Goal: Task Accomplishment & Management: Manage account settings

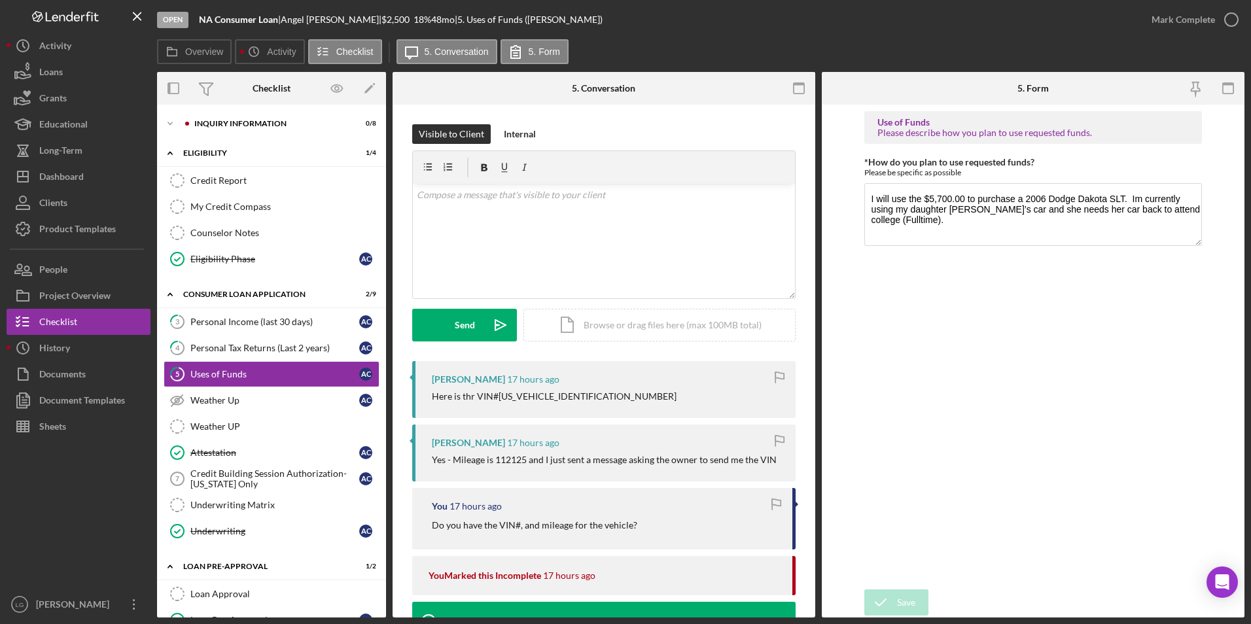
scroll to position [131, 0]
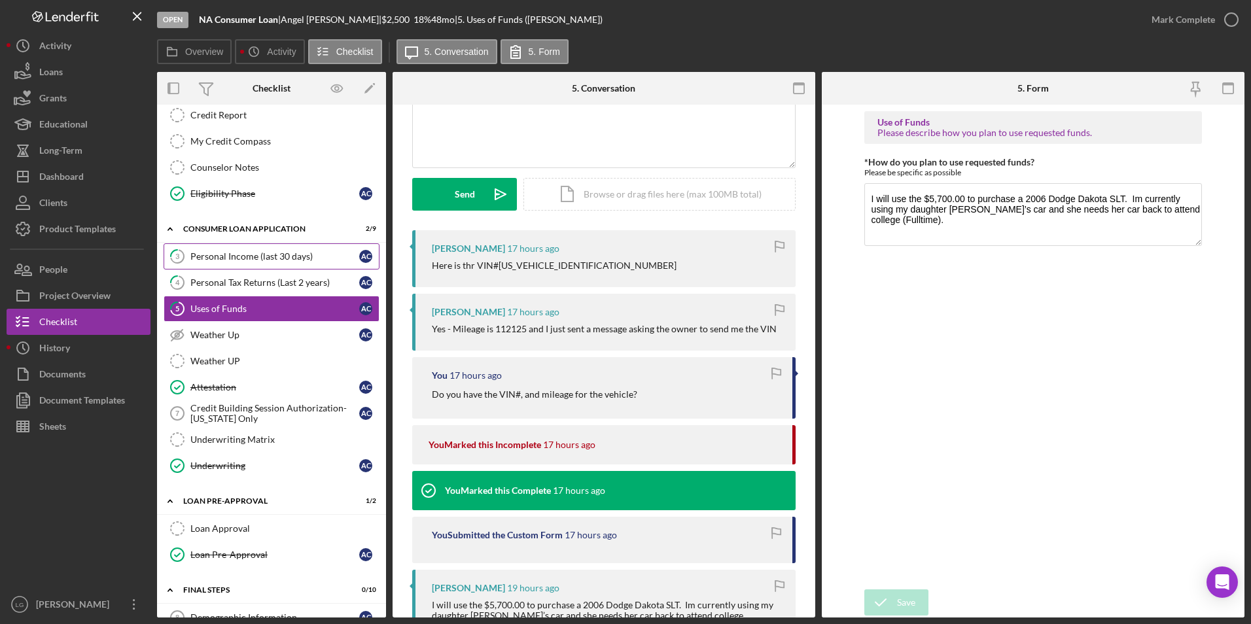
click at [239, 257] on div "Personal Income (last 30 days)" at bounding box center [274, 256] width 169 height 10
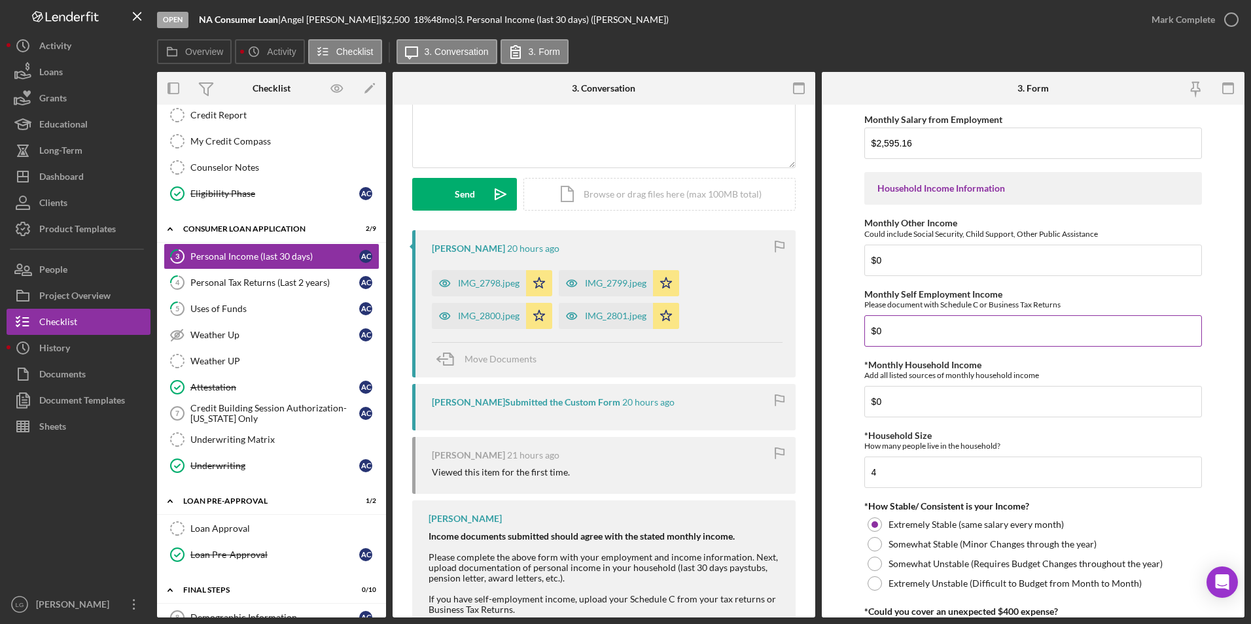
scroll to position [620, 0]
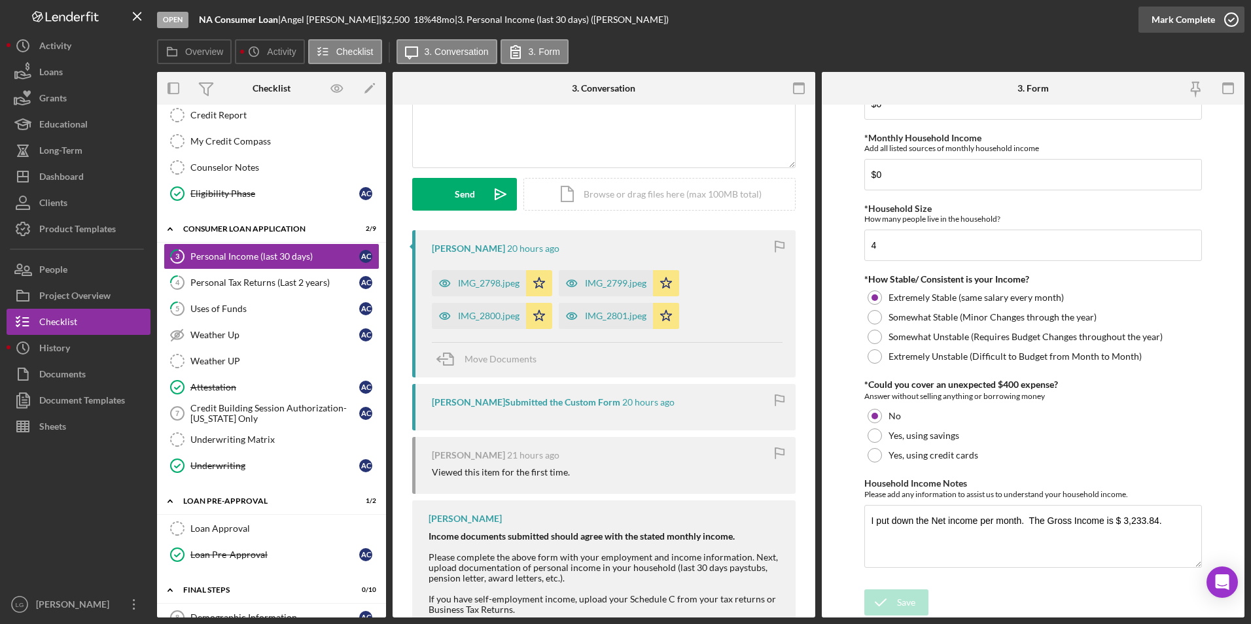
click at [1150, 19] on button "Mark Complete" at bounding box center [1192, 20] width 106 height 26
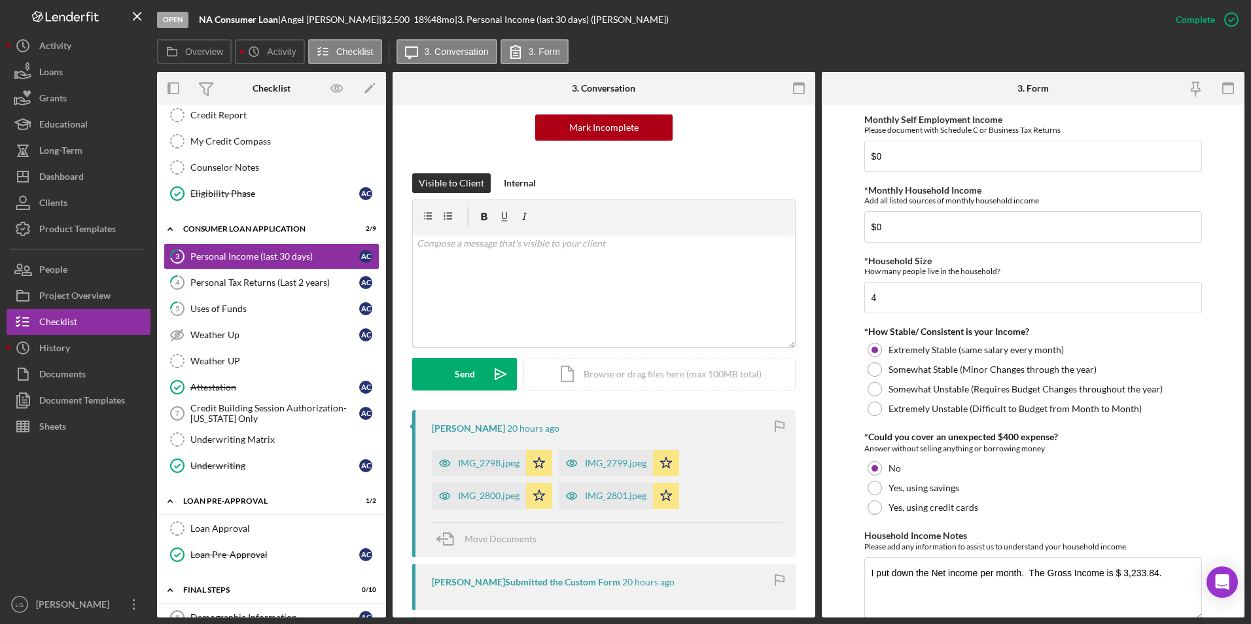
scroll to position [672, 0]
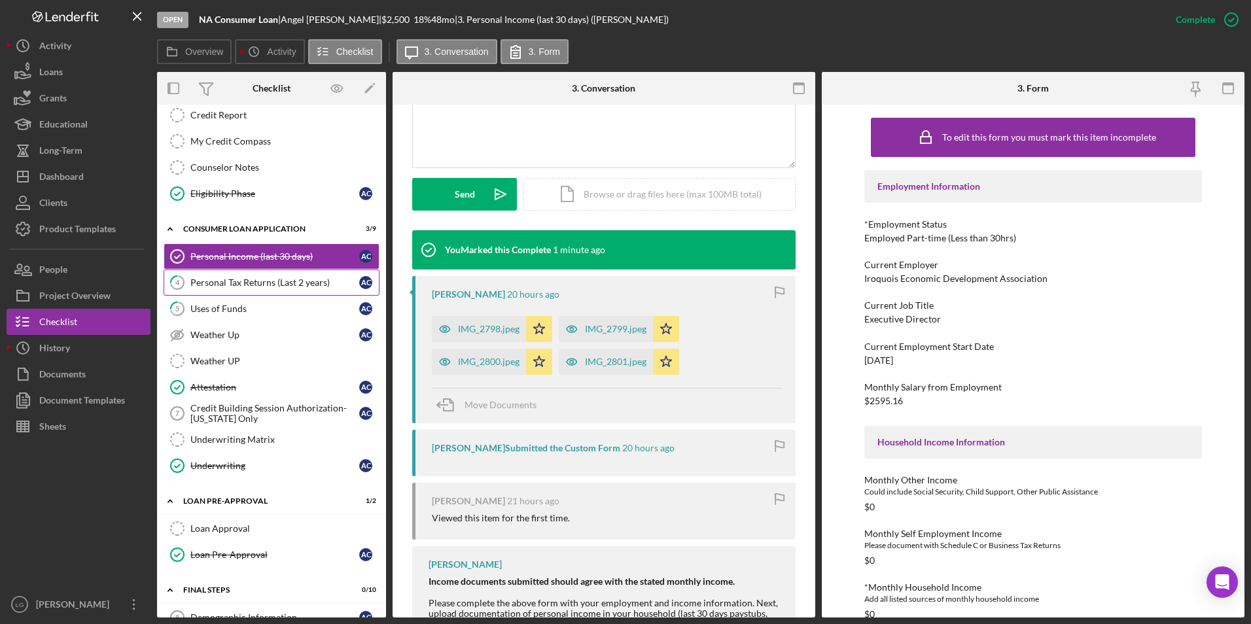
click at [307, 285] on div "Personal Tax Returns (Last 2 years)" at bounding box center [274, 282] width 169 height 10
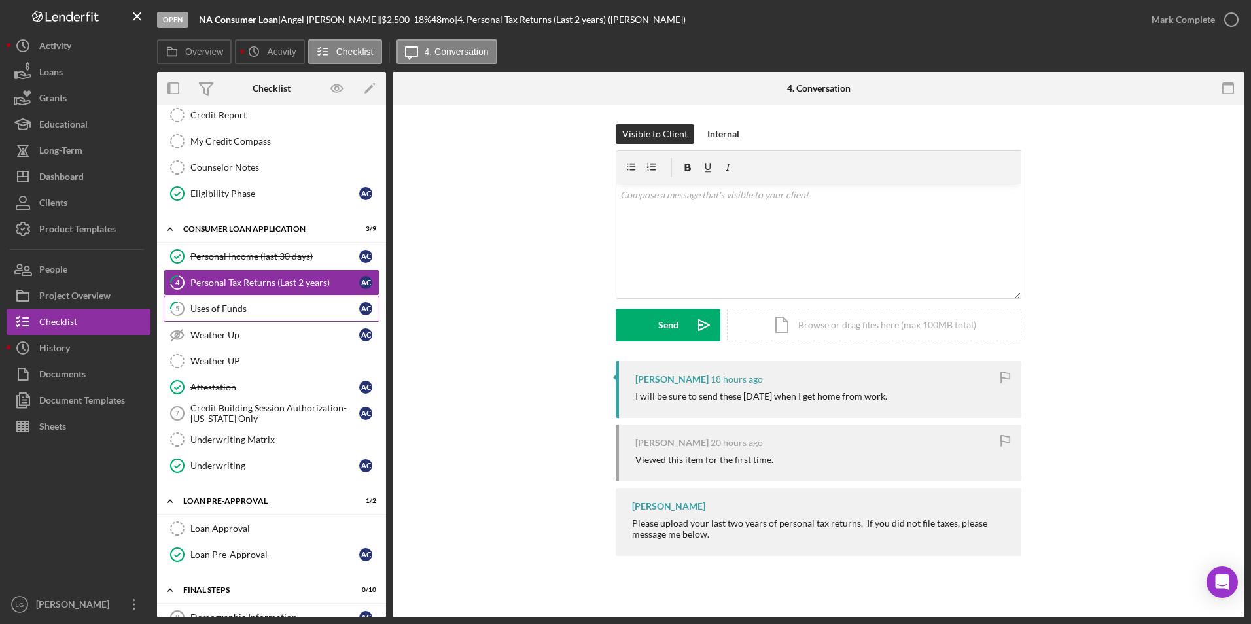
click at [274, 304] on div "Uses of Funds" at bounding box center [274, 309] width 169 height 10
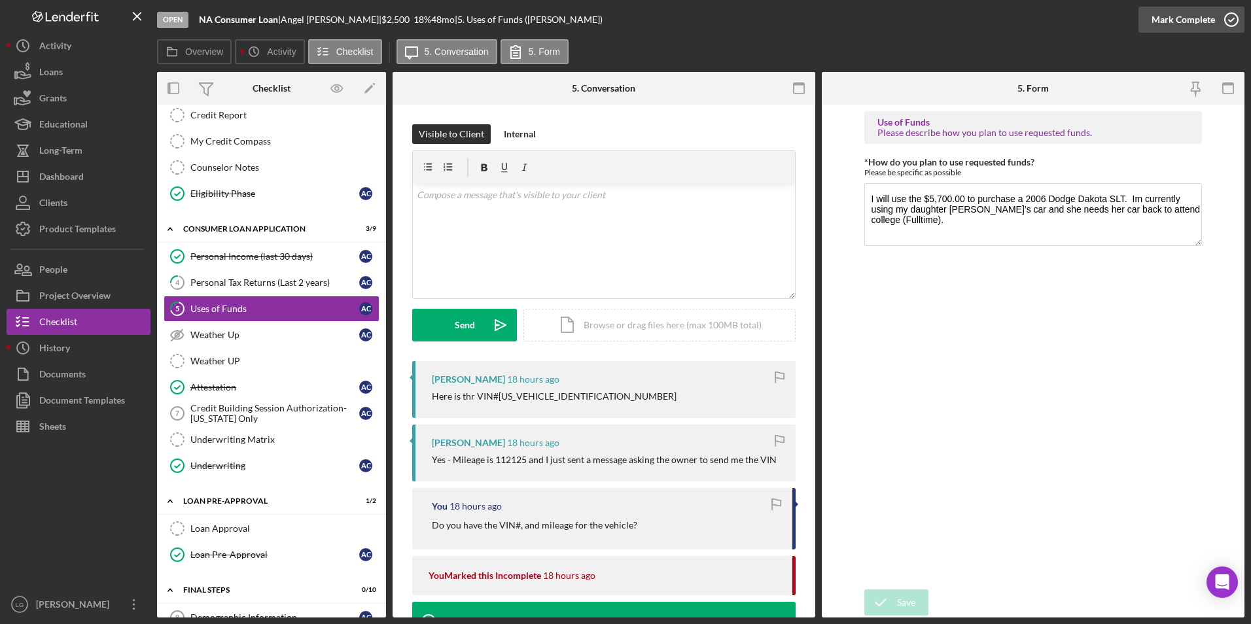
click at [1179, 19] on div "Mark Complete" at bounding box center [1183, 20] width 63 height 26
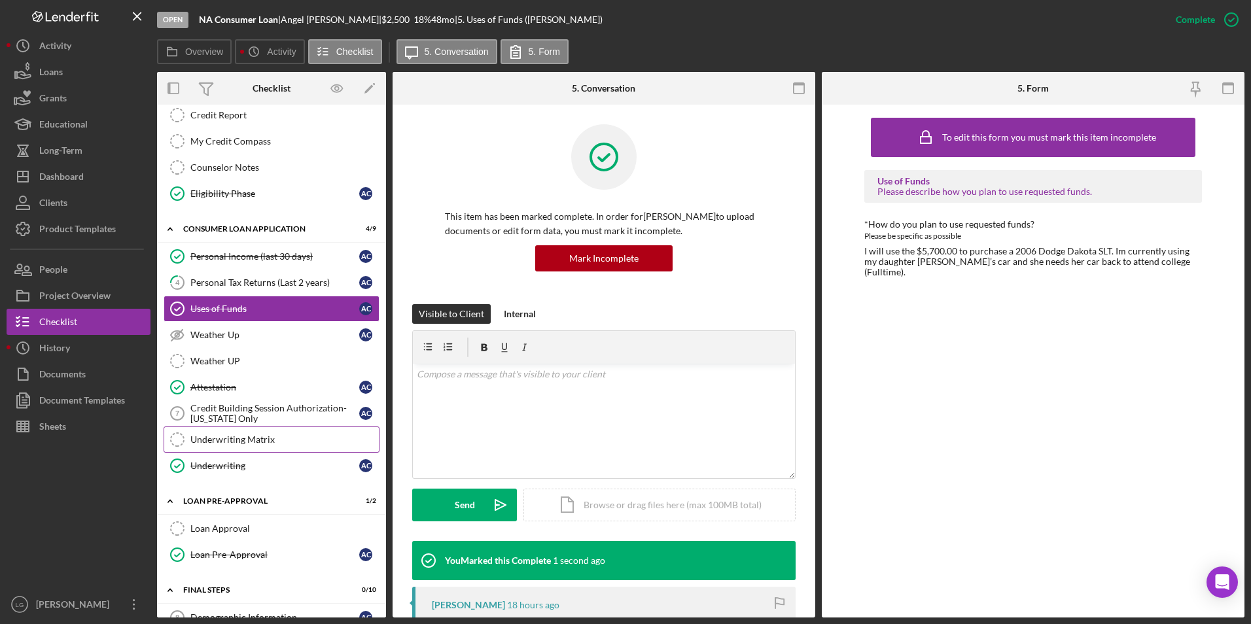
click at [217, 444] on div "Underwriting Matrix" at bounding box center [284, 439] width 188 height 10
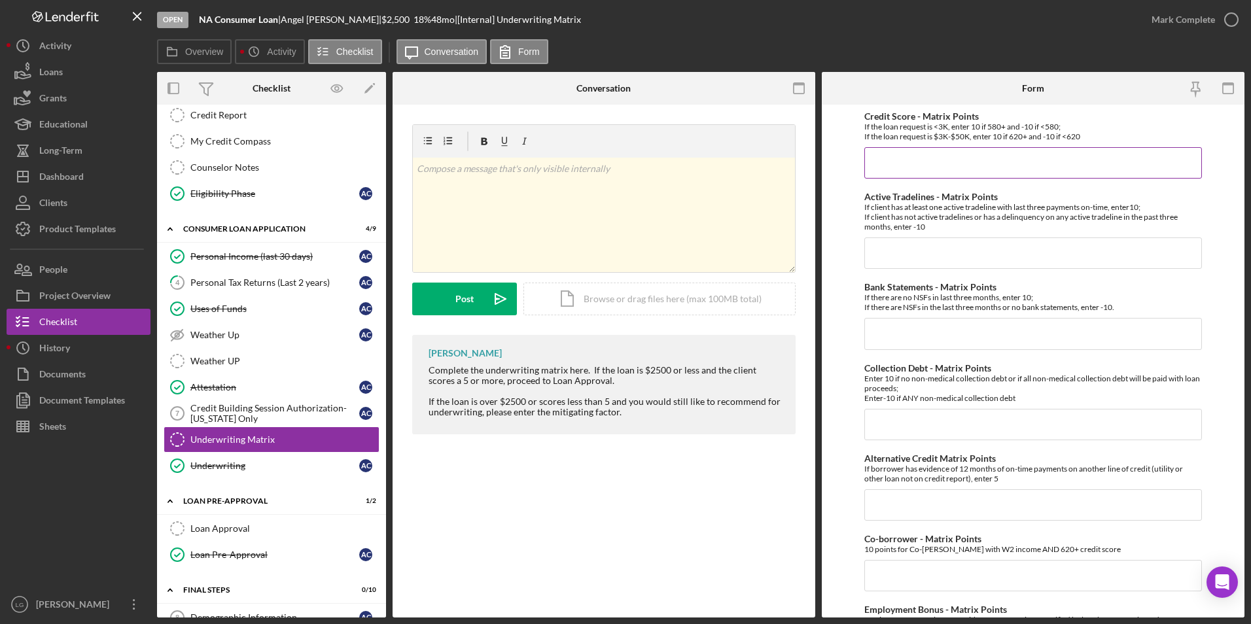
click at [919, 150] on input "Credit Score - Matrix Points" at bounding box center [1033, 162] width 338 height 31
type input "-10"
type input "10"
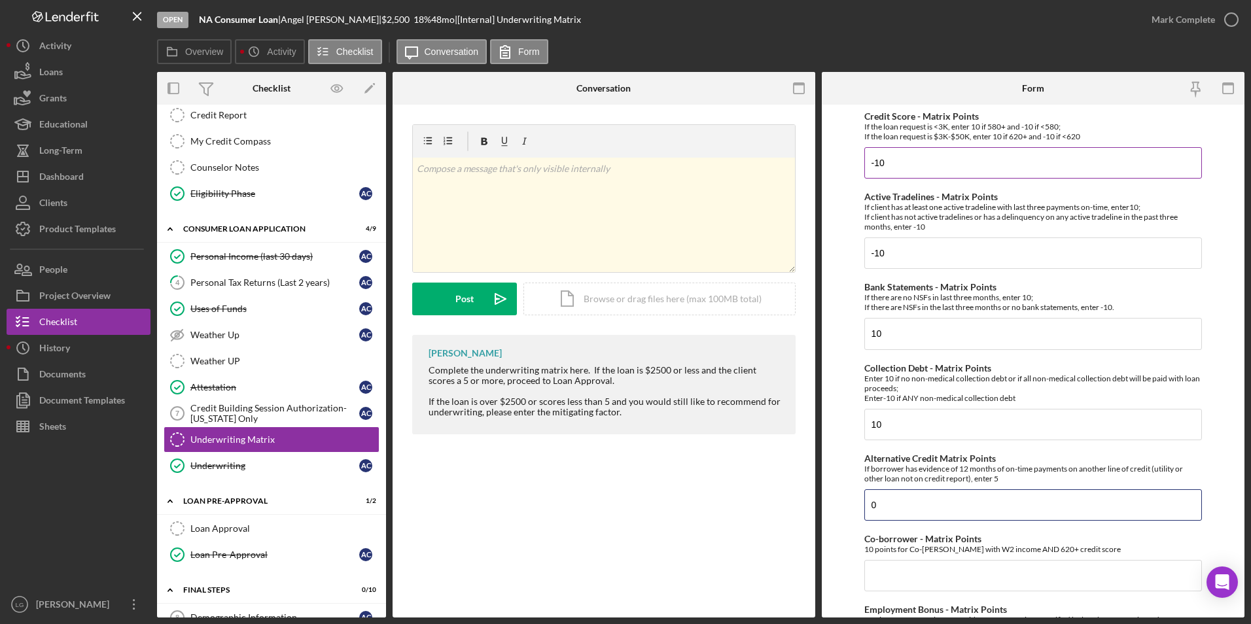
type input "0"
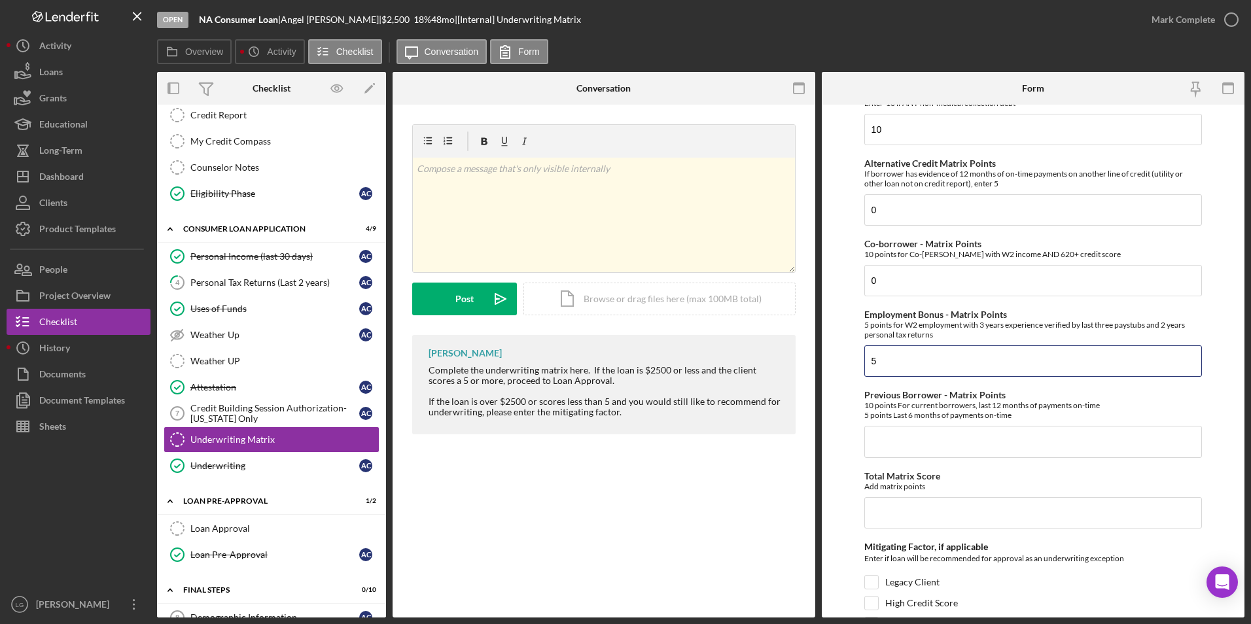
type input "5"
type input "10"
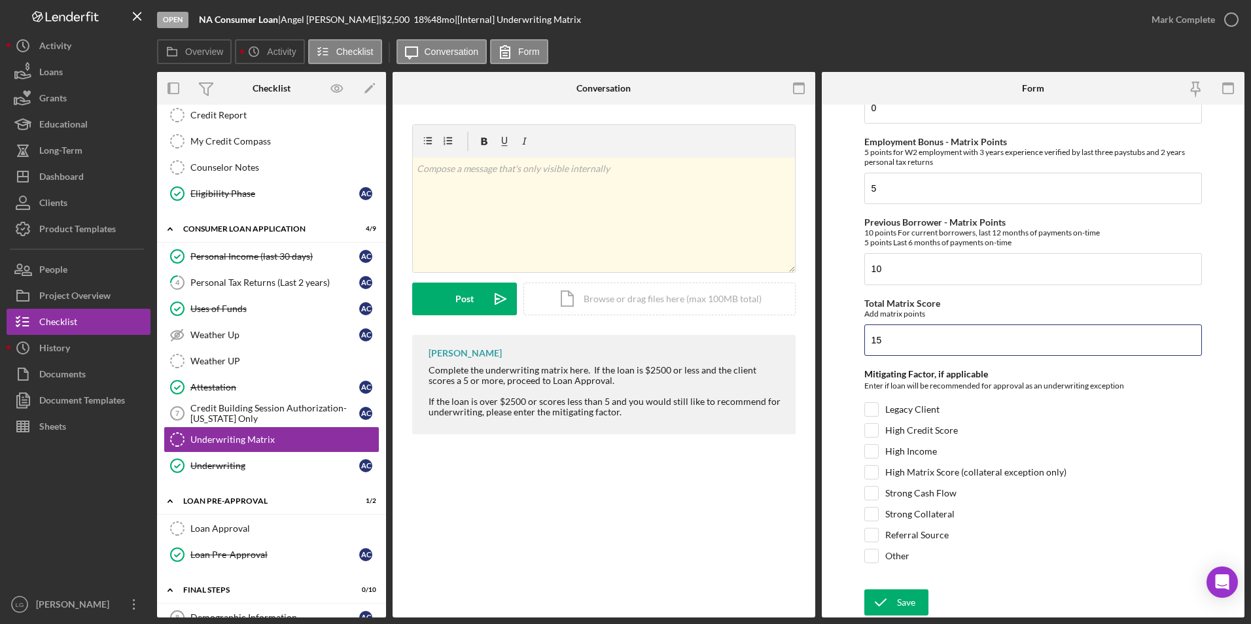
type input "15"
click at [868, 404] on div "Mitigating Factor, if applicable Enter if loan will be recommended for approval…" at bounding box center [1033, 469] width 338 height 201
click at [872, 412] on input "Legacy Client" at bounding box center [871, 409] width 13 height 13
checkbox input "true"
click at [888, 611] on icon "submit" at bounding box center [880, 602] width 33 height 33
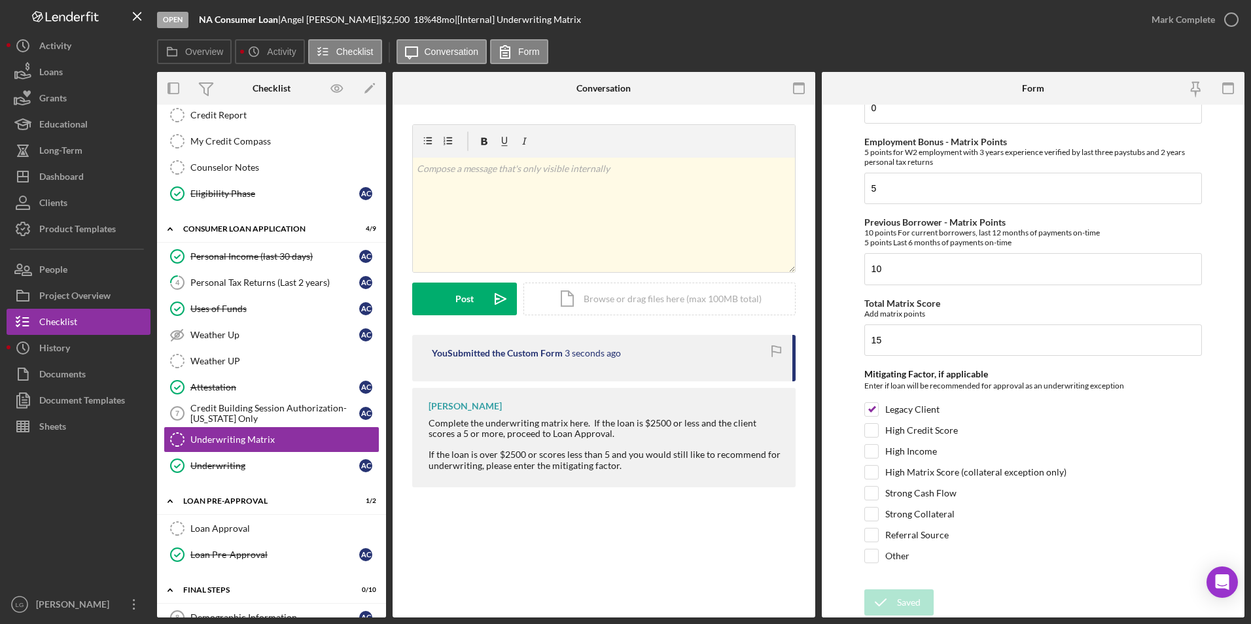
click at [1169, 20] on div "Mark Complete" at bounding box center [1183, 20] width 63 height 26
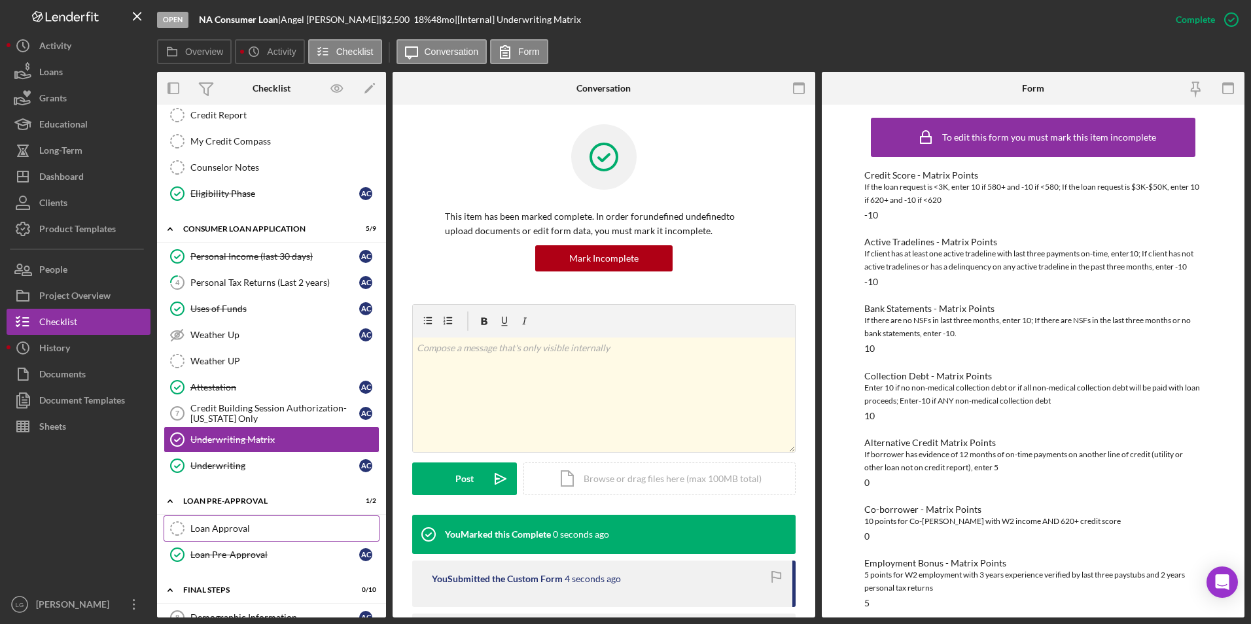
scroll to position [196, 0]
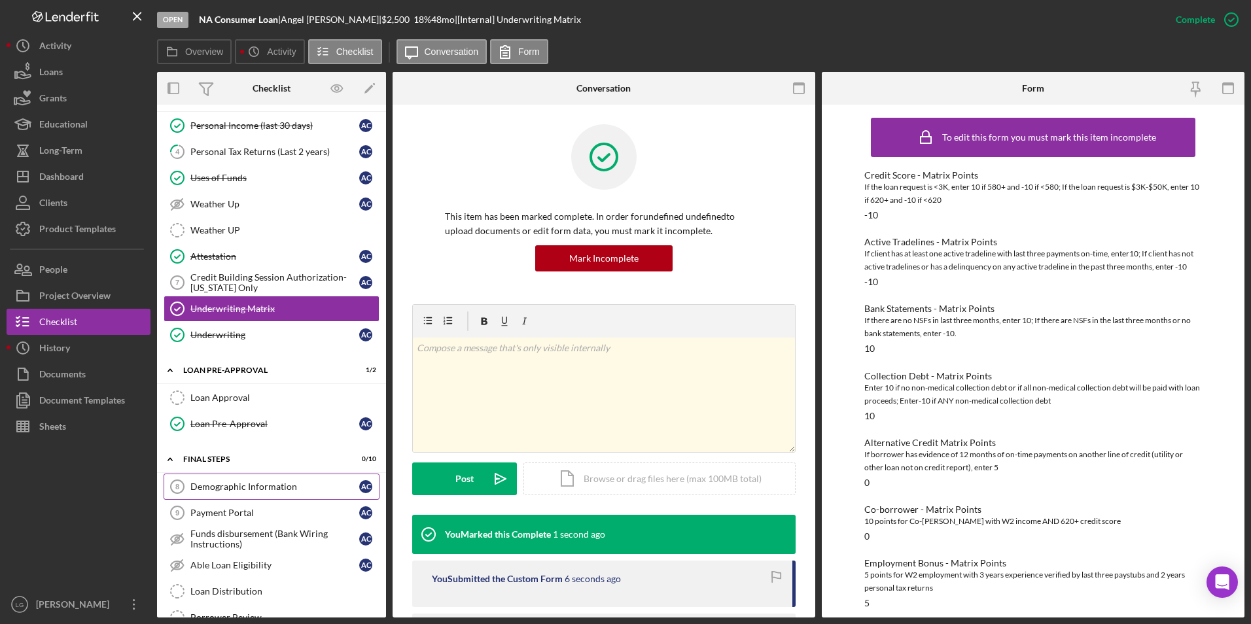
drag, startPoint x: 226, startPoint y: 481, endPoint x: 239, endPoint y: 475, distance: 14.9
click at [226, 482] on div "Demographic Information" at bounding box center [274, 487] width 169 height 10
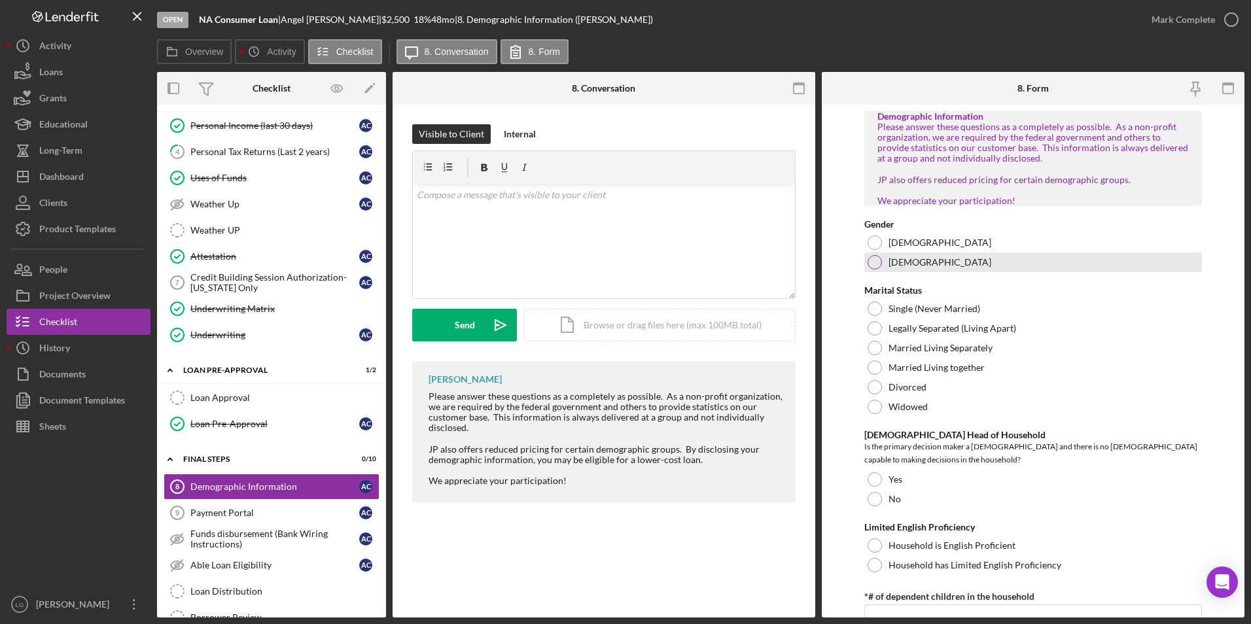
click at [871, 270] on div at bounding box center [875, 262] width 14 height 14
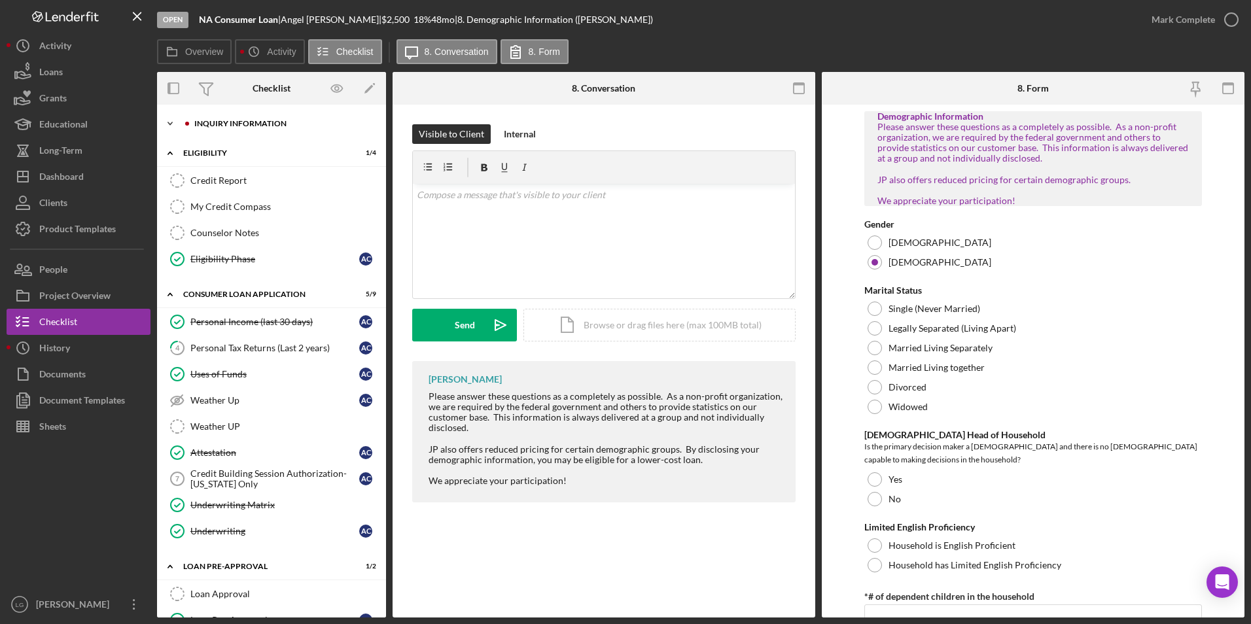
click at [266, 123] on div "Inquiry Information" at bounding box center [281, 124] width 175 height 8
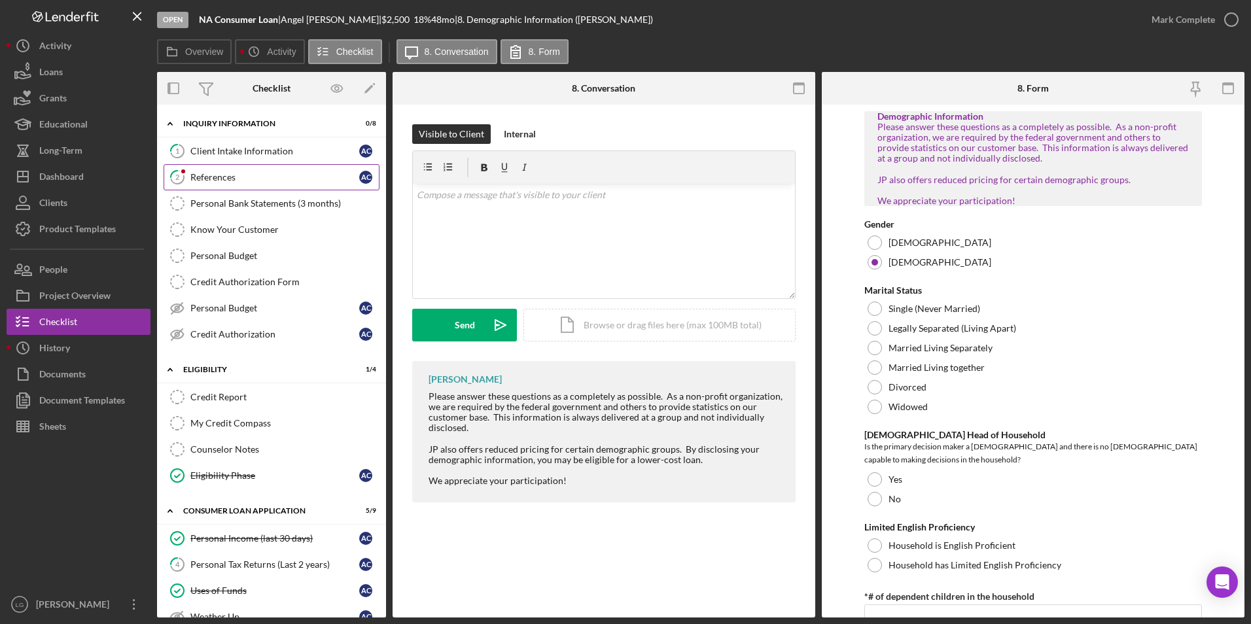
click at [222, 169] on link "2 References A C" at bounding box center [272, 177] width 216 height 26
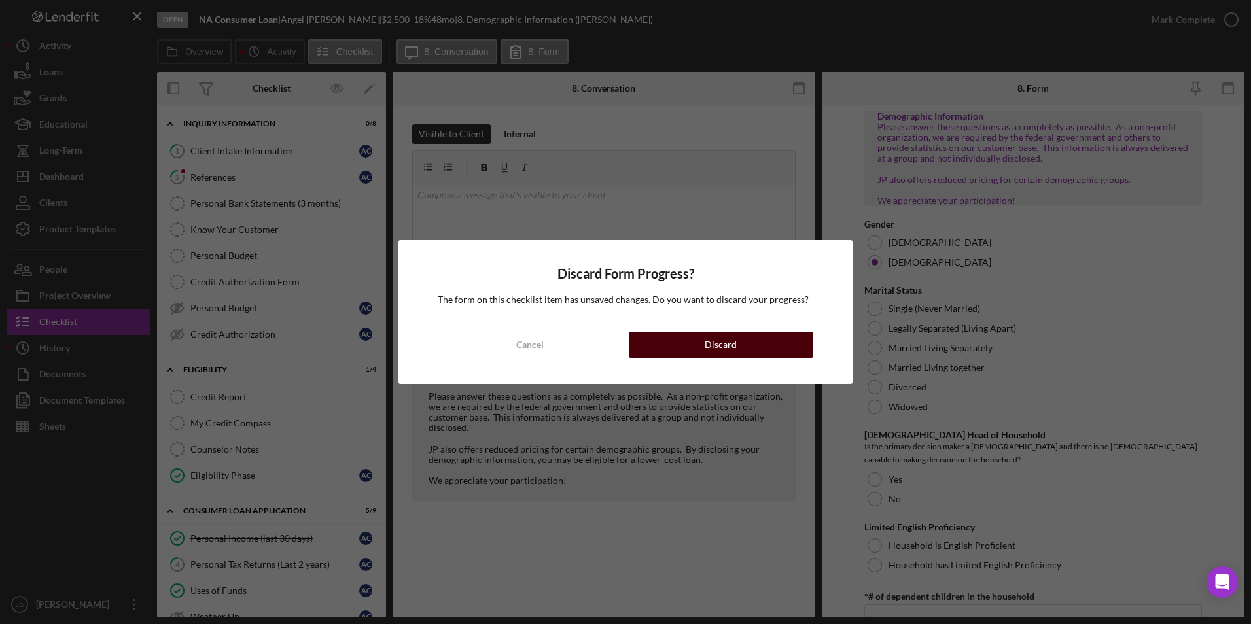
click at [715, 341] on div "Discard" at bounding box center [721, 345] width 32 height 26
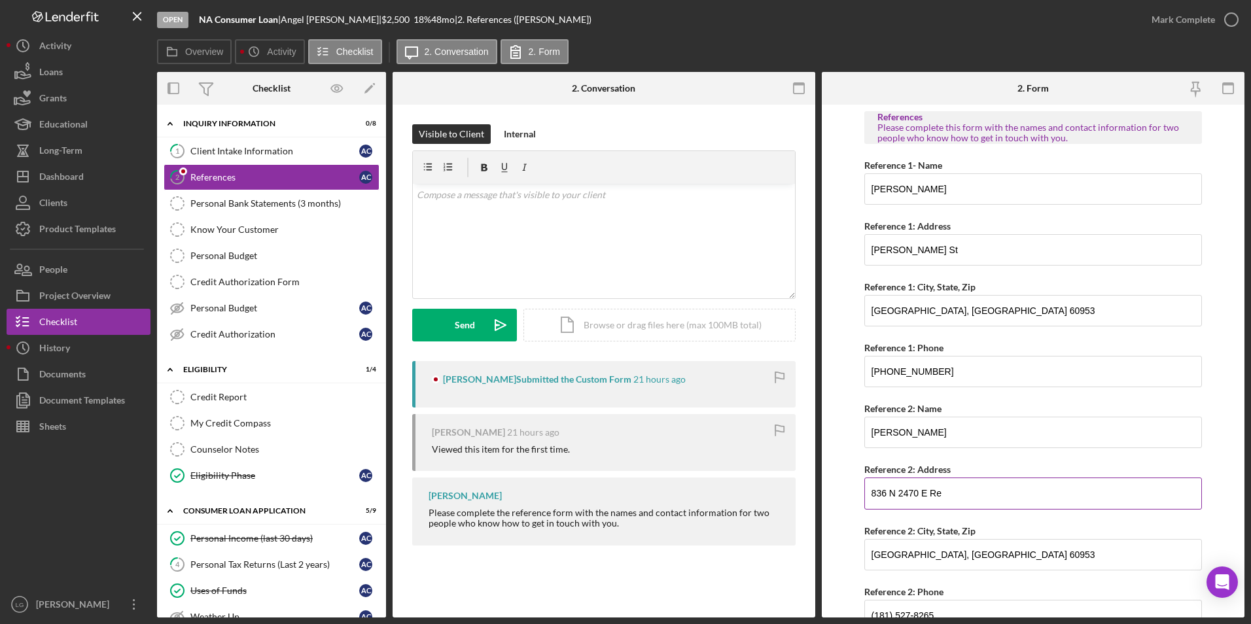
scroll to position [62, 0]
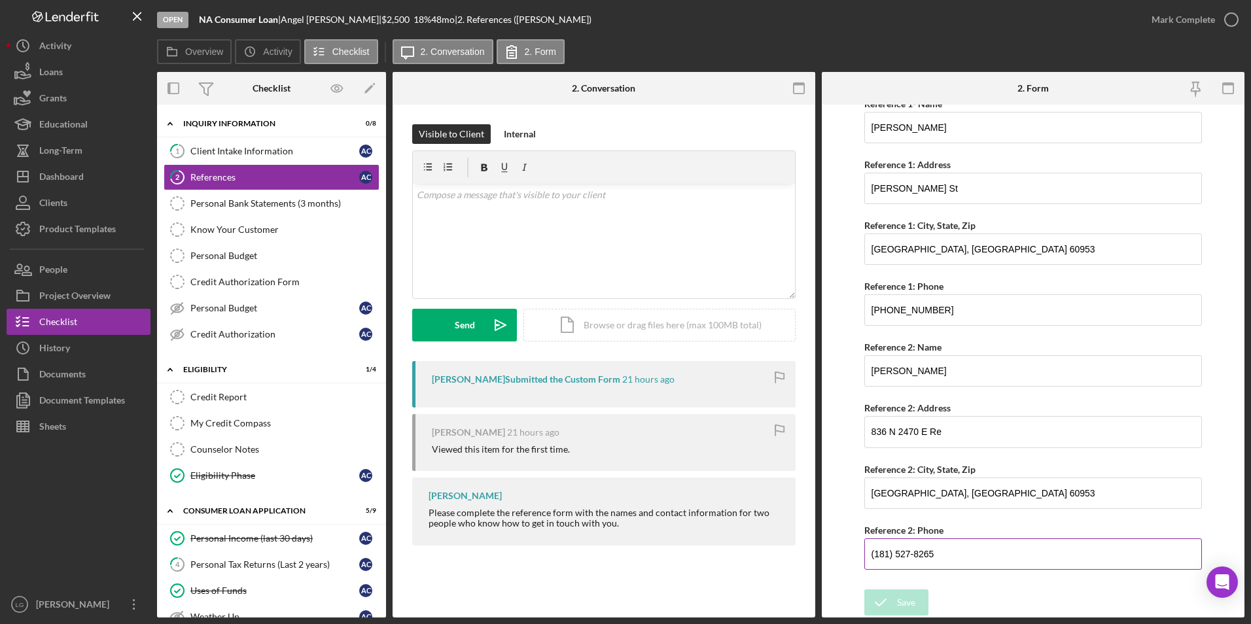
drag, startPoint x: 885, startPoint y: 554, endPoint x: 879, endPoint y: 556, distance: 6.8
click at [877, 556] on input "(181) 527-8265" at bounding box center [1033, 554] width 338 height 31
click at [887, 556] on input "(181) 527-8265" at bounding box center [1033, 554] width 338 height 31
drag, startPoint x: 887, startPoint y: 556, endPoint x: 872, endPoint y: 556, distance: 15.0
click at [872, 556] on input "(181) 527-8265" at bounding box center [1033, 554] width 338 height 31
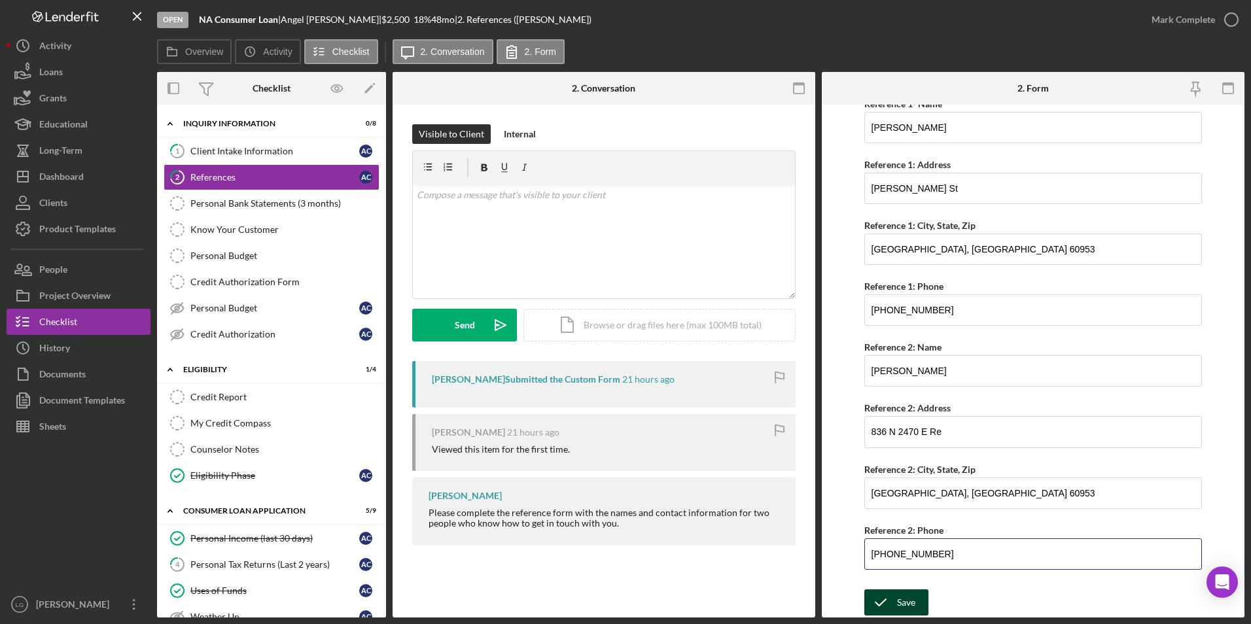
type input "[PHONE_NUMBER]"
click at [899, 611] on div "Save" at bounding box center [906, 603] width 18 height 26
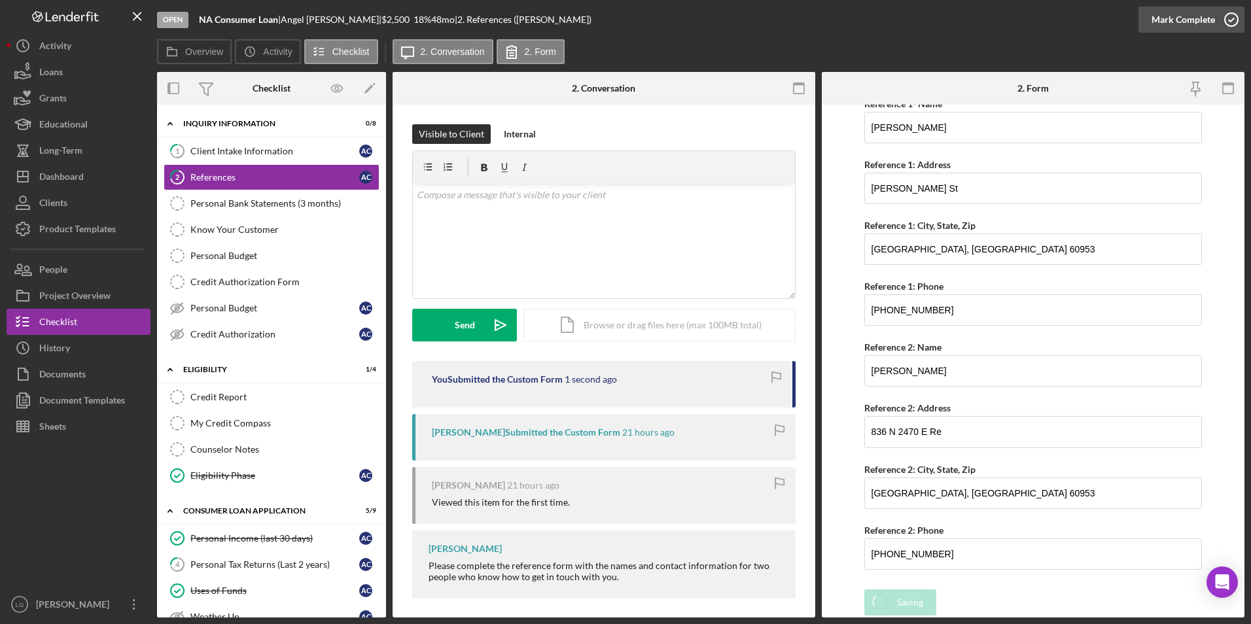
click at [1193, 25] on div "Mark Complete" at bounding box center [1183, 20] width 63 height 26
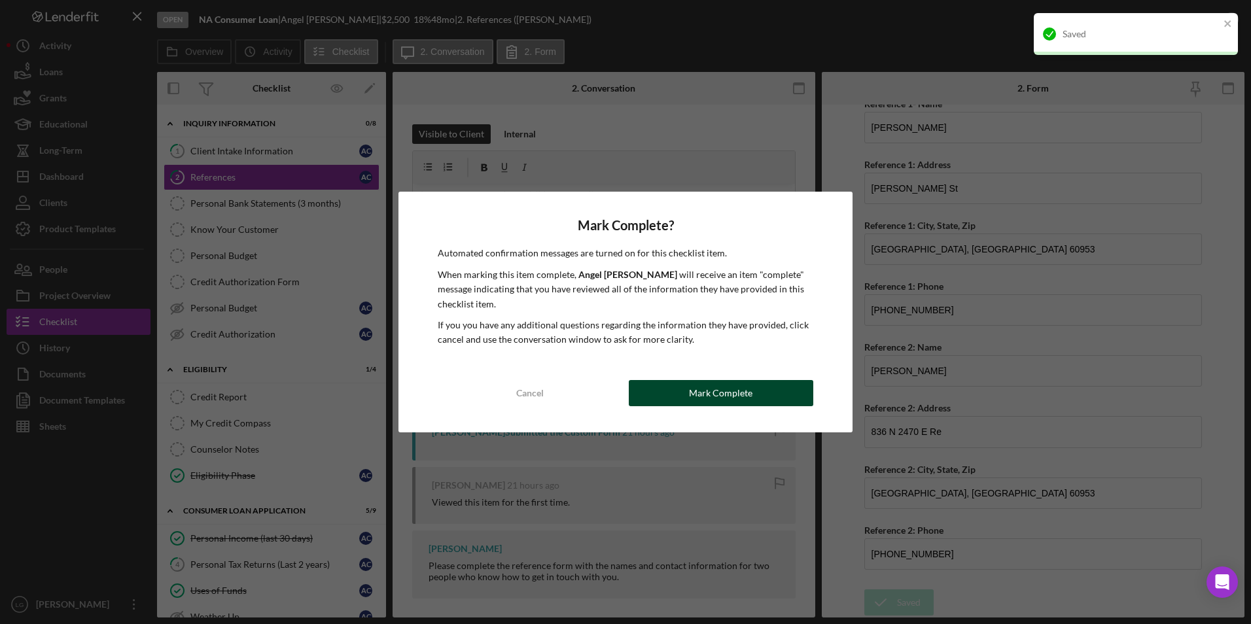
click at [740, 392] on div "Mark Complete" at bounding box center [720, 393] width 63 height 26
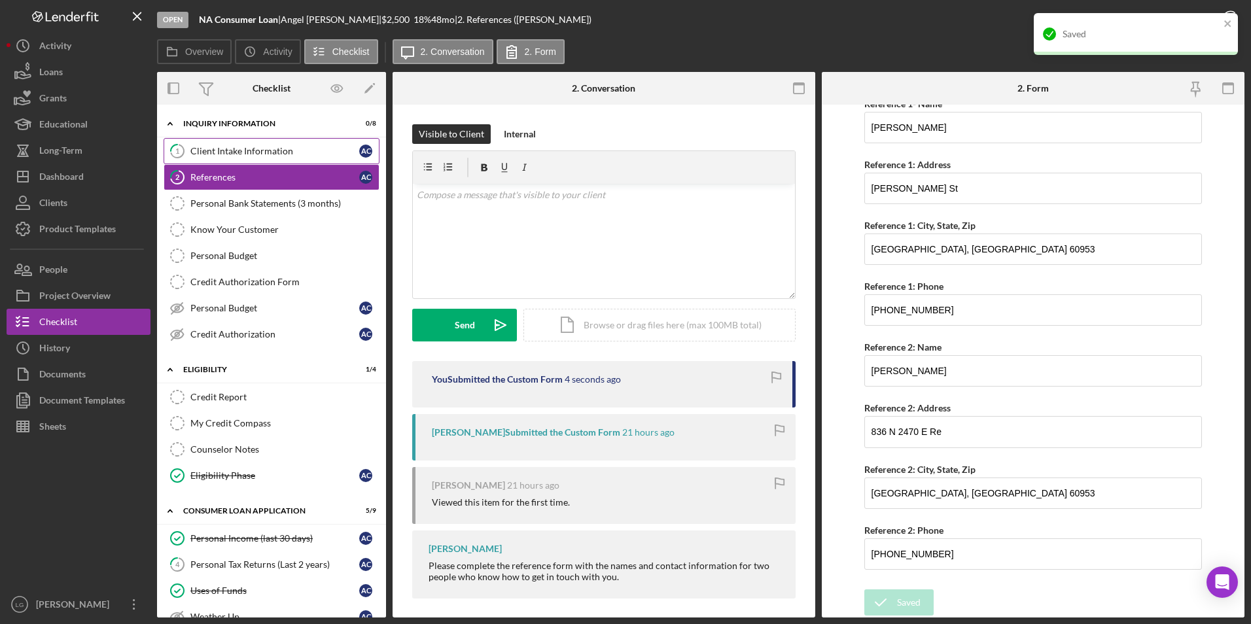
scroll to position [114, 0]
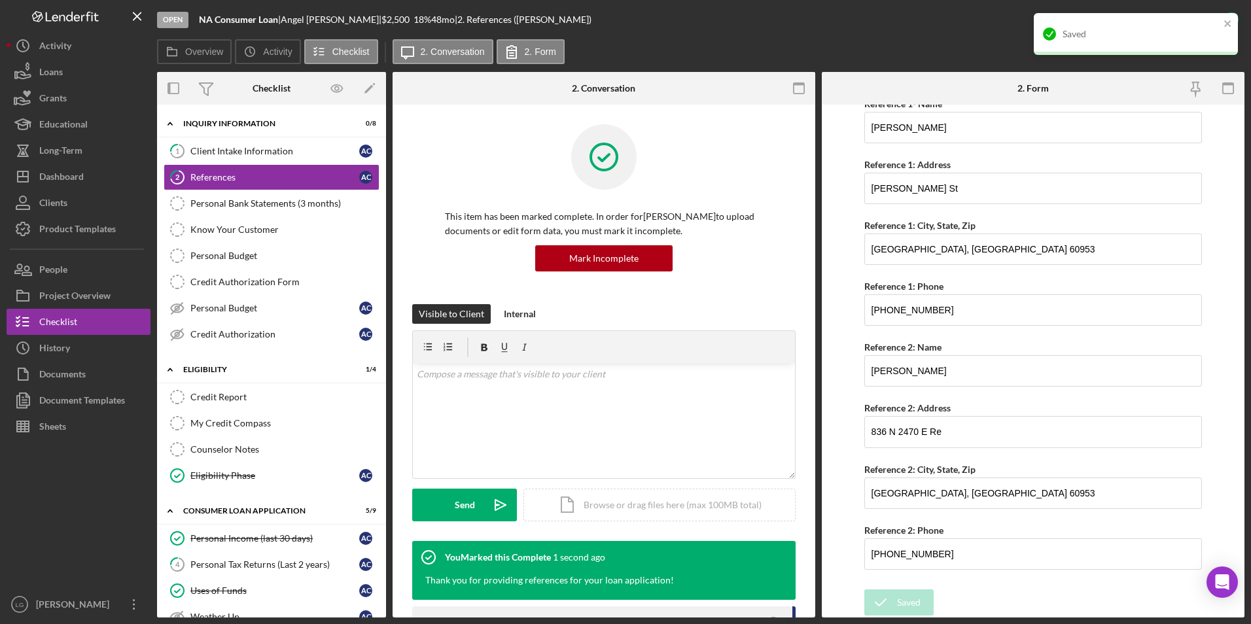
drag, startPoint x: 212, startPoint y: 149, endPoint x: 462, endPoint y: 145, distance: 250.0
click at [212, 149] on div "Client Intake Information" at bounding box center [274, 151] width 169 height 10
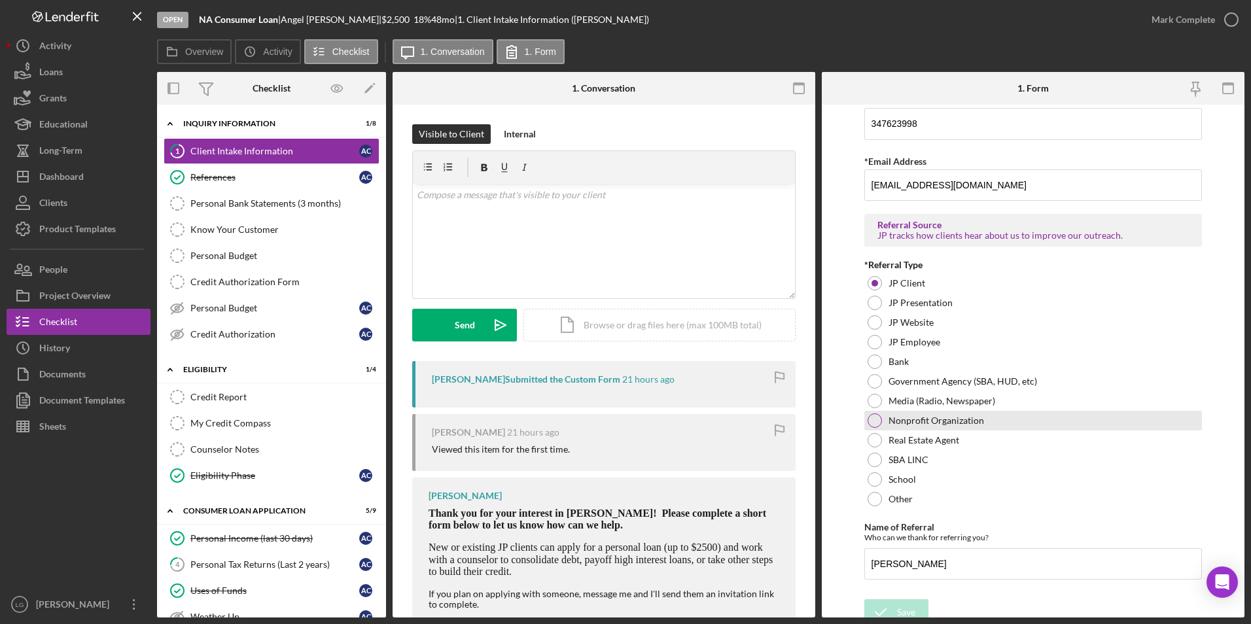
scroll to position [860, 0]
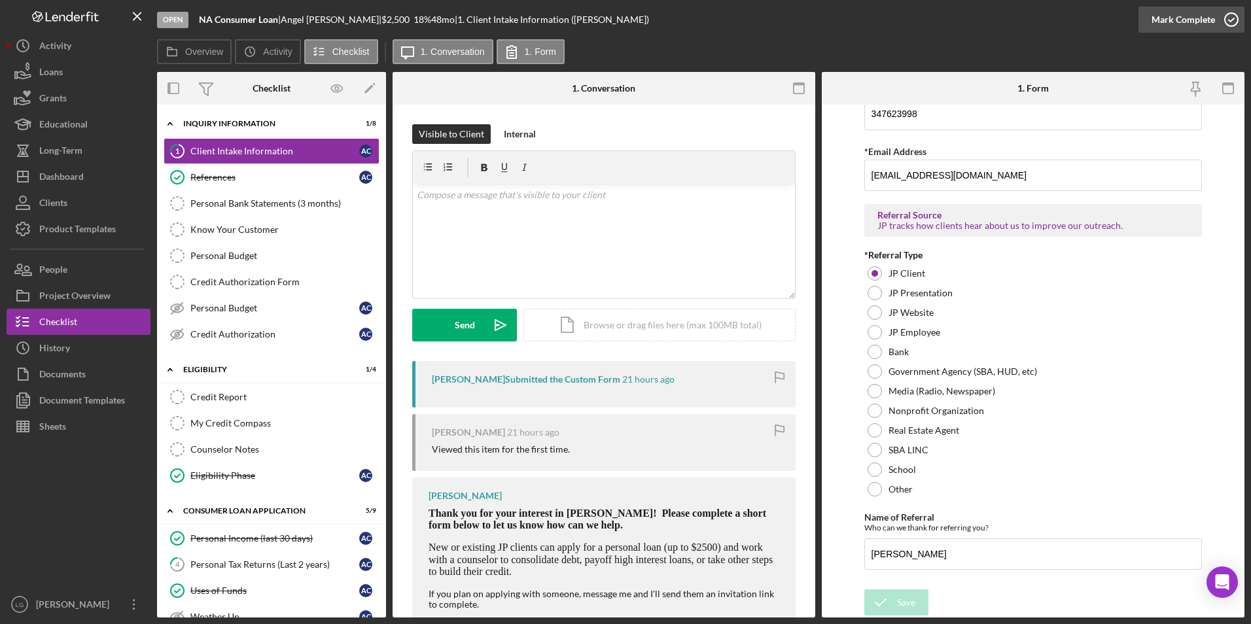
click at [1204, 18] on div "Mark Complete" at bounding box center [1183, 20] width 63 height 26
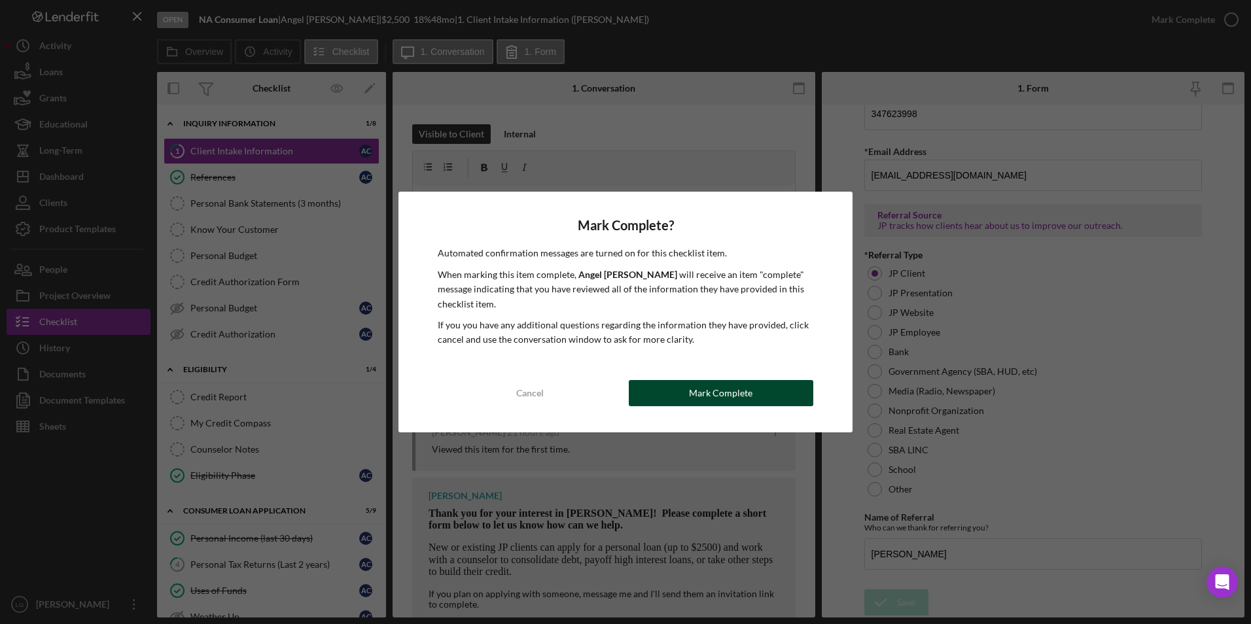
click at [758, 398] on button "Mark Complete" at bounding box center [721, 393] width 185 height 26
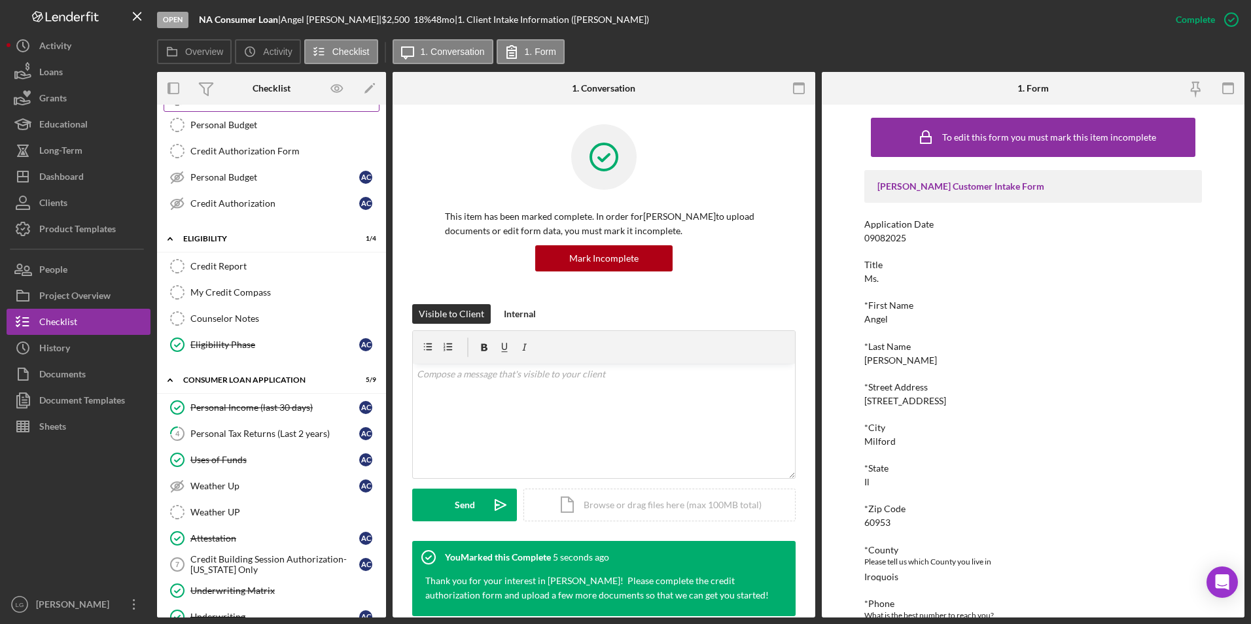
scroll to position [262, 0]
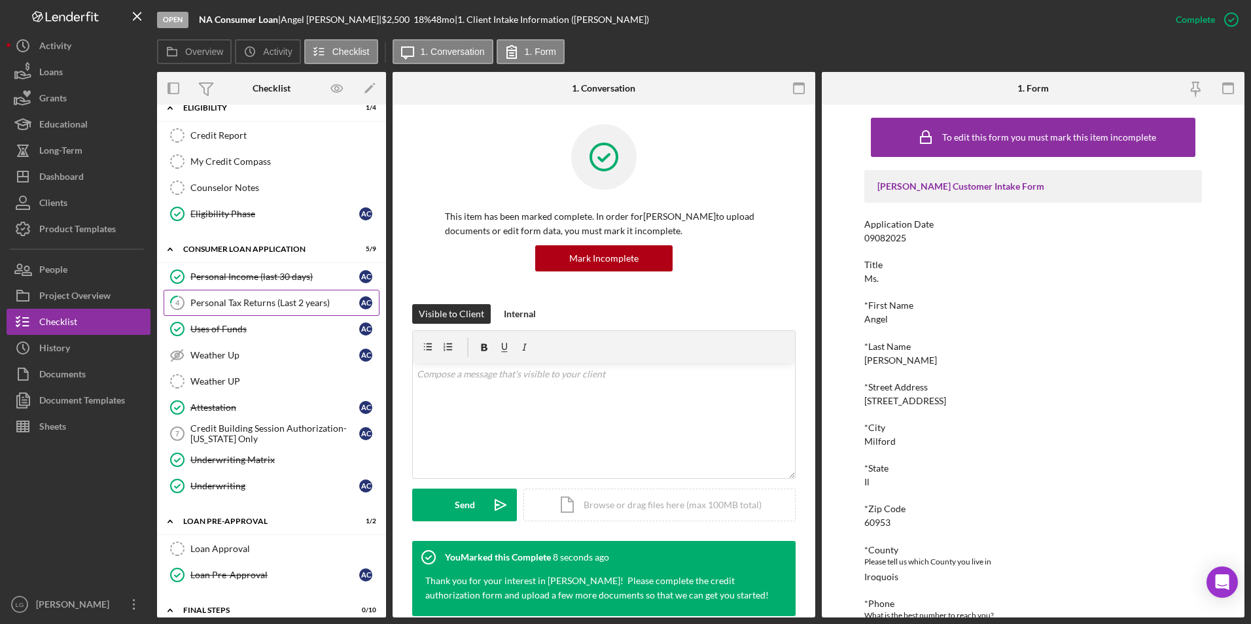
drag, startPoint x: 279, startPoint y: 293, endPoint x: 345, endPoint y: 309, distance: 68.6
click at [279, 293] on link "4 Personal Tax Returns (Last 2 years) A C" at bounding box center [272, 303] width 216 height 26
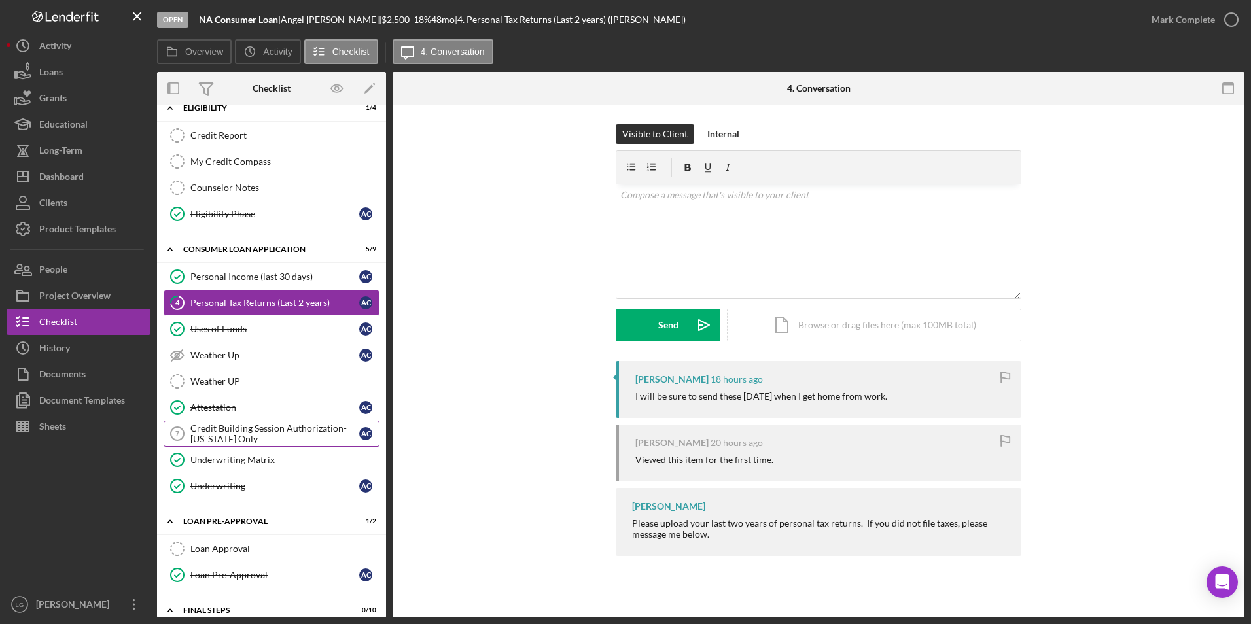
click at [238, 425] on div "Credit Building Session Authorization- [US_STATE] Only" at bounding box center [274, 433] width 169 height 21
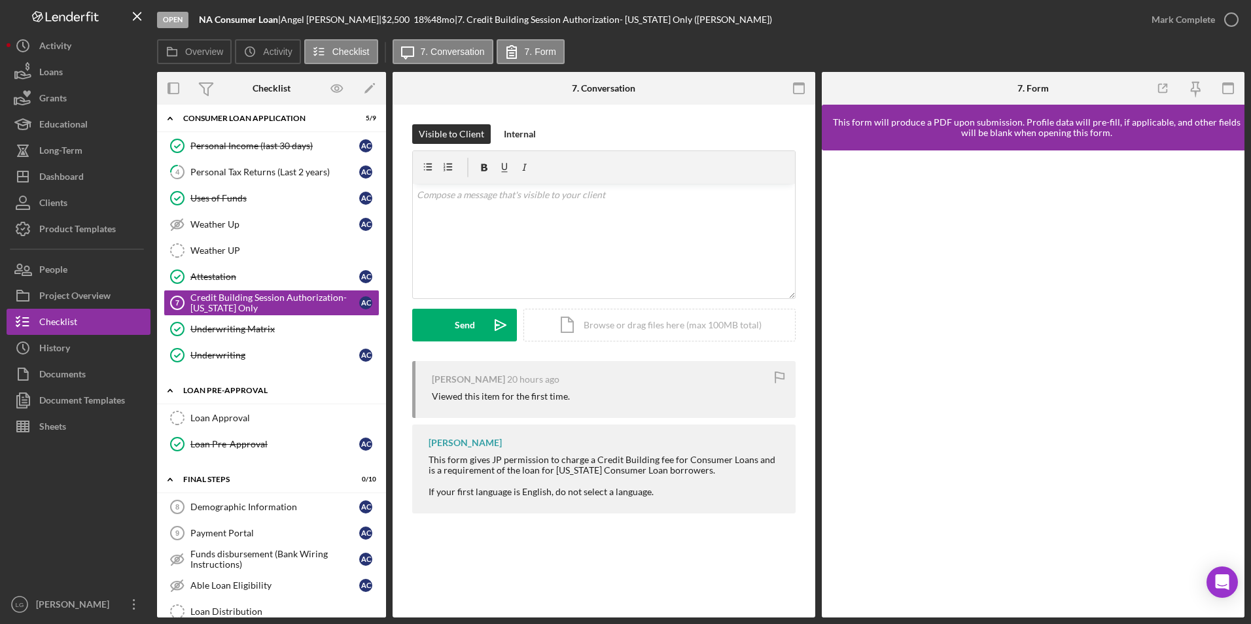
scroll to position [523, 0]
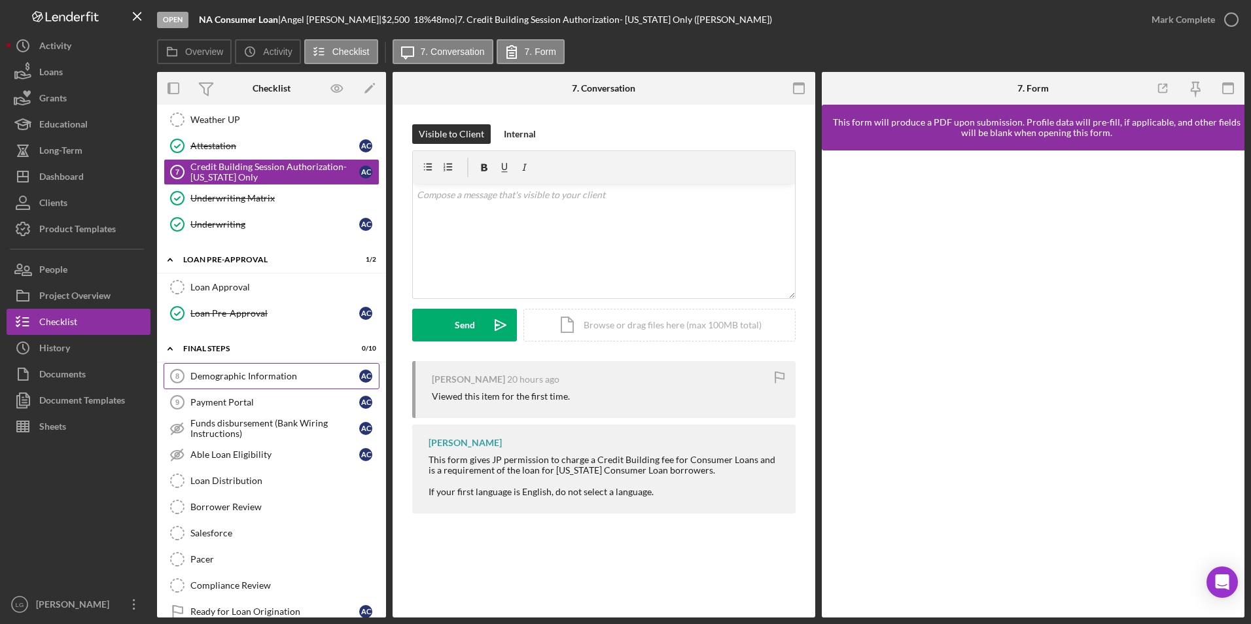
click at [210, 376] on div "Demographic Information" at bounding box center [274, 376] width 169 height 10
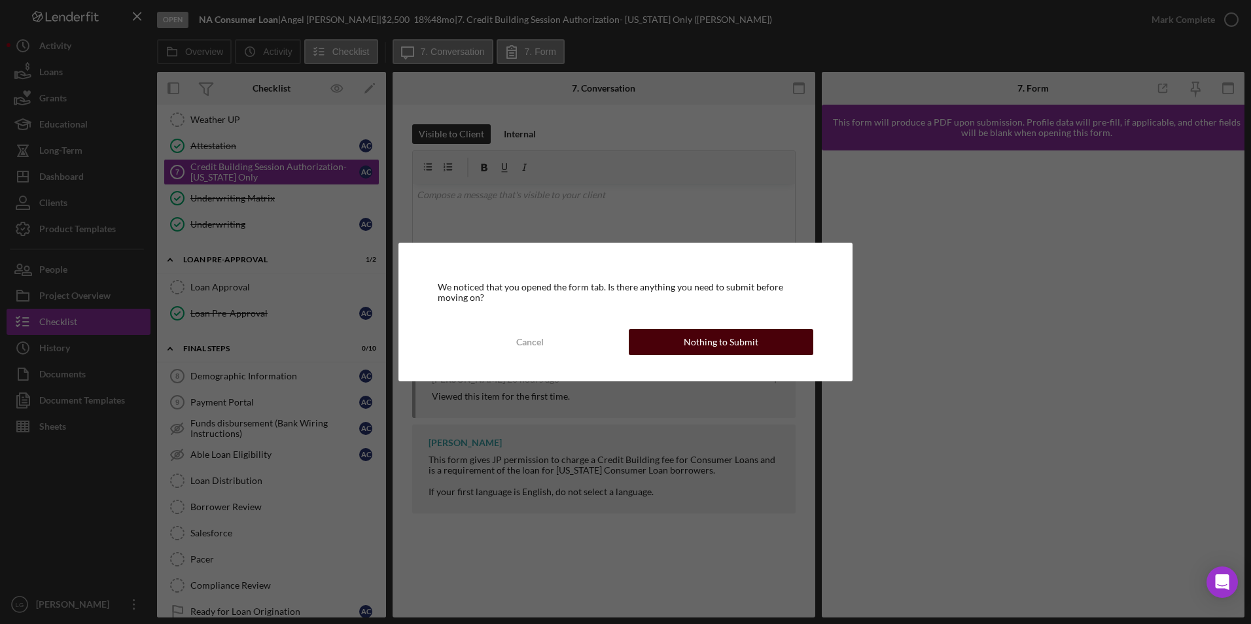
click at [734, 340] on div "Nothing to Submit" at bounding box center [721, 342] width 75 height 26
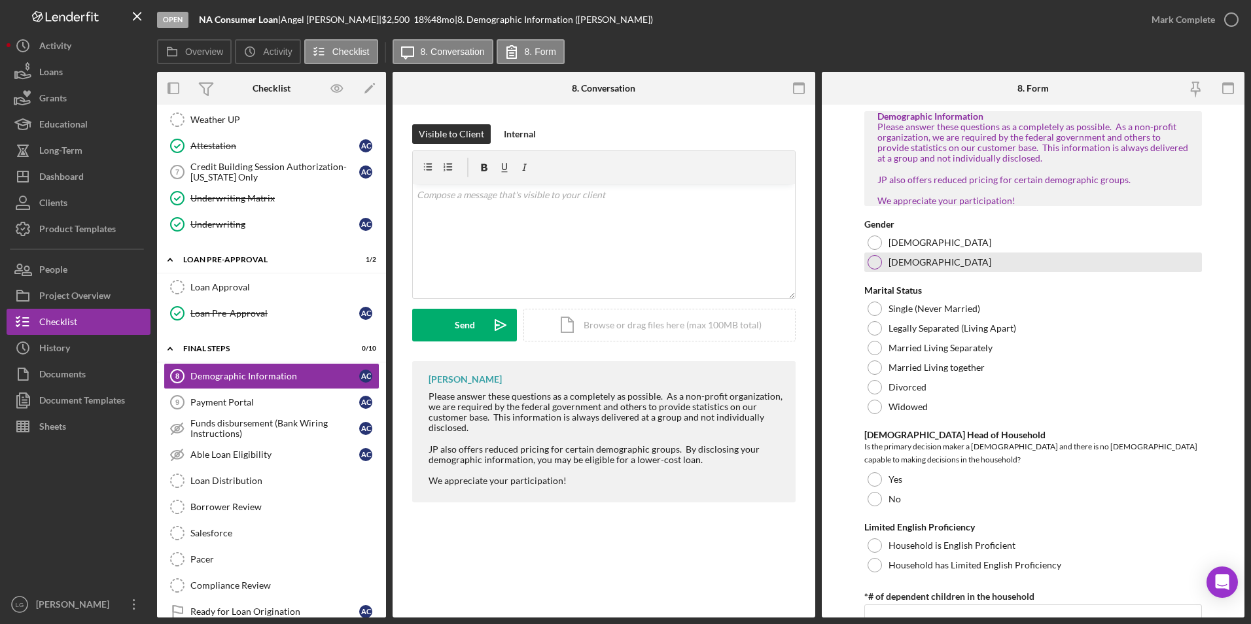
click at [883, 268] on div "[DEMOGRAPHIC_DATA]" at bounding box center [1033, 263] width 338 height 20
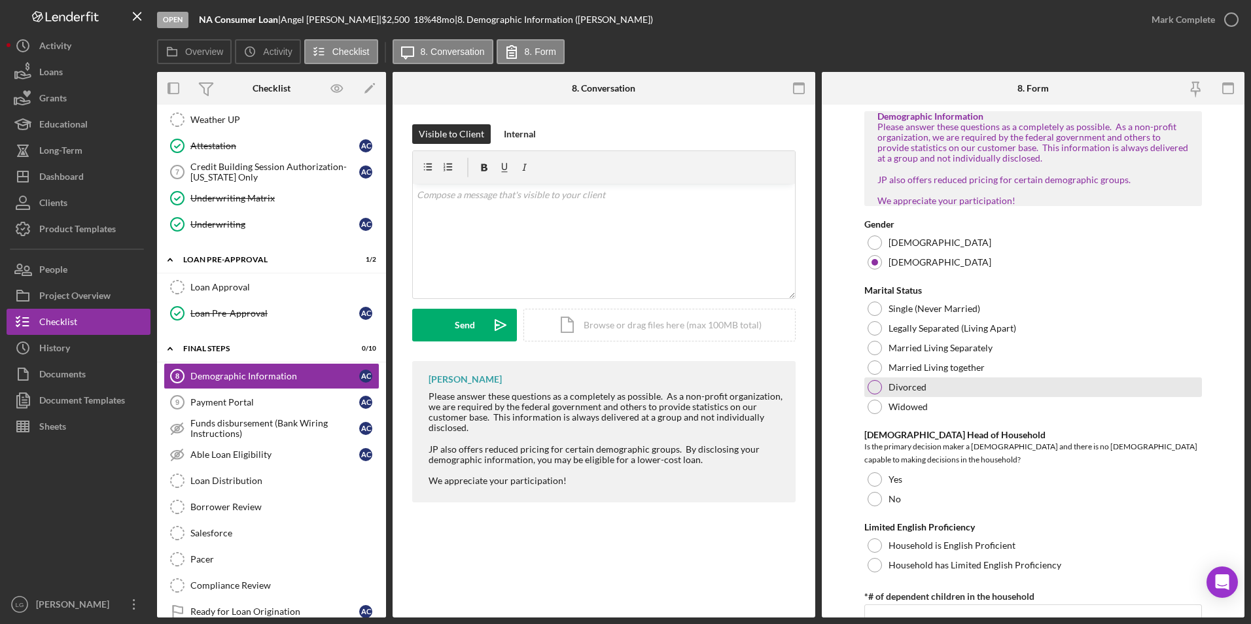
click at [876, 392] on div at bounding box center [875, 387] width 14 height 14
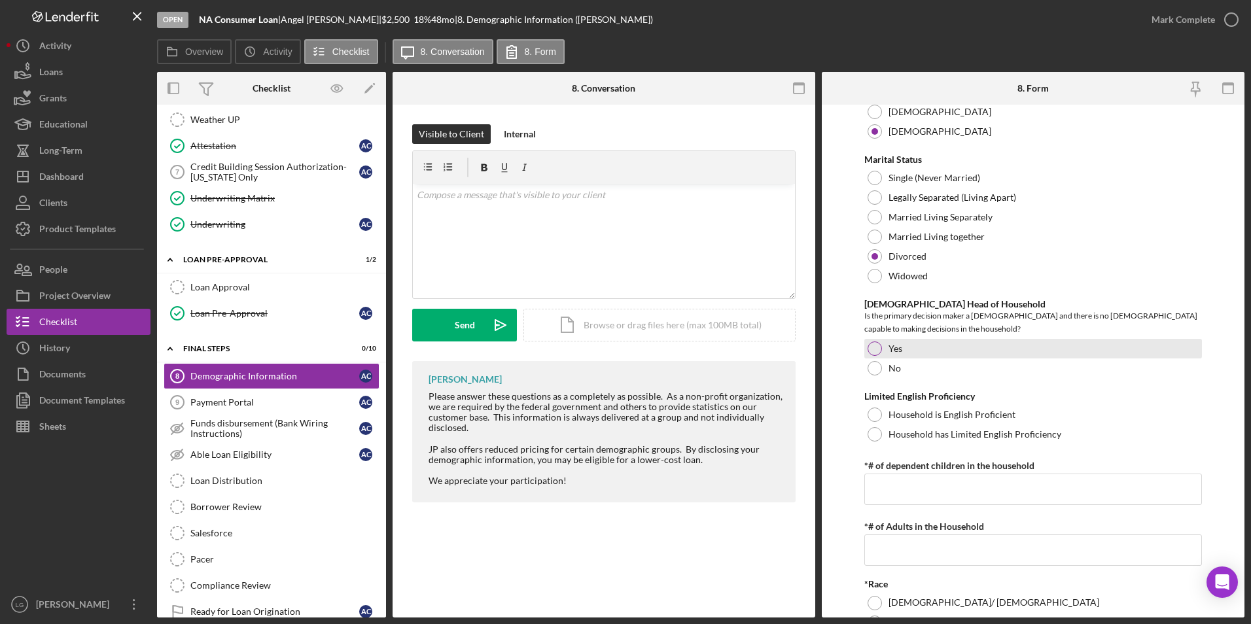
click at [874, 356] on div at bounding box center [875, 349] width 14 height 14
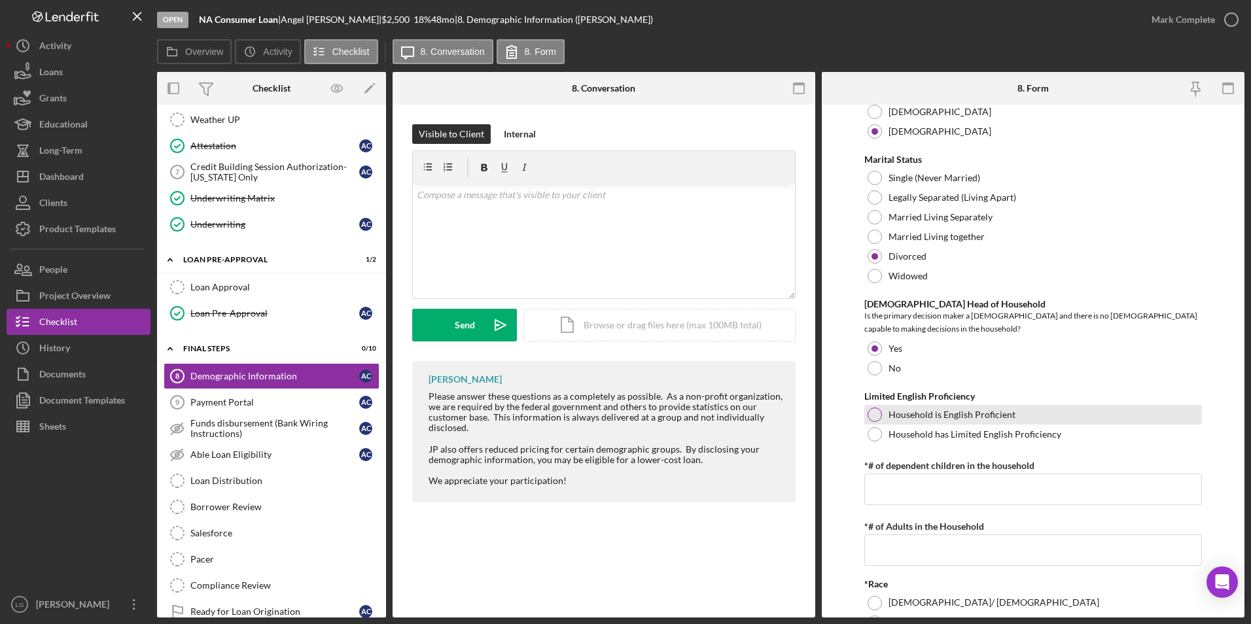
click at [875, 422] on div at bounding box center [875, 415] width 14 height 14
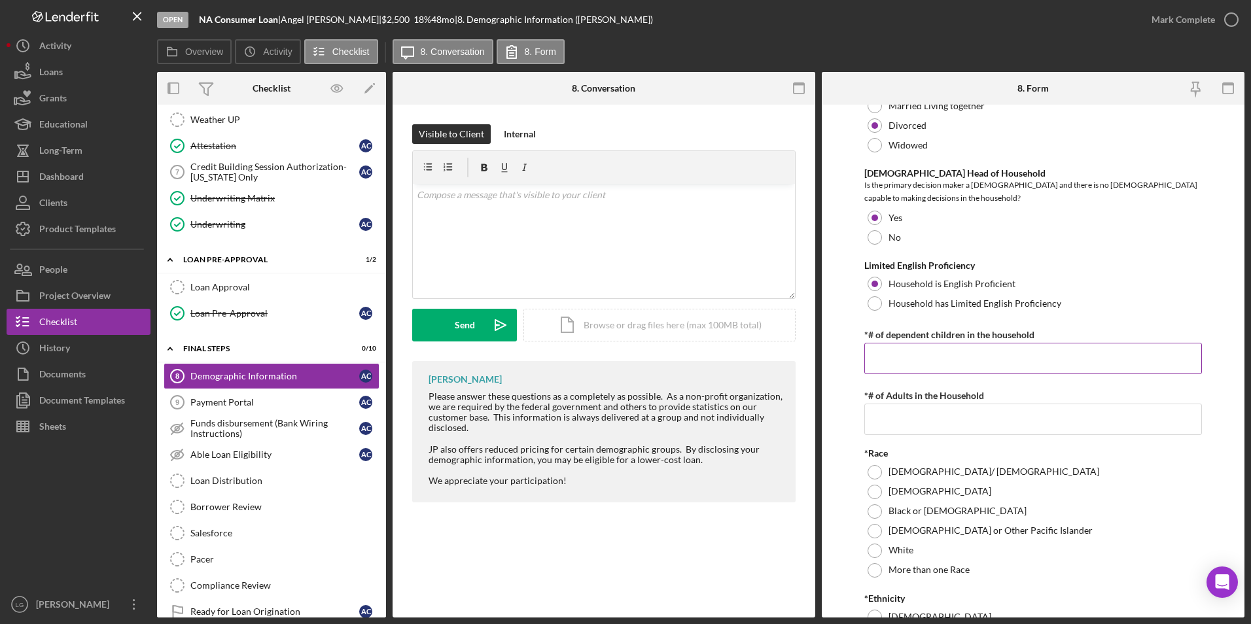
click at [902, 368] on input "*# of dependent children in the household" at bounding box center [1033, 358] width 338 height 31
type input "2"
click at [926, 421] on input "*# of Adults in the Household" at bounding box center [1033, 419] width 338 height 31
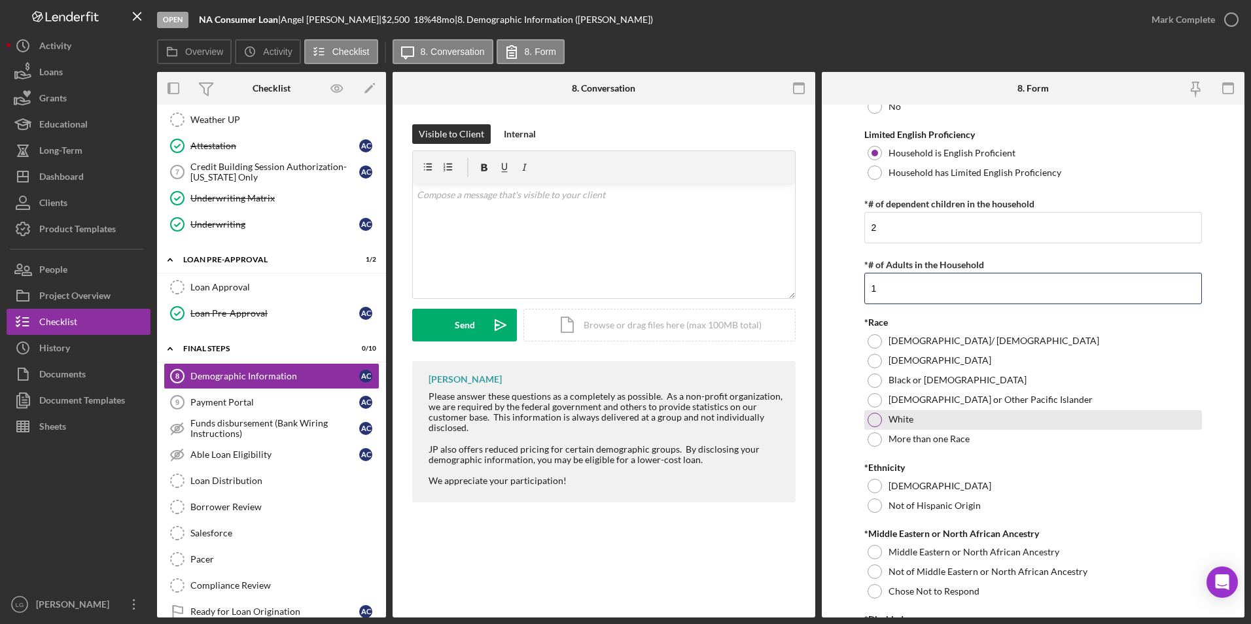
type input "1"
click at [876, 427] on div at bounding box center [875, 420] width 14 height 14
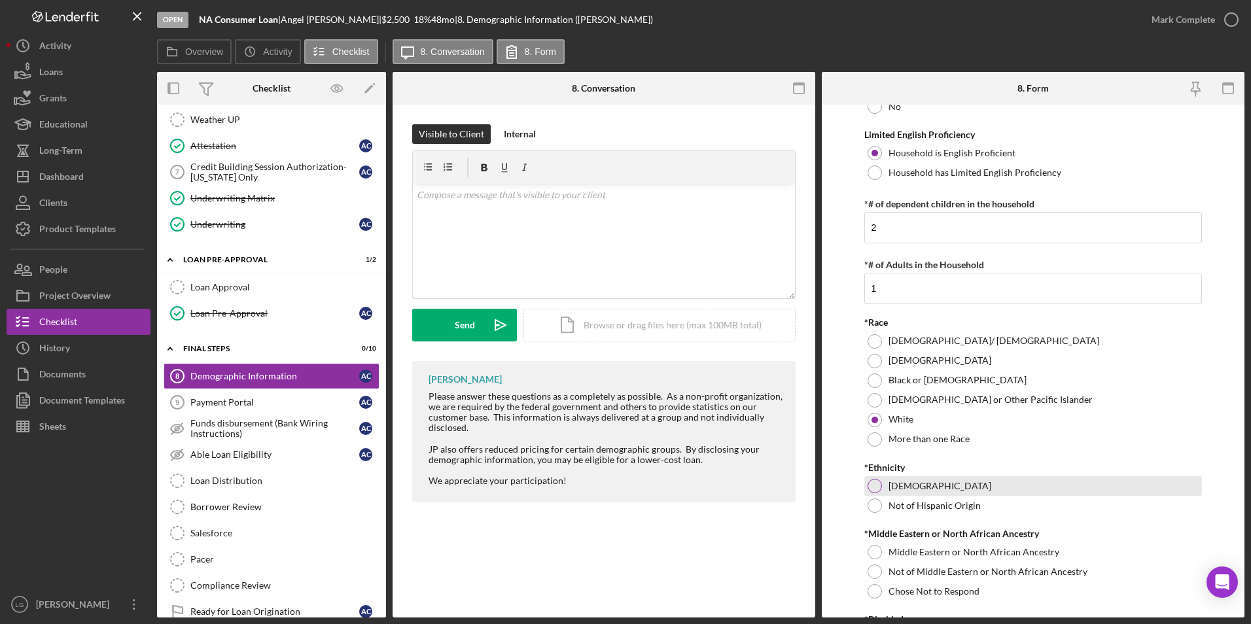
drag, startPoint x: 869, startPoint y: 515, endPoint x: 900, endPoint y: 489, distance: 40.9
click at [870, 513] on div at bounding box center [875, 506] width 14 height 14
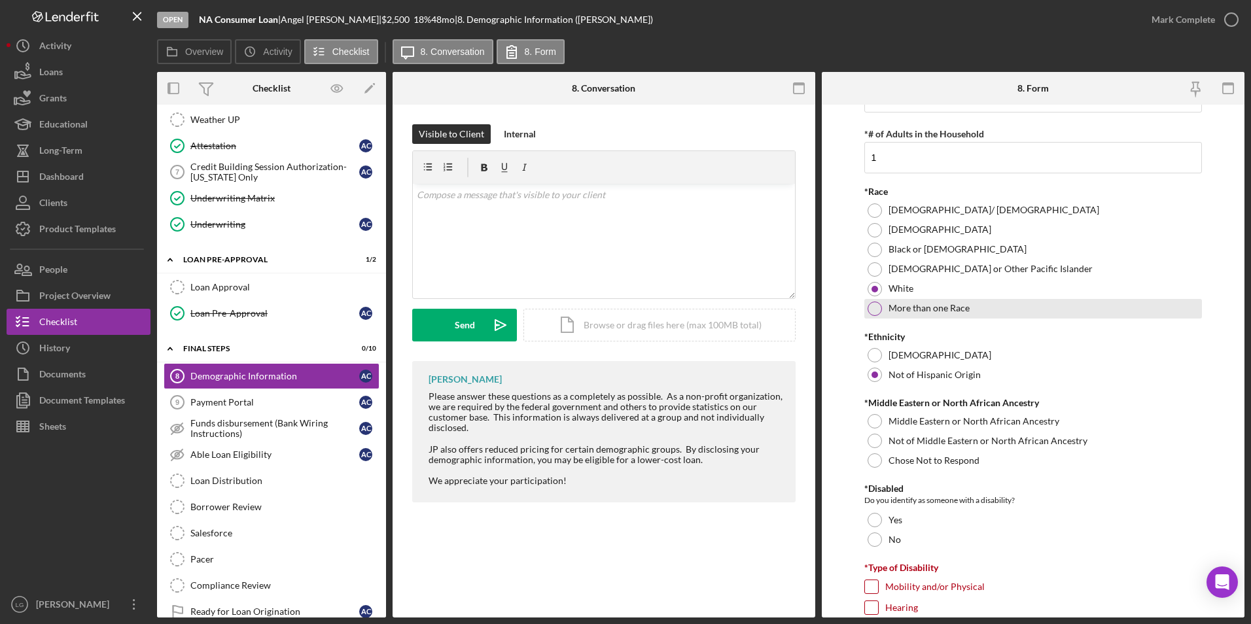
scroll to position [654, 0]
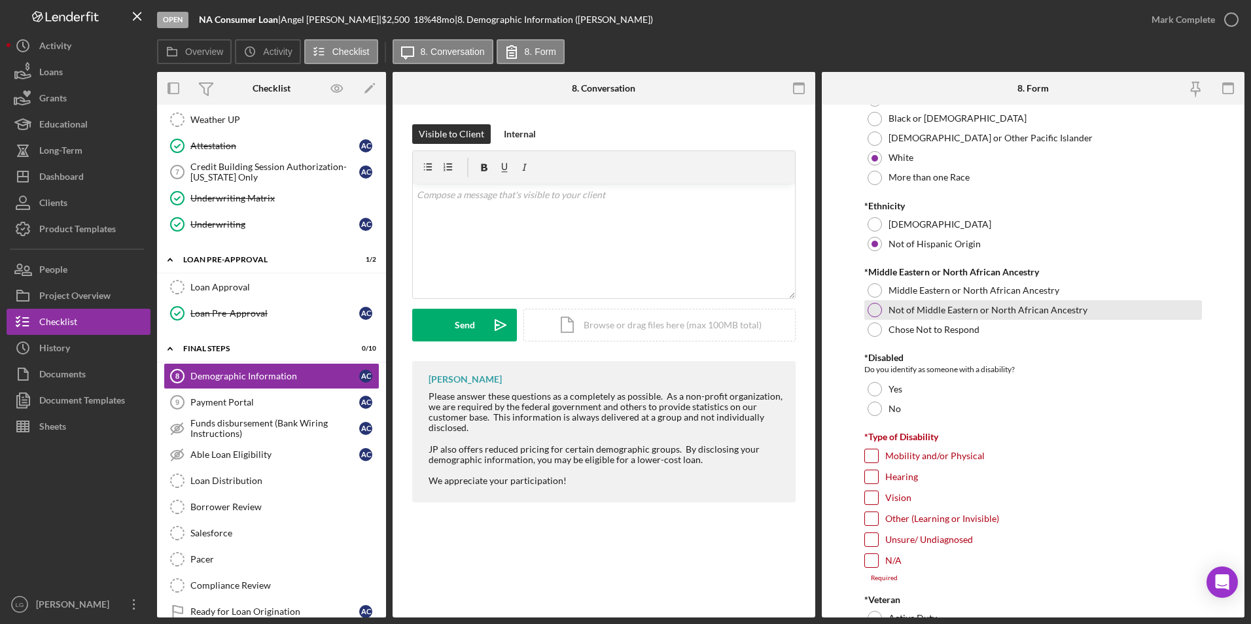
click at [870, 317] on div at bounding box center [875, 310] width 14 height 14
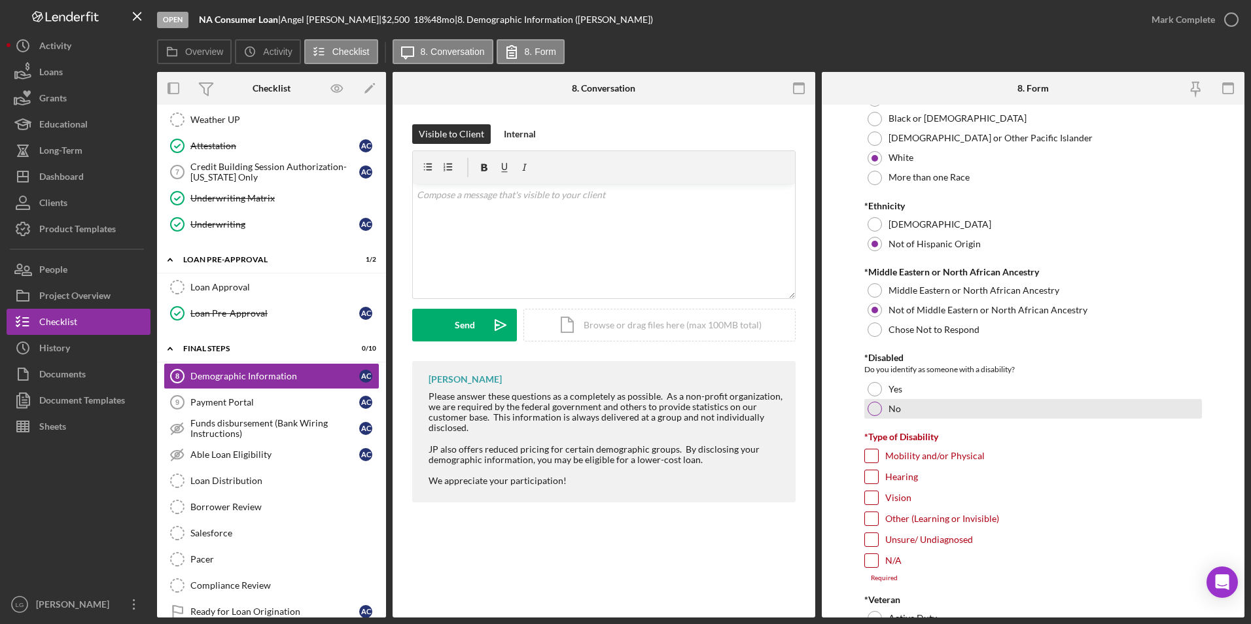
click at [873, 419] on div "No" at bounding box center [1033, 409] width 338 height 20
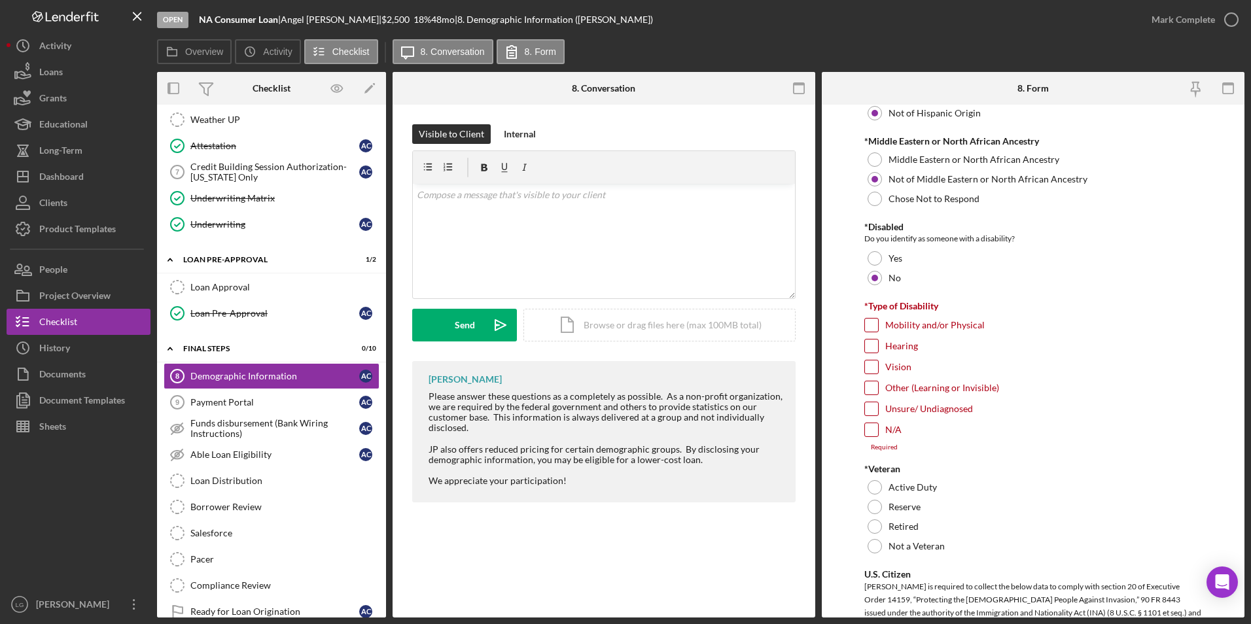
click at [874, 436] on input "N/A" at bounding box center [871, 429] width 13 height 13
checkbox input "true"
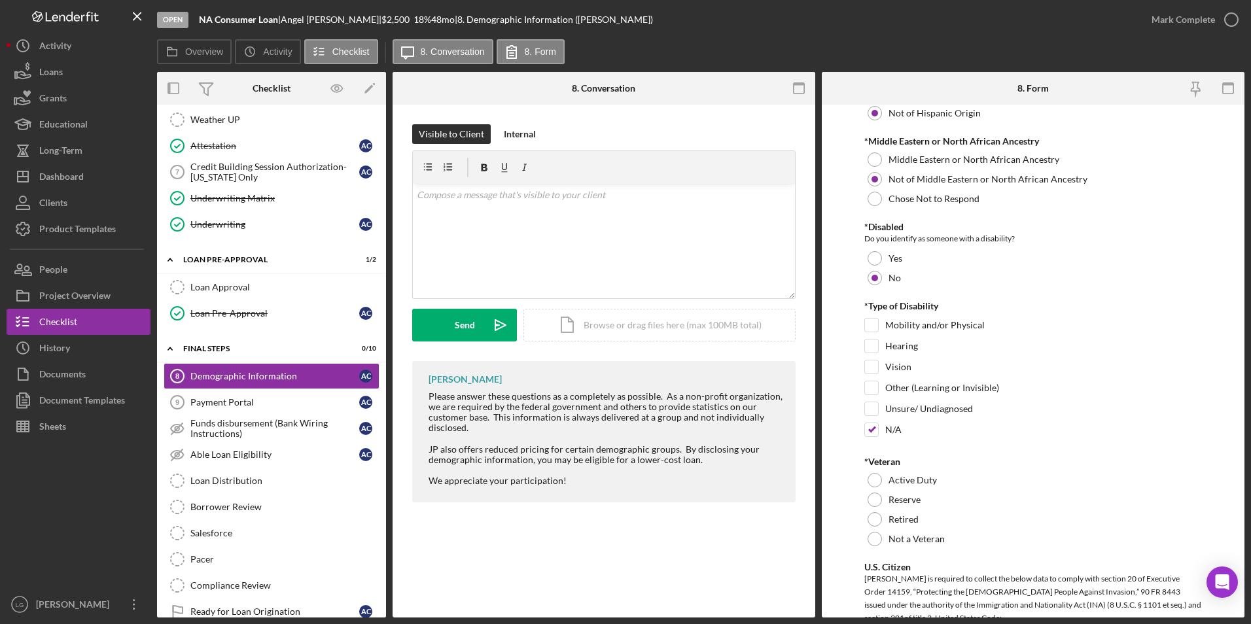
scroll to position [982, 0]
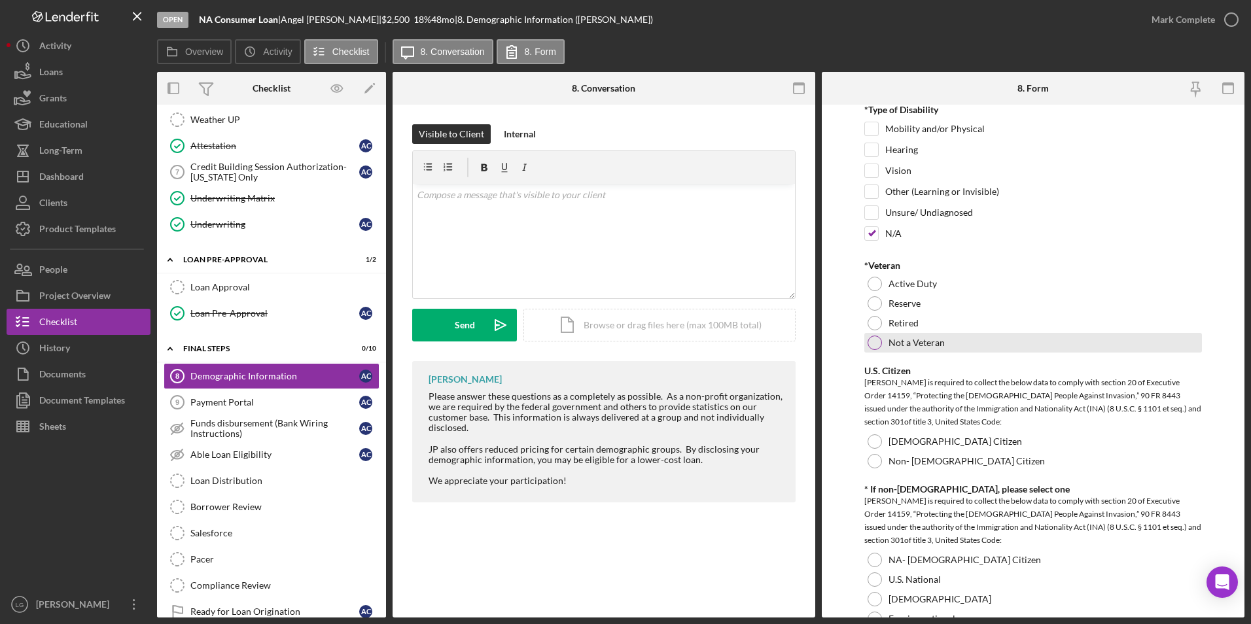
drag, startPoint x: 872, startPoint y: 355, endPoint x: 883, endPoint y: 448, distance: 92.9
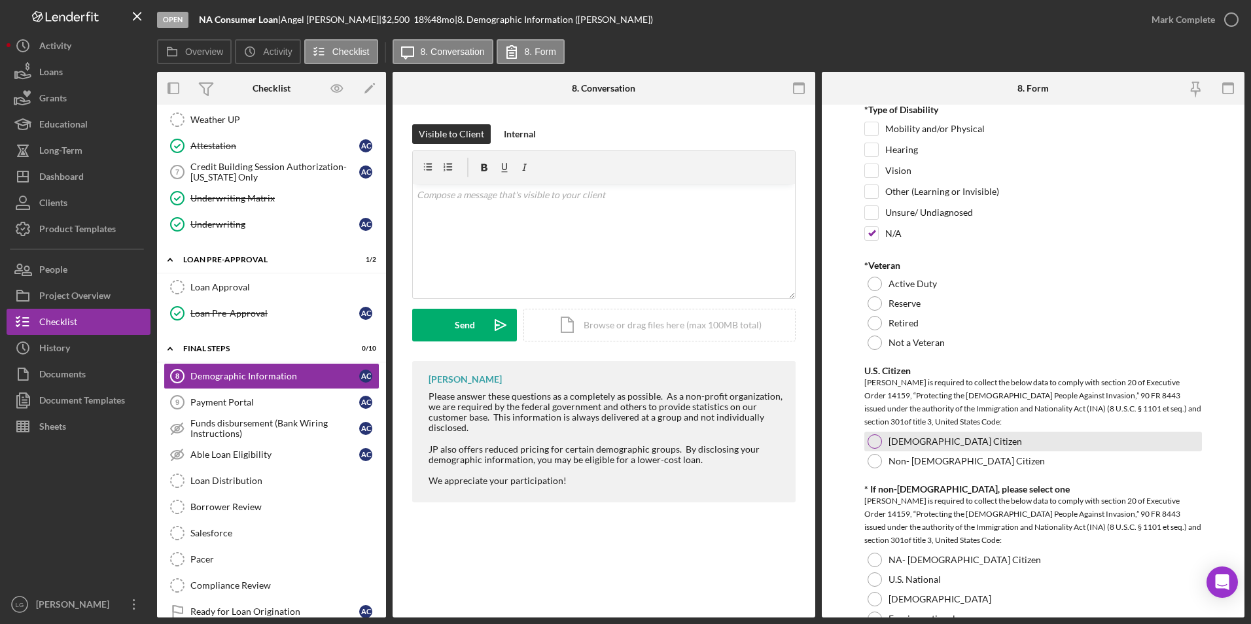
click at [872, 350] on div at bounding box center [875, 343] width 14 height 14
click at [876, 442] on div "[DEMOGRAPHIC_DATA] Citizen" at bounding box center [1033, 442] width 338 height 20
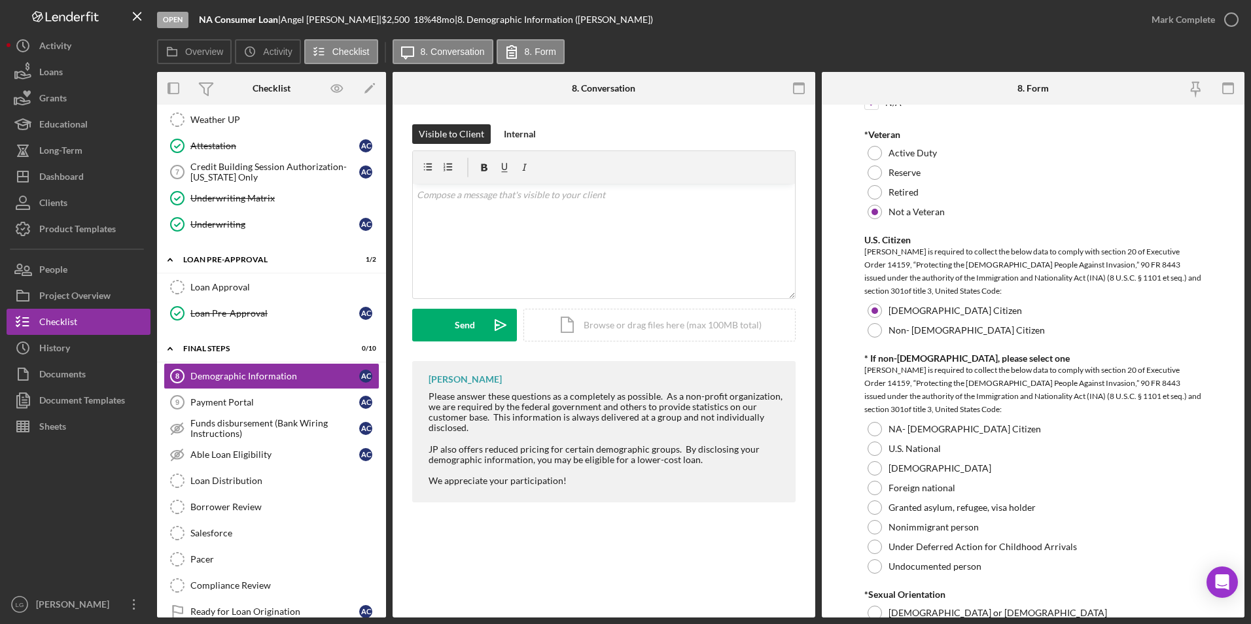
scroll to position [1178, 0]
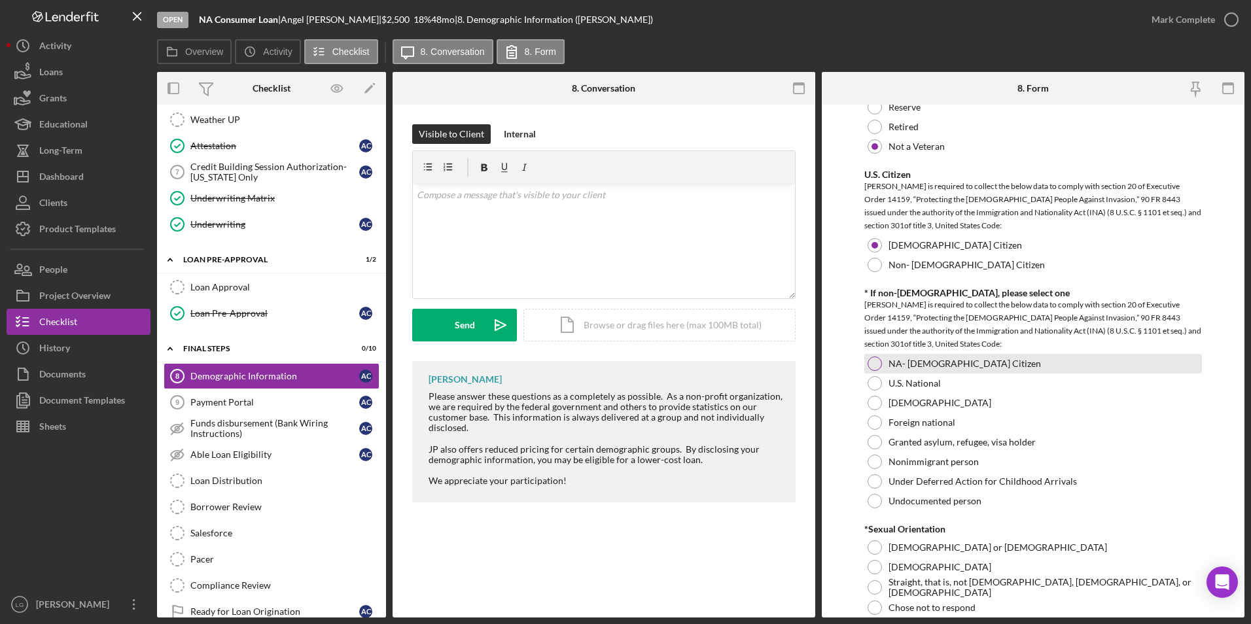
click at [877, 371] on div at bounding box center [875, 364] width 14 height 14
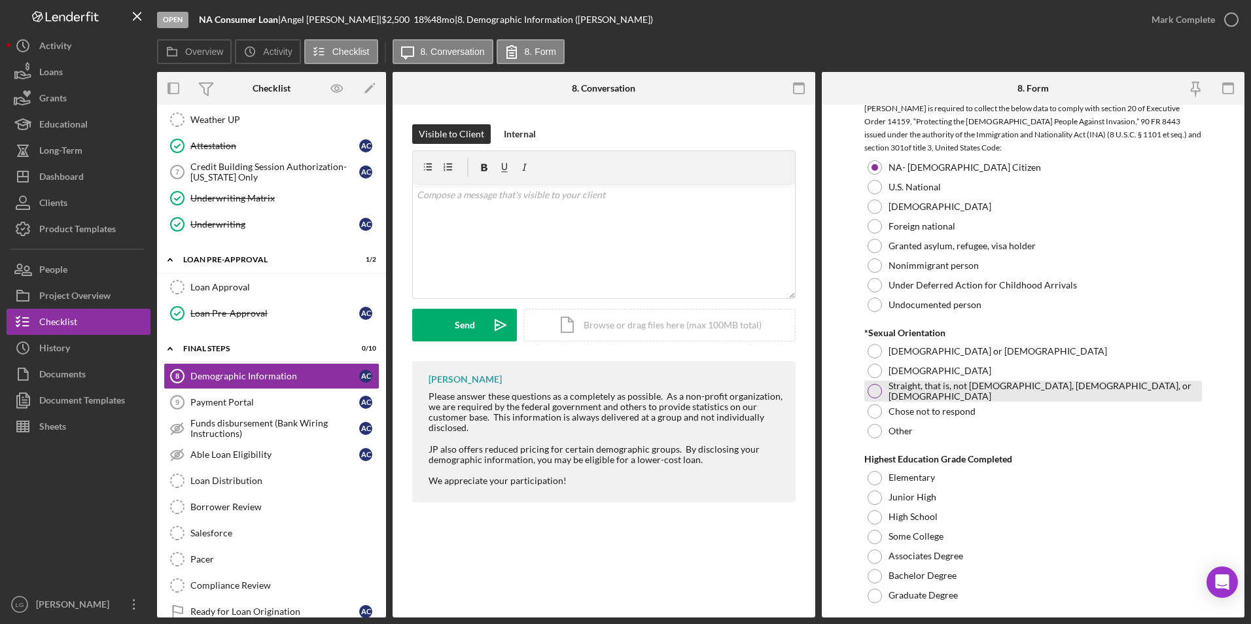
click at [883, 400] on div "Straight, that is, not [DEMOGRAPHIC_DATA], [DEMOGRAPHIC_DATA], or [DEMOGRAPHIC_…" at bounding box center [1033, 391] width 338 height 21
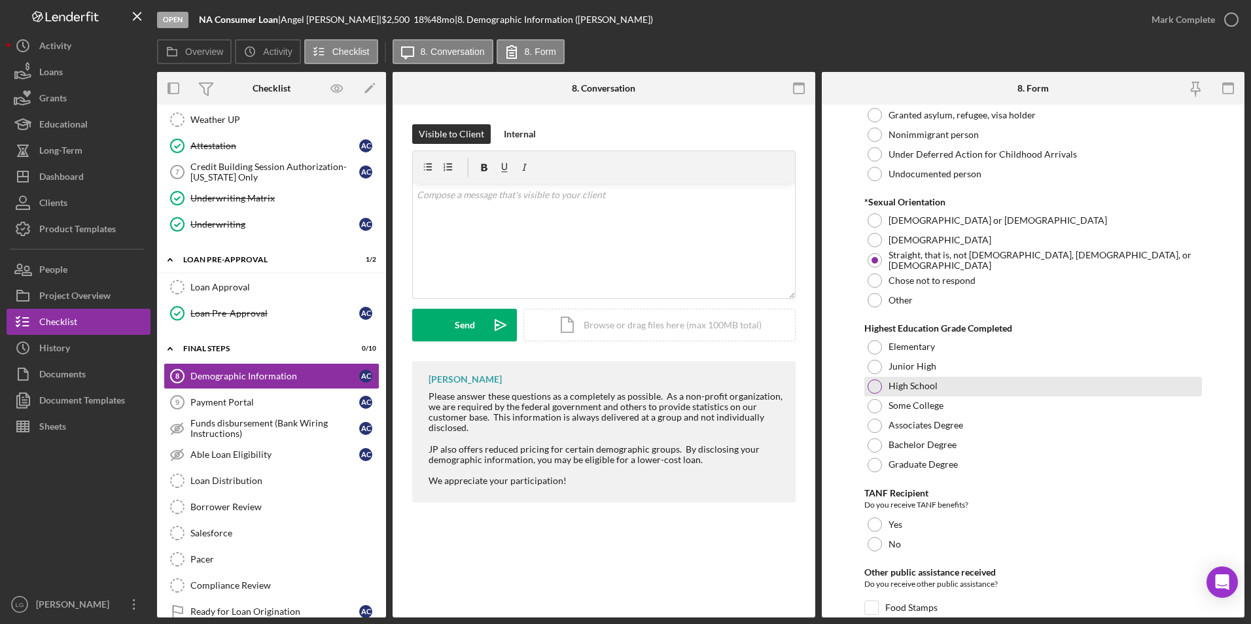
scroll to position [1570, 0]
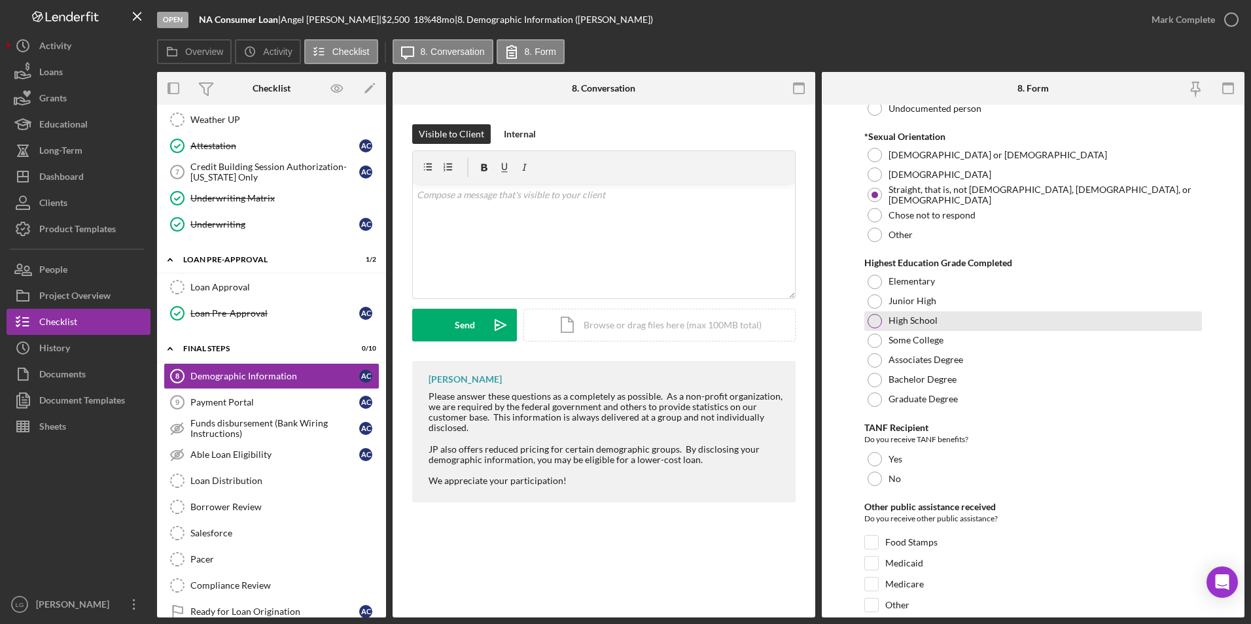
click at [878, 328] on div at bounding box center [875, 321] width 14 height 14
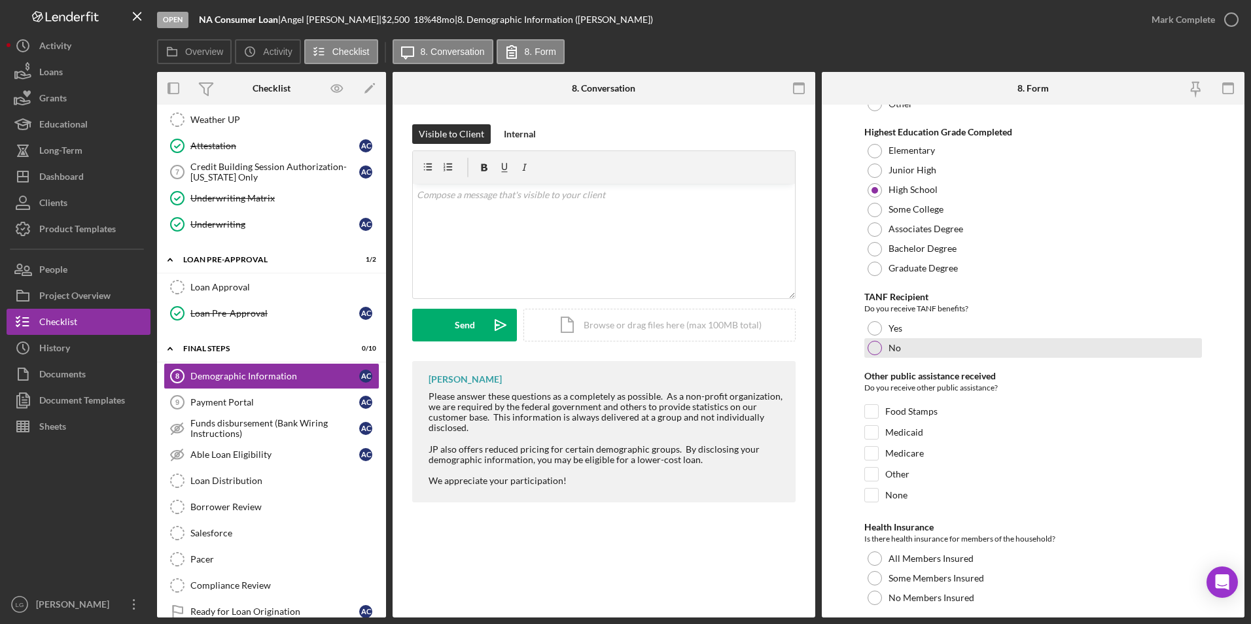
click at [877, 355] on div at bounding box center [875, 348] width 14 height 14
click at [872, 438] on input "Medicaid" at bounding box center [871, 432] width 13 height 13
checkbox input "true"
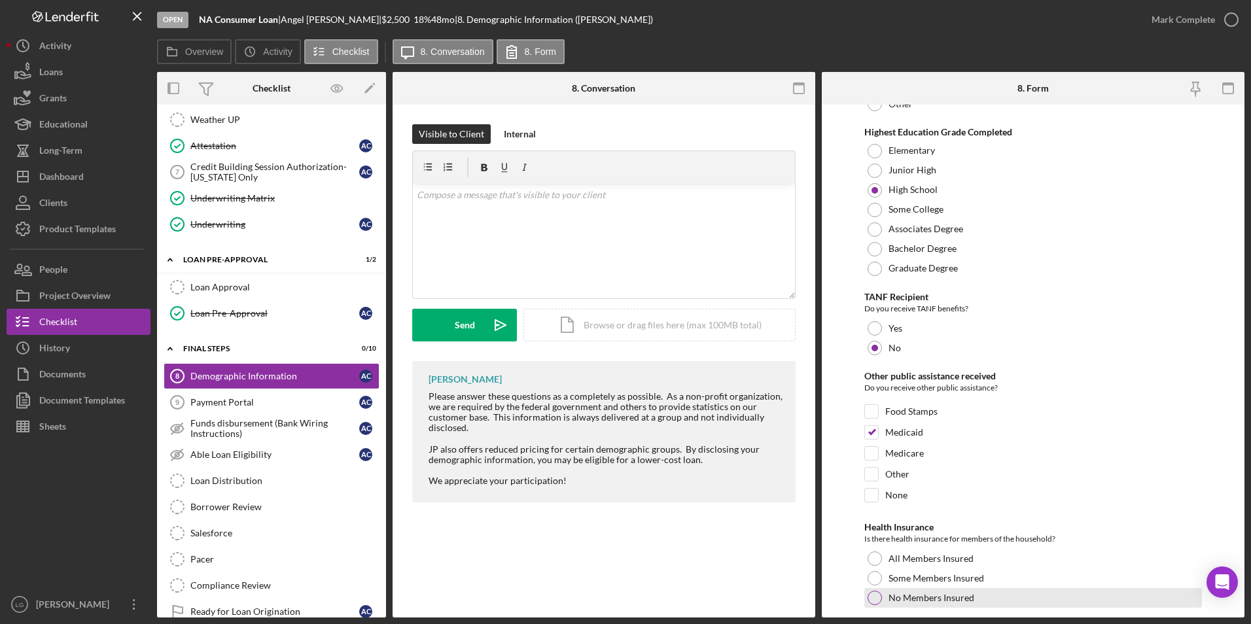
scroll to position [1898, 0]
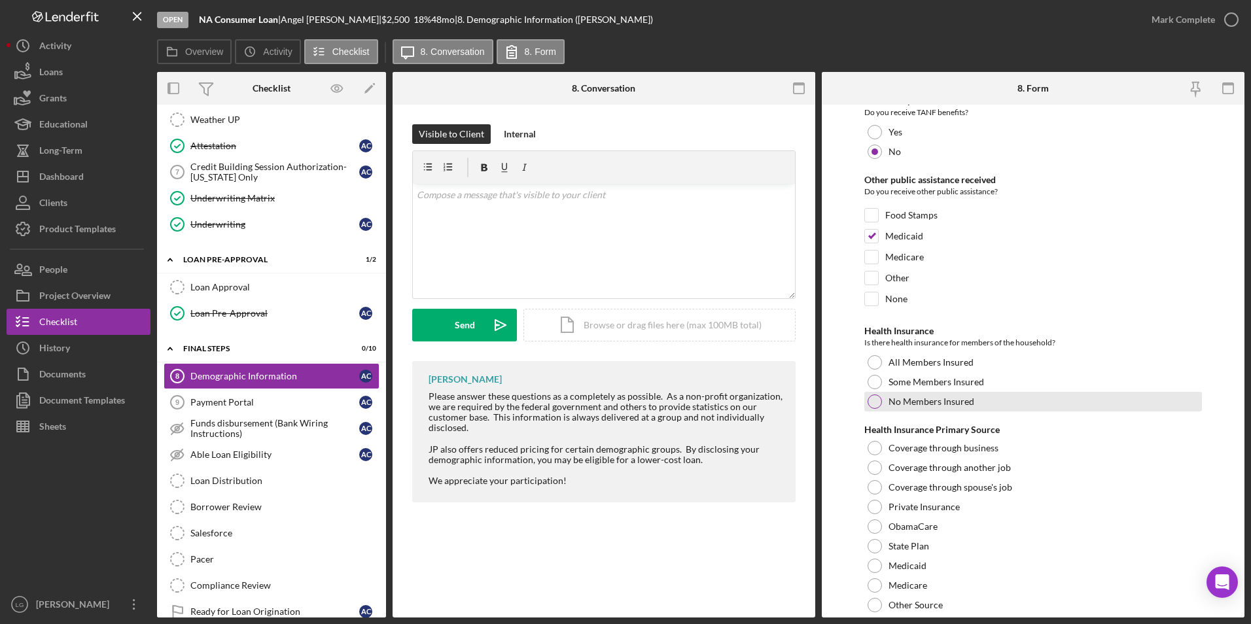
drag, startPoint x: 872, startPoint y: 361, endPoint x: 888, endPoint y: 411, distance: 52.8
click at [873, 362] on div "Health Insurance Is there health insurance for members of the household? All Me…" at bounding box center [1033, 369] width 338 height 86
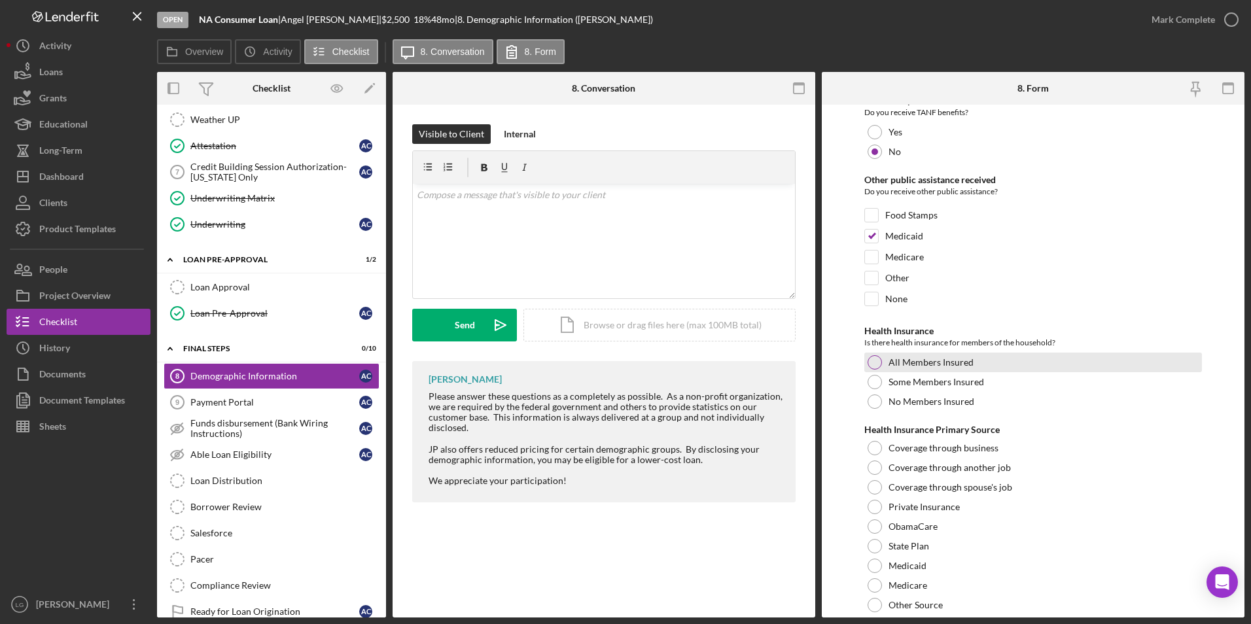
drag, startPoint x: 876, startPoint y: 370, endPoint x: 884, endPoint y: 379, distance: 12.0
click at [876, 370] on div at bounding box center [875, 362] width 14 height 14
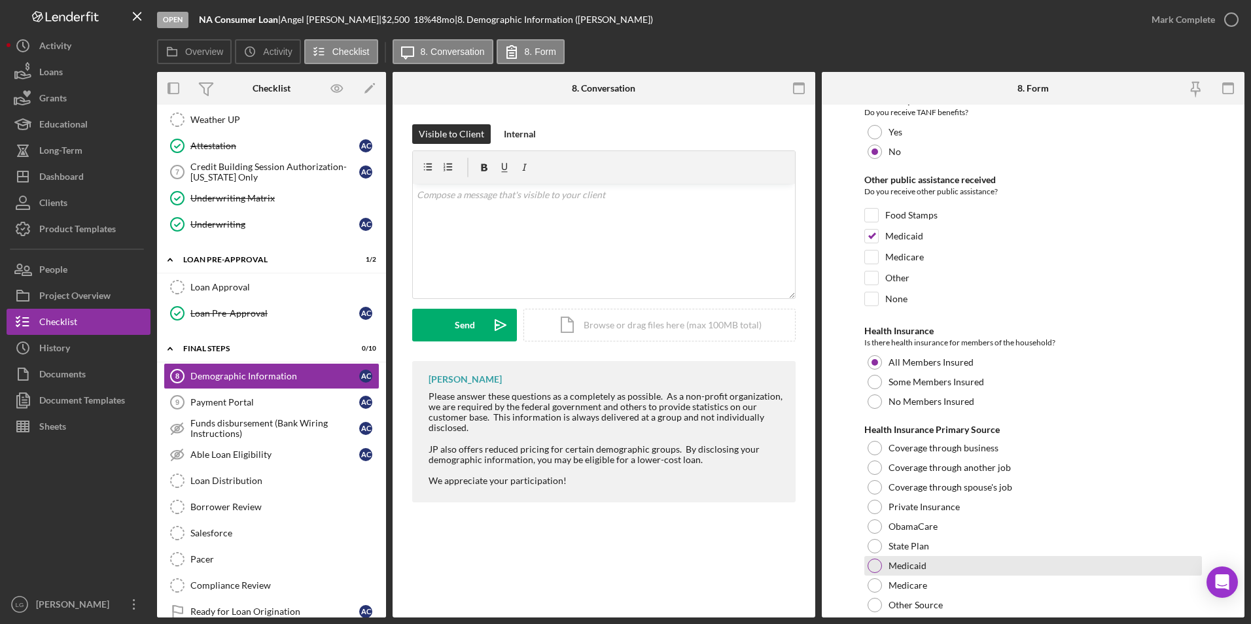
scroll to position [2028, 0]
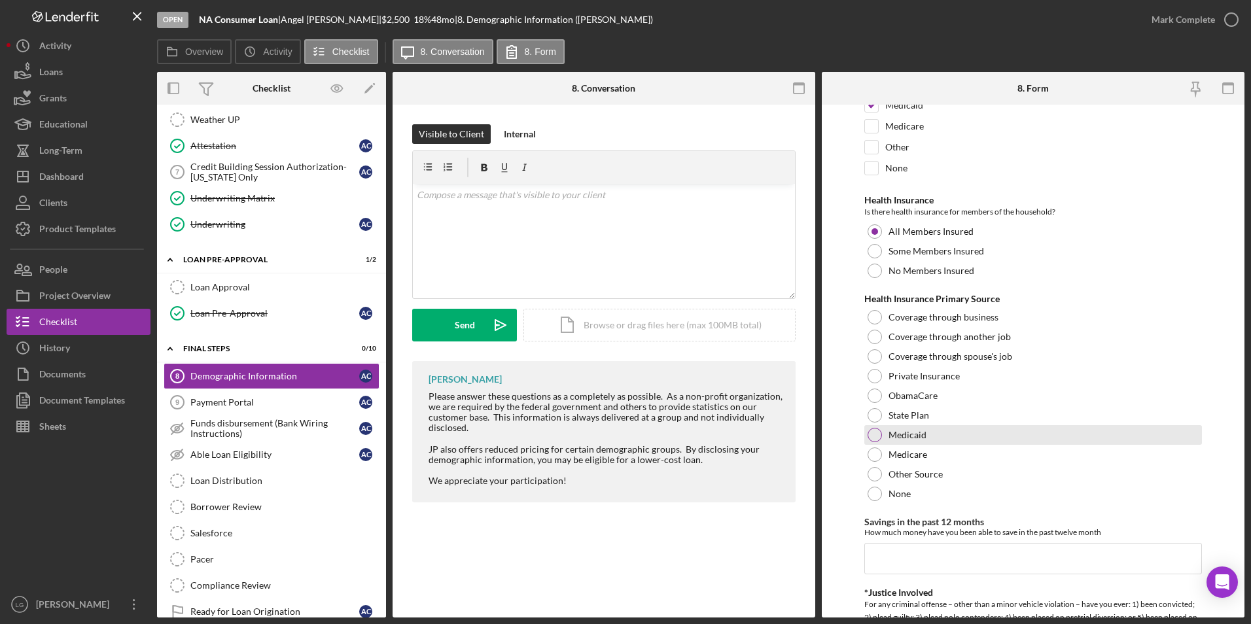
click at [874, 442] on div at bounding box center [875, 435] width 14 height 14
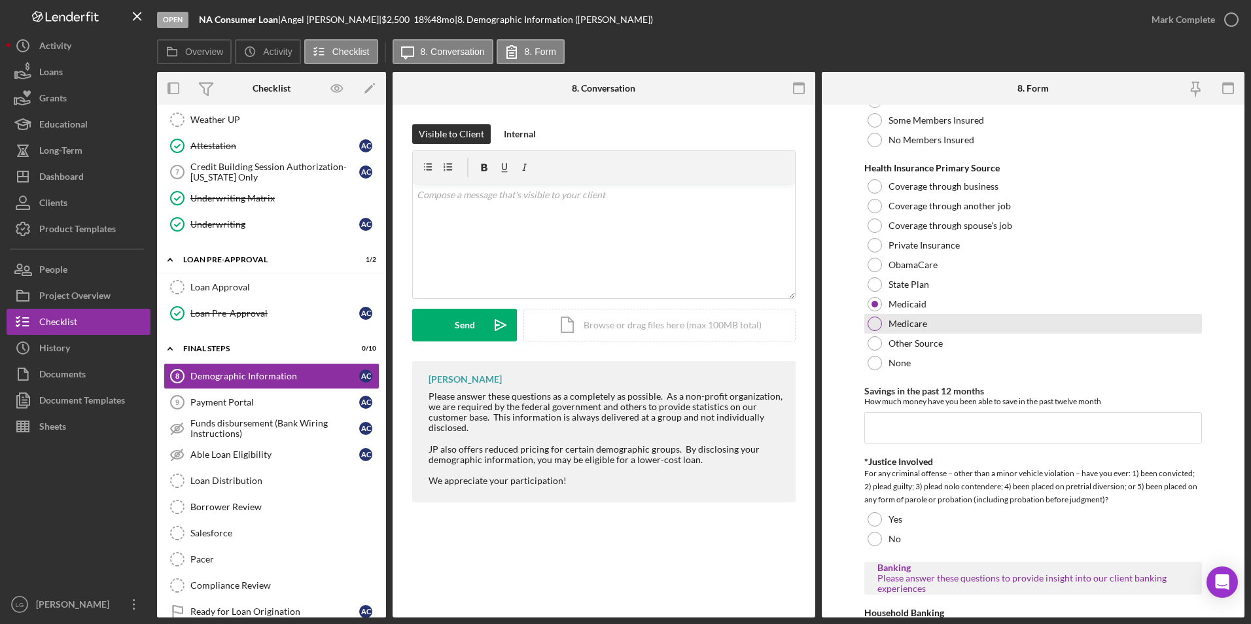
scroll to position [2290, 0]
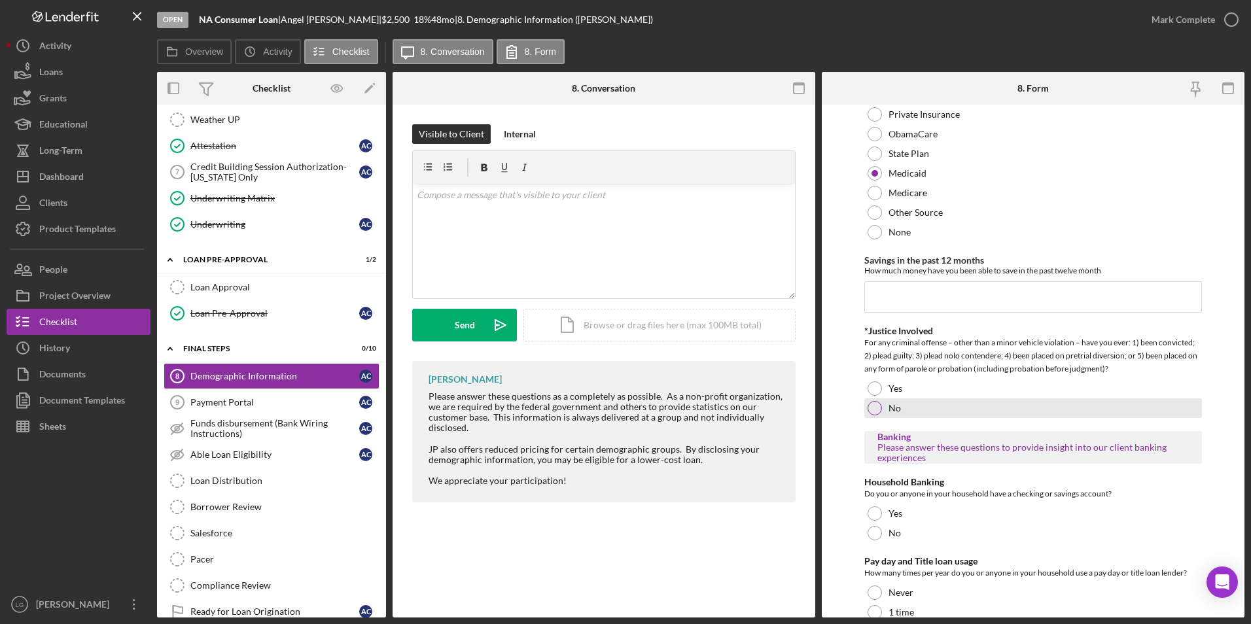
click at [873, 418] on div "No" at bounding box center [1033, 408] width 338 height 20
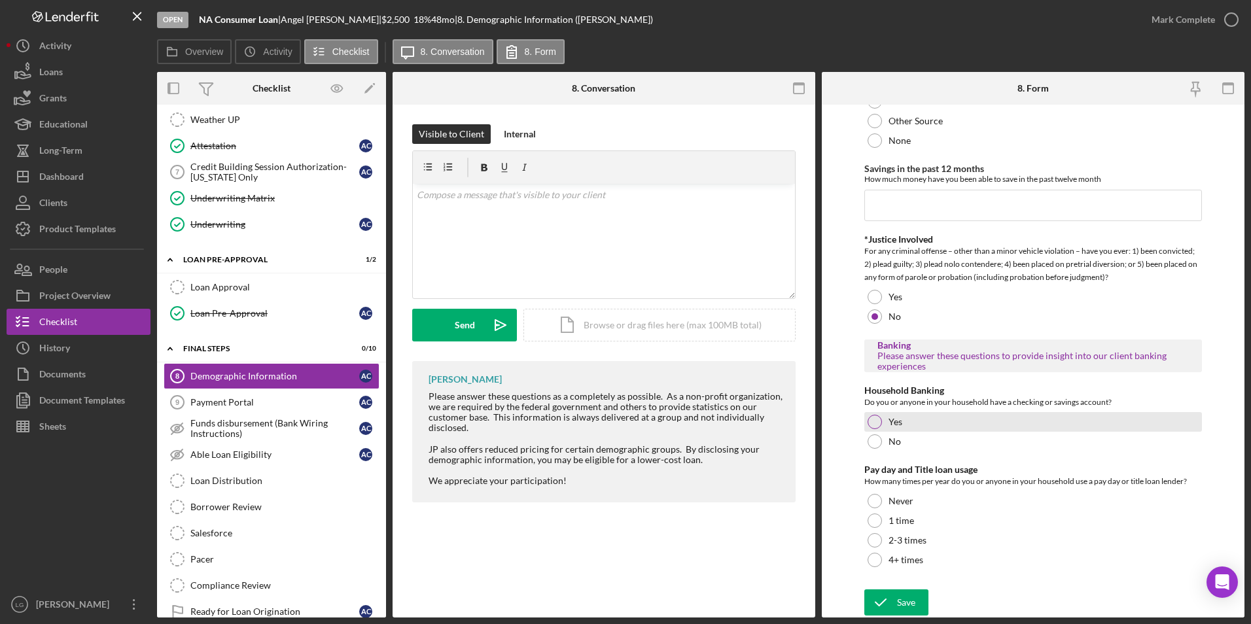
click at [878, 418] on div at bounding box center [875, 422] width 14 height 14
click at [875, 498] on div at bounding box center [875, 501] width 14 height 14
click at [891, 602] on icon "submit" at bounding box center [880, 602] width 33 height 33
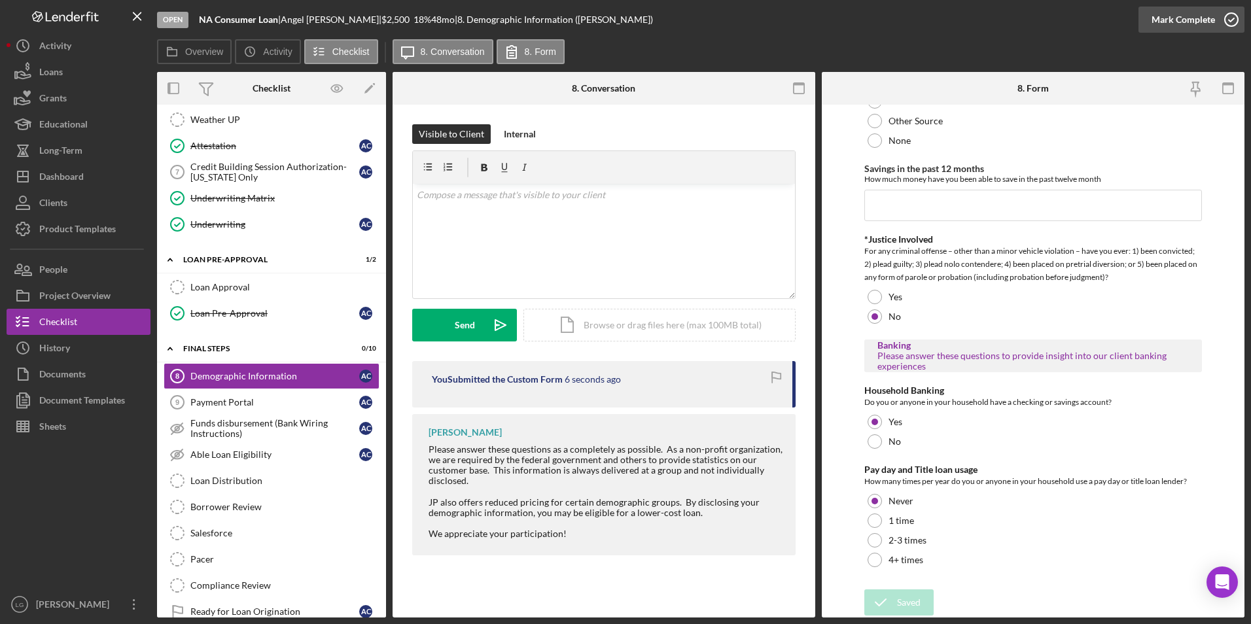
click at [1159, 20] on div "Mark Complete" at bounding box center [1183, 20] width 63 height 26
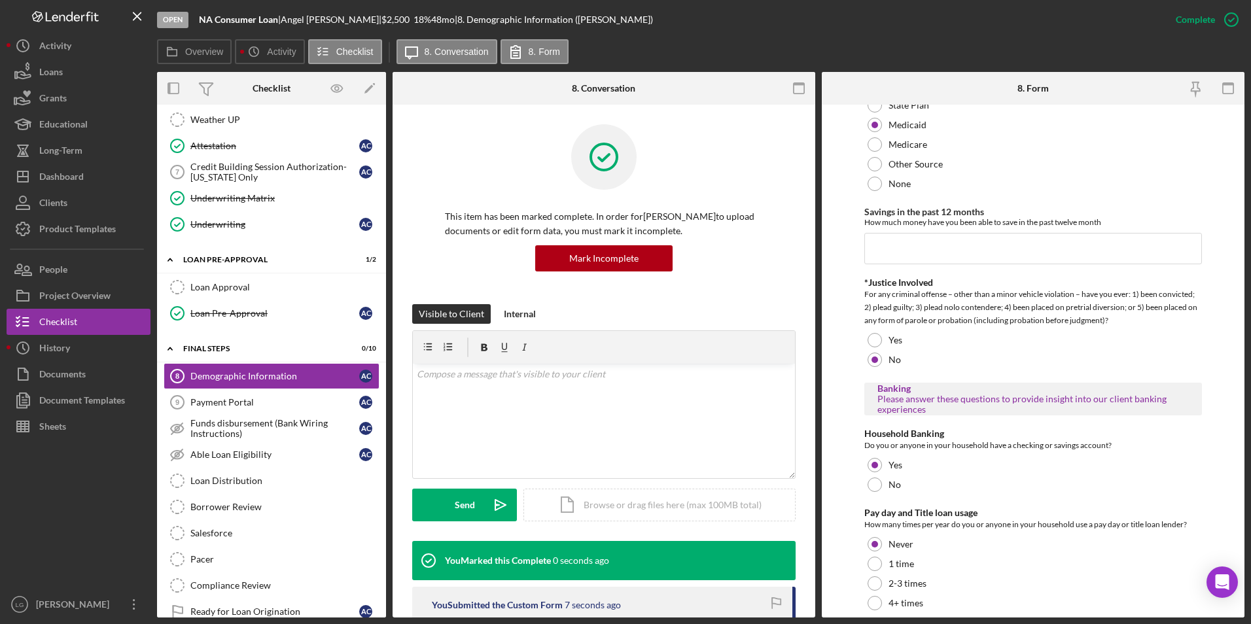
scroll to position [2443, 0]
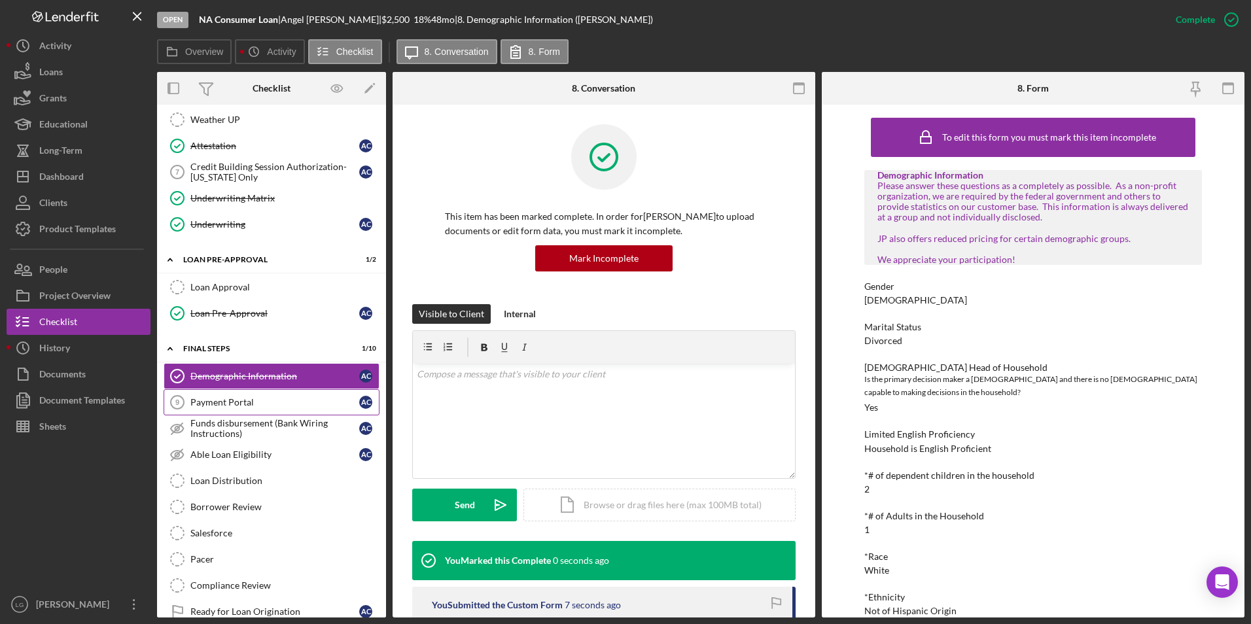
drag, startPoint x: 215, startPoint y: 406, endPoint x: 238, endPoint y: 404, distance: 23.6
click at [215, 406] on div "Payment Portal" at bounding box center [274, 402] width 169 height 10
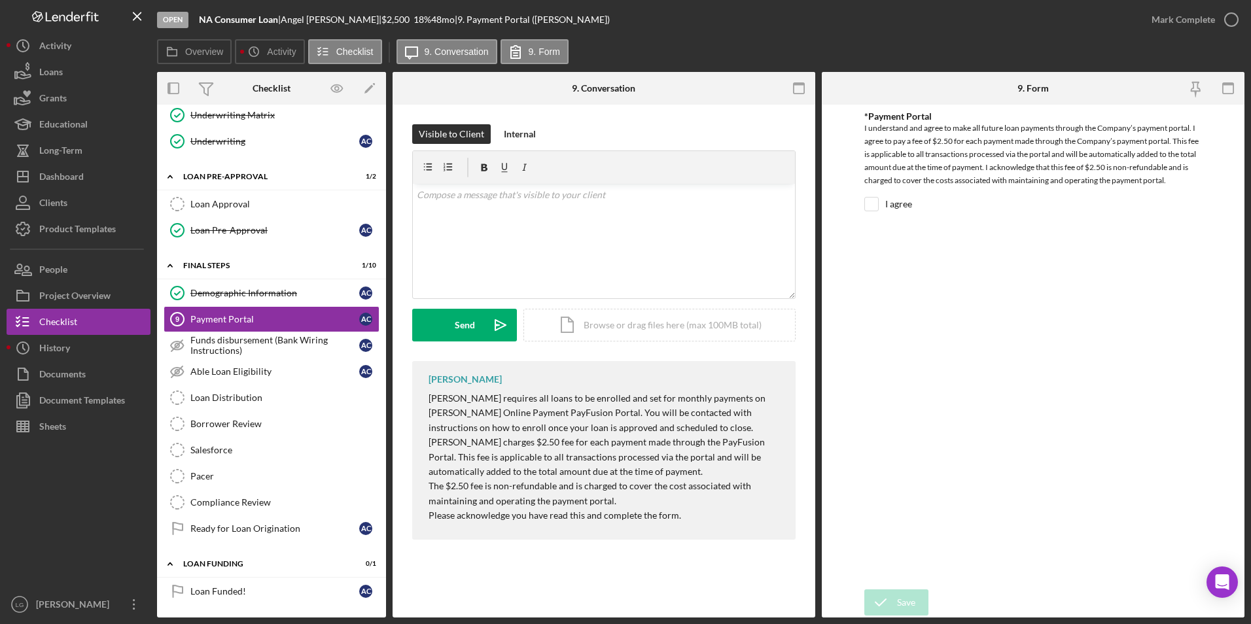
scroll to position [476, 0]
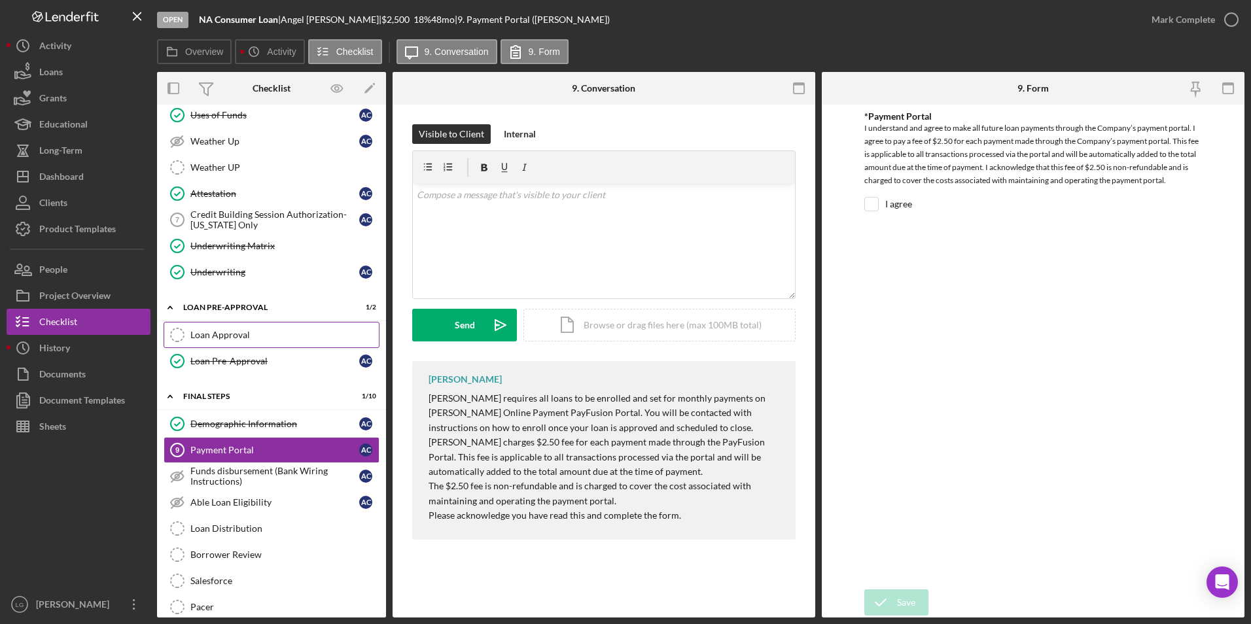
click at [236, 327] on link "Loan Approval Loan Approval" at bounding box center [272, 335] width 216 height 26
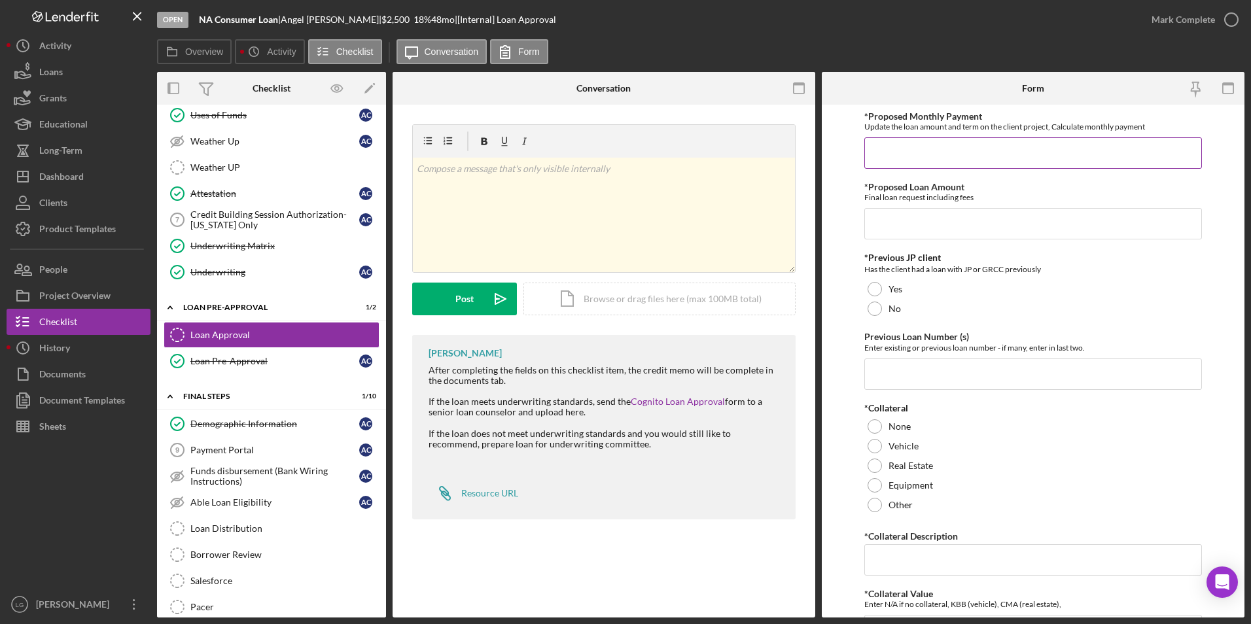
click at [942, 151] on input "*Proposed Monthly Payment" at bounding box center [1033, 152] width 338 height 31
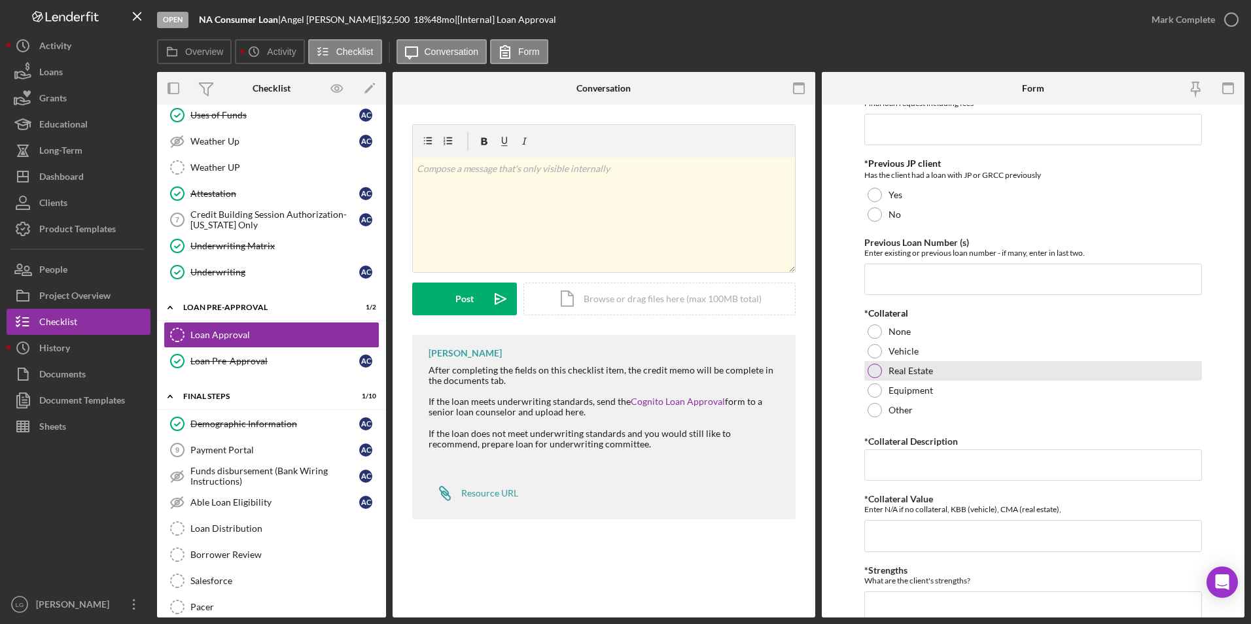
scroll to position [37, 0]
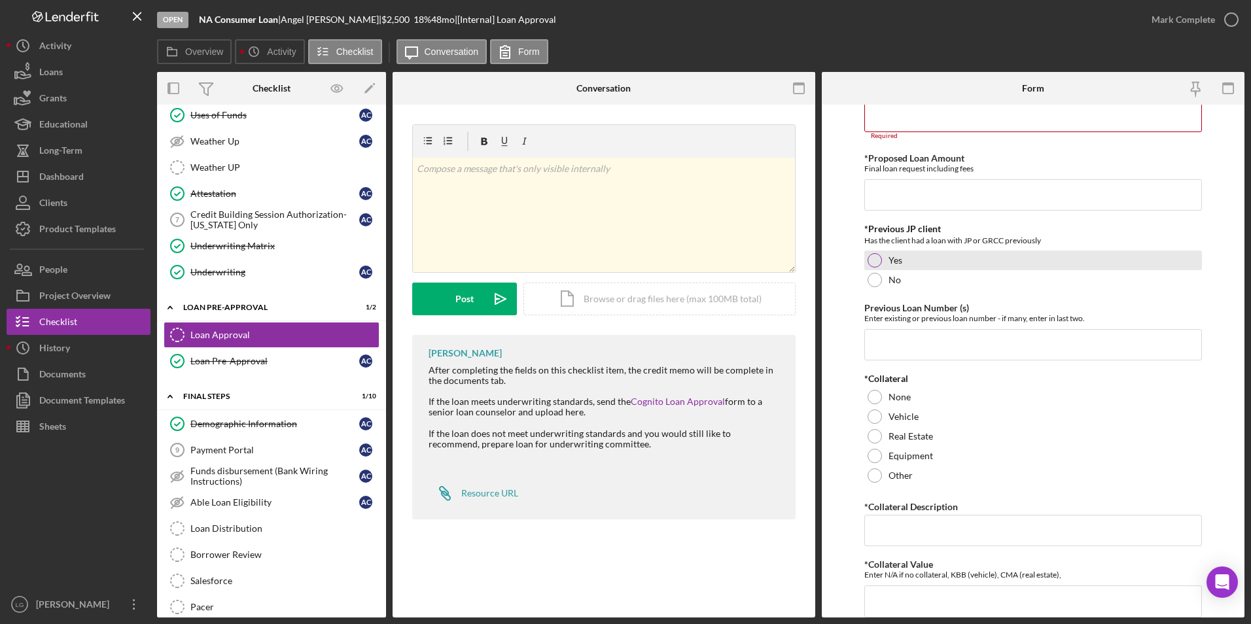
click at [879, 264] on div at bounding box center [875, 260] width 14 height 14
click at [888, 340] on input "Previous Loan Number (s)" at bounding box center [1033, 344] width 338 height 31
type input "9893"
click at [914, 382] on div "*Collateral" at bounding box center [1033, 379] width 338 height 10
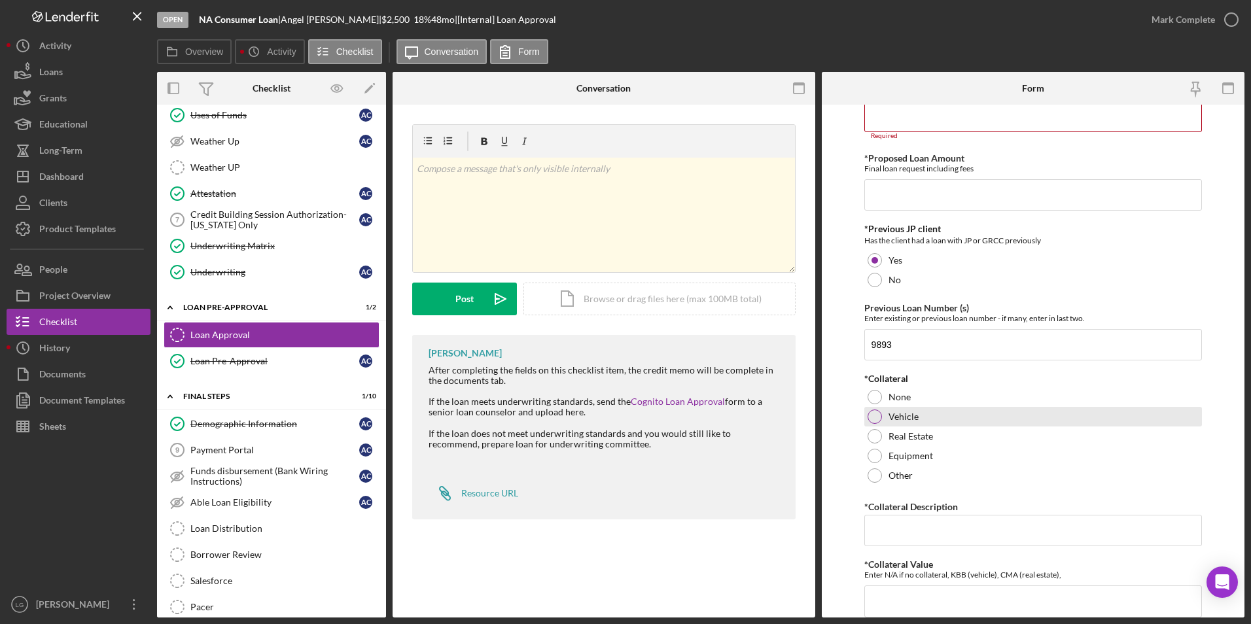
click at [876, 415] on div at bounding box center [875, 417] width 14 height 14
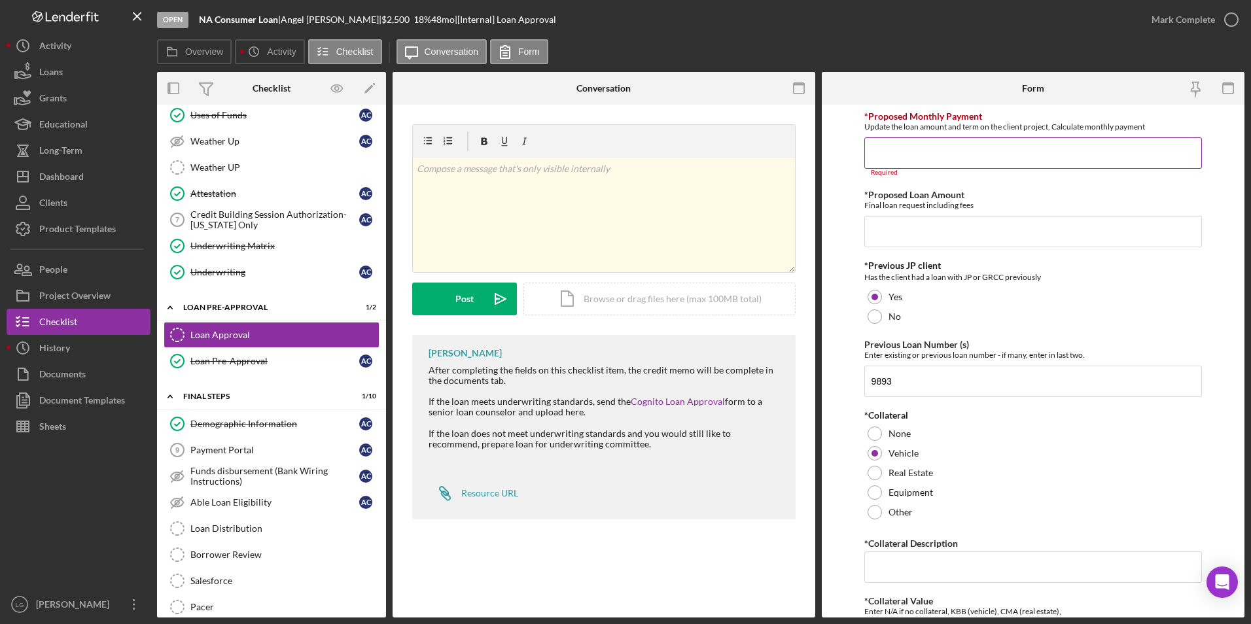
click at [947, 158] on input "*Proposed Monthly Payment" at bounding box center [1033, 152] width 338 height 31
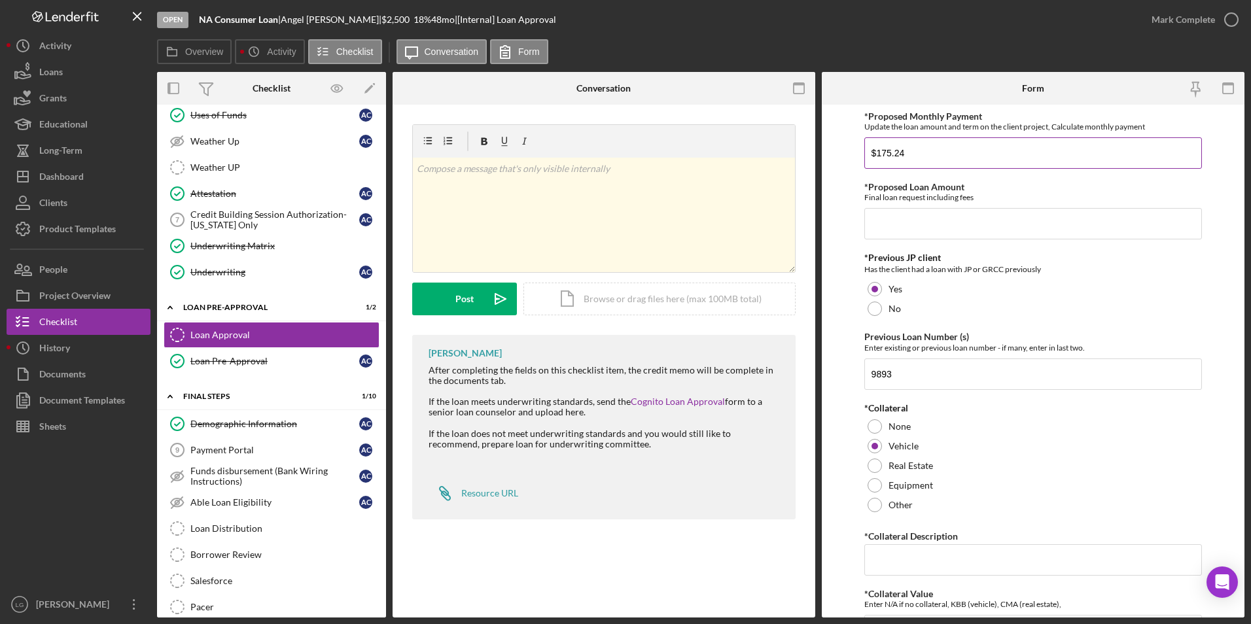
type input "$175.24"
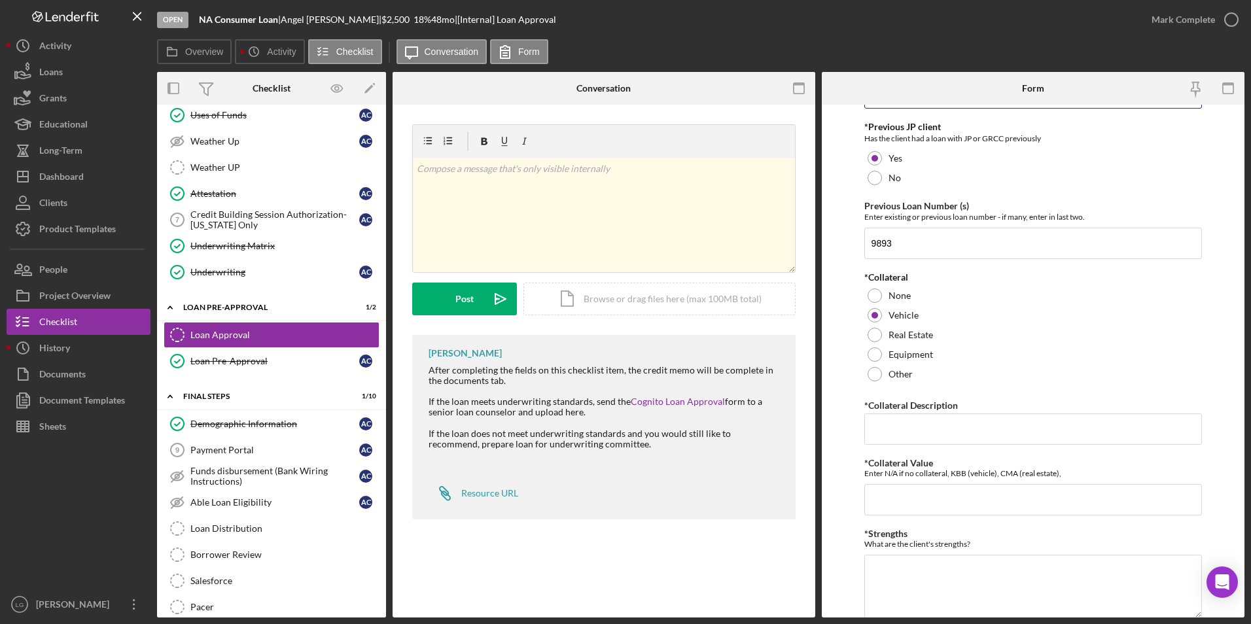
type input "$5,965.55"
click at [896, 446] on div "*Proposed Monthly Payment Update the loan amount and term on the client project…" at bounding box center [1033, 394] width 338 height 828
drag, startPoint x: 855, startPoint y: 408, endPoint x: 858, endPoint y: 416, distance: 7.9
click at [855, 412] on form "*Proposed Monthly Payment Update the loan amount and term on the client project…" at bounding box center [1033, 361] width 423 height 513
click at [896, 436] on input "*Collateral Description" at bounding box center [1033, 429] width 338 height 31
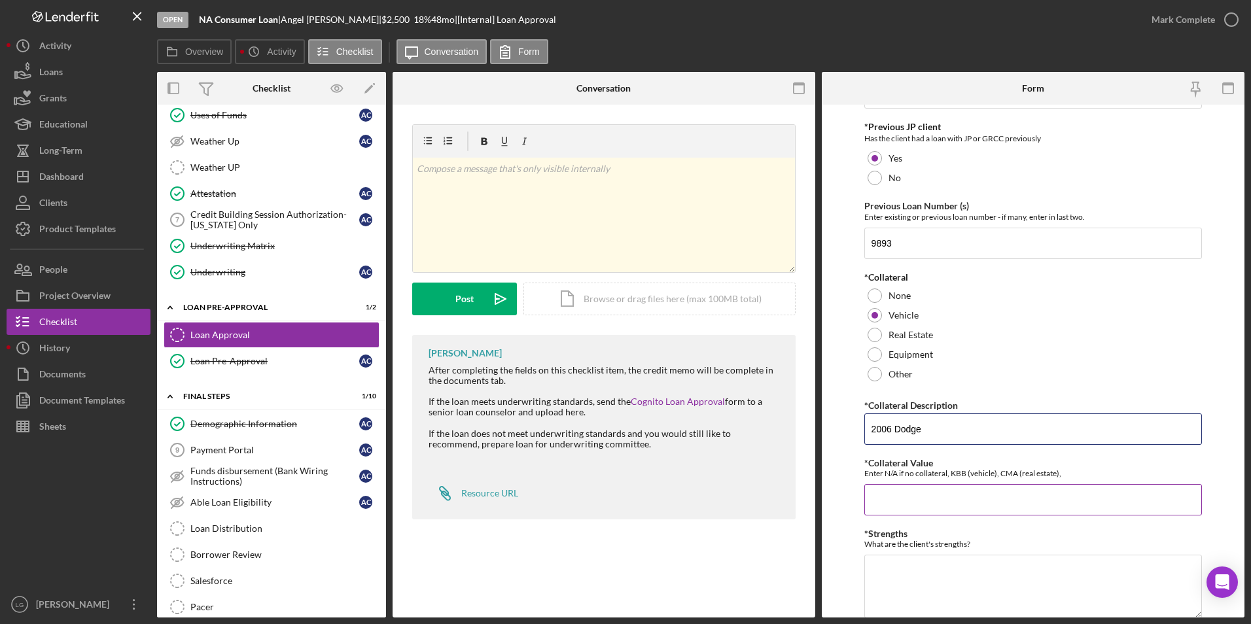
type input "2006 Dodge"
click at [903, 490] on input "*Collateral Value" at bounding box center [1033, 499] width 338 height 31
type input "6994.00"
click at [899, 600] on textarea "*Strengths" at bounding box center [1033, 586] width 338 height 63
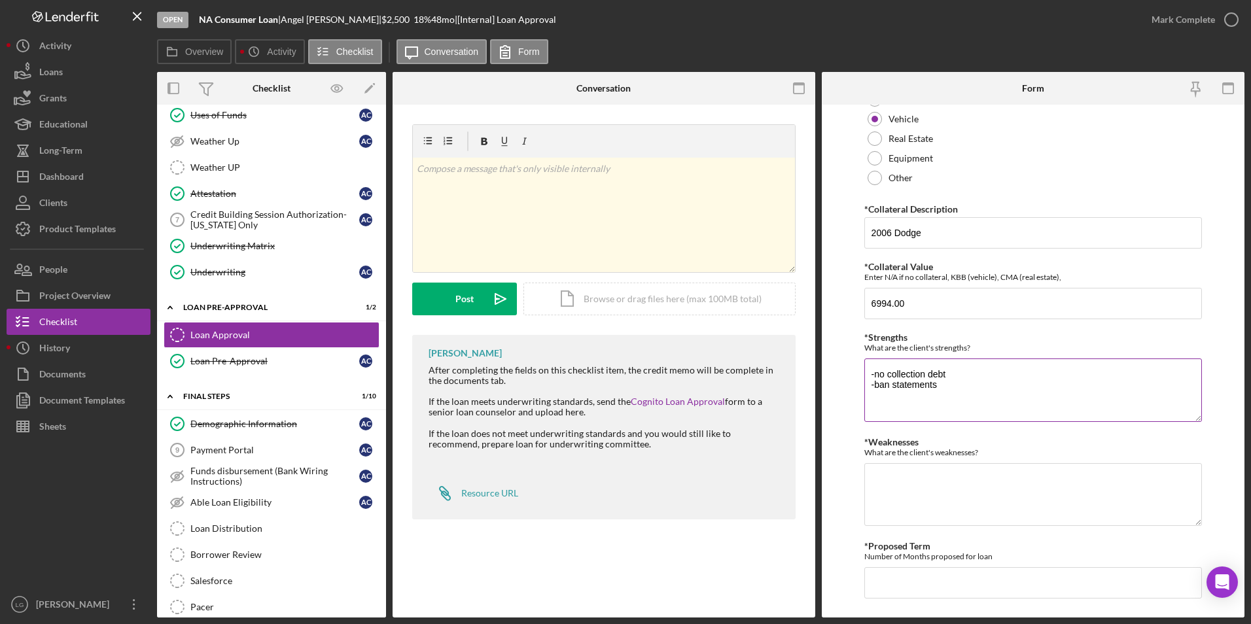
click at [887, 384] on textarea "-no collection debt -ban statements" at bounding box center [1033, 390] width 338 height 63
type textarea "-no collection debt -bank statements"
click at [882, 493] on textarea "*Weaknesses" at bounding box center [1033, 494] width 338 height 63
click at [1017, 488] on textarea "-Credit score -one recent late on credit card" at bounding box center [1033, 494] width 338 height 63
type textarea "-Credit score -one recent late on credit card"
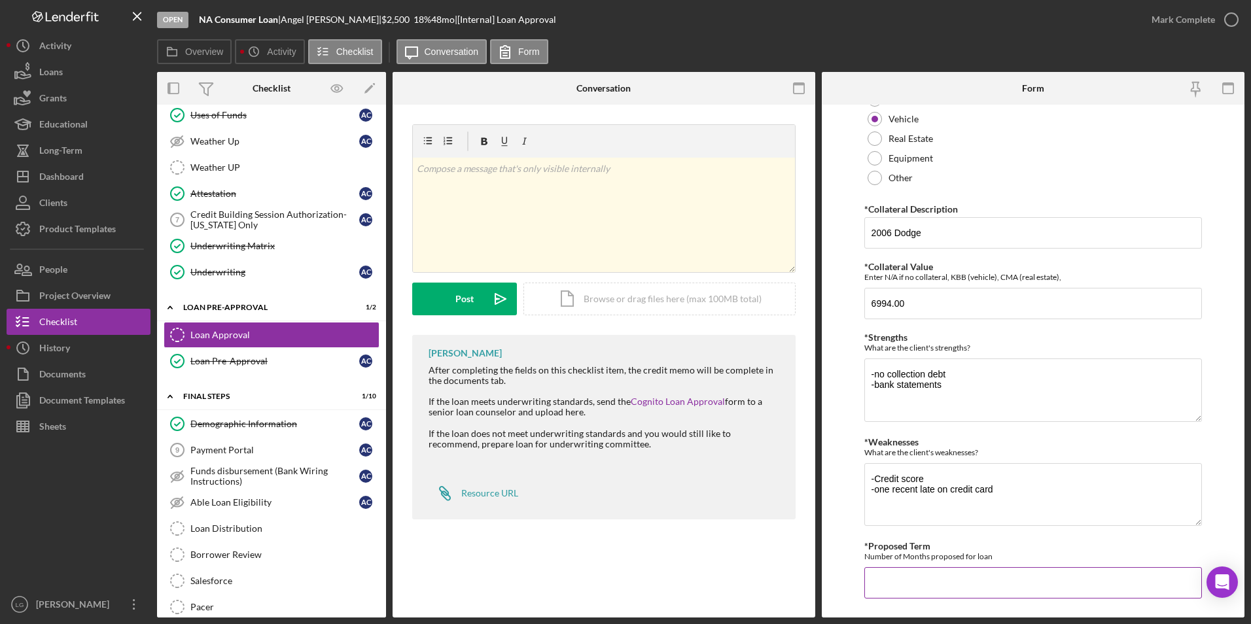
click at [941, 584] on input "*Proposed Term" at bounding box center [1033, 582] width 338 height 31
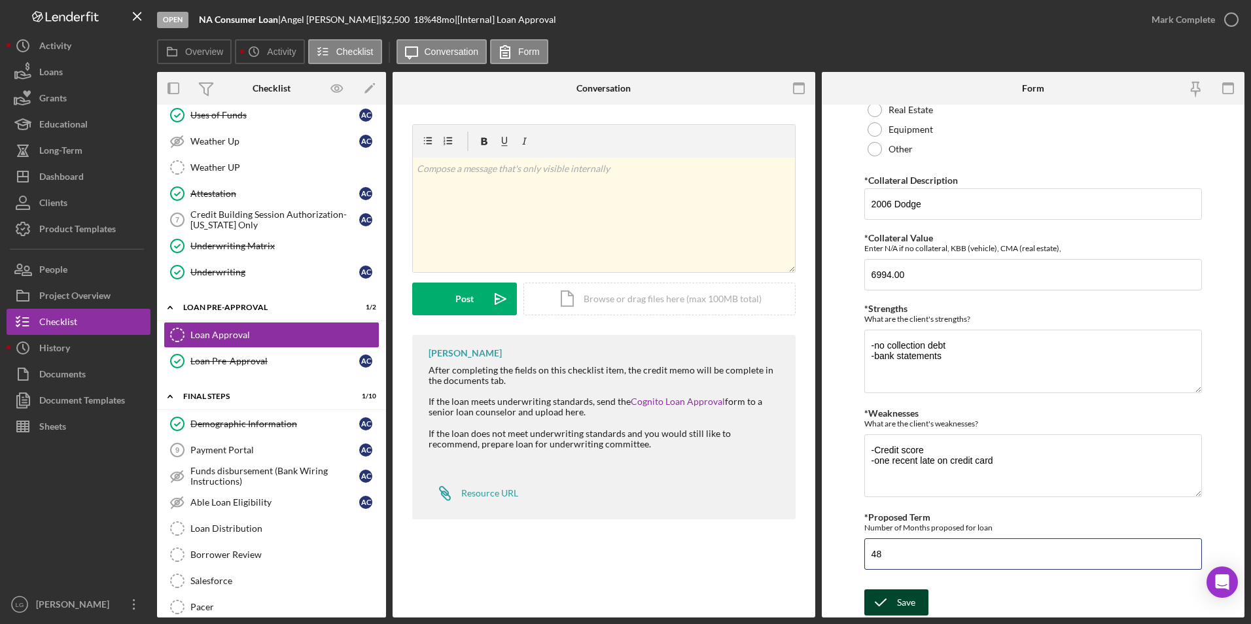
type input "48"
click at [915, 601] on button "Save" at bounding box center [896, 603] width 64 height 26
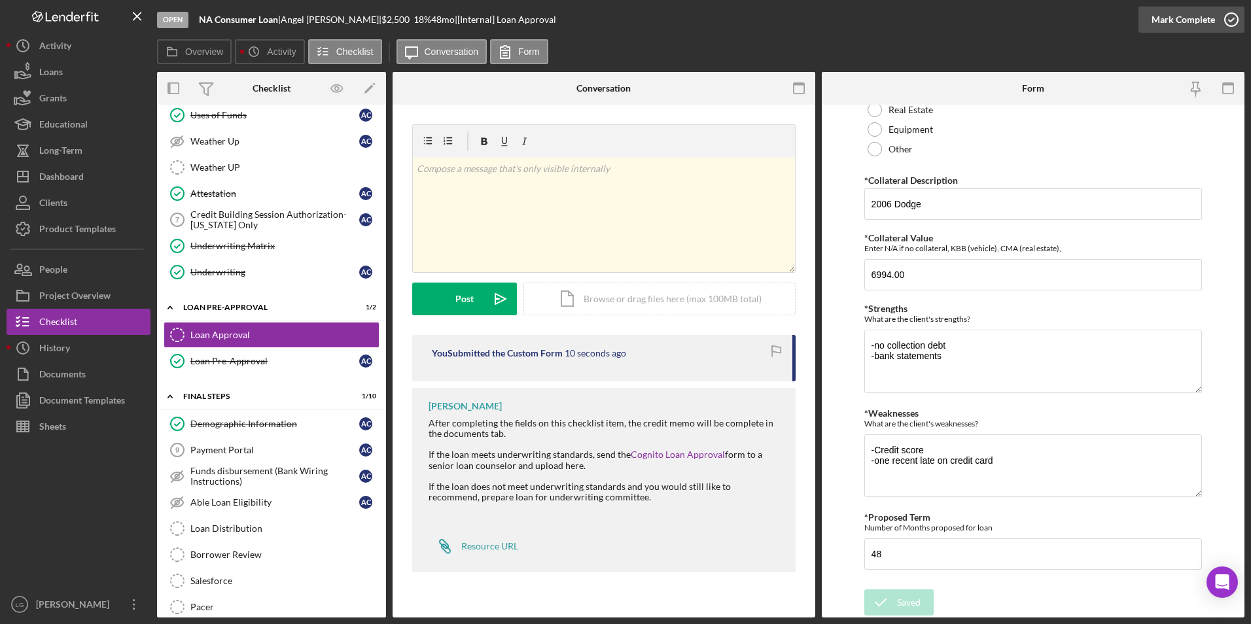
click at [1205, 14] on div "Mark Complete" at bounding box center [1183, 20] width 63 height 26
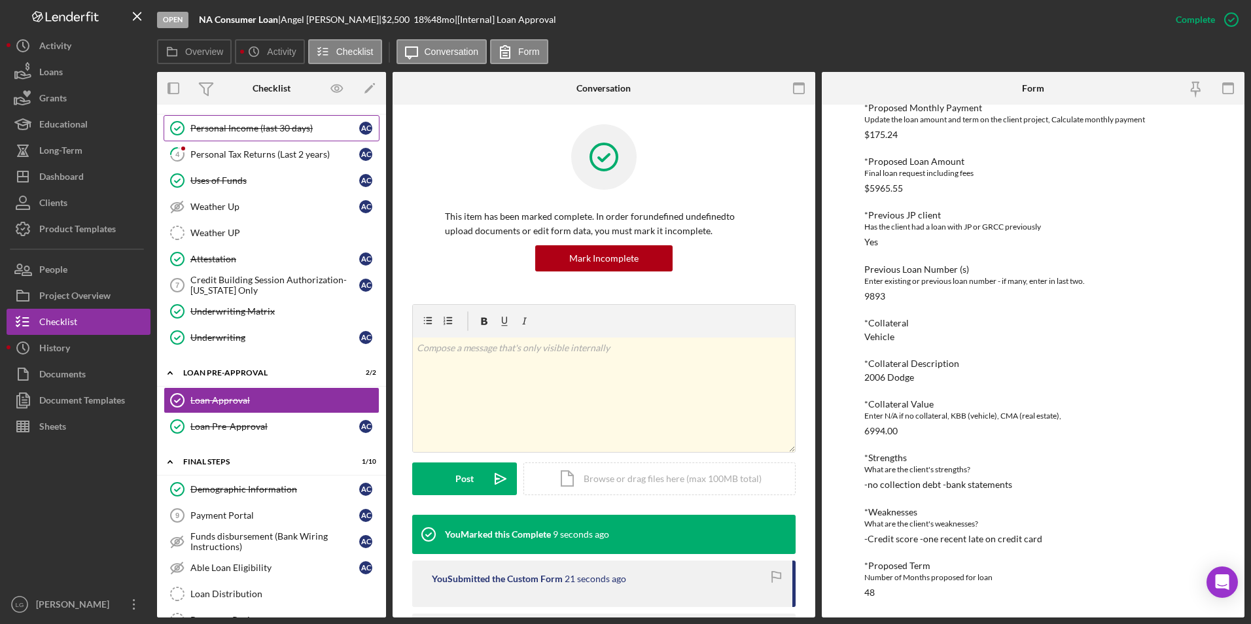
scroll to position [214, 0]
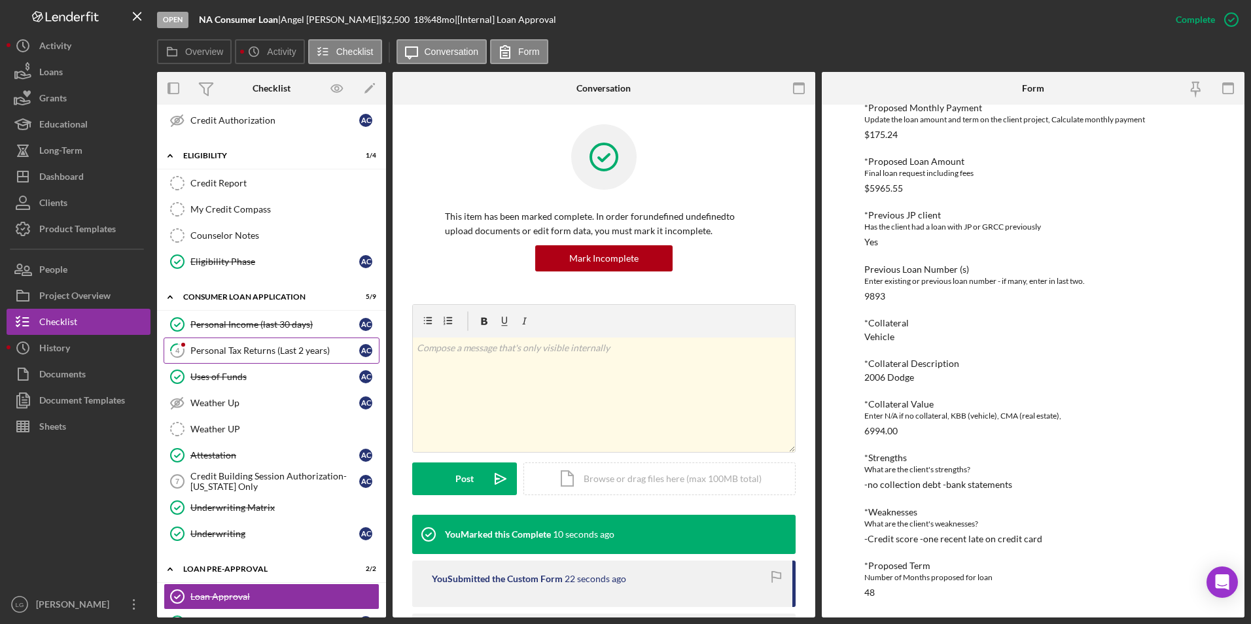
click at [257, 347] on div "Personal Tax Returns (Last 2 years)" at bounding box center [274, 350] width 169 height 10
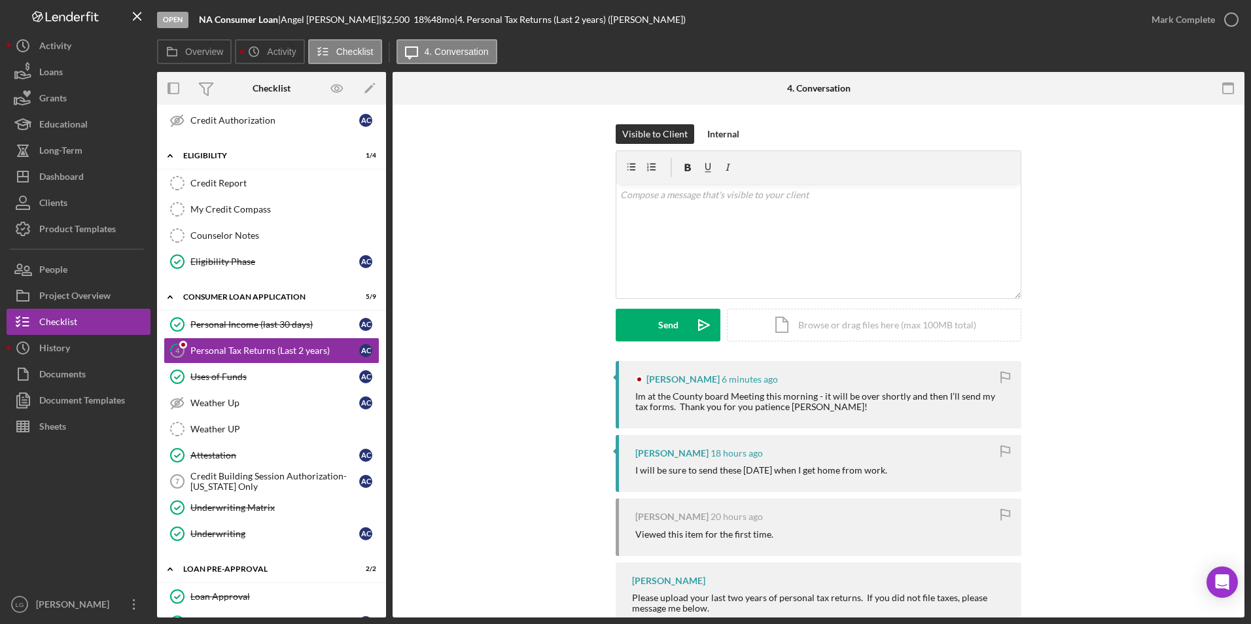
scroll to position [39, 0]
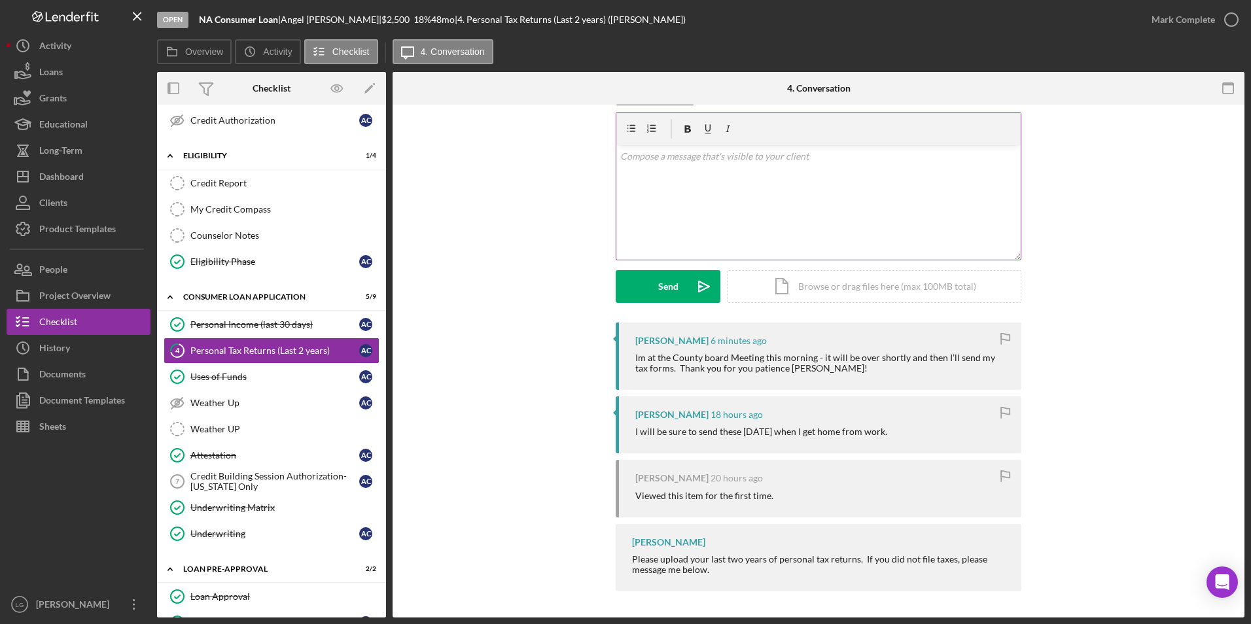
click at [810, 205] on div "v Color teal Color pink Remove color Add row above Add row below Add column bef…" at bounding box center [818, 202] width 404 height 115
click at [648, 156] on p "Thanks You!" at bounding box center [818, 156] width 397 height 14
click at [658, 287] on div "Send" at bounding box center [668, 286] width 20 height 33
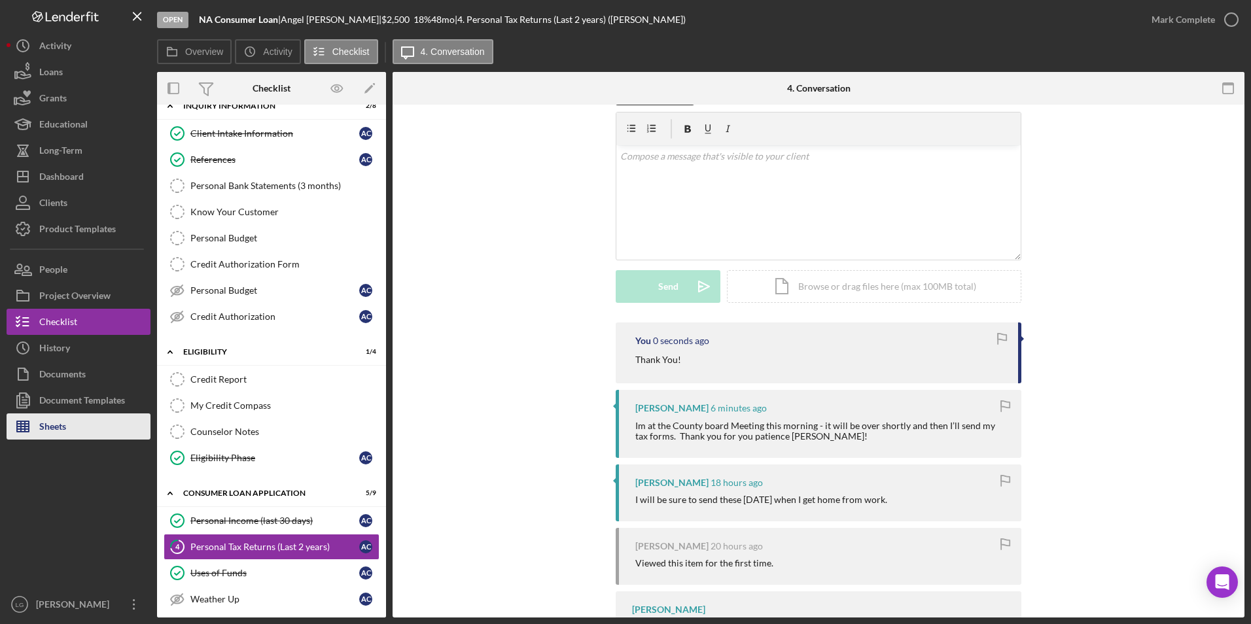
scroll to position [0, 0]
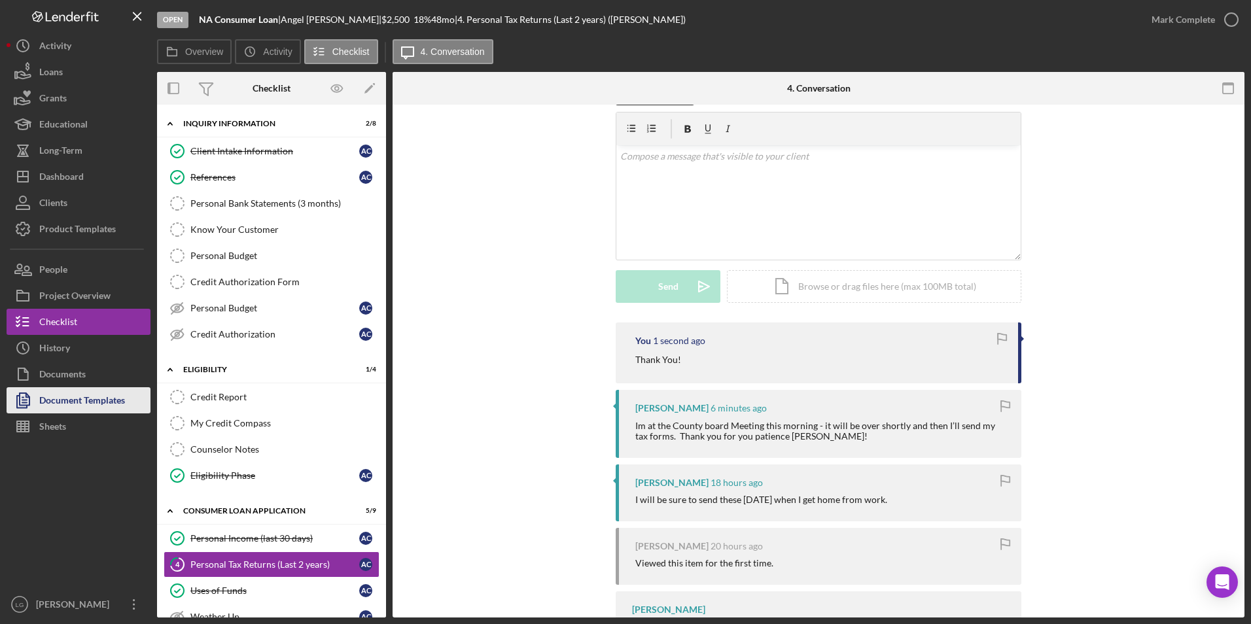
click at [117, 391] on div "Document Templates" at bounding box center [82, 401] width 86 height 29
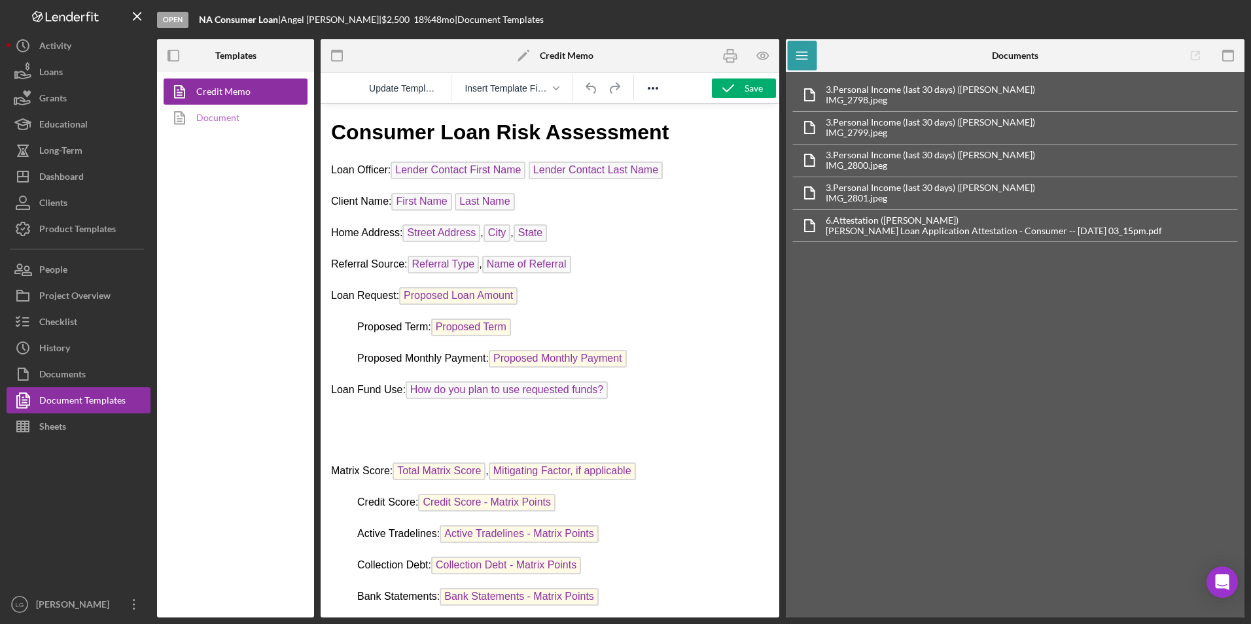
click at [207, 119] on link "Document" at bounding box center [232, 118] width 137 height 26
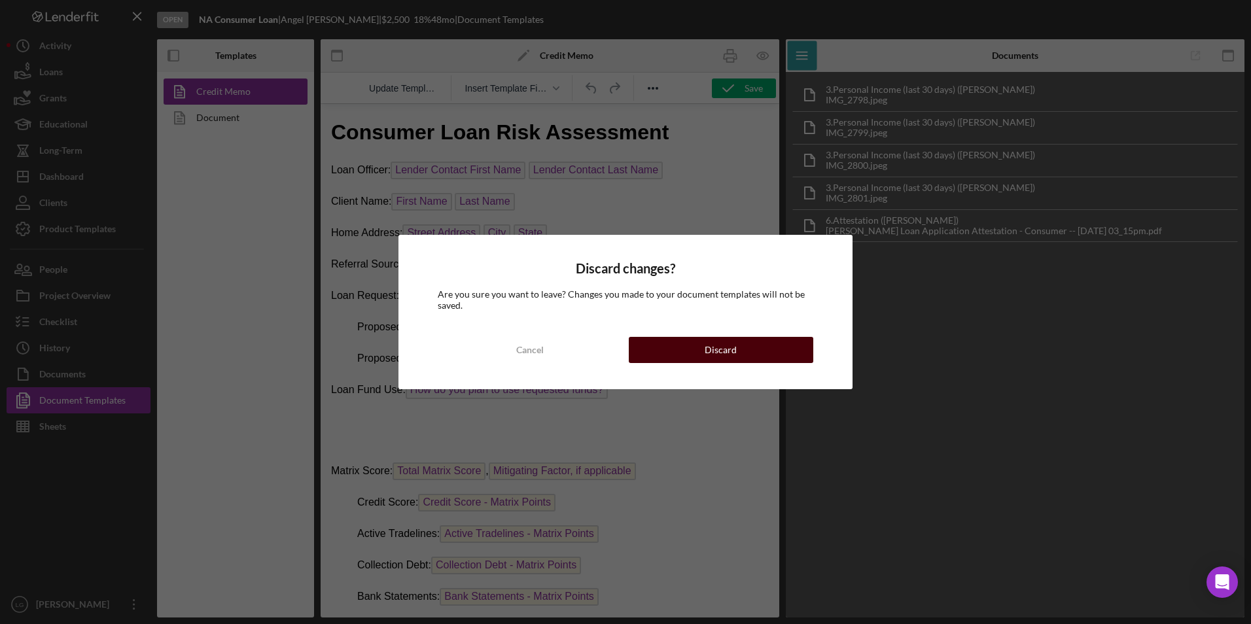
click at [751, 355] on button "Discard" at bounding box center [721, 350] width 185 height 26
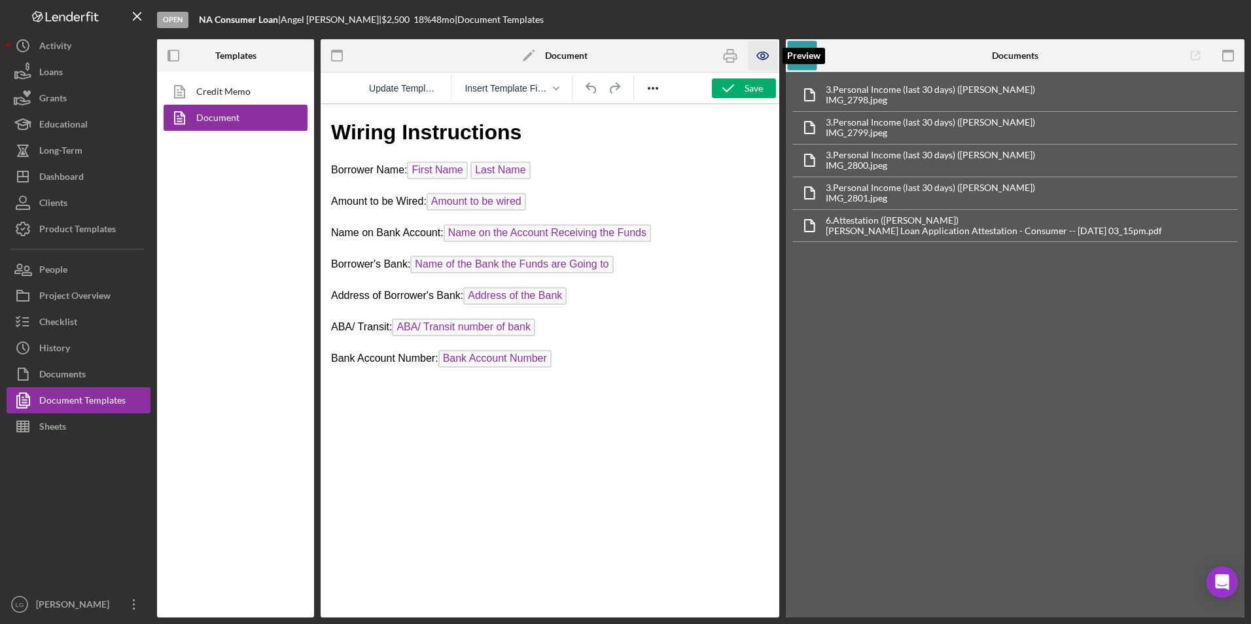
click at [761, 58] on icon "button" at bounding box center [763, 55] width 29 height 29
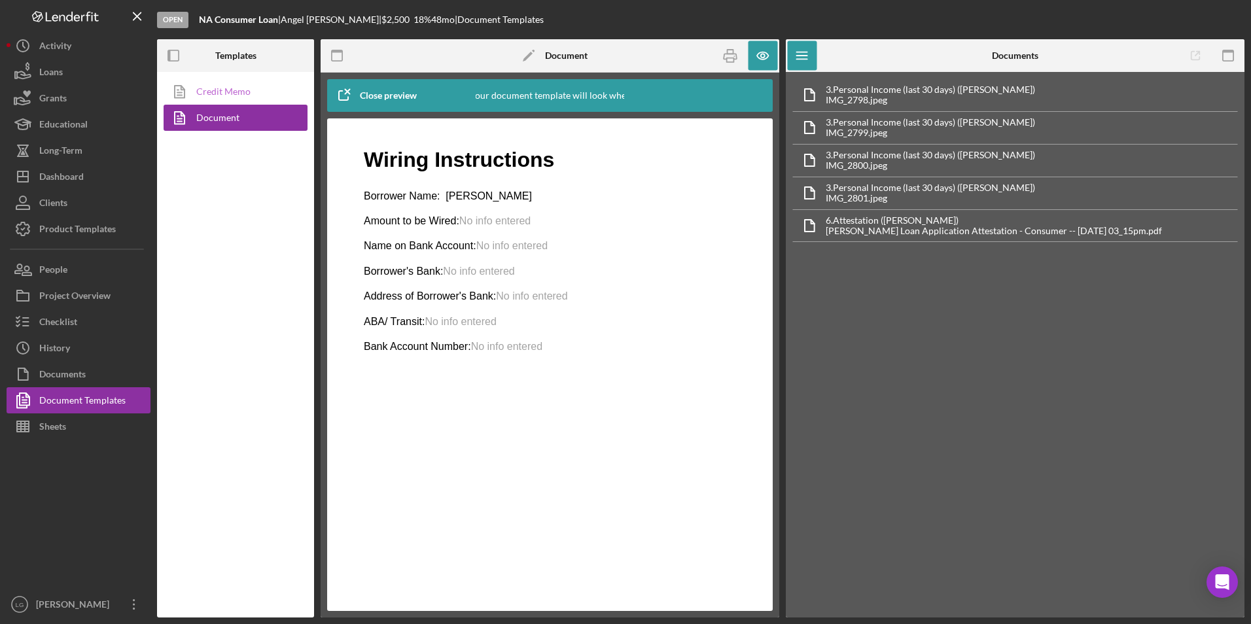
click at [200, 89] on link "Credit Memo" at bounding box center [232, 92] width 137 height 26
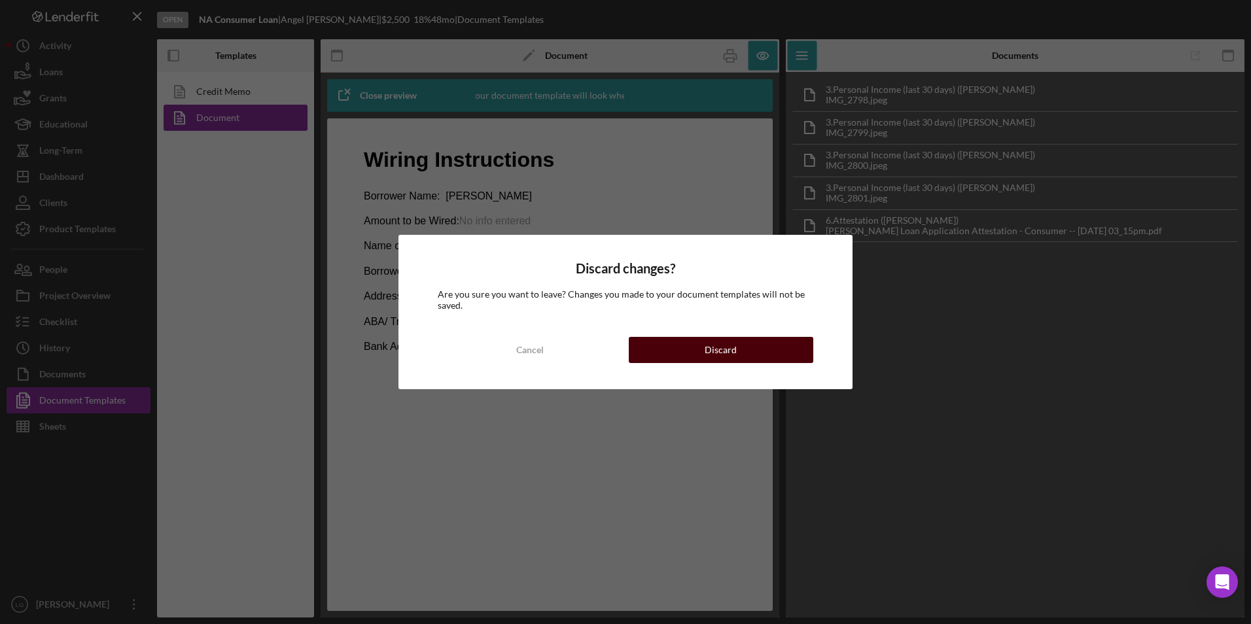
click at [710, 351] on div "Discard" at bounding box center [721, 350] width 32 height 26
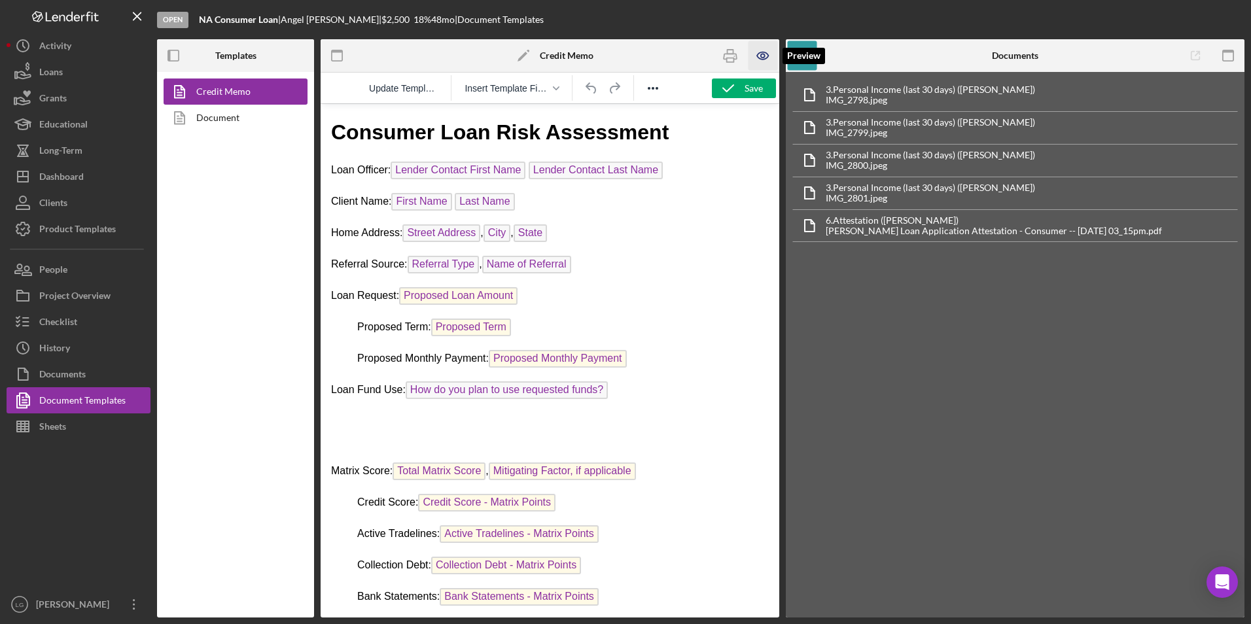
click at [768, 52] on icon "button" at bounding box center [763, 55] width 29 height 29
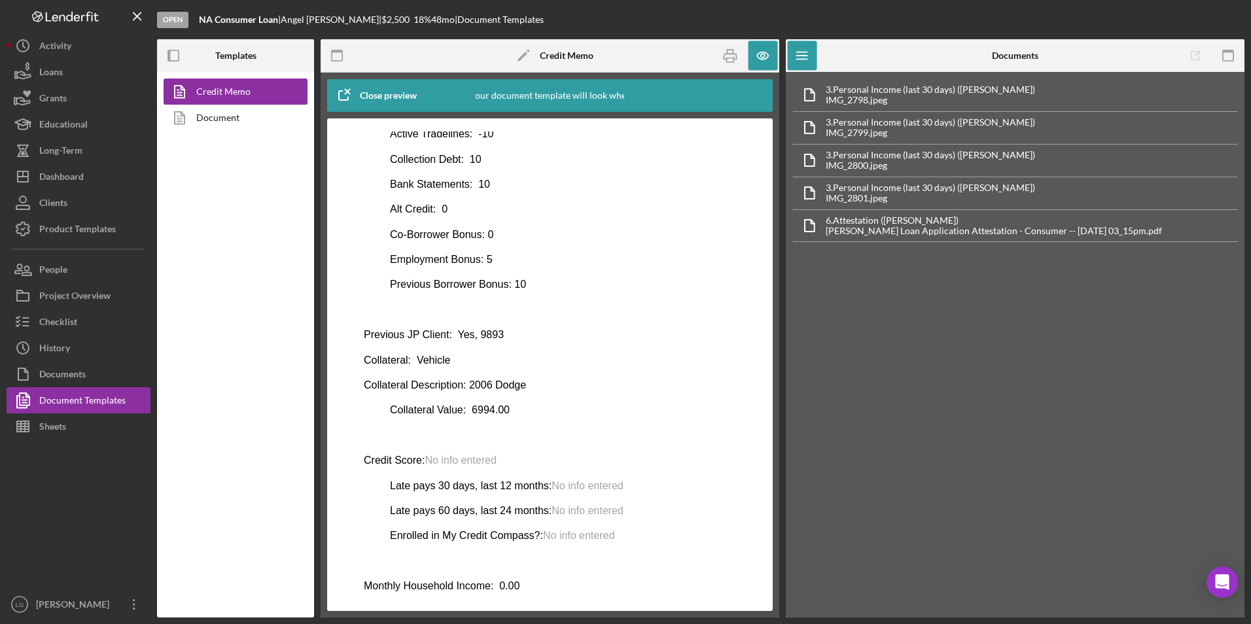
scroll to position [550, 0]
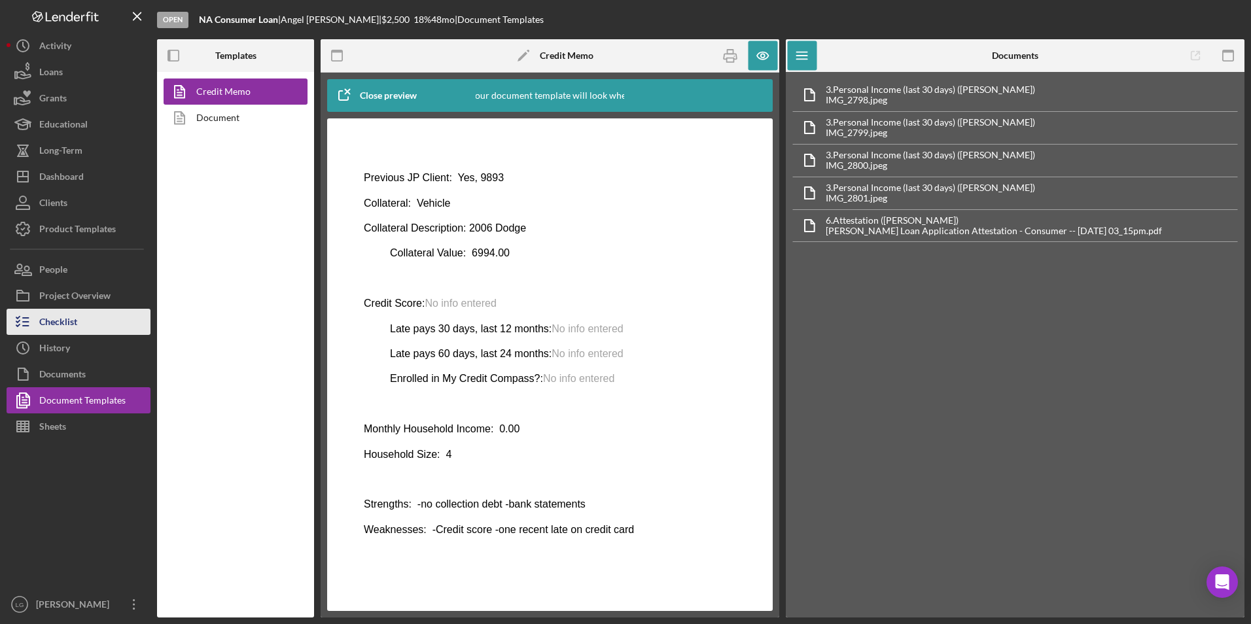
click at [53, 322] on div "Checklist" at bounding box center [58, 323] width 38 height 29
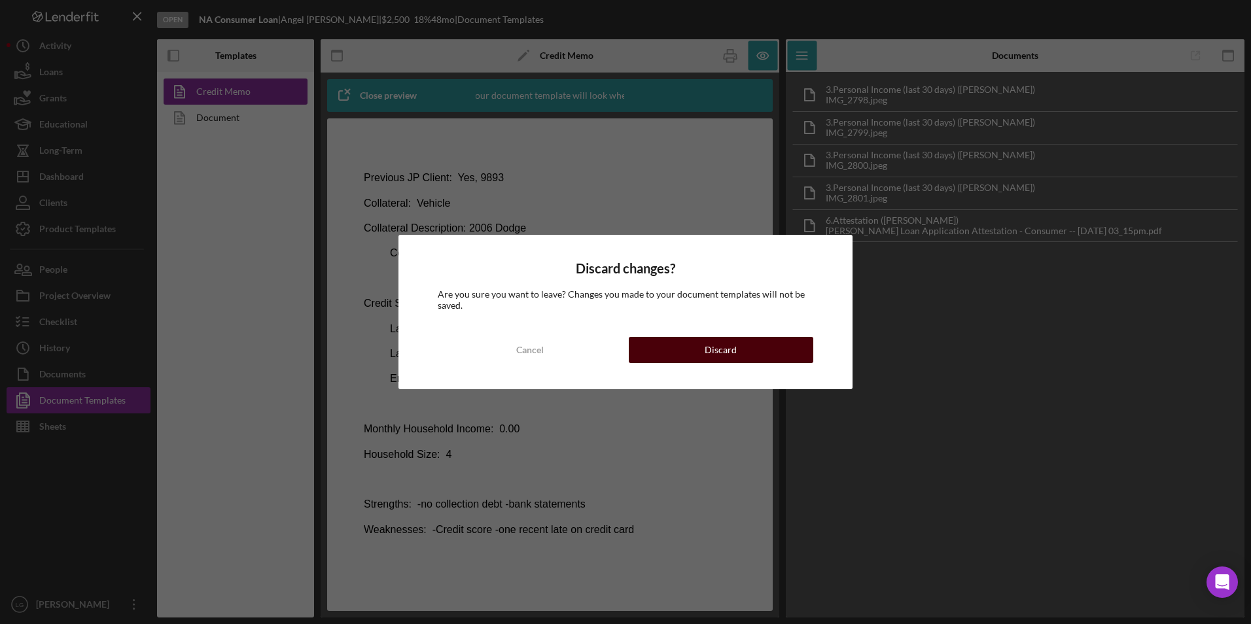
click at [681, 357] on button "Discard" at bounding box center [721, 350] width 185 height 26
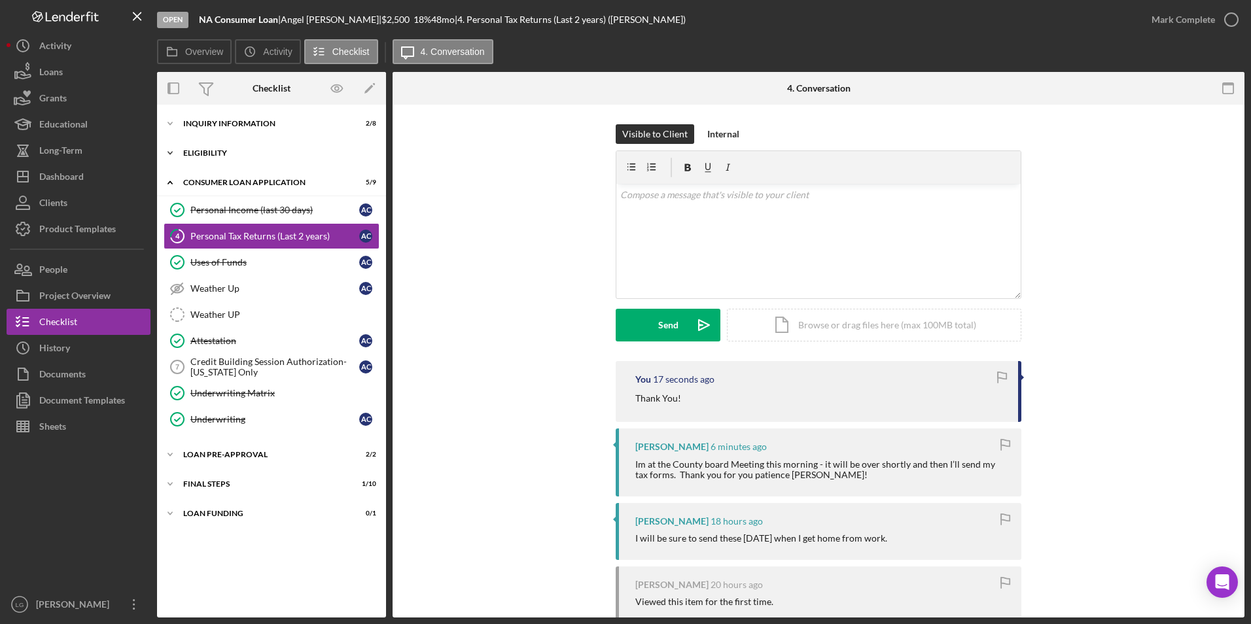
drag, startPoint x: 212, startPoint y: 154, endPoint x: 212, endPoint y: 118, distance: 36.0
click at [212, 152] on div "Eligibility" at bounding box center [263, 153] width 160 height 8
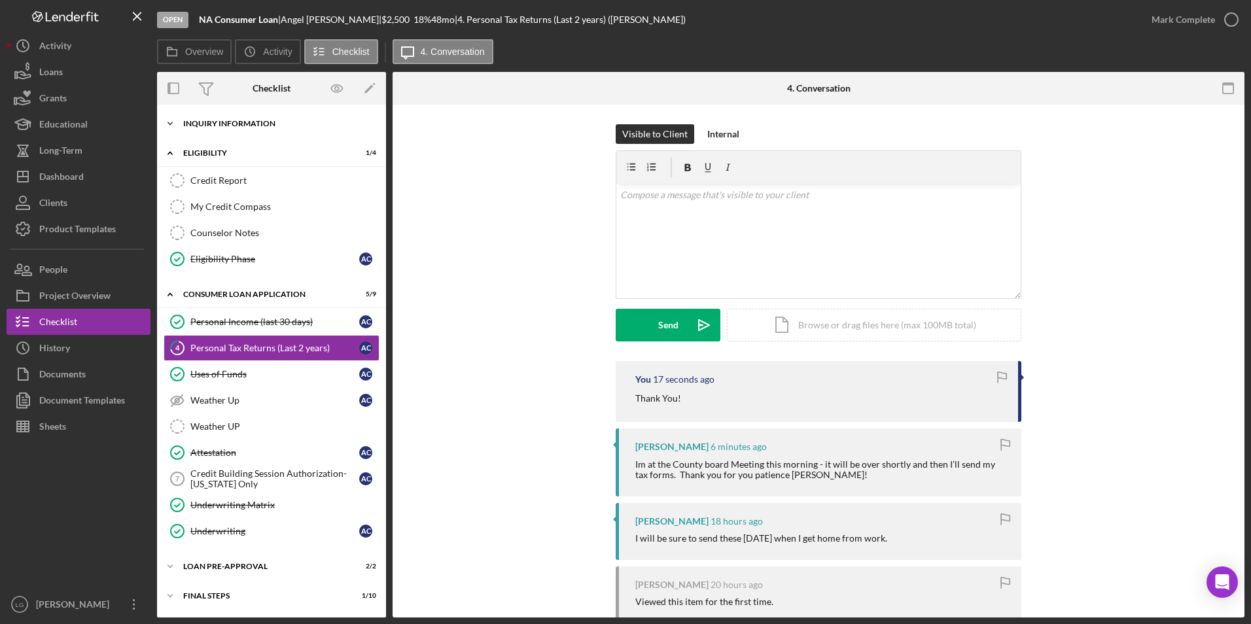
click at [212, 113] on div "Icon/Expander Inquiry Information 2 / 8" at bounding box center [271, 124] width 229 height 26
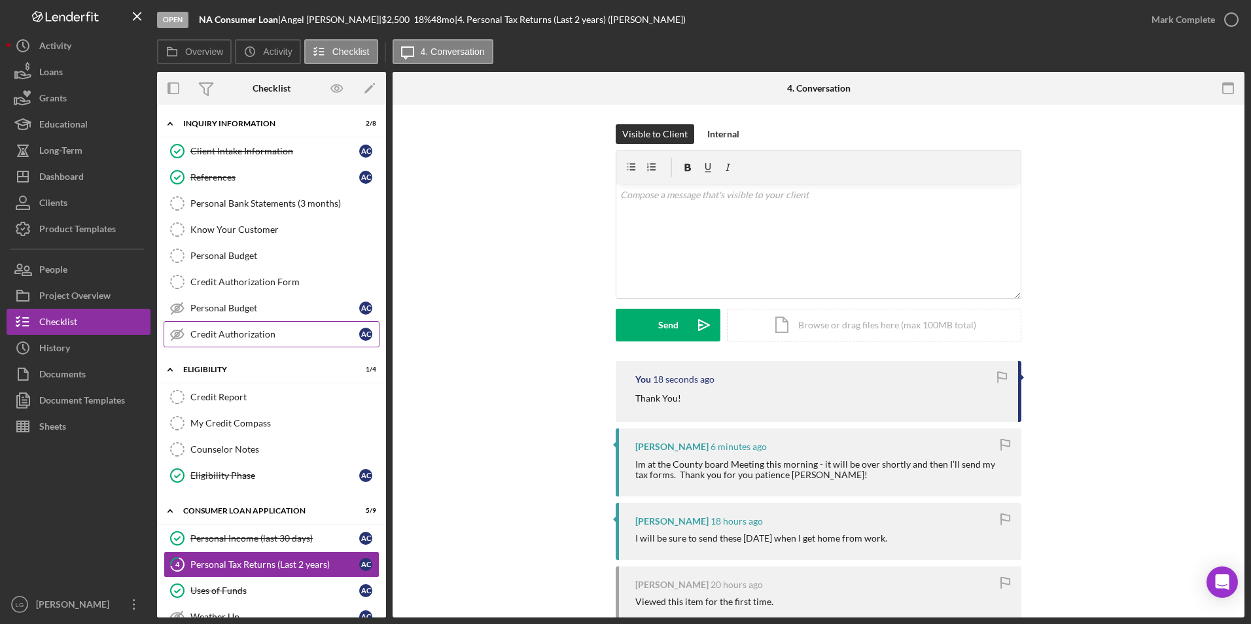
scroll to position [131, 0]
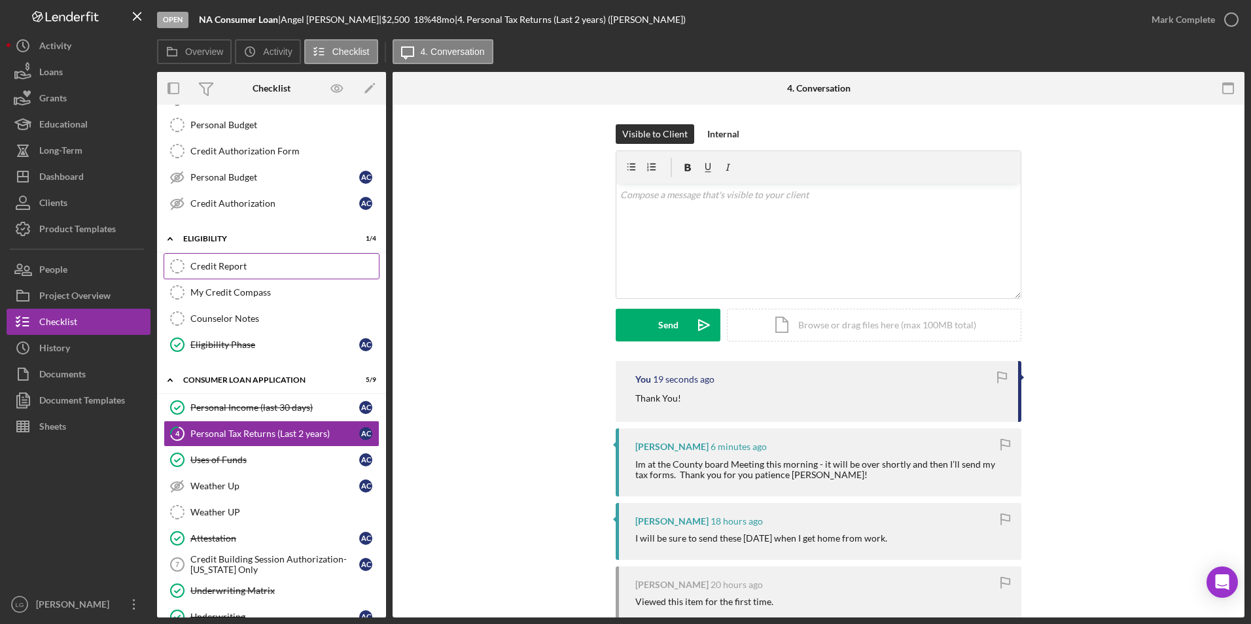
click at [242, 260] on link "Credit Report Credit Report" at bounding box center [272, 266] width 216 height 26
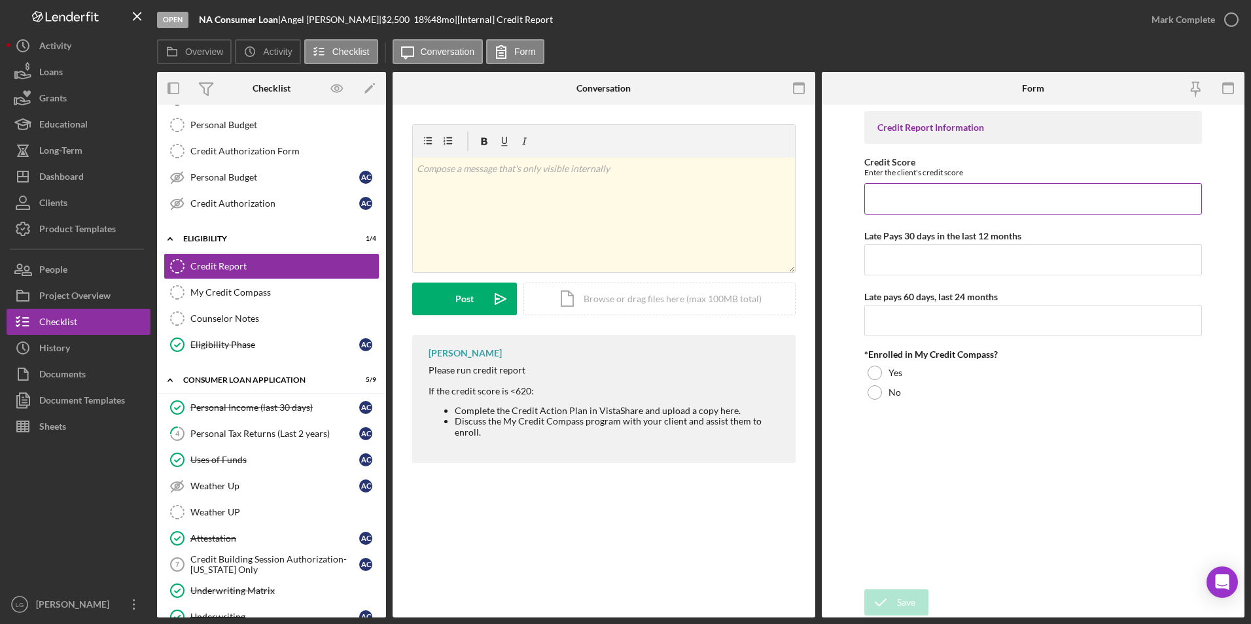
click at [929, 192] on input "Credit Score" at bounding box center [1033, 198] width 338 height 31
type input "573"
click at [950, 253] on input "Late Pays 30 days in the last 12 months" at bounding box center [1033, 259] width 338 height 31
type input "1"
click at [925, 323] on input "Late pays 60 days, last 24 months" at bounding box center [1033, 320] width 338 height 31
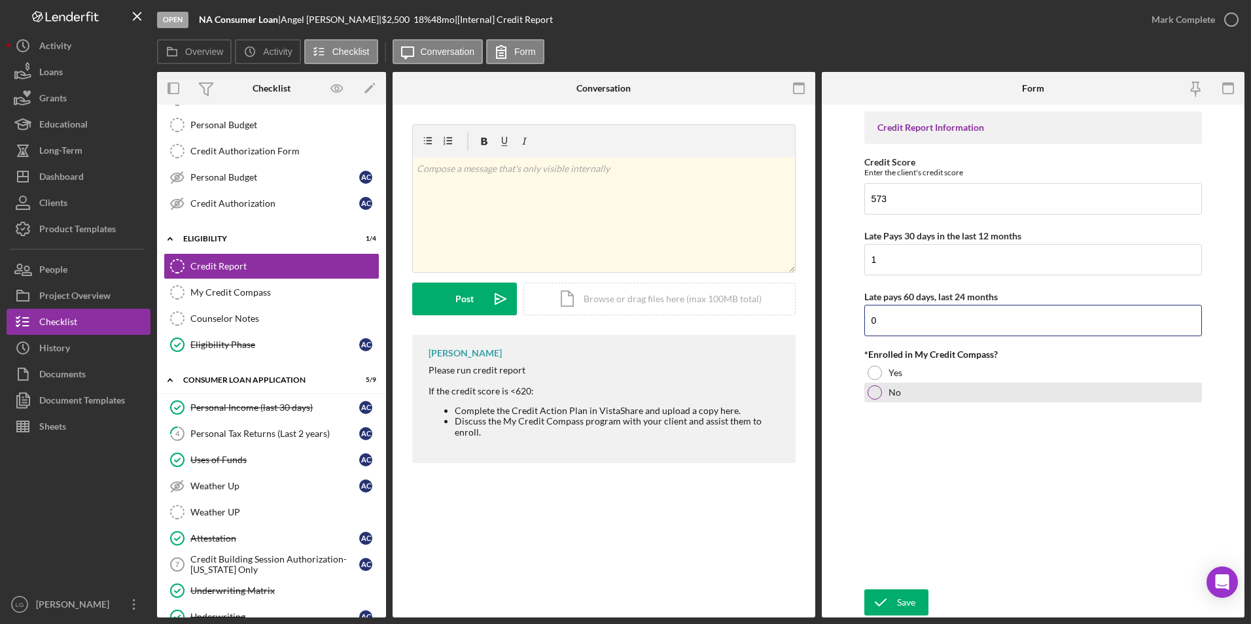
type input "0"
click at [874, 393] on div at bounding box center [875, 392] width 14 height 14
click at [910, 603] on div "Save" at bounding box center [906, 603] width 18 height 26
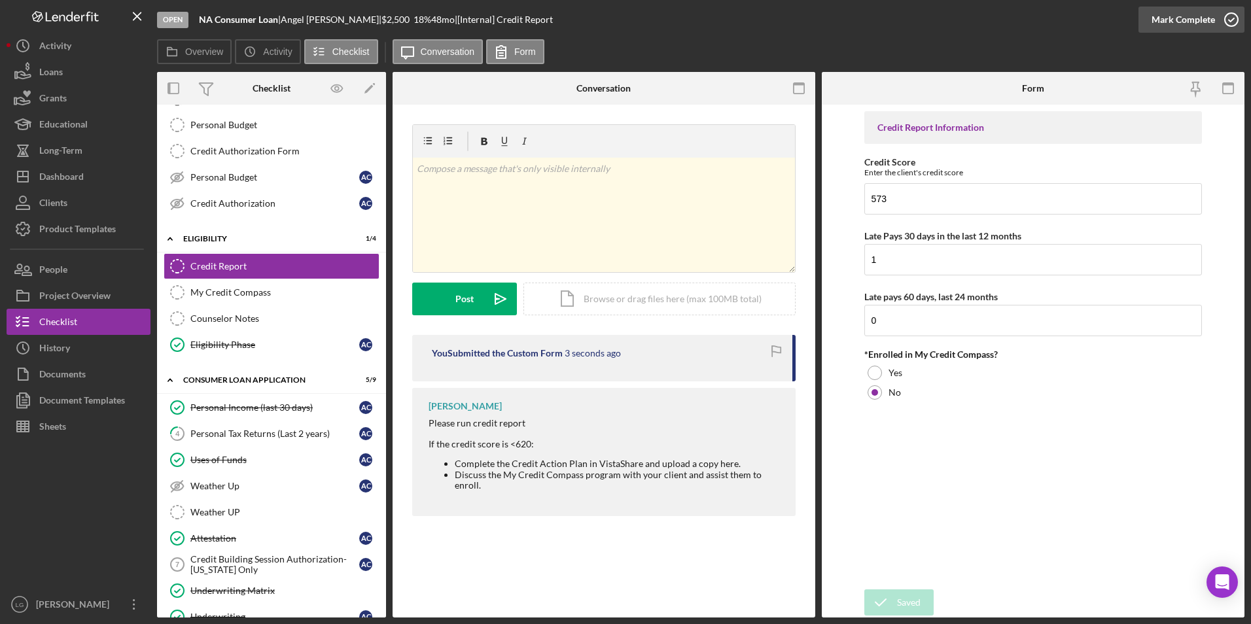
click at [1176, 17] on div "Mark Complete" at bounding box center [1183, 20] width 63 height 26
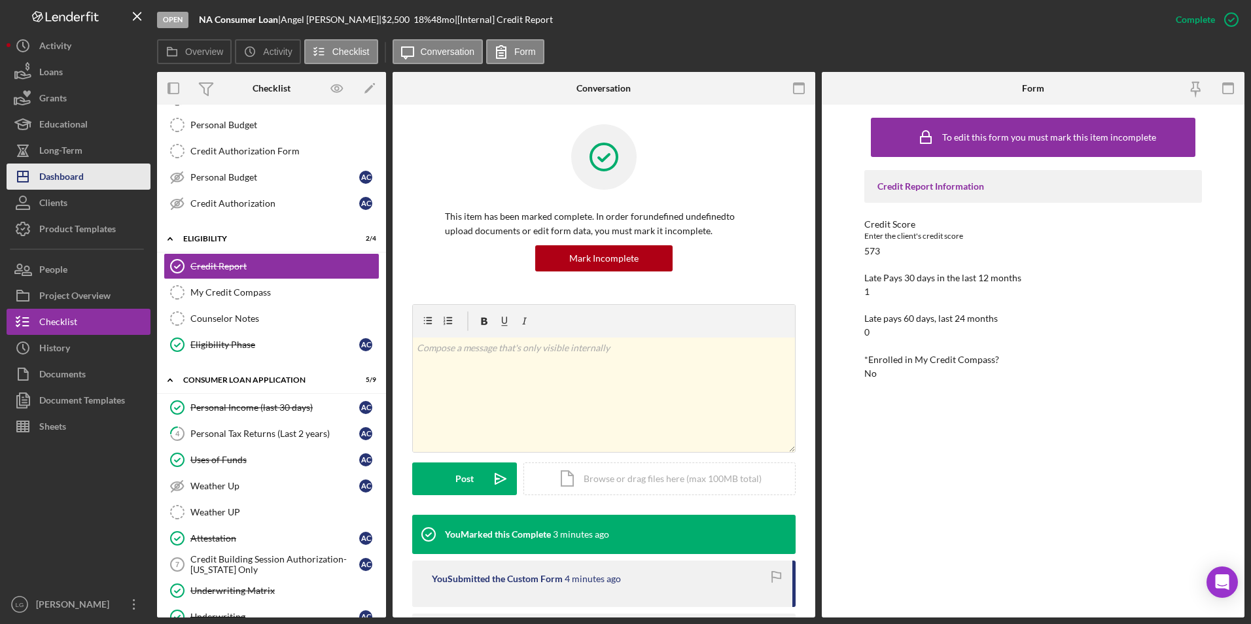
click at [65, 180] on div "Dashboard" at bounding box center [61, 178] width 44 height 29
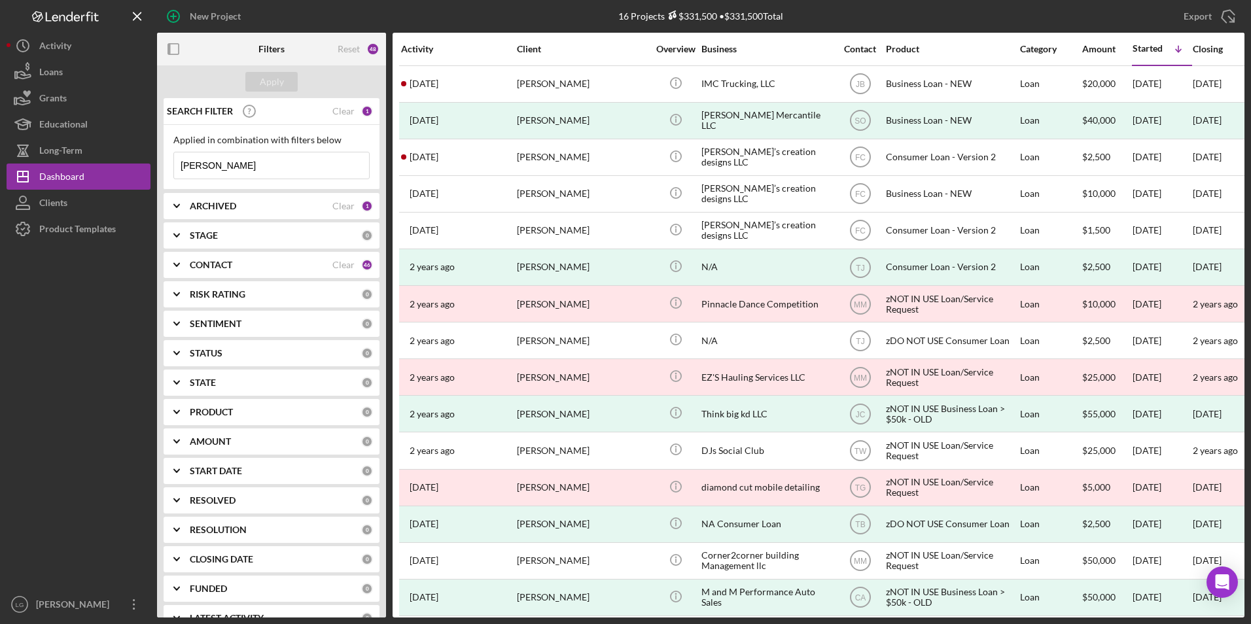
click at [207, 203] on b "ARCHIVED" at bounding box center [213, 206] width 46 height 10
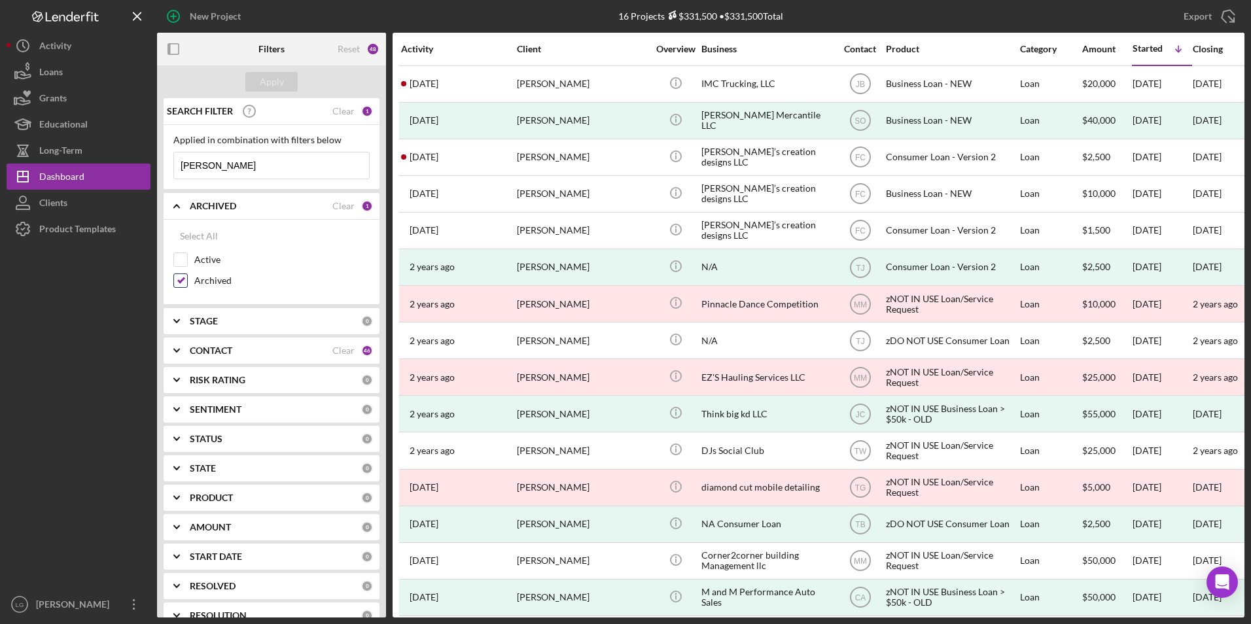
click at [181, 279] on input "Archived" at bounding box center [180, 280] width 13 height 13
checkbox input "false"
click at [187, 255] on div at bounding box center [180, 260] width 14 height 14
click at [185, 258] on input "Active" at bounding box center [180, 259] width 13 height 13
checkbox input "true"
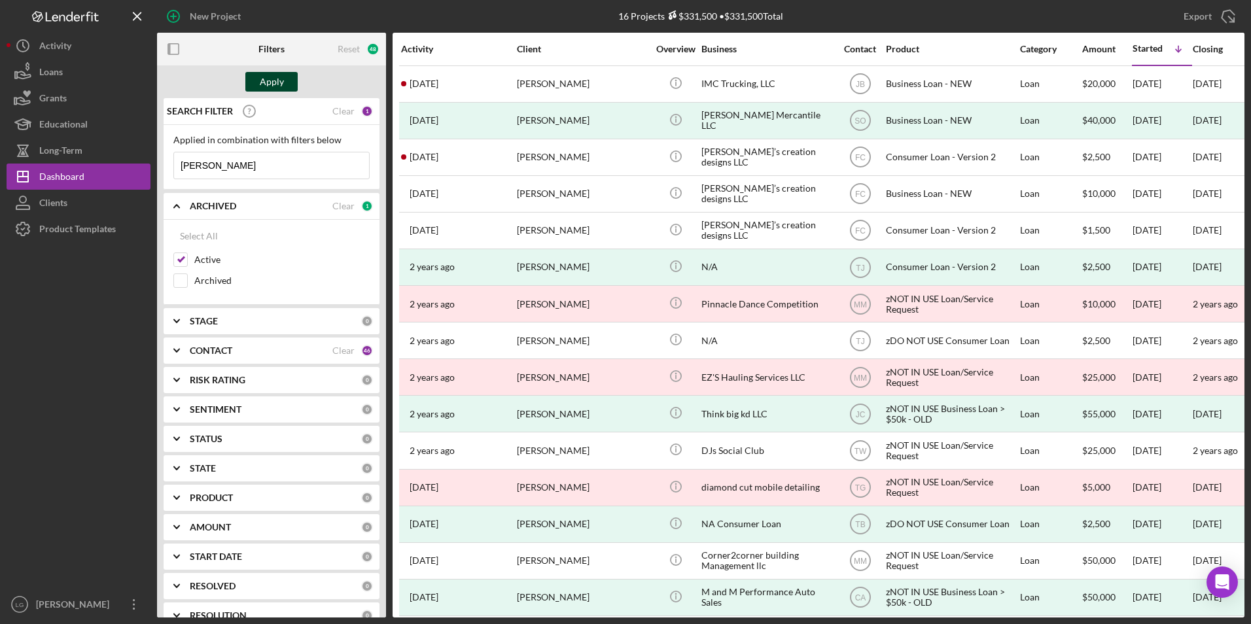
drag, startPoint x: 292, startPoint y: 67, endPoint x: 287, endPoint y: 86, distance: 19.7
click at [292, 71] on div "Apply" at bounding box center [271, 81] width 229 height 33
click at [277, 94] on div "Apply" at bounding box center [271, 81] width 229 height 33
click at [283, 81] on button "Apply" at bounding box center [271, 82] width 52 height 20
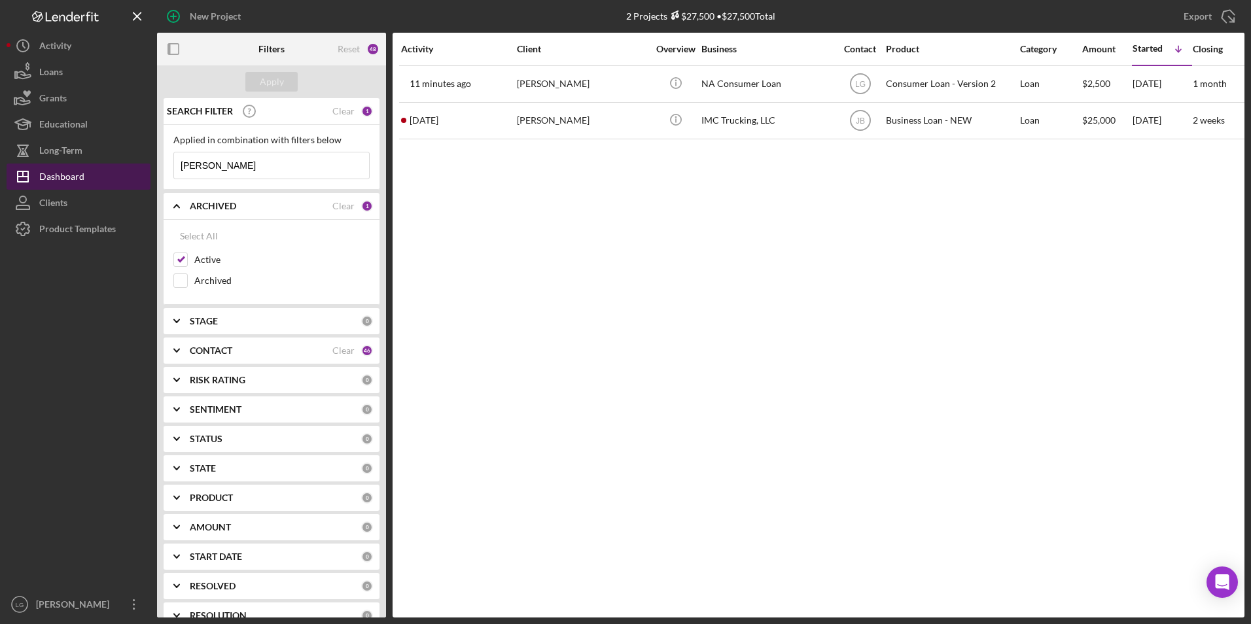
drag, startPoint x: 229, startPoint y: 164, endPoint x: 130, endPoint y: 170, distance: 99.7
click at [130, 167] on div "New Project 2 Projects $27,500 • $27,500 Total [PERSON_NAME] Export Icon/Export…" at bounding box center [626, 309] width 1238 height 618
click at [222, 355] on b "CONTACT" at bounding box center [211, 350] width 43 height 10
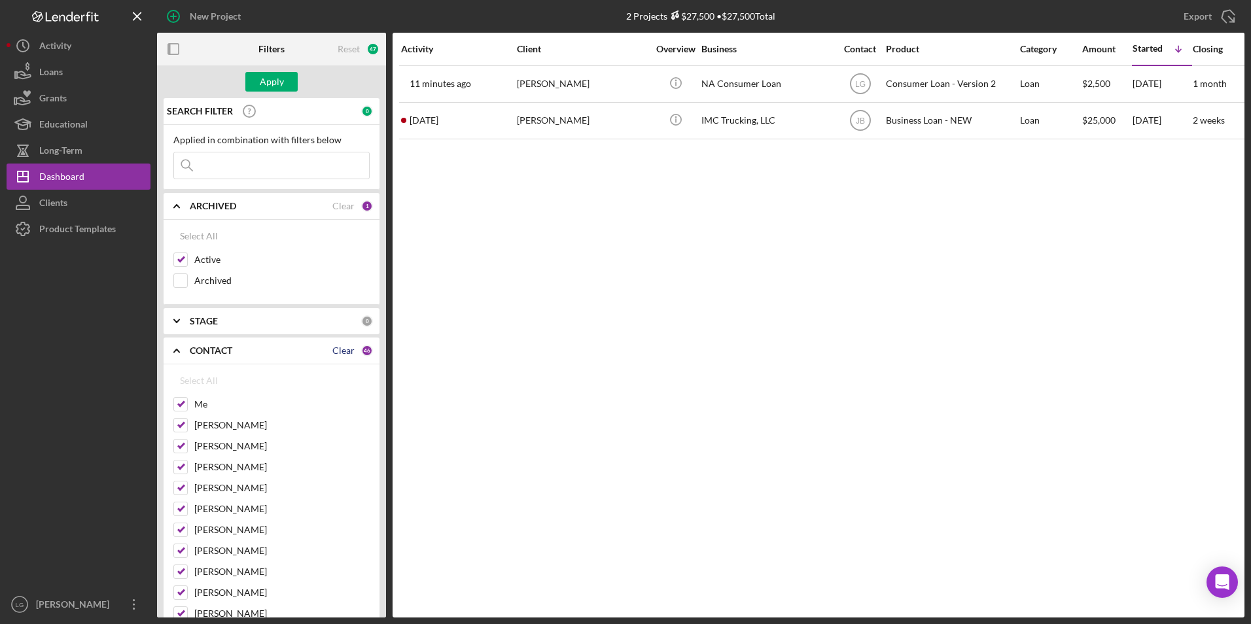
click at [333, 347] on div "Clear" at bounding box center [343, 350] width 22 height 10
checkbox input "false"
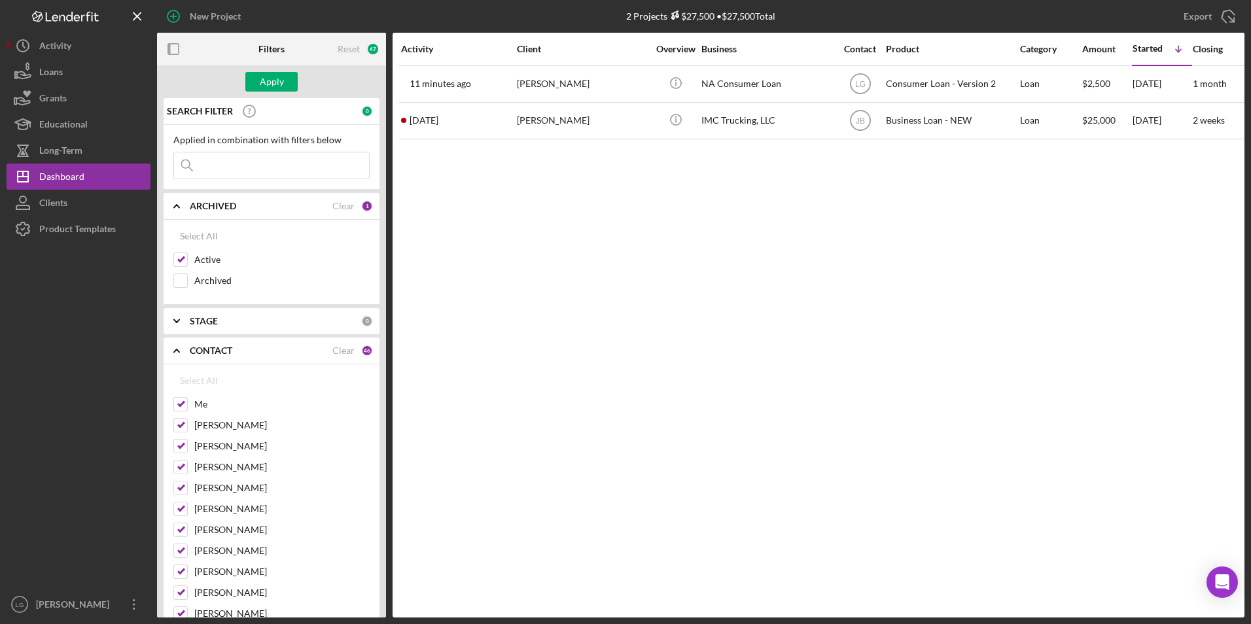
checkbox input "false"
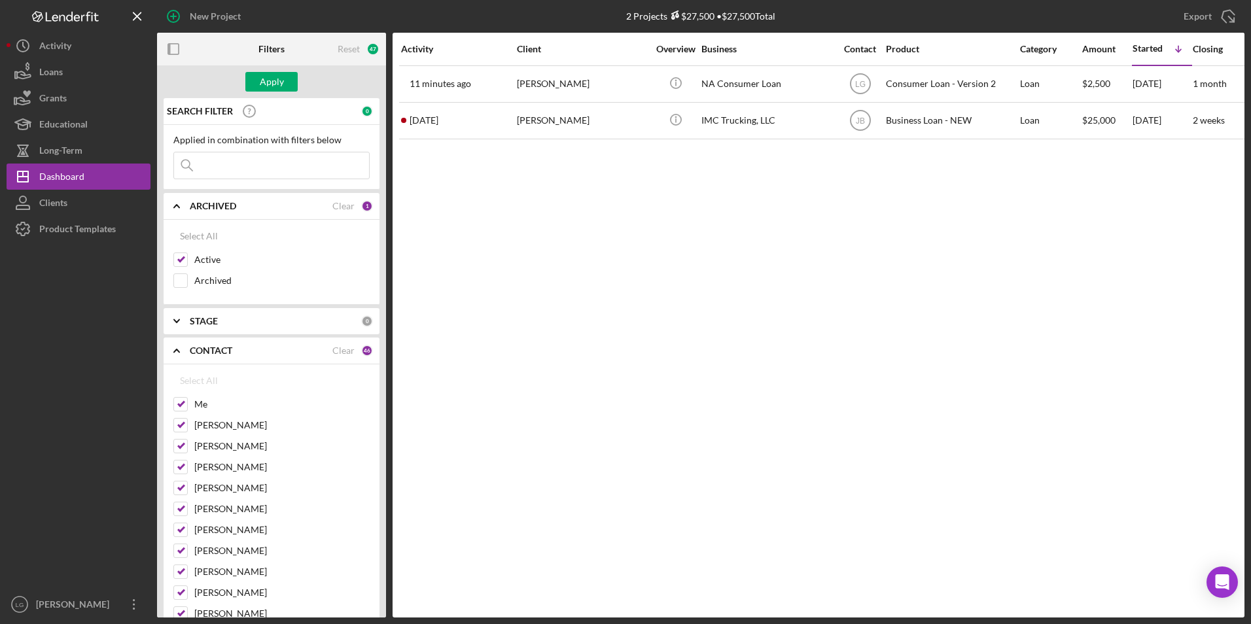
checkbox input "false"
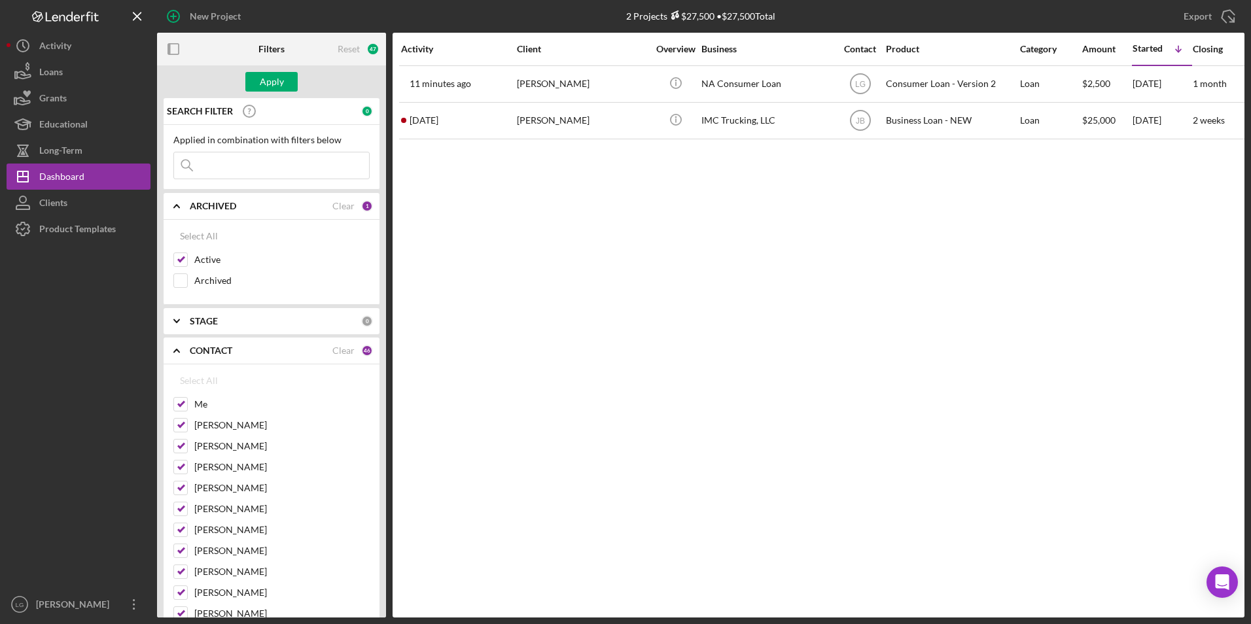
checkbox input "false"
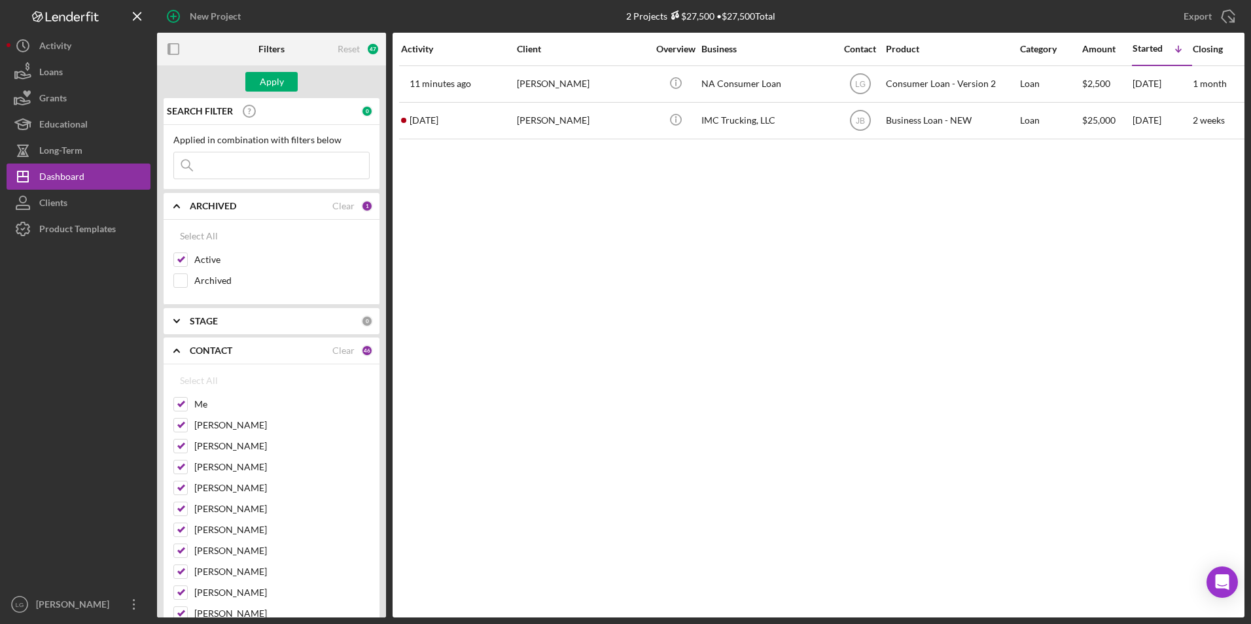
checkbox input "false"
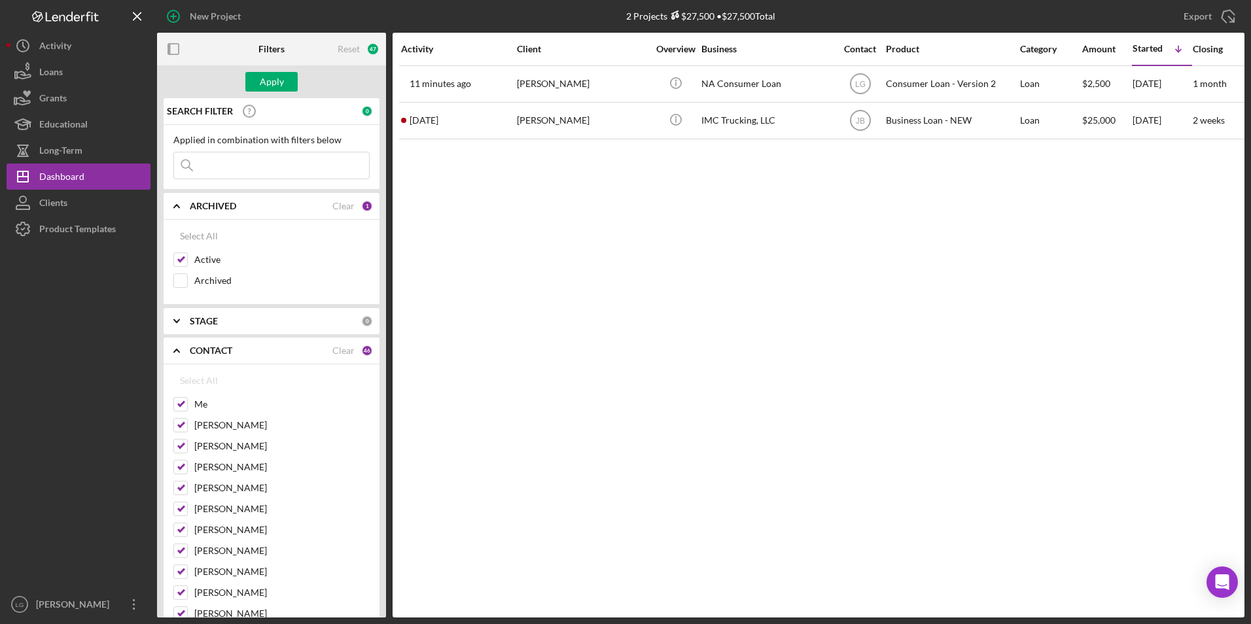
checkbox input "false"
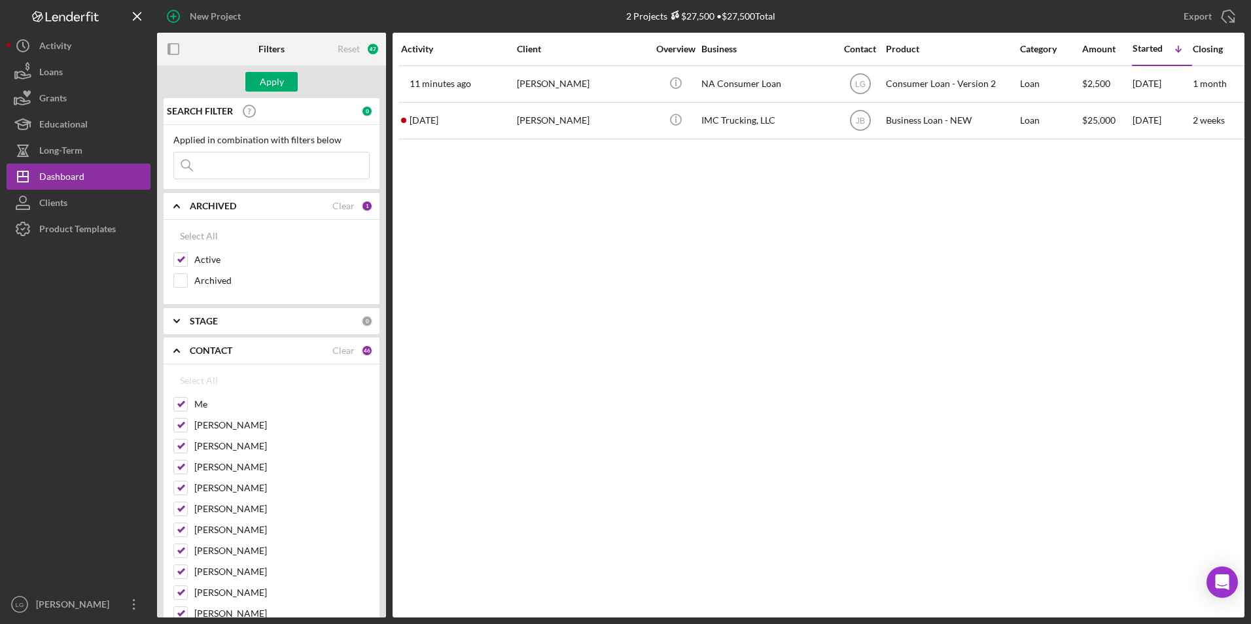
checkbox input "false"
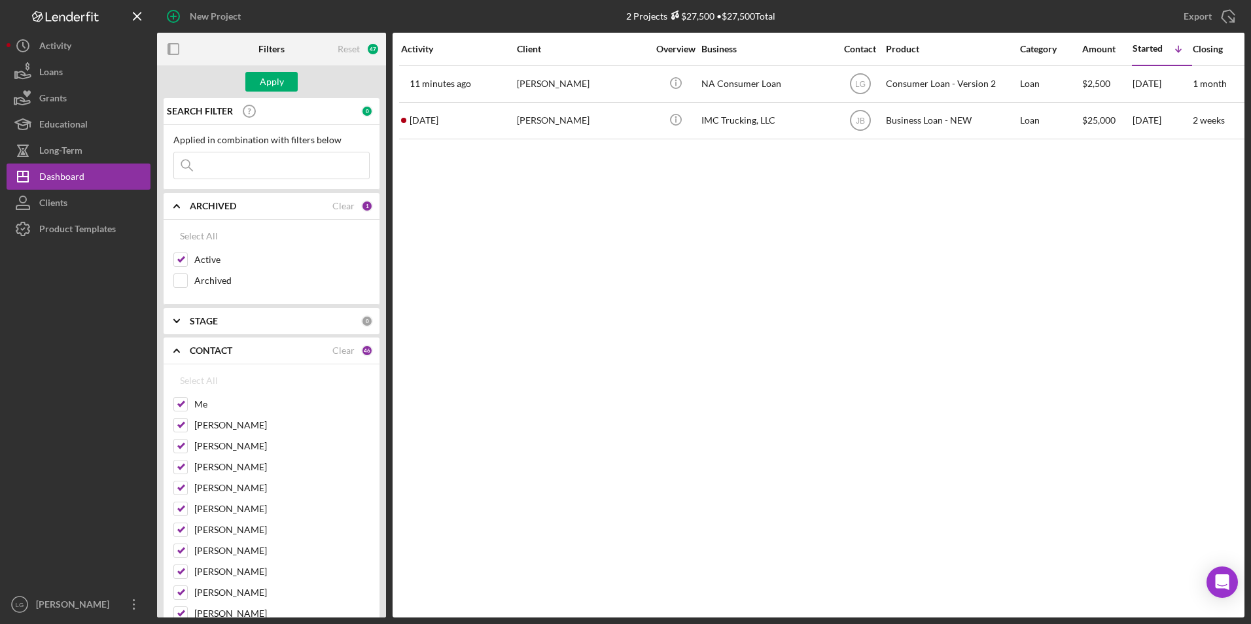
checkbox input "false"
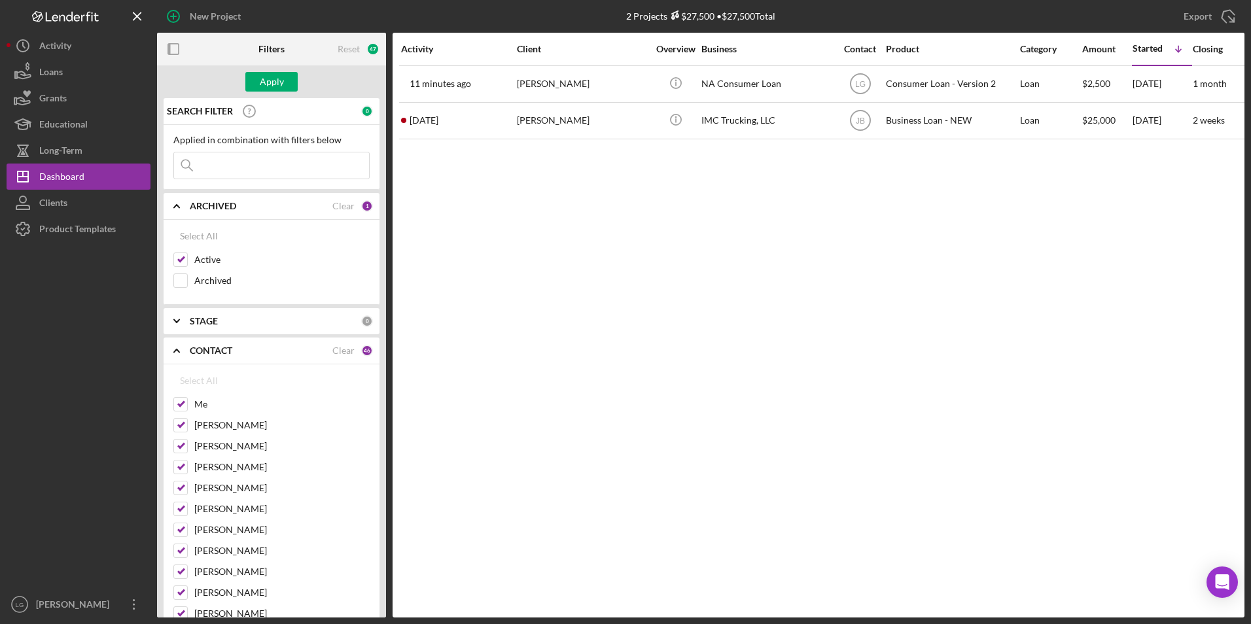
checkbox input "false"
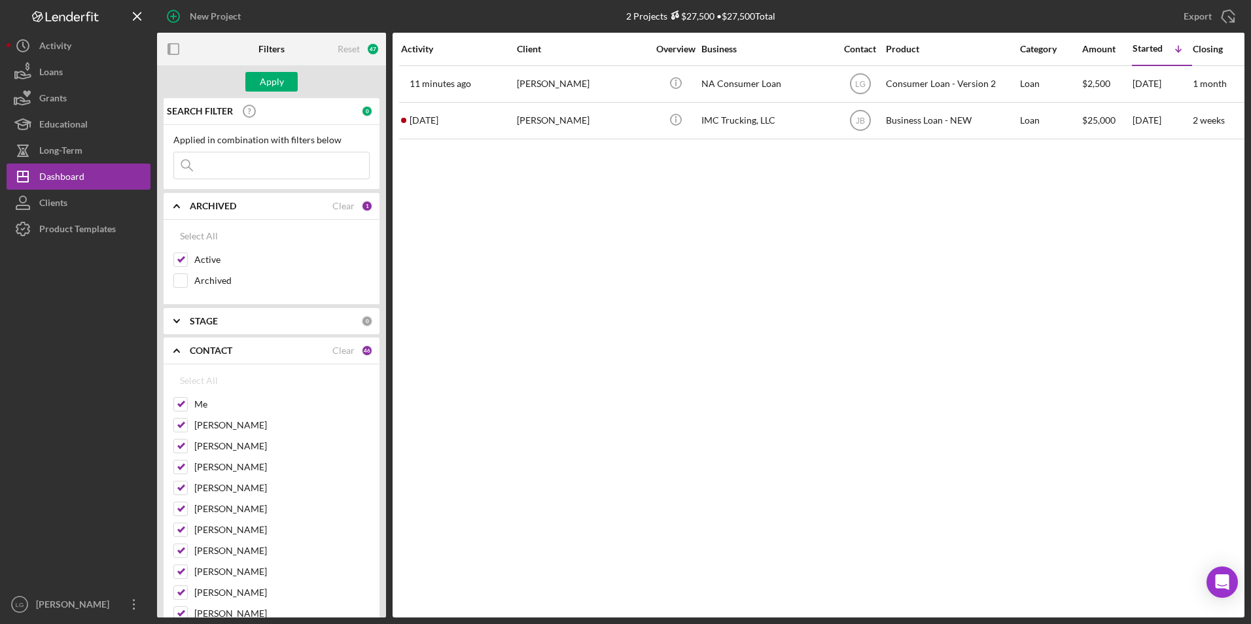
checkbox input "false"
click at [187, 404] on div at bounding box center [180, 404] width 14 height 14
drag, startPoint x: 183, startPoint y: 403, endPoint x: 213, endPoint y: 336, distance: 73.2
click at [183, 403] on input "Me" at bounding box center [180, 404] width 13 height 13
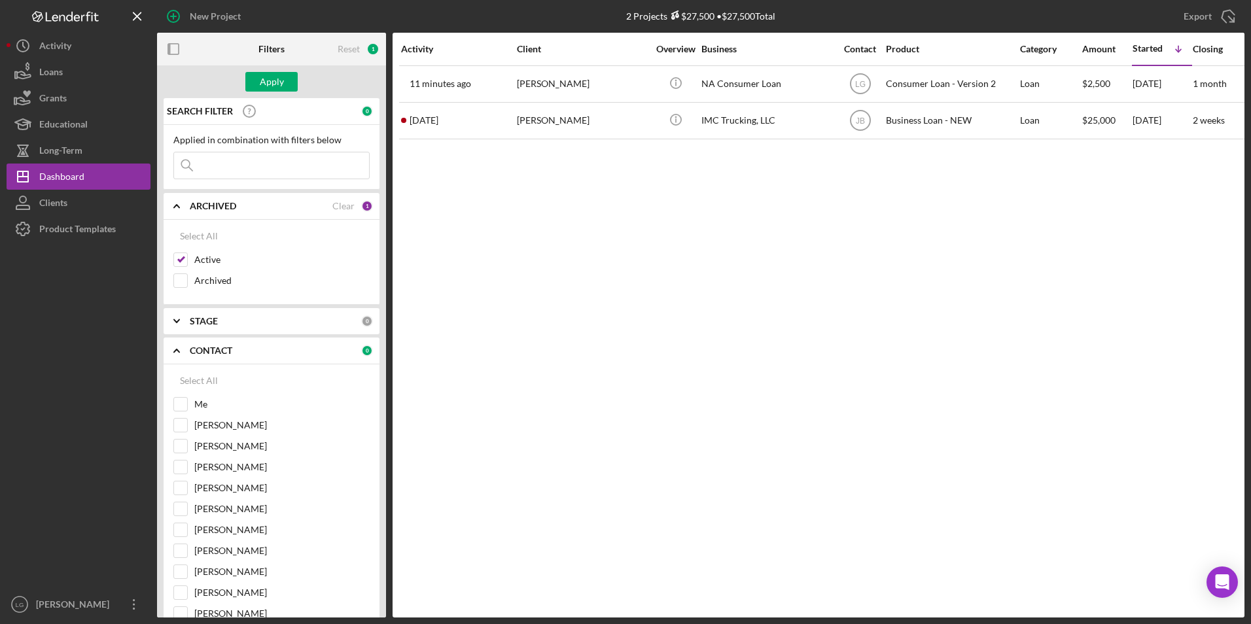
checkbox input "true"
click at [285, 87] on button "Apply" at bounding box center [271, 82] width 52 height 20
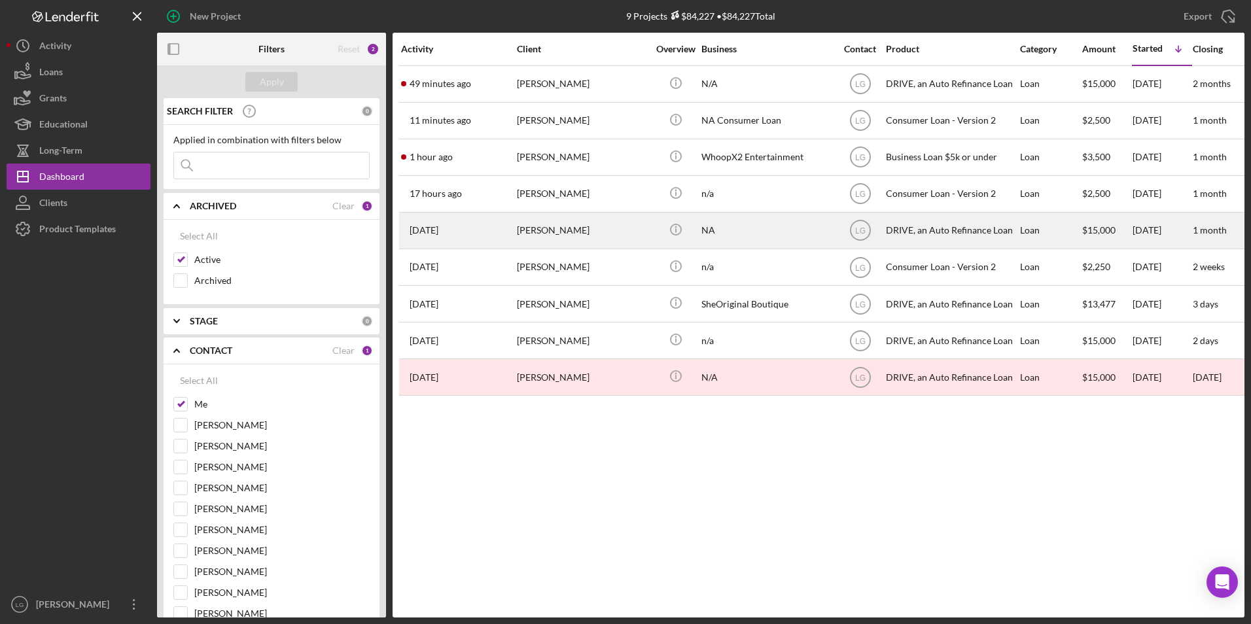
click at [564, 236] on div "[PERSON_NAME]" at bounding box center [582, 230] width 131 height 35
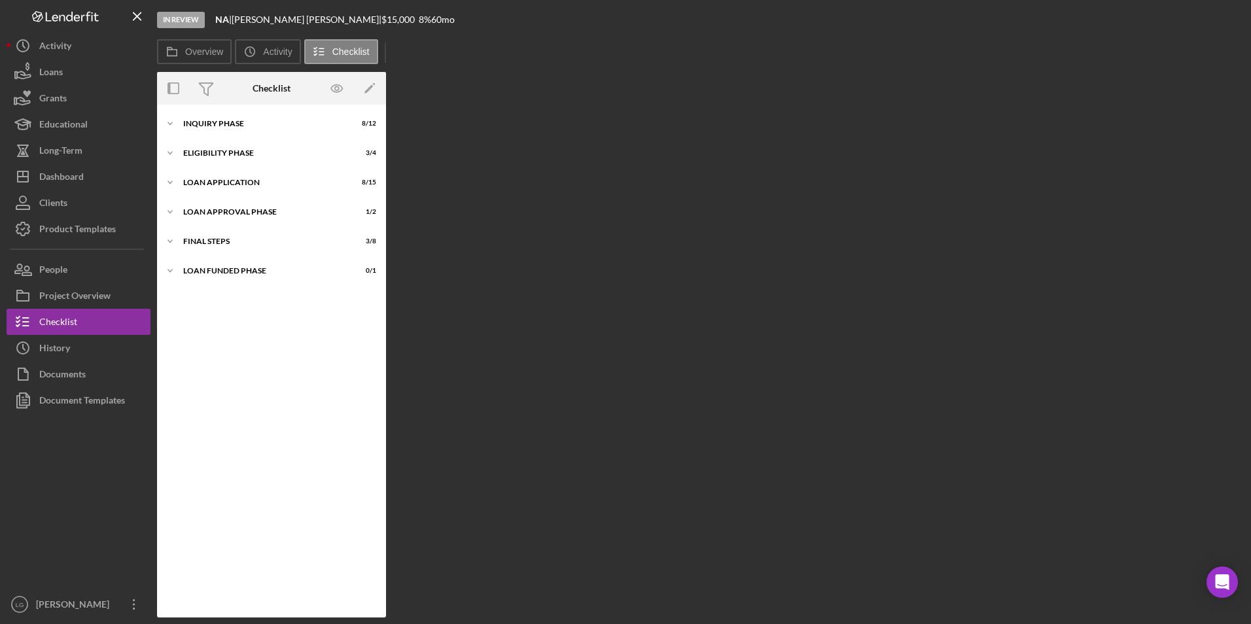
scroll to position [58, 0]
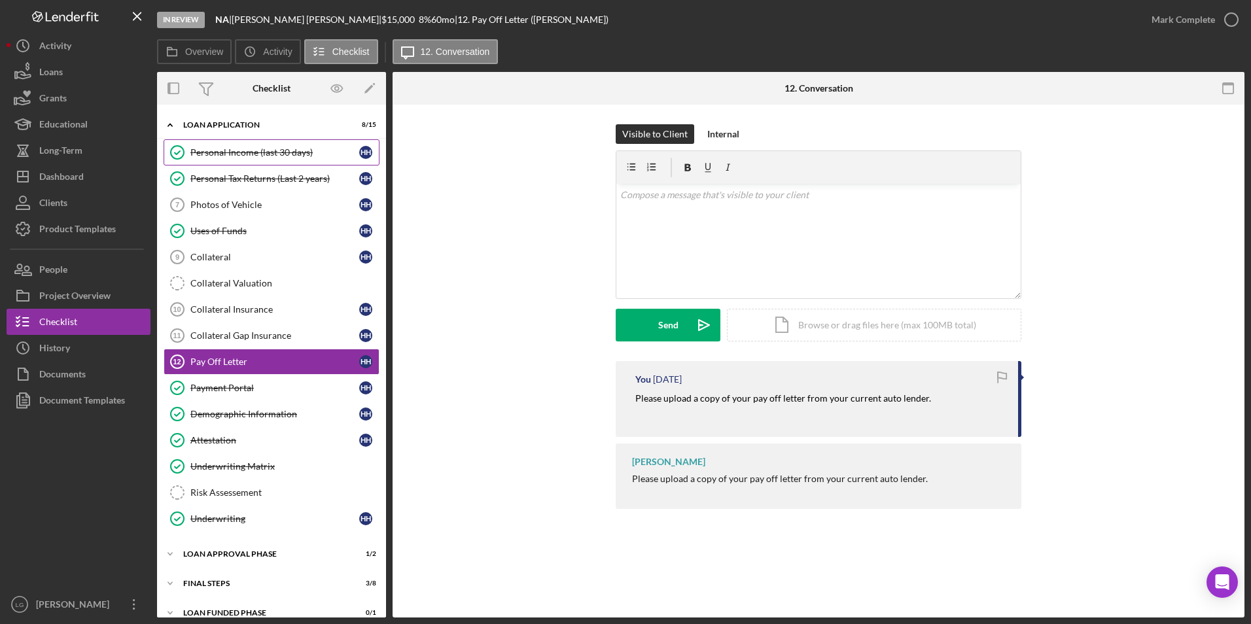
drag, startPoint x: 234, startPoint y: 152, endPoint x: 336, endPoint y: 154, distance: 102.1
click at [234, 152] on div "Personal Income (last 30 days)" at bounding box center [274, 152] width 169 height 10
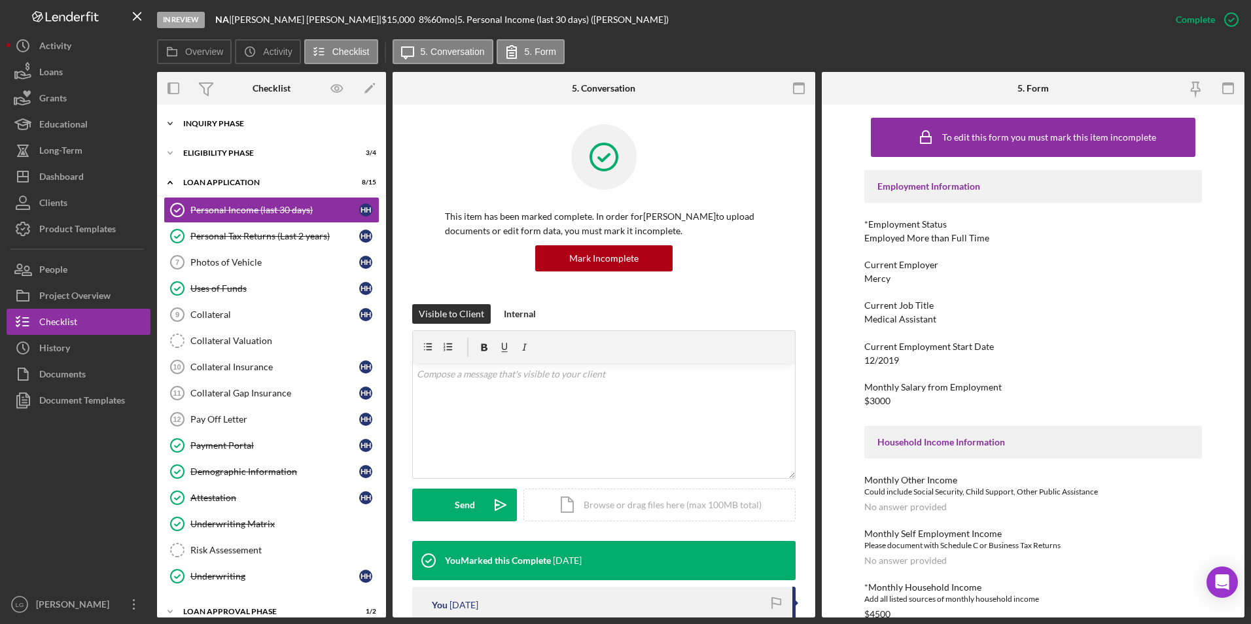
click at [233, 126] on div "Inquiry Phase" at bounding box center [276, 124] width 186 height 8
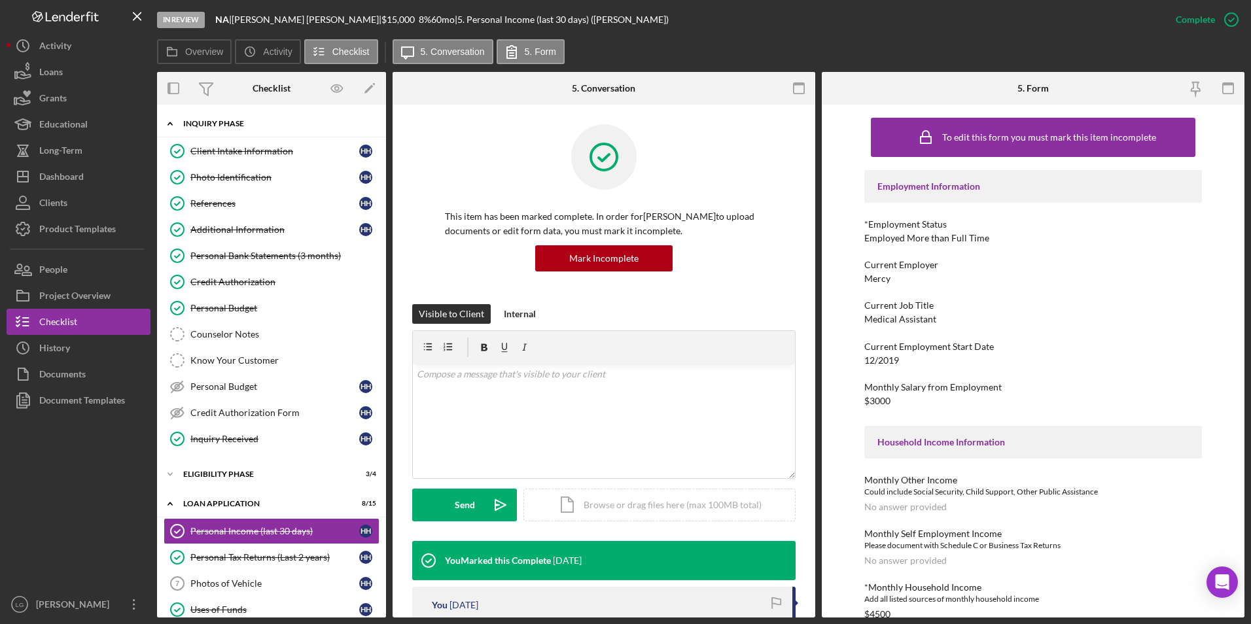
click at [292, 141] on link "Client Intake Information Client Intake Information H H" at bounding box center [272, 151] width 216 height 26
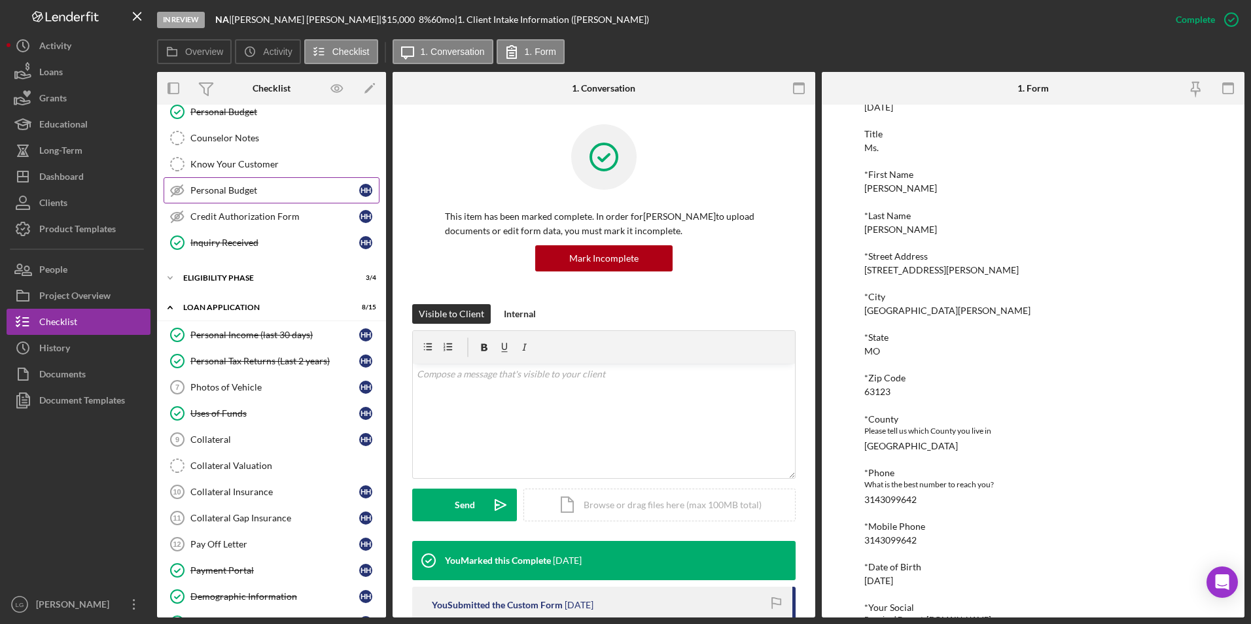
scroll to position [327, 0]
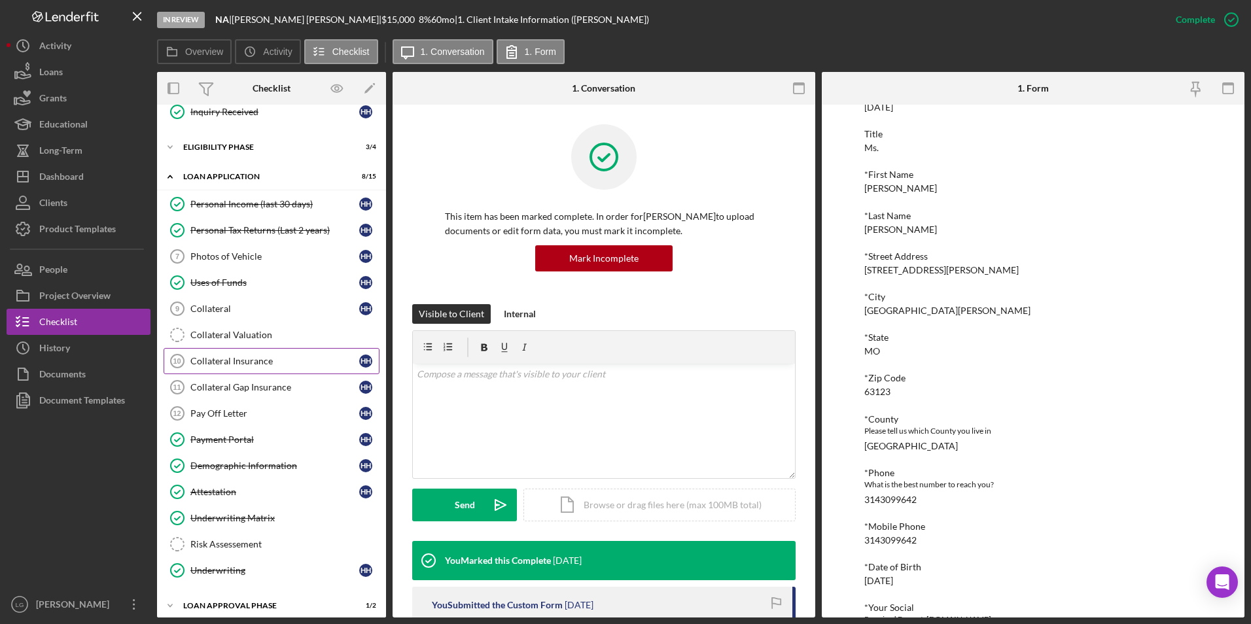
drag, startPoint x: 230, startPoint y: 310, endPoint x: 327, endPoint y: 349, distance: 104.5
click at [230, 310] on div "Collateral" at bounding box center [274, 309] width 169 height 10
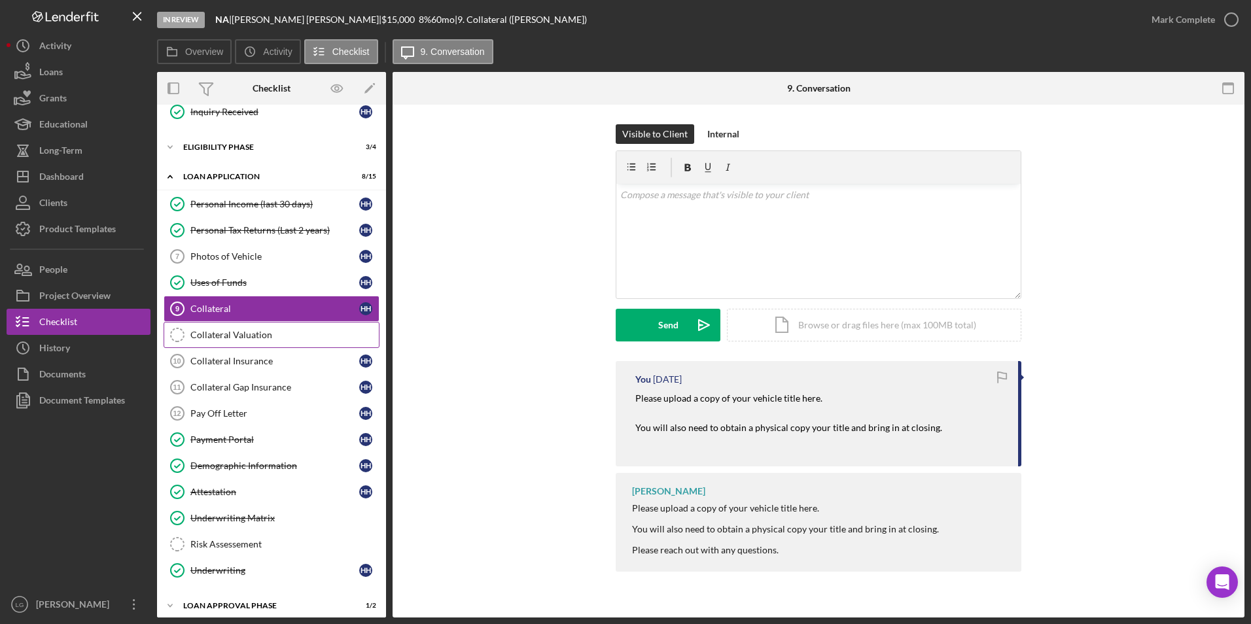
click at [267, 325] on link "Collateral Valuation Collateral Valuation" at bounding box center [272, 335] width 216 height 26
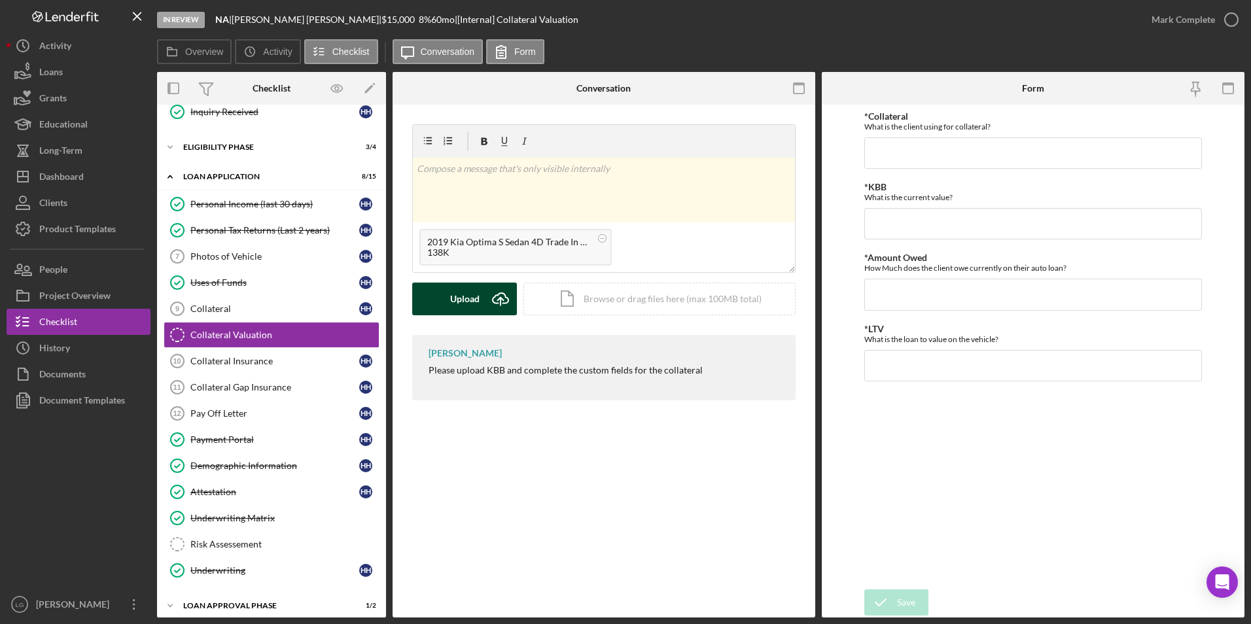
click at [442, 296] on button "Upload Icon/Upload" at bounding box center [464, 299] width 105 height 33
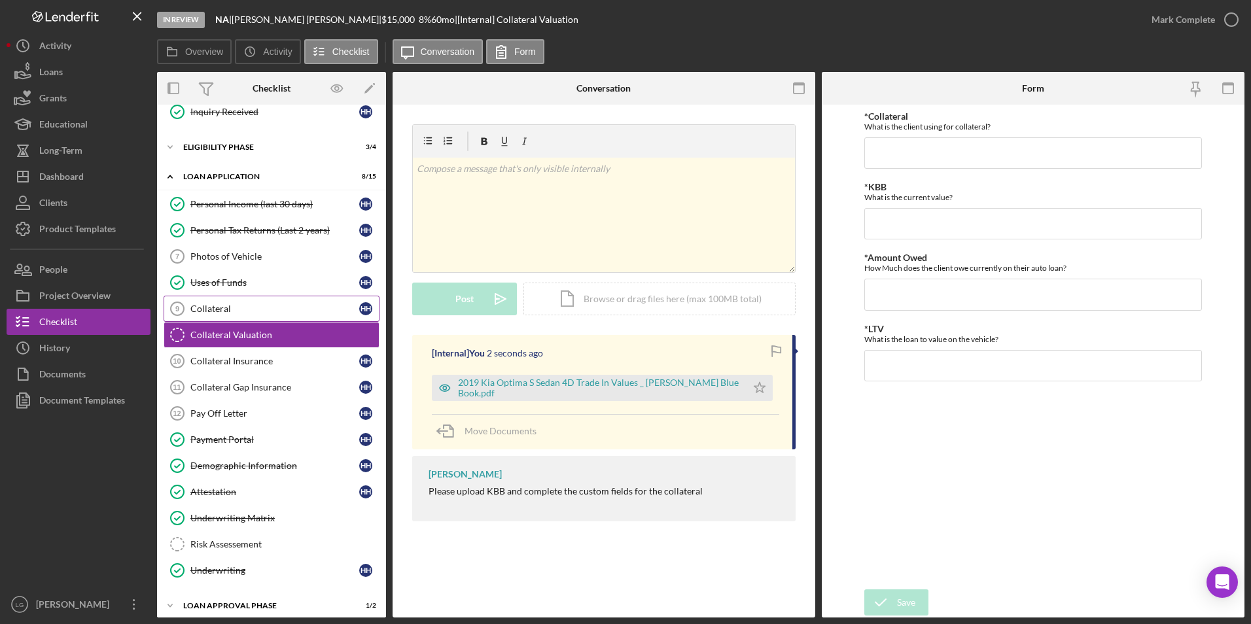
click at [198, 304] on div "Collateral" at bounding box center [274, 309] width 169 height 10
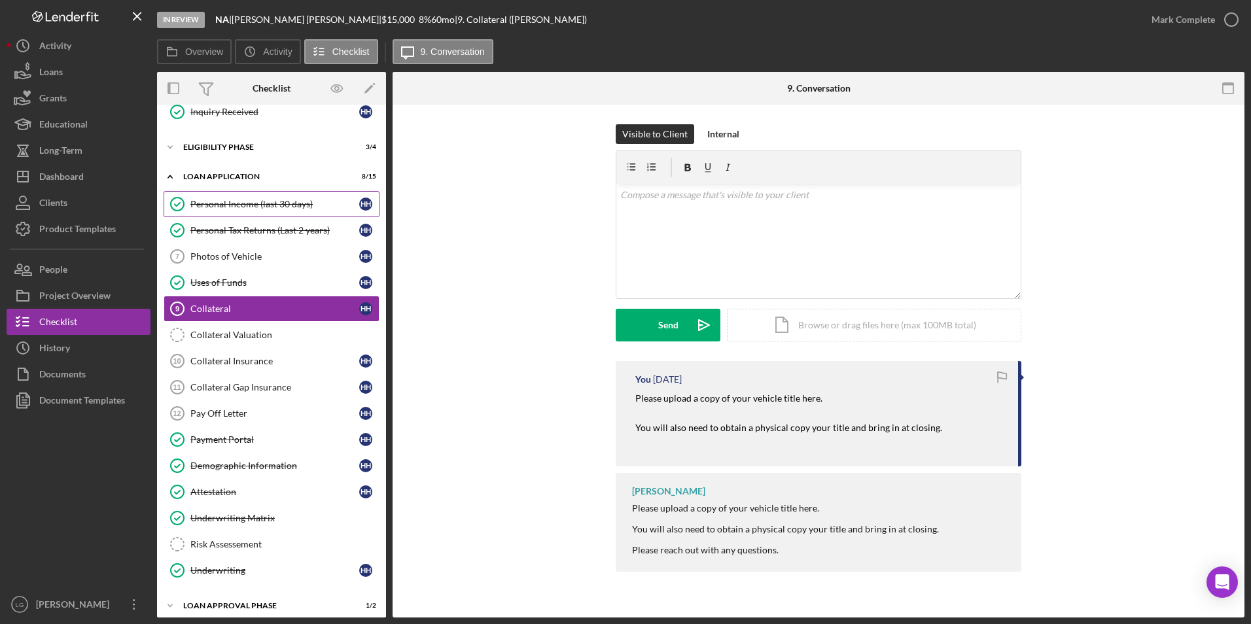
click at [259, 213] on link "Personal Income (last 30 days) Personal Income (last 30 days) H H" at bounding box center [272, 204] width 216 height 26
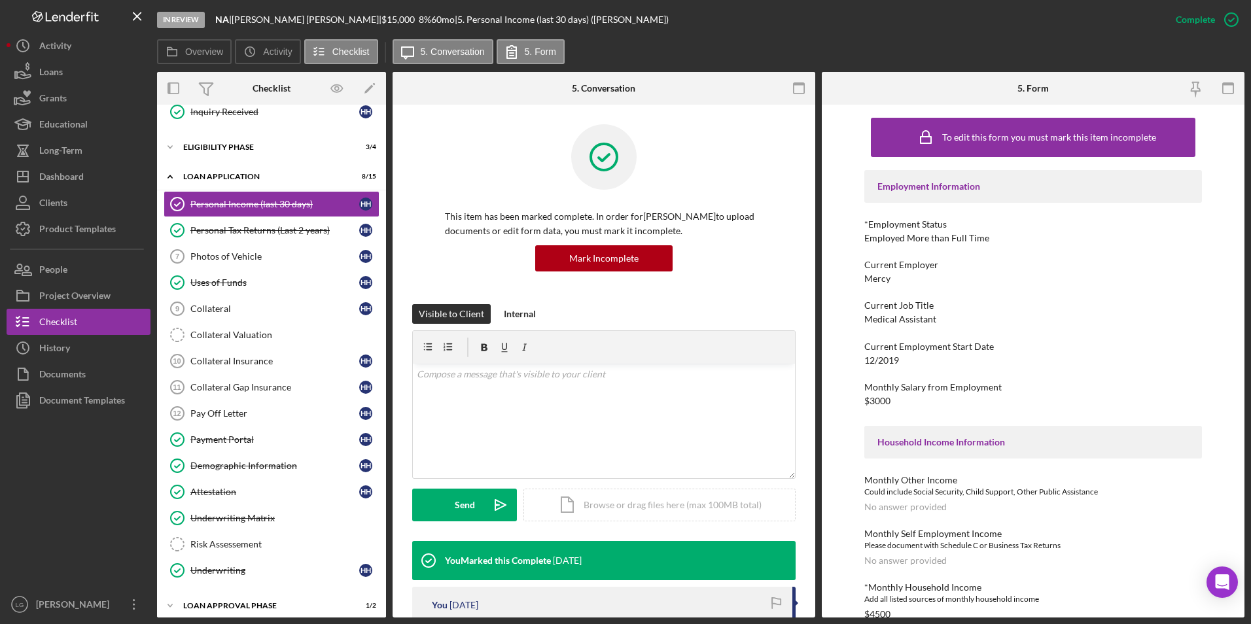
scroll to position [196, 0]
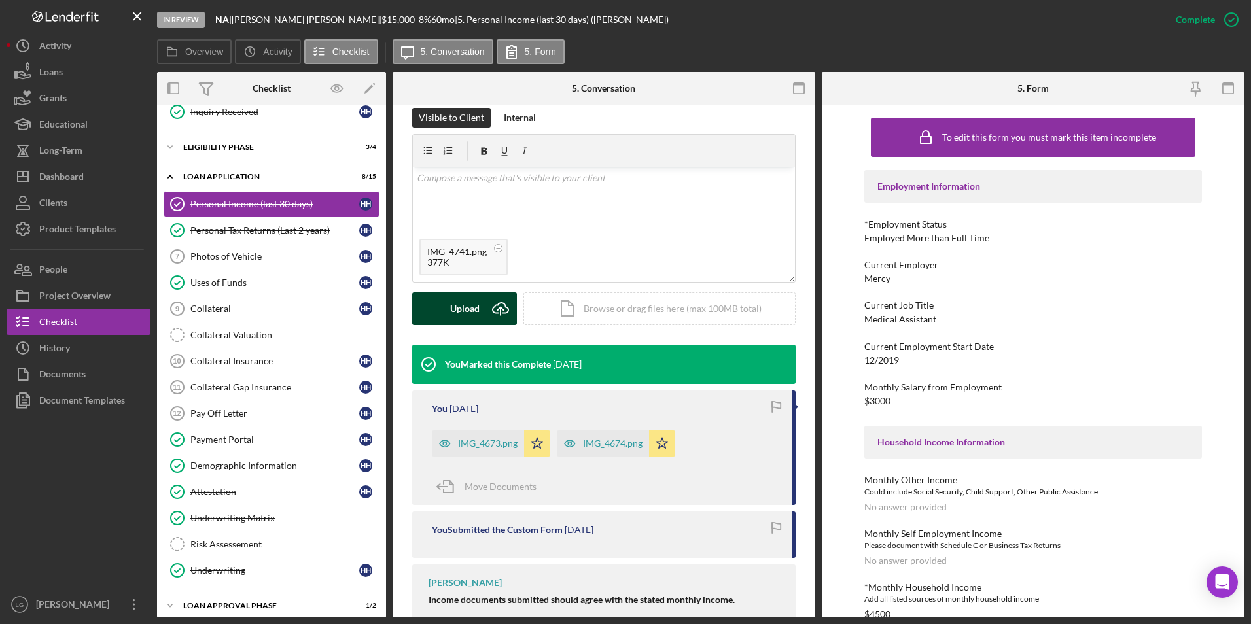
click at [469, 303] on div "Upload" at bounding box center [464, 308] width 29 height 33
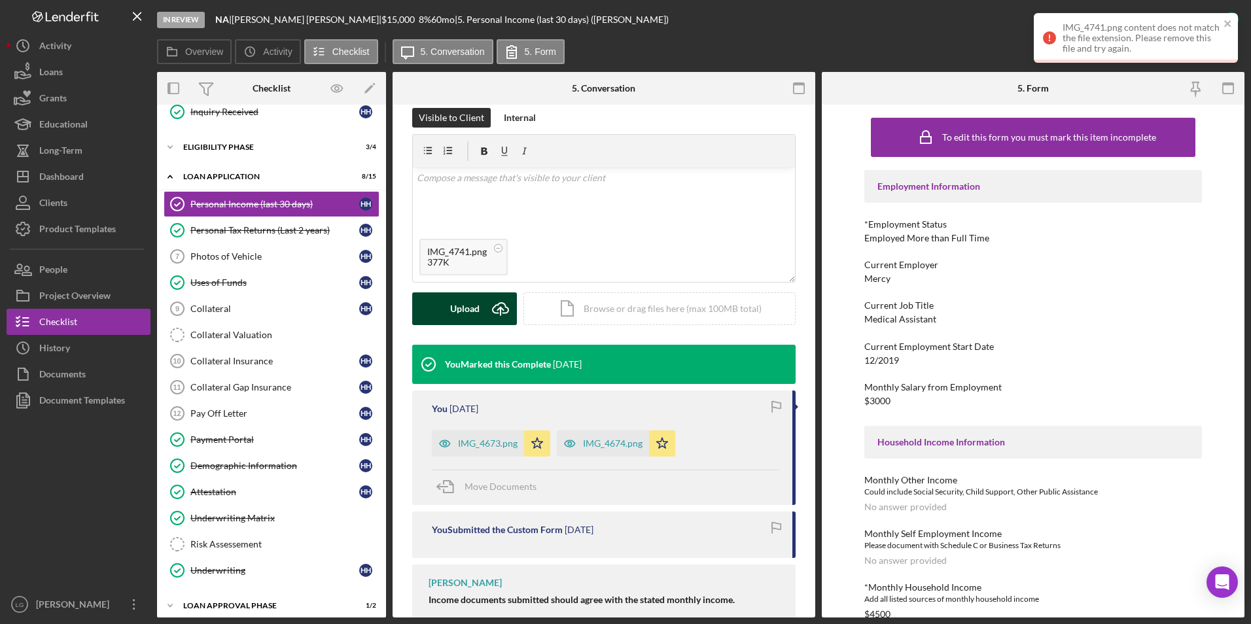
click at [440, 306] on button "Upload Icon/Upload" at bounding box center [464, 308] width 105 height 33
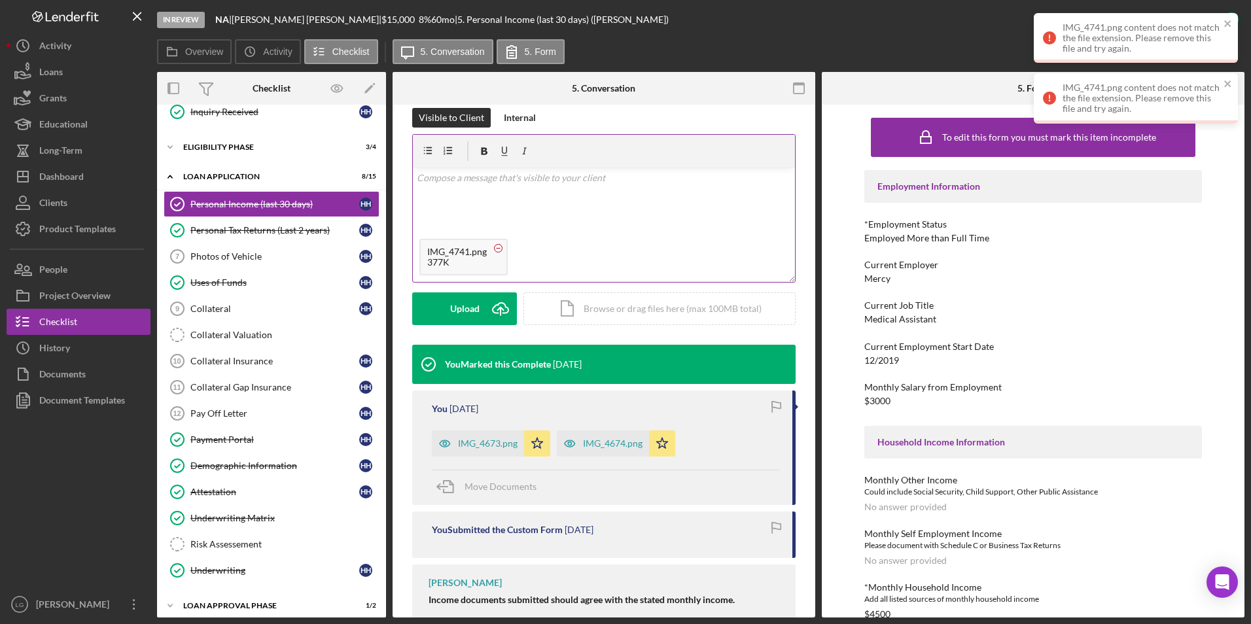
click at [496, 248] on circle at bounding box center [499, 248] width 8 height 8
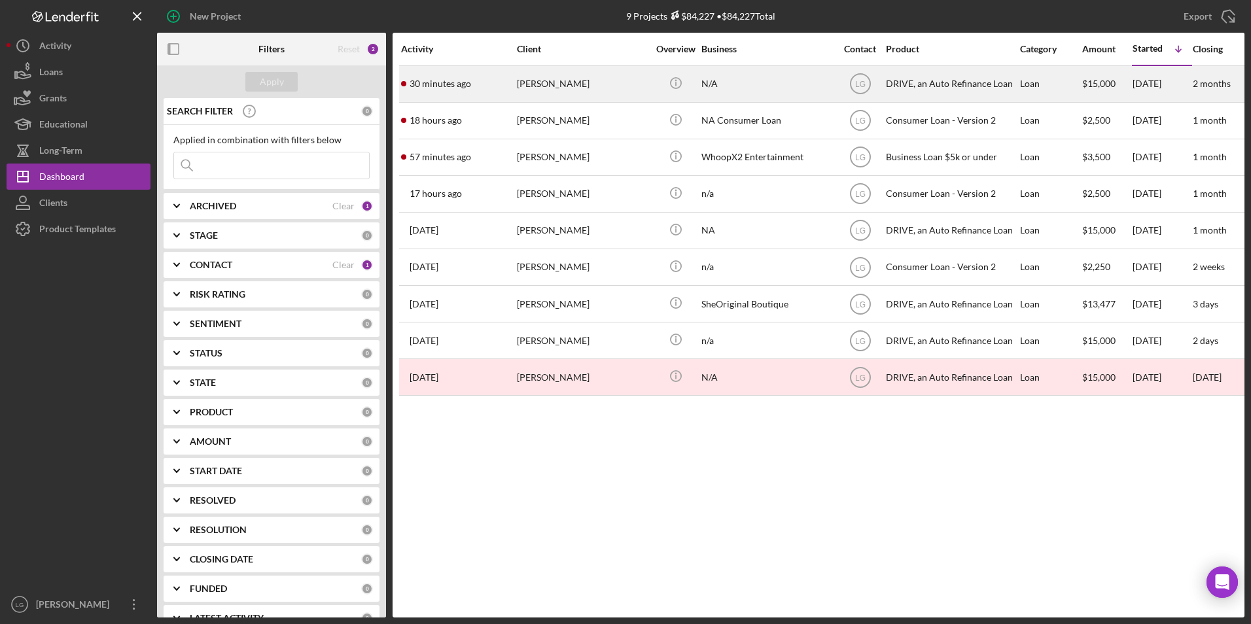
click at [548, 80] on div "[PERSON_NAME]" at bounding box center [582, 84] width 131 height 35
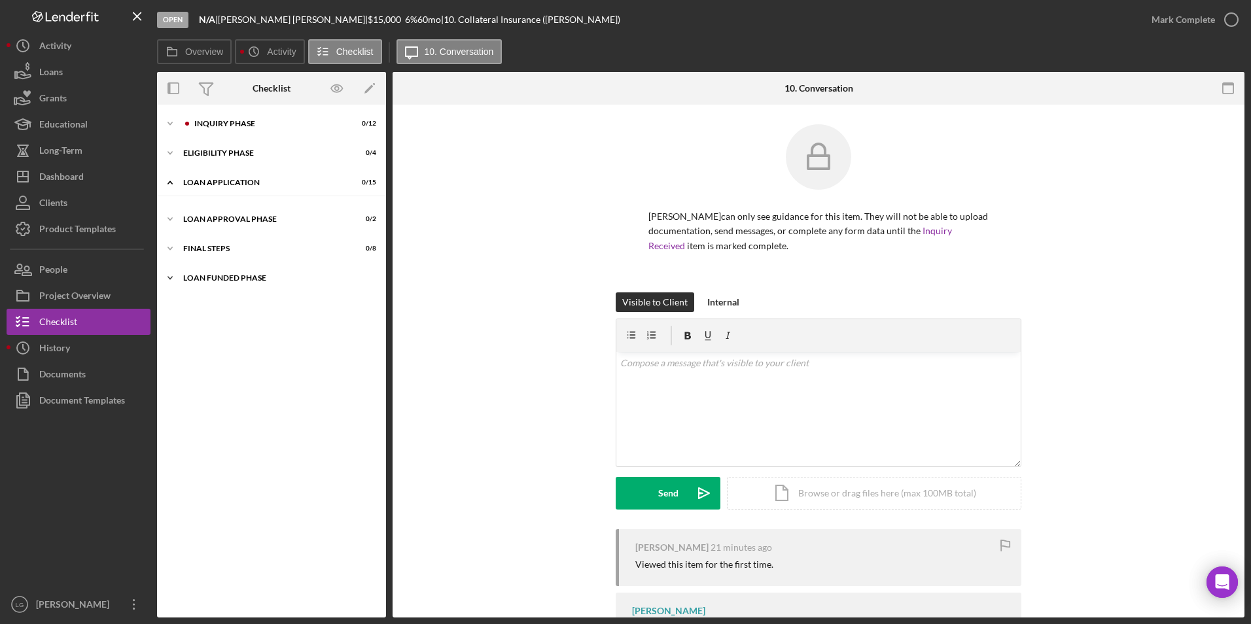
scroll to position [6, 0]
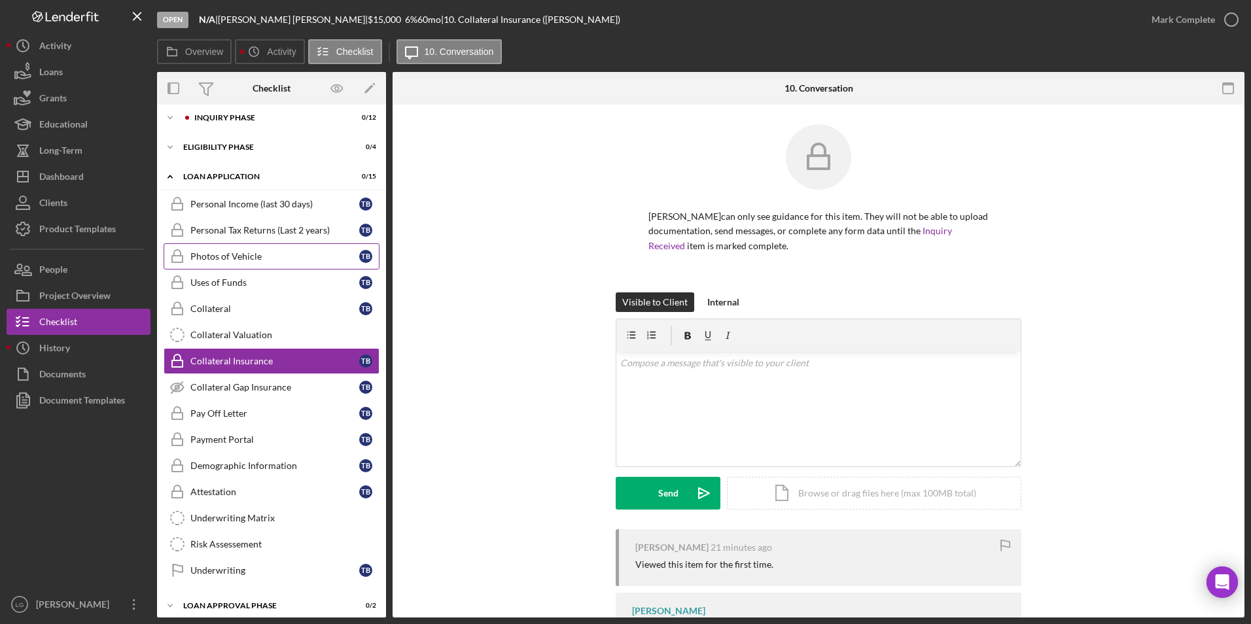
click at [211, 281] on div "Uses of Funds" at bounding box center [274, 282] width 169 height 10
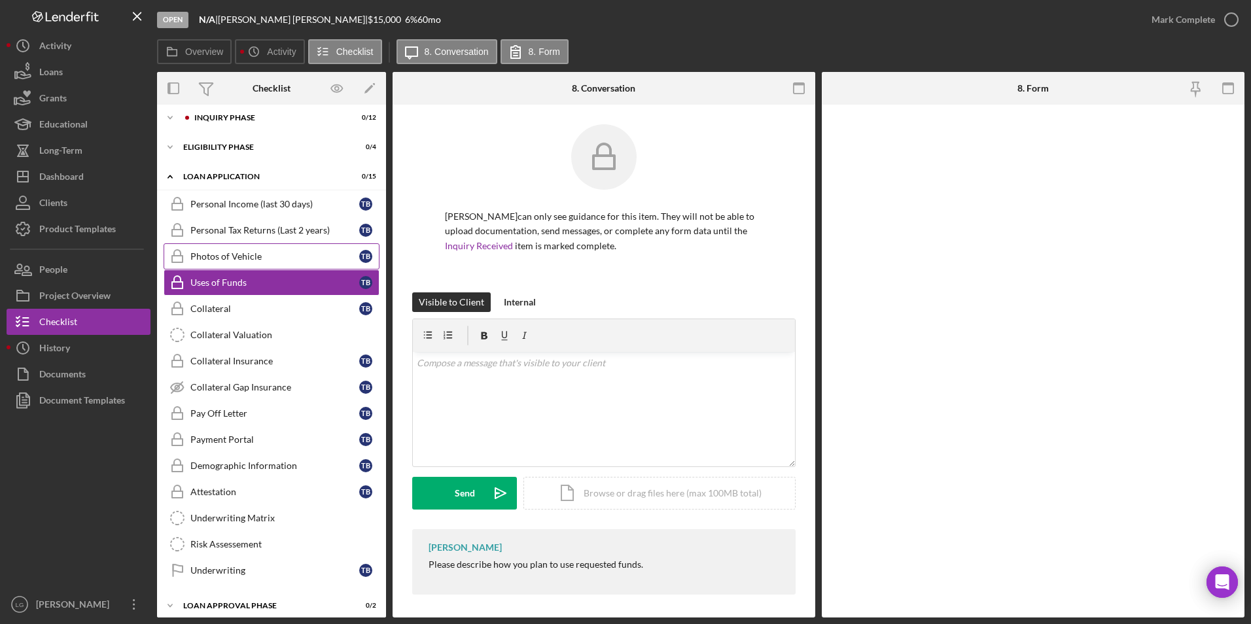
click at [207, 255] on div "Photos of Vehicle" at bounding box center [274, 256] width 169 height 10
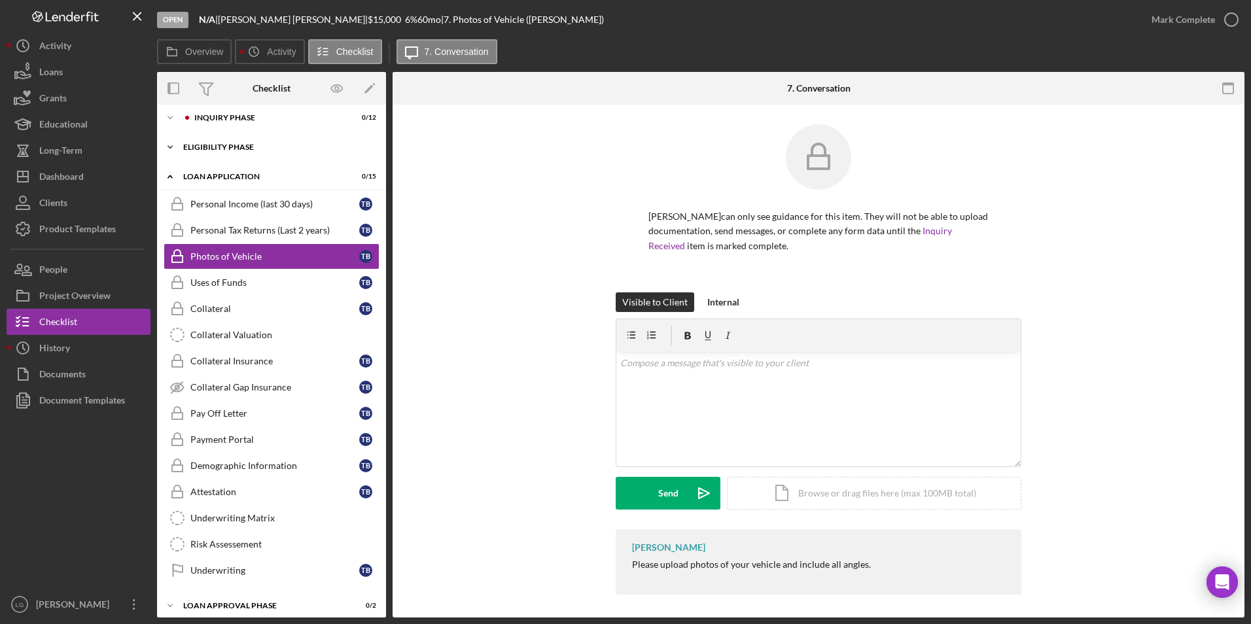
click at [226, 143] on div "Icon/Expander Eligibility Phase 0 / 4" at bounding box center [271, 147] width 229 height 26
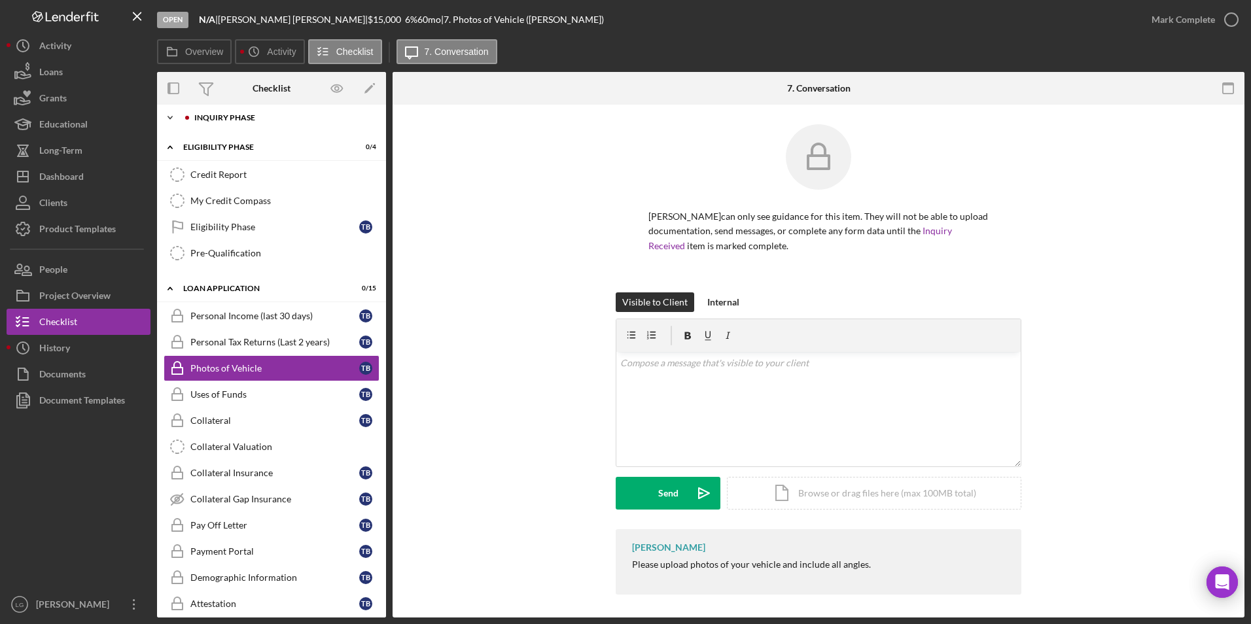
click at [226, 117] on div "Inquiry Phase" at bounding box center [281, 118] width 175 height 8
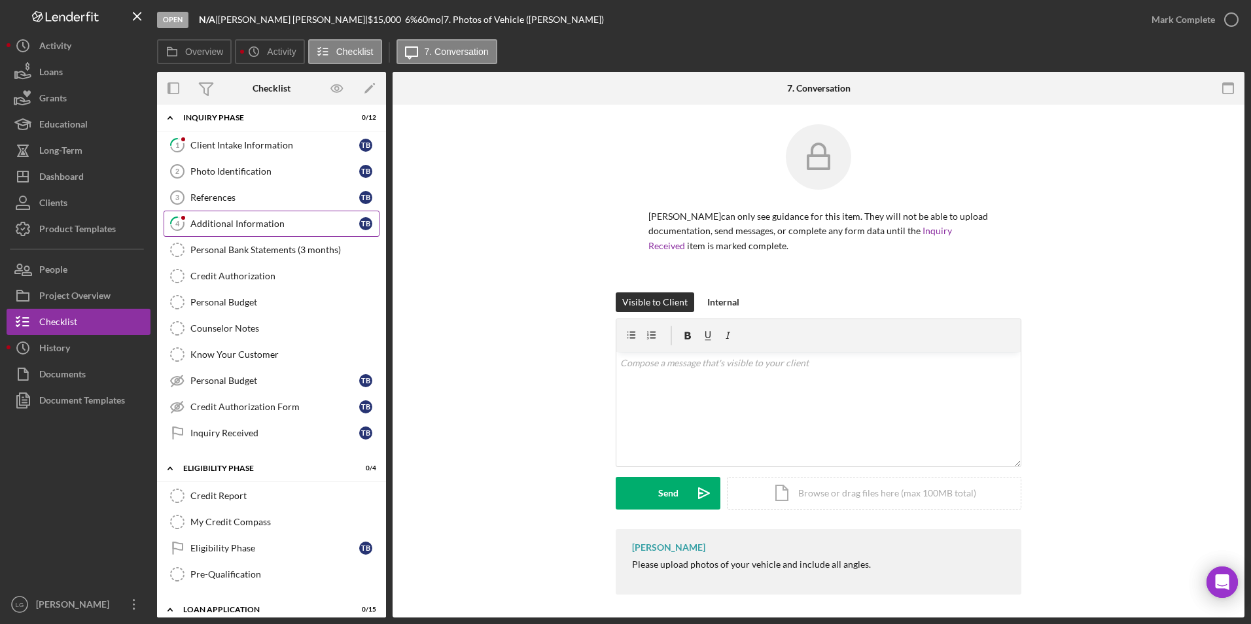
click at [224, 221] on div "Additional Information" at bounding box center [274, 224] width 169 height 10
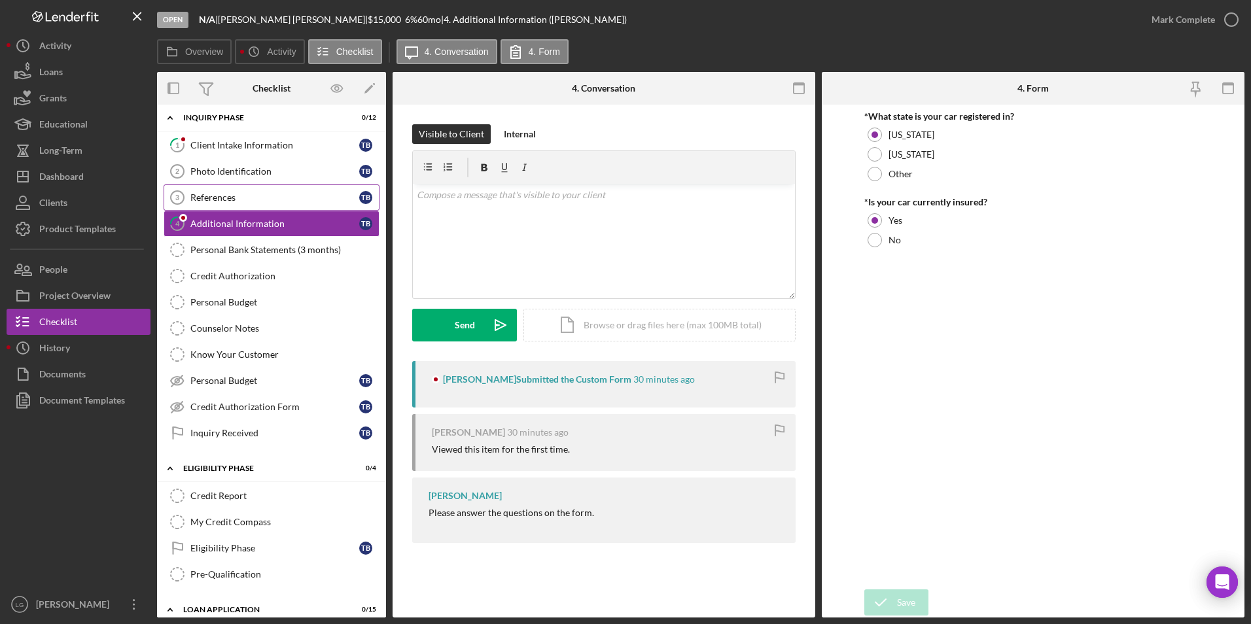
click at [222, 185] on link "References 3 References T B" at bounding box center [272, 198] width 216 height 26
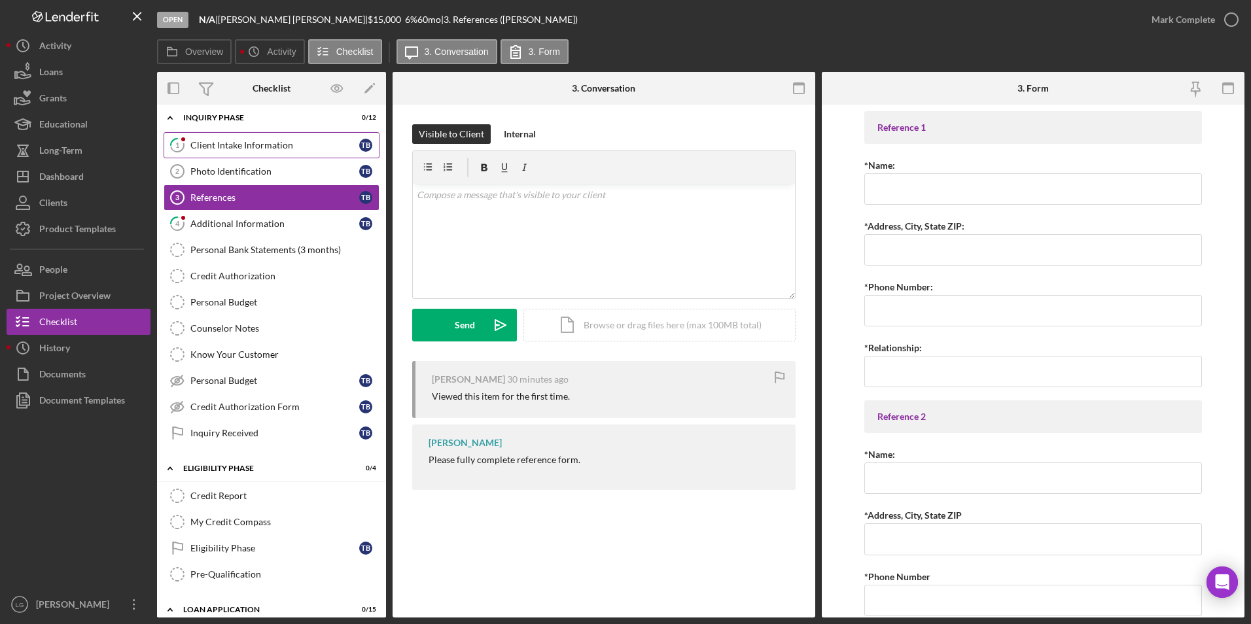
click at [224, 168] on div "Photo Identification" at bounding box center [274, 171] width 169 height 10
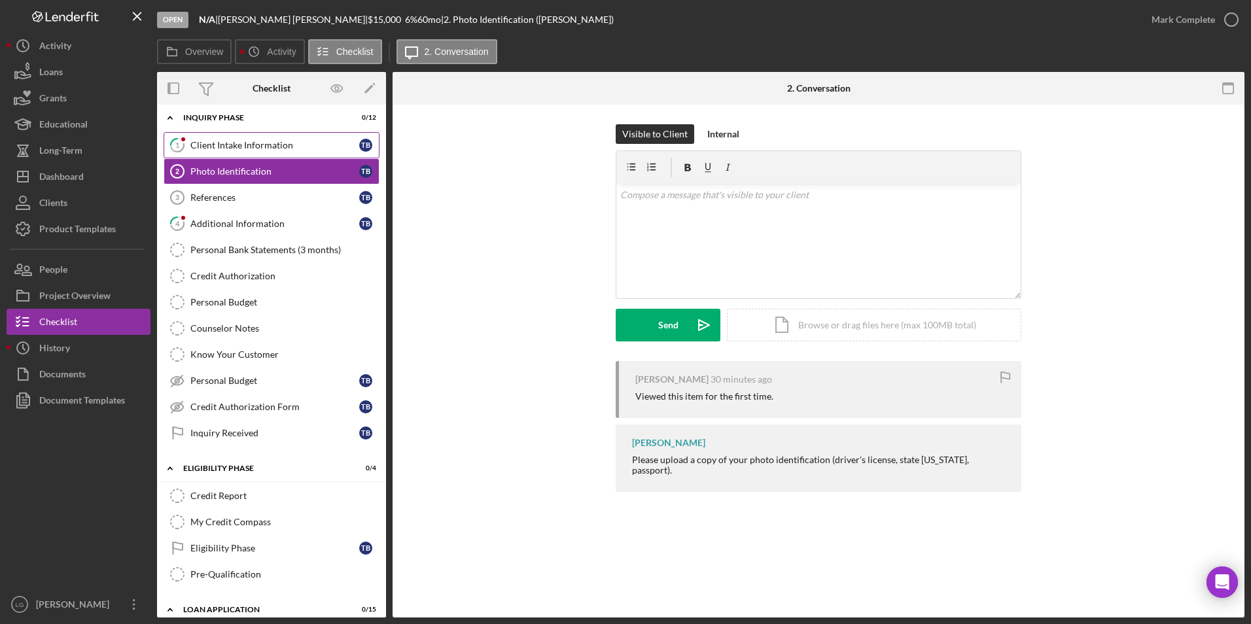
click at [230, 146] on div "Client Intake Information" at bounding box center [274, 145] width 169 height 10
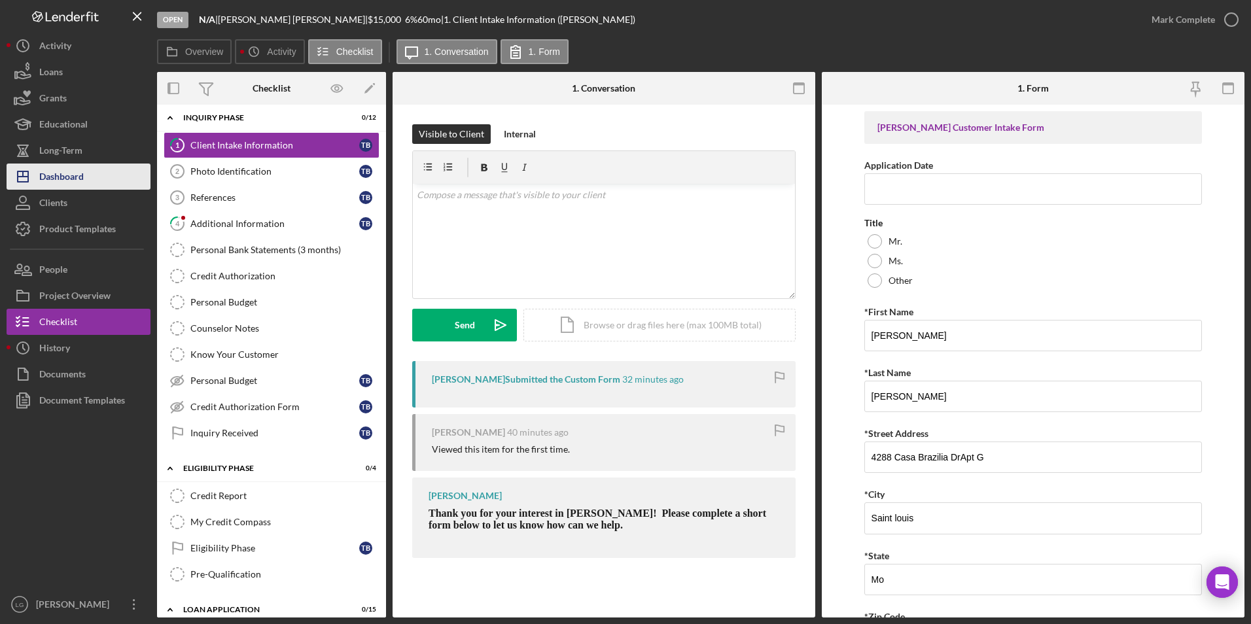
click at [65, 177] on div "Dashboard" at bounding box center [61, 178] width 44 height 29
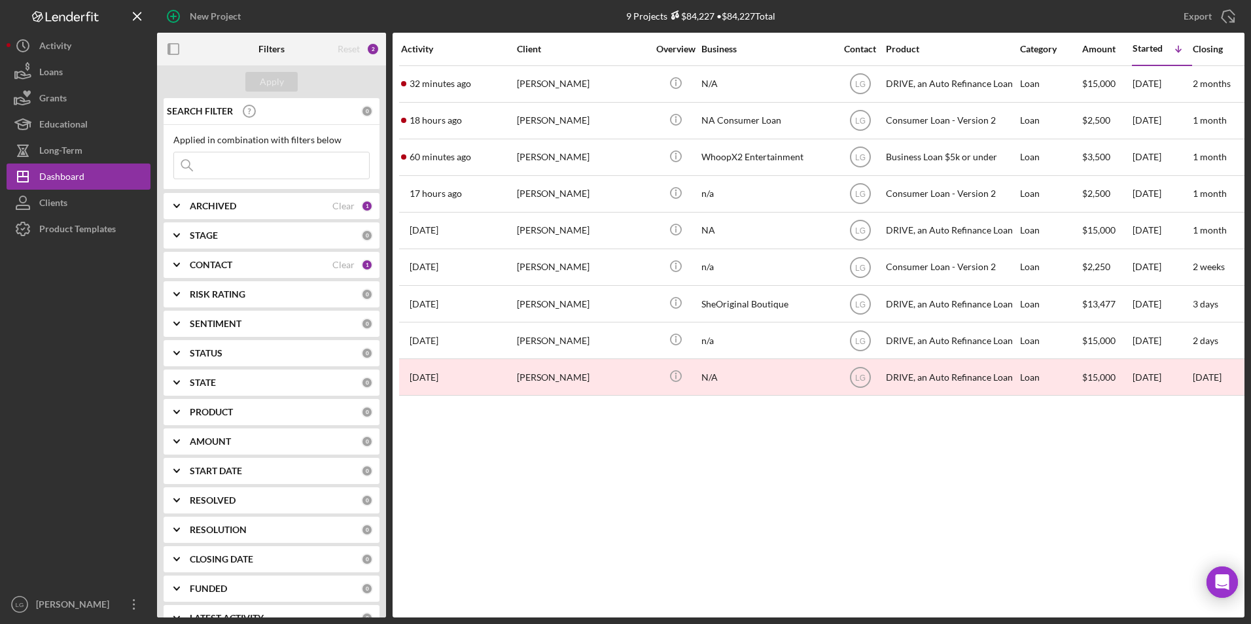
click at [356, 194] on div "ARCHIVED Clear 1" at bounding box center [281, 206] width 183 height 26
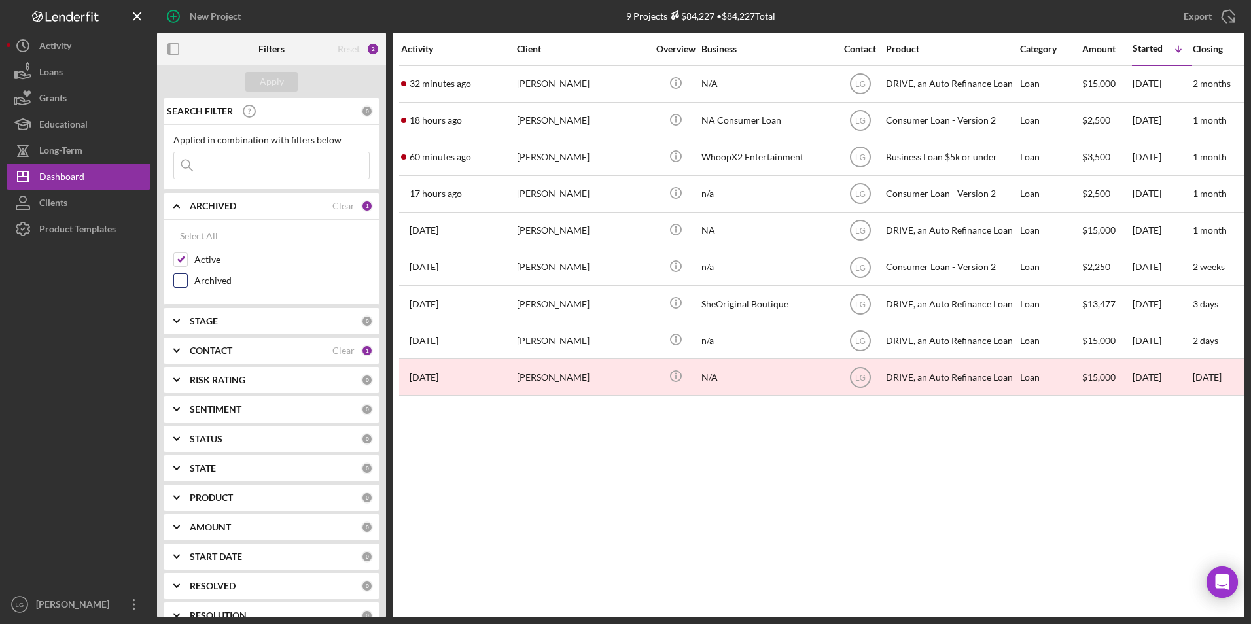
click at [175, 284] on input "Archived" at bounding box center [180, 280] width 13 height 13
checkbox input "true"
click at [181, 260] on input "Active" at bounding box center [180, 259] width 13 height 13
checkbox input "false"
click at [280, 81] on div "Apply" at bounding box center [272, 82] width 24 height 20
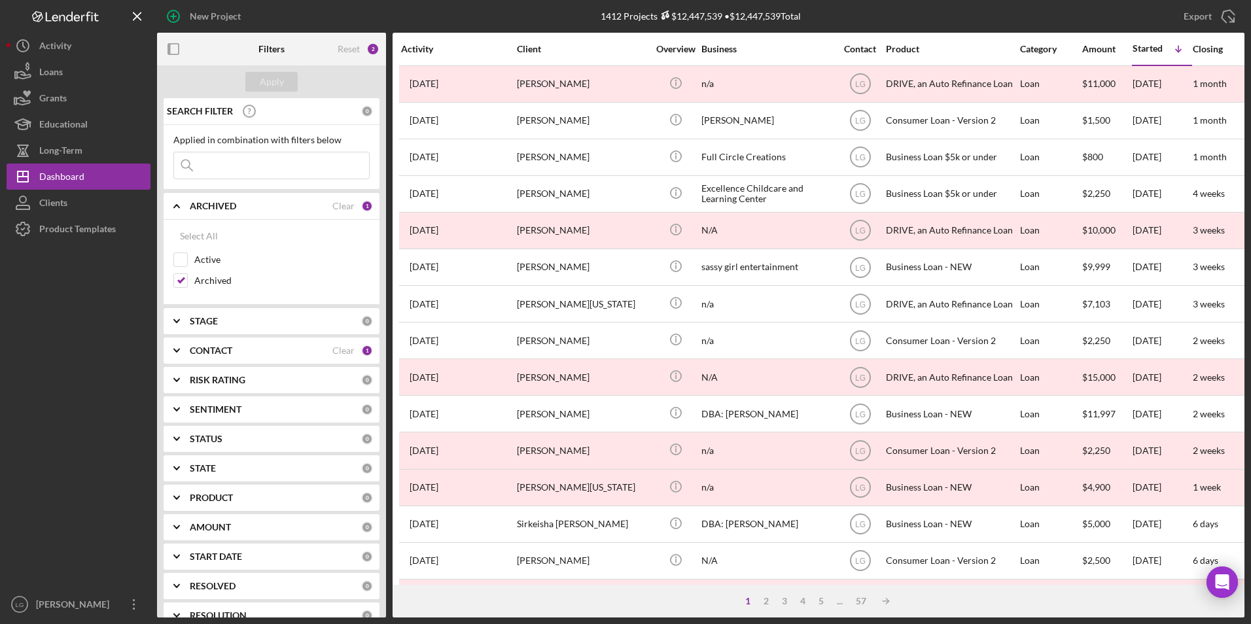
click at [226, 347] on b "CONTACT" at bounding box center [211, 350] width 43 height 10
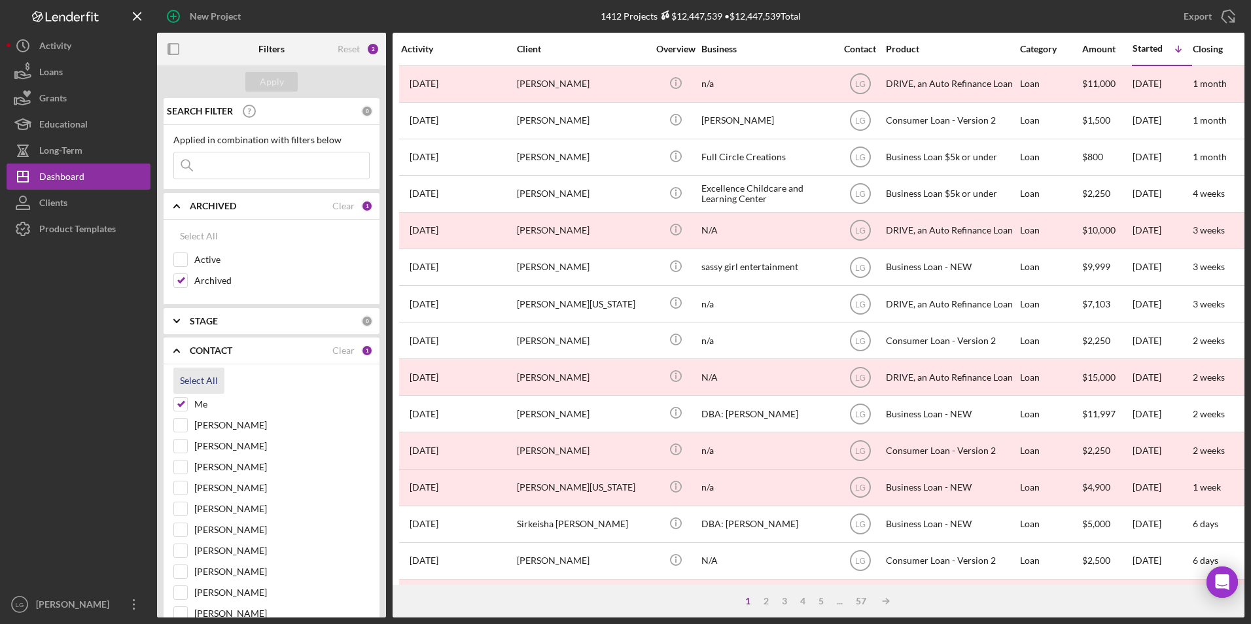
click at [209, 378] on div "Select All" at bounding box center [199, 381] width 38 height 26
checkbox input "true"
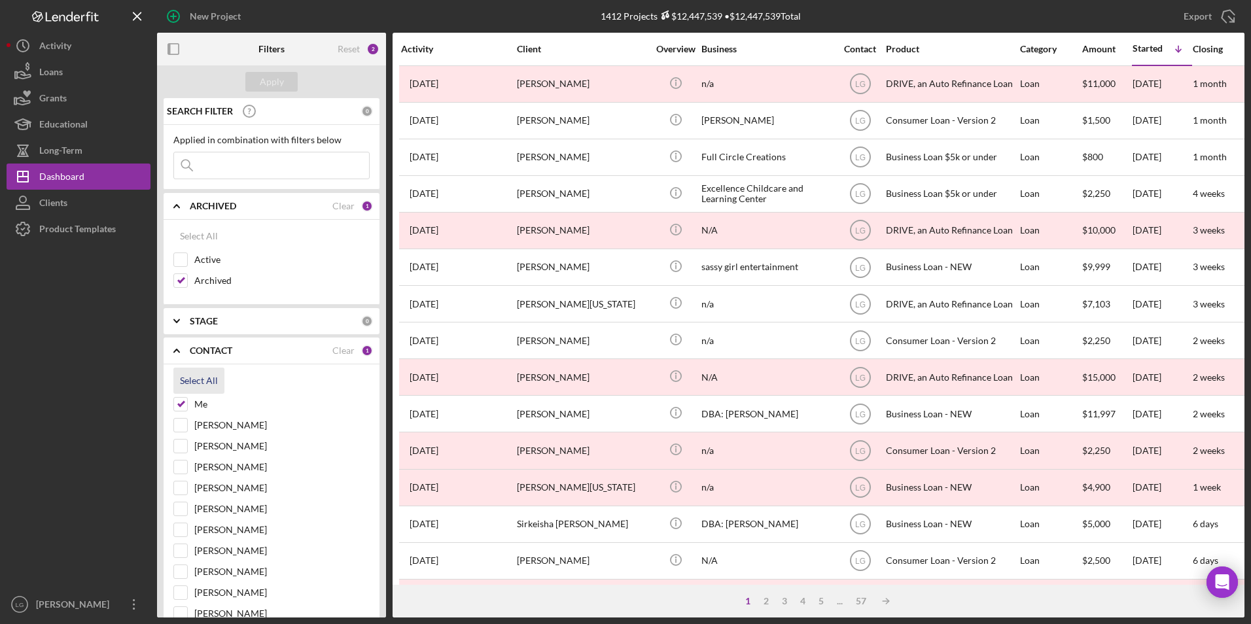
checkbox input "true"
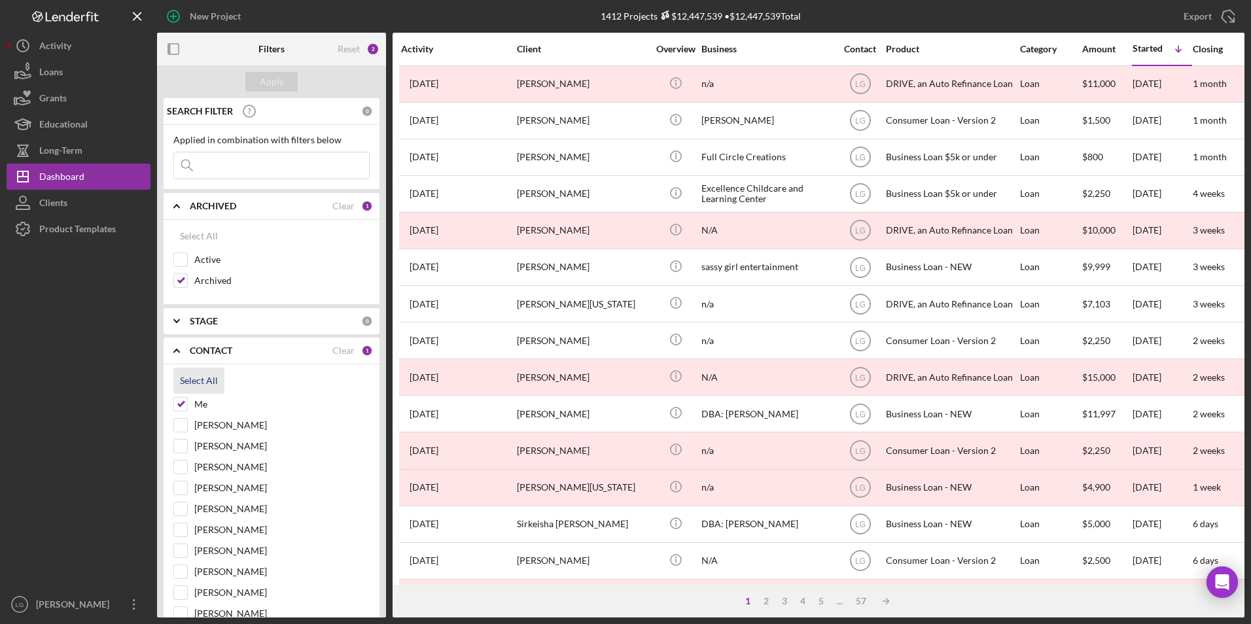
checkbox input "true"
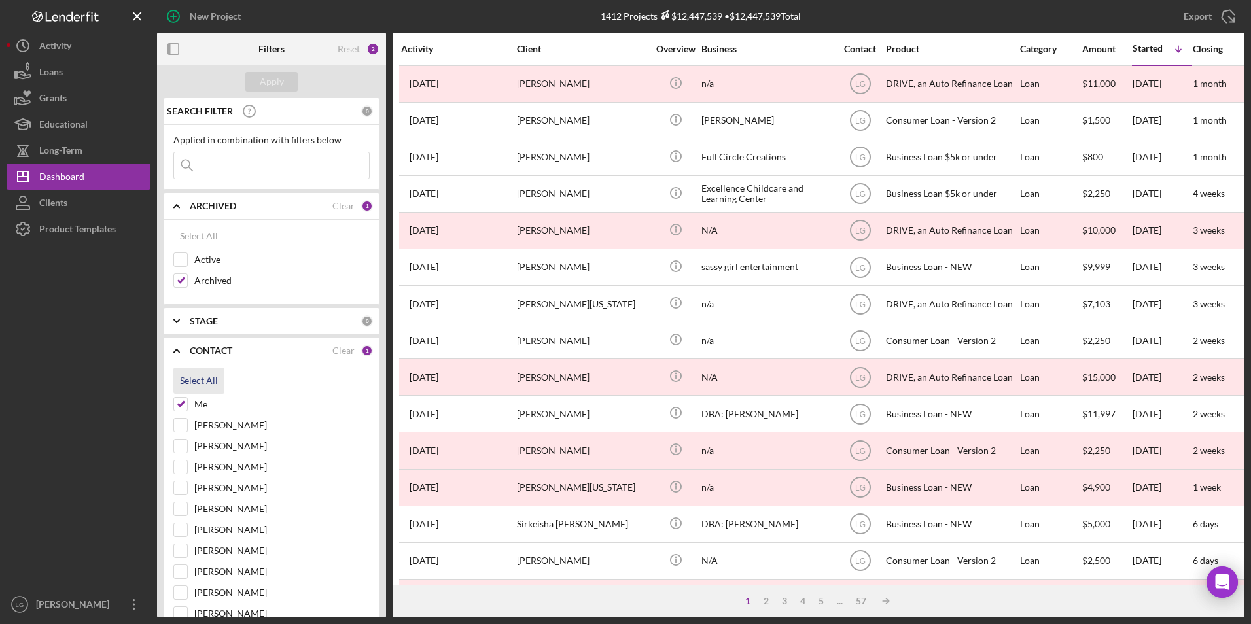
checkbox input "true"
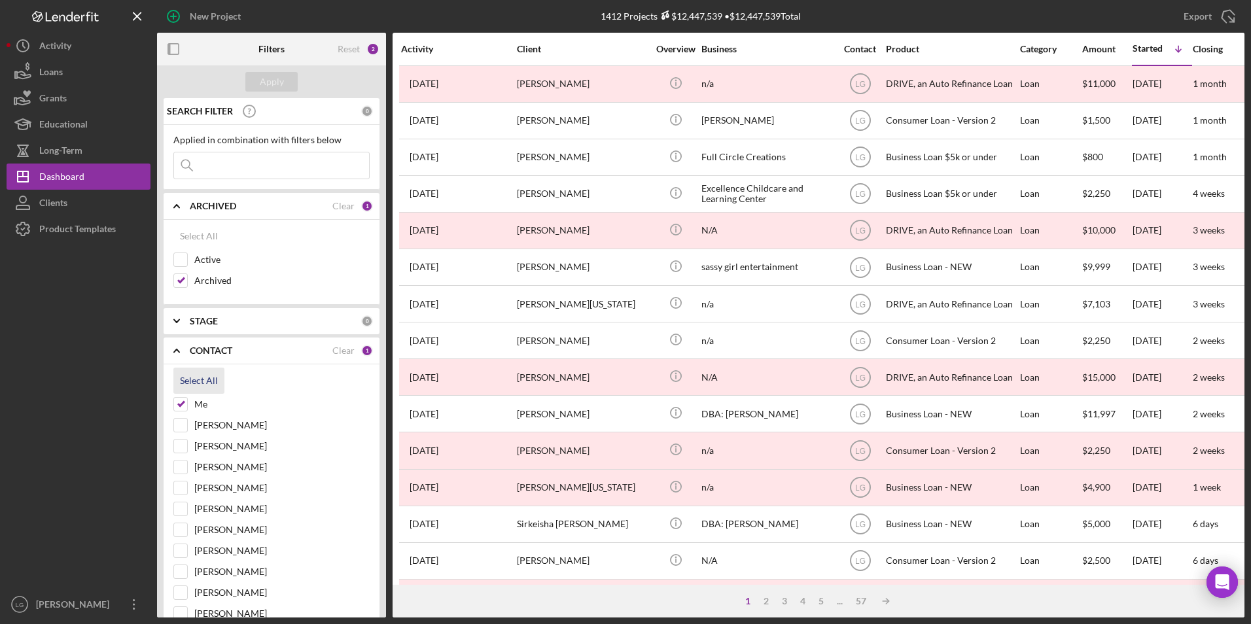
checkbox input "true"
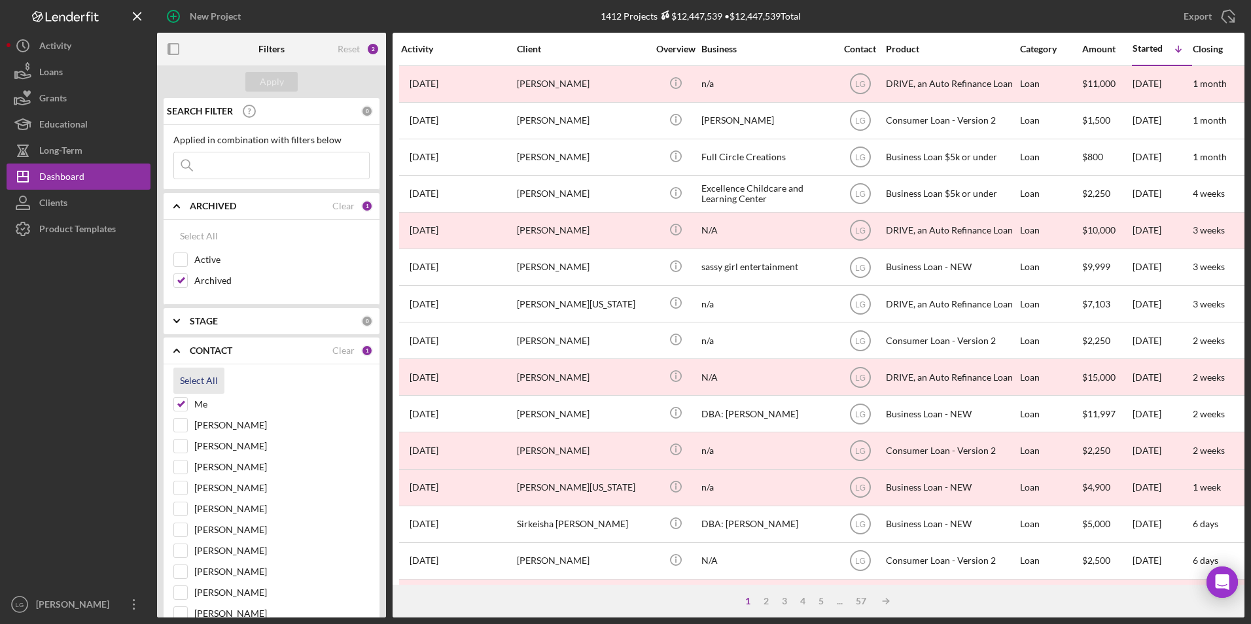
checkbox input "true"
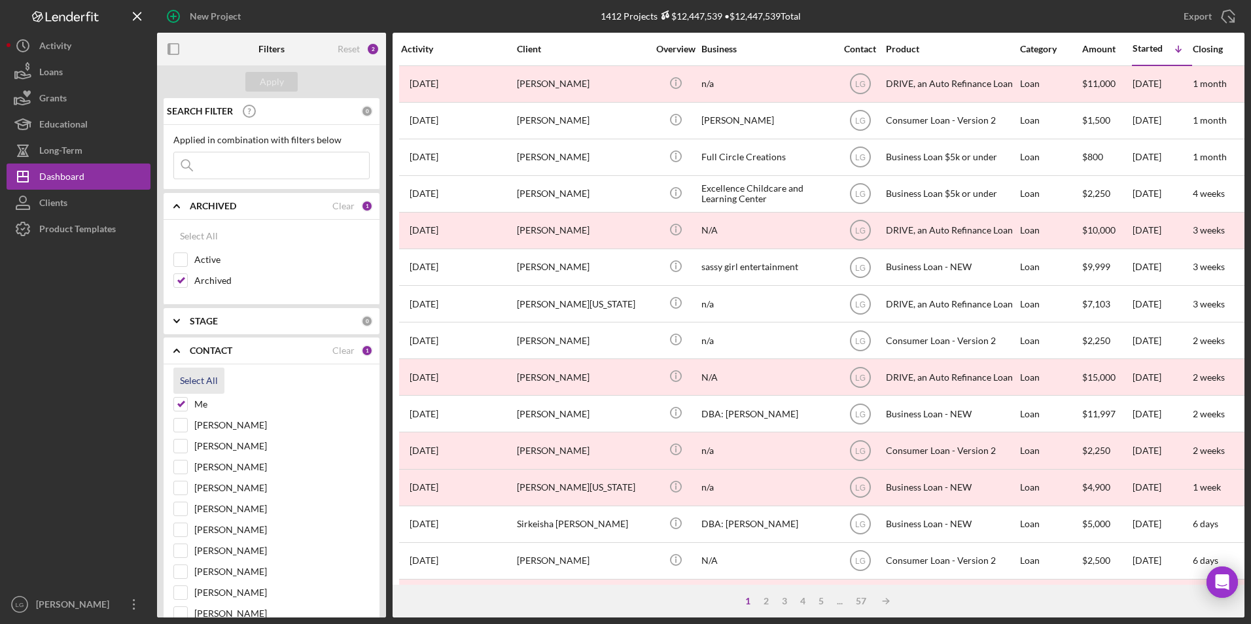
checkbox input "true"
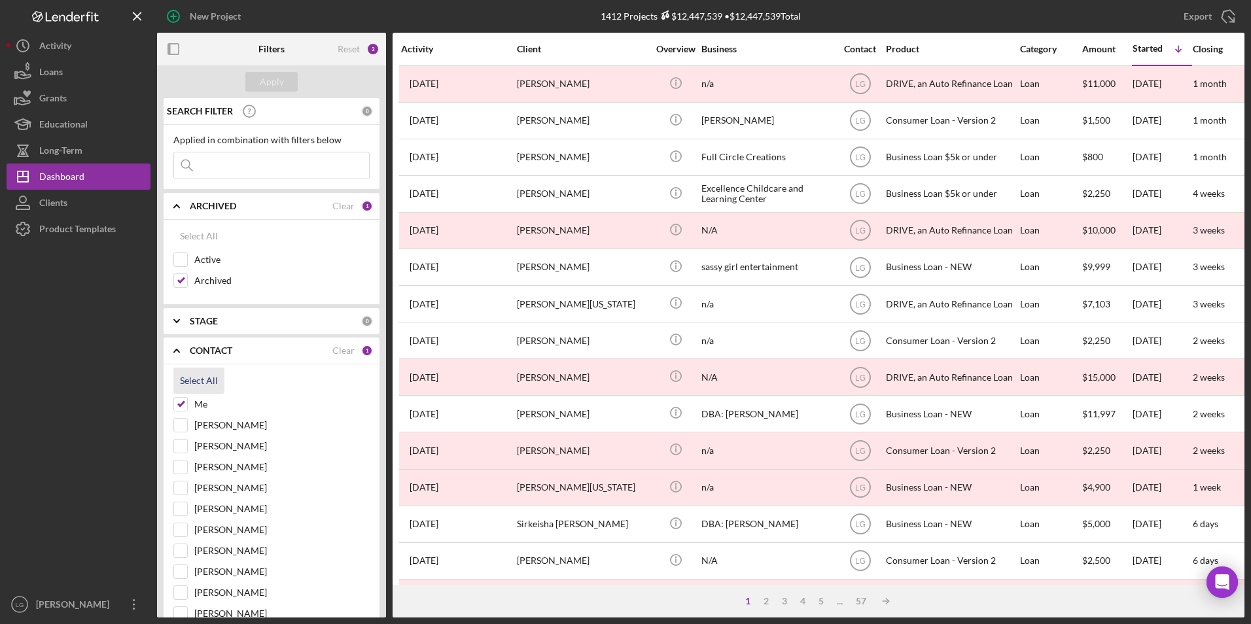
checkbox input "true"
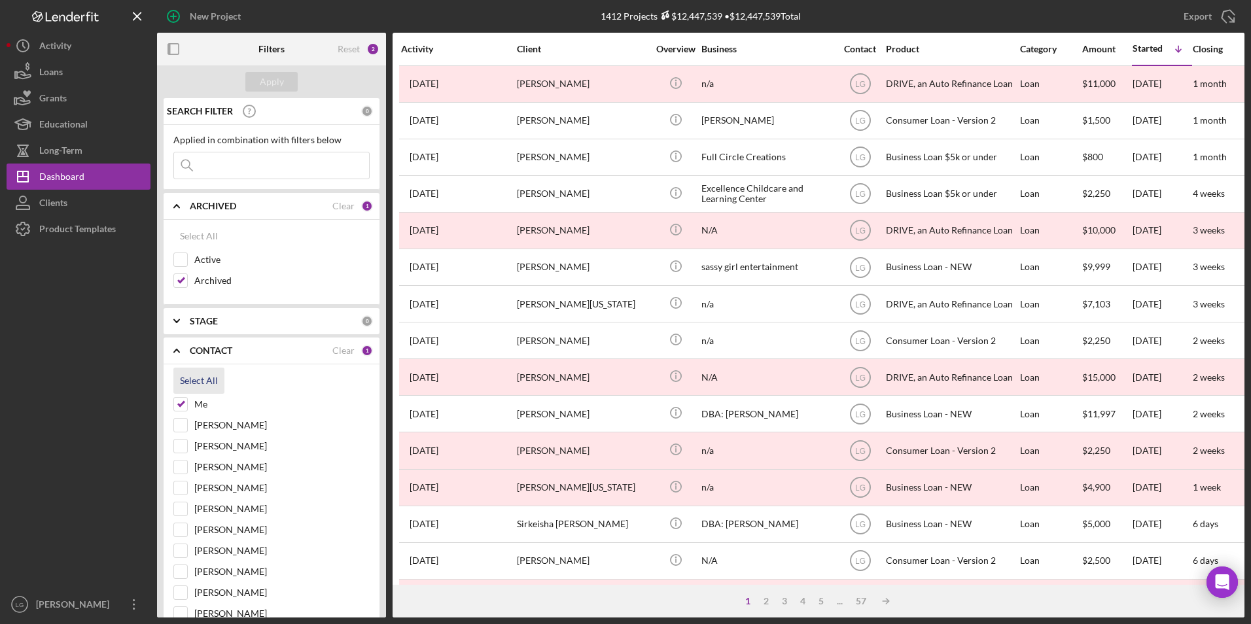
checkbox input "true"
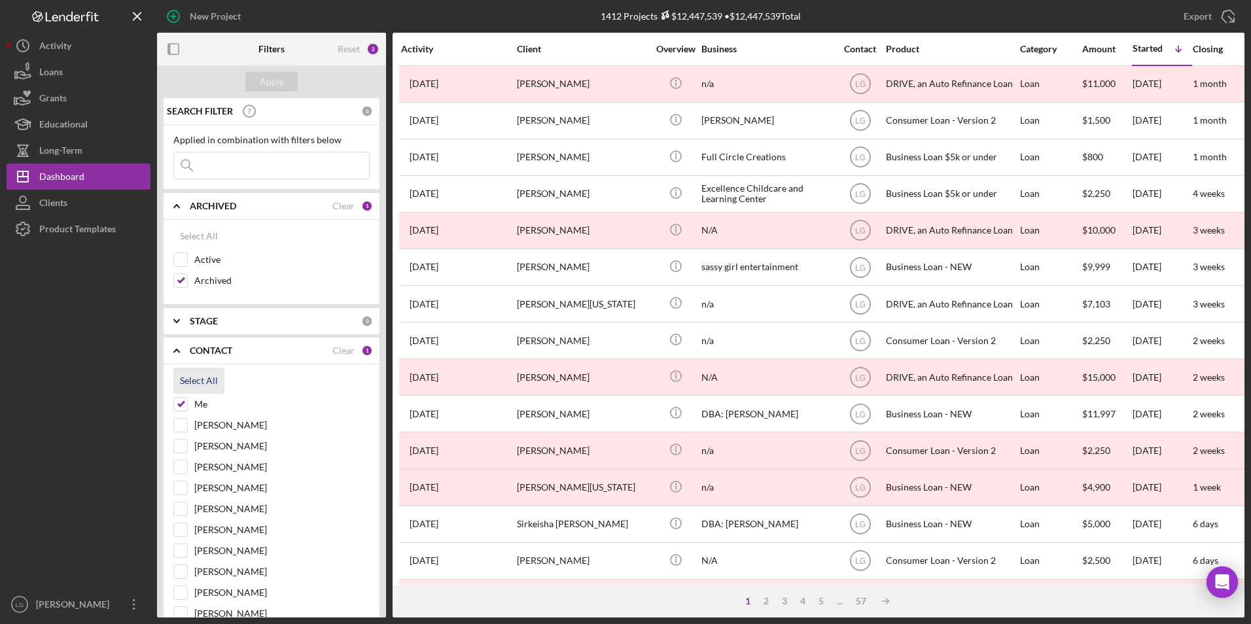
checkbox input "true"
click at [291, 79] on button "Apply" at bounding box center [271, 82] width 52 height 20
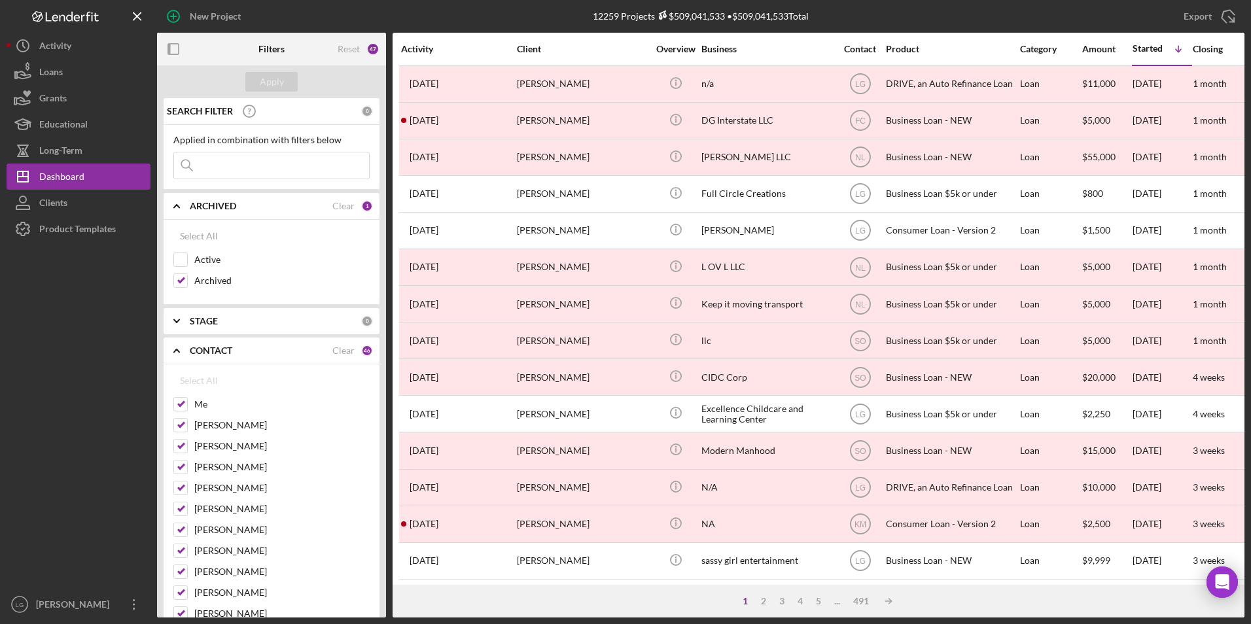
click at [300, 180] on div "Applied in combination with filters below Icon/Menu Close" at bounding box center [272, 157] width 216 height 65
click at [300, 169] on input at bounding box center [271, 165] width 195 height 26
click at [261, 90] on div "Apply" at bounding box center [272, 82] width 24 height 20
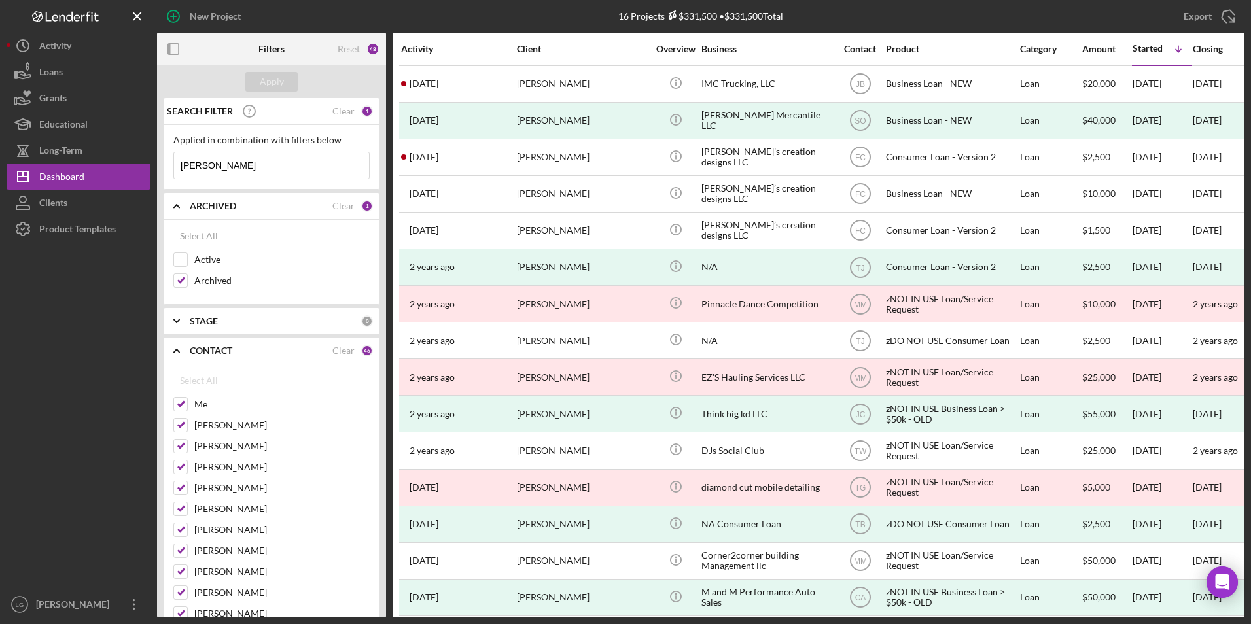
click at [179, 176] on input "[PERSON_NAME]" at bounding box center [271, 165] width 195 height 26
click at [275, 78] on div "Apply" at bounding box center [272, 82] width 24 height 20
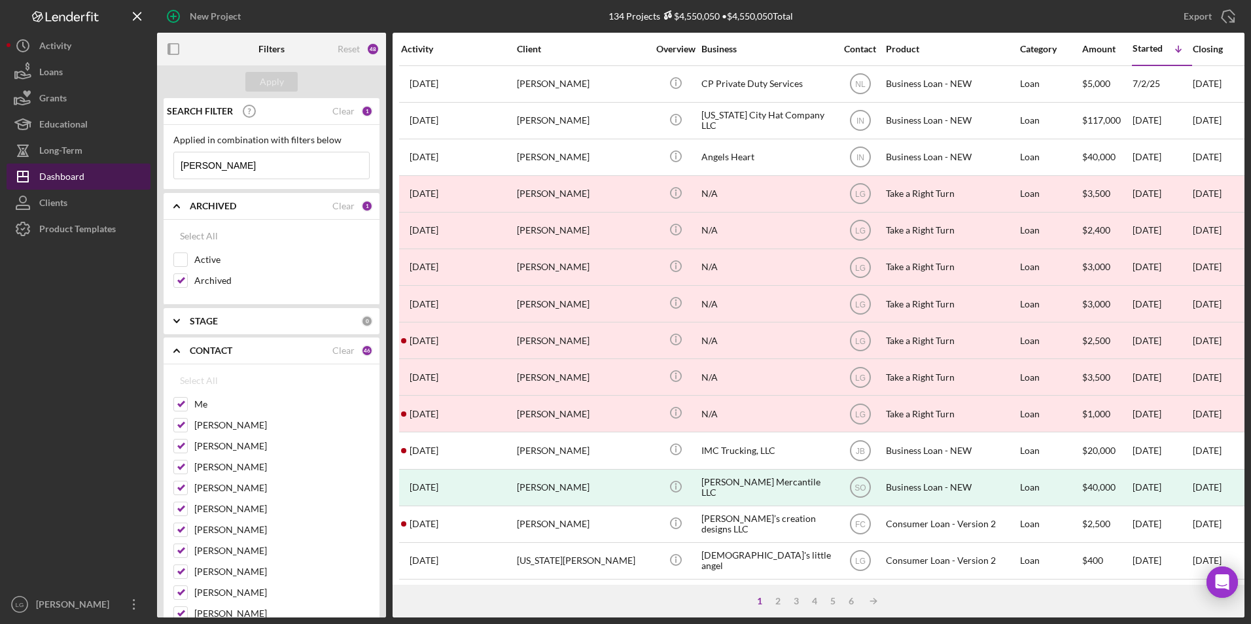
drag, startPoint x: 207, startPoint y: 164, endPoint x: 143, endPoint y: 174, distance: 65.5
click at [143, 174] on div "New Project 134 Projects $4,550,050 • $4,550,050 Total Export Icon/Export Filte…" at bounding box center [626, 309] width 1238 height 618
type input "[PERSON_NAME]"
click at [276, 80] on div "Apply" at bounding box center [272, 82] width 24 height 20
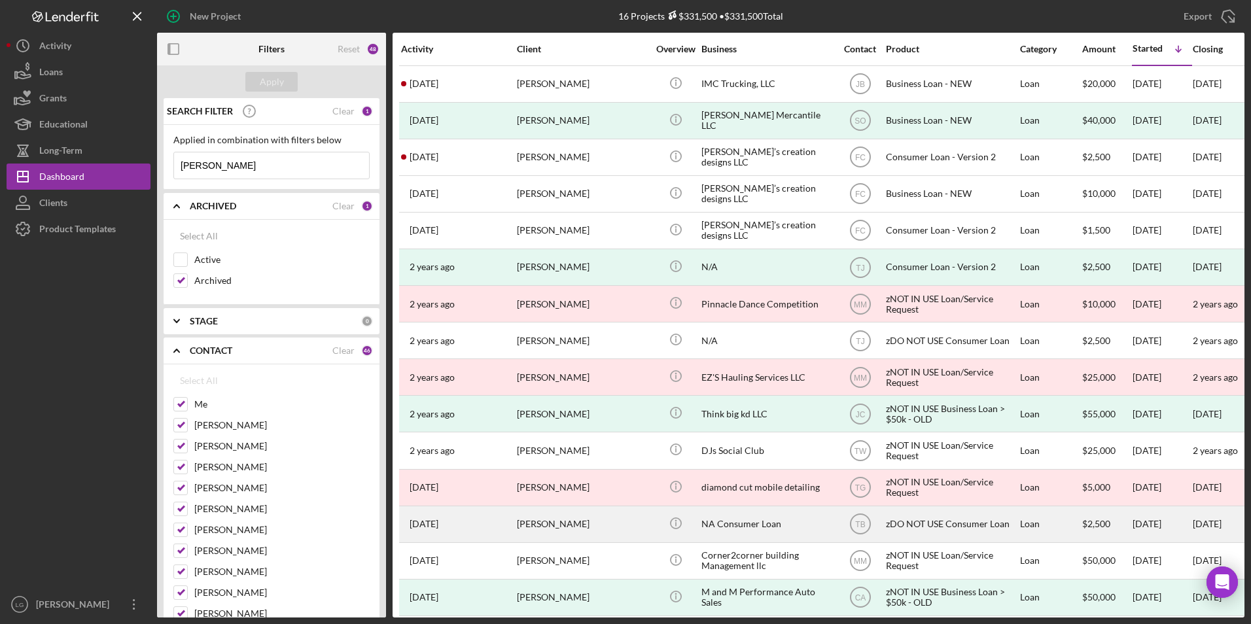
scroll to position [52, 0]
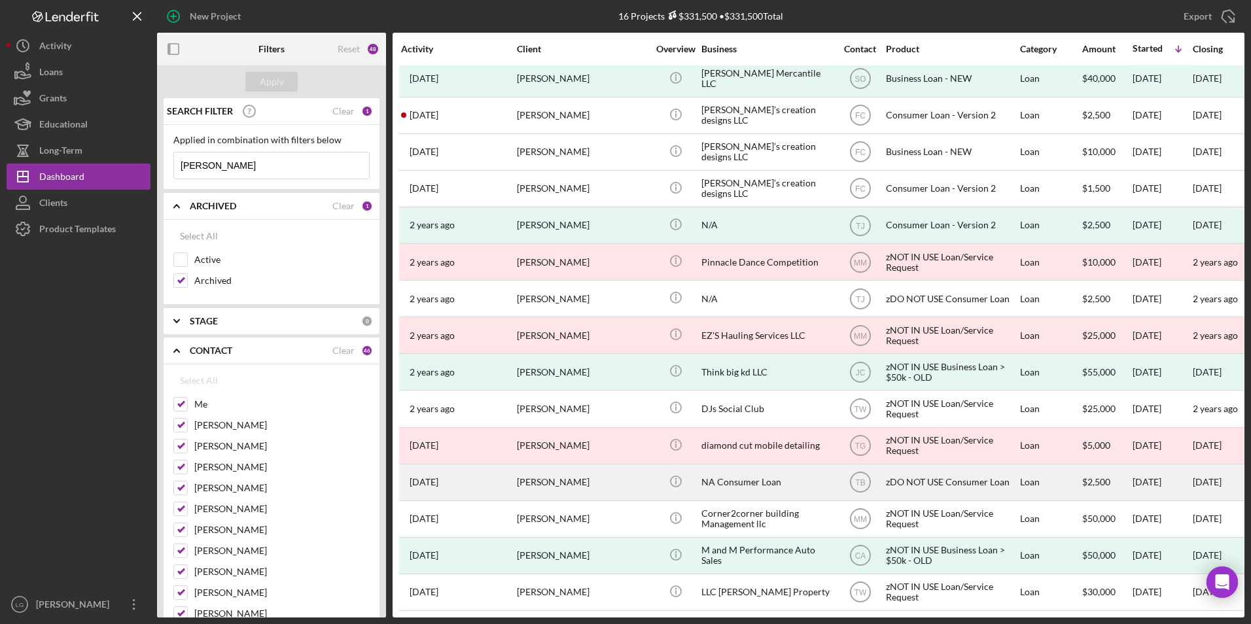
click at [562, 473] on div "[PERSON_NAME]" at bounding box center [582, 482] width 131 height 35
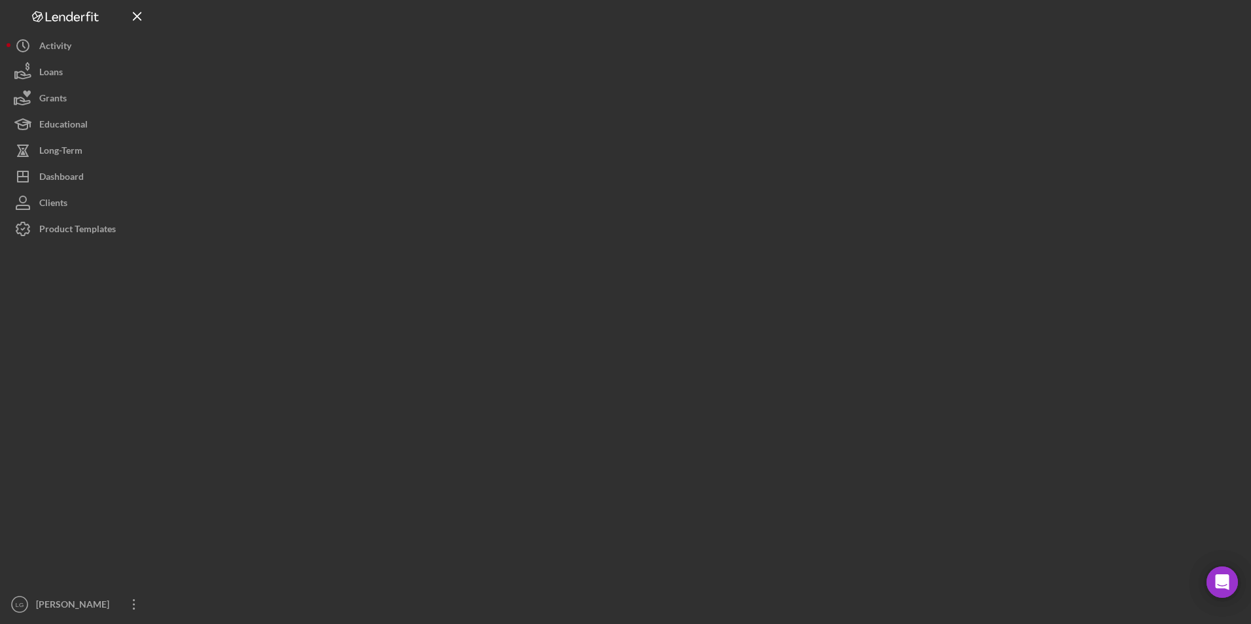
click at [562, 473] on div at bounding box center [701, 309] width 1088 height 618
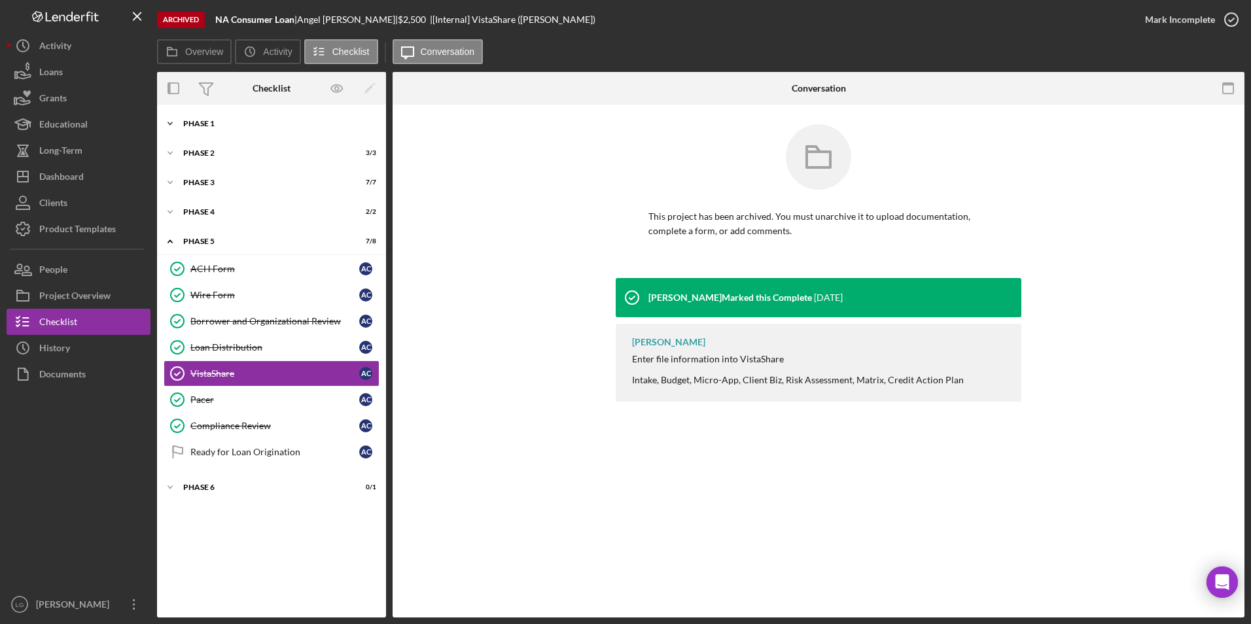
click at [205, 119] on div "Icon/Expander Phase 1 8 / 8" at bounding box center [271, 124] width 229 height 26
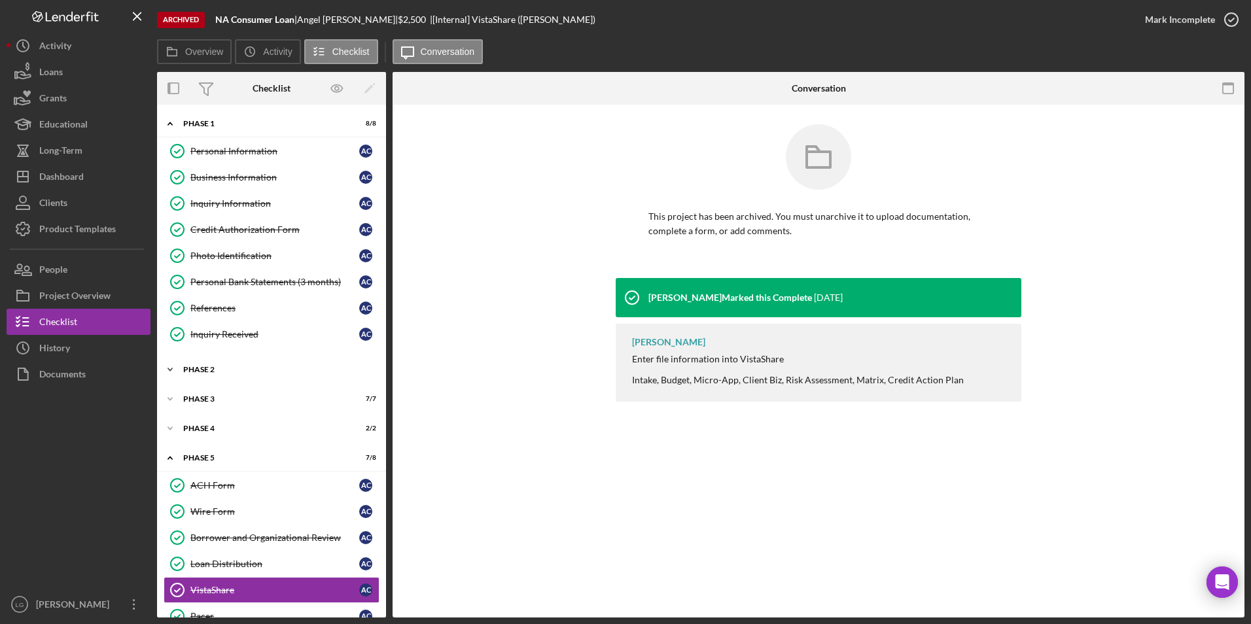
click at [200, 366] on div "Phase 2" at bounding box center [276, 370] width 186 height 8
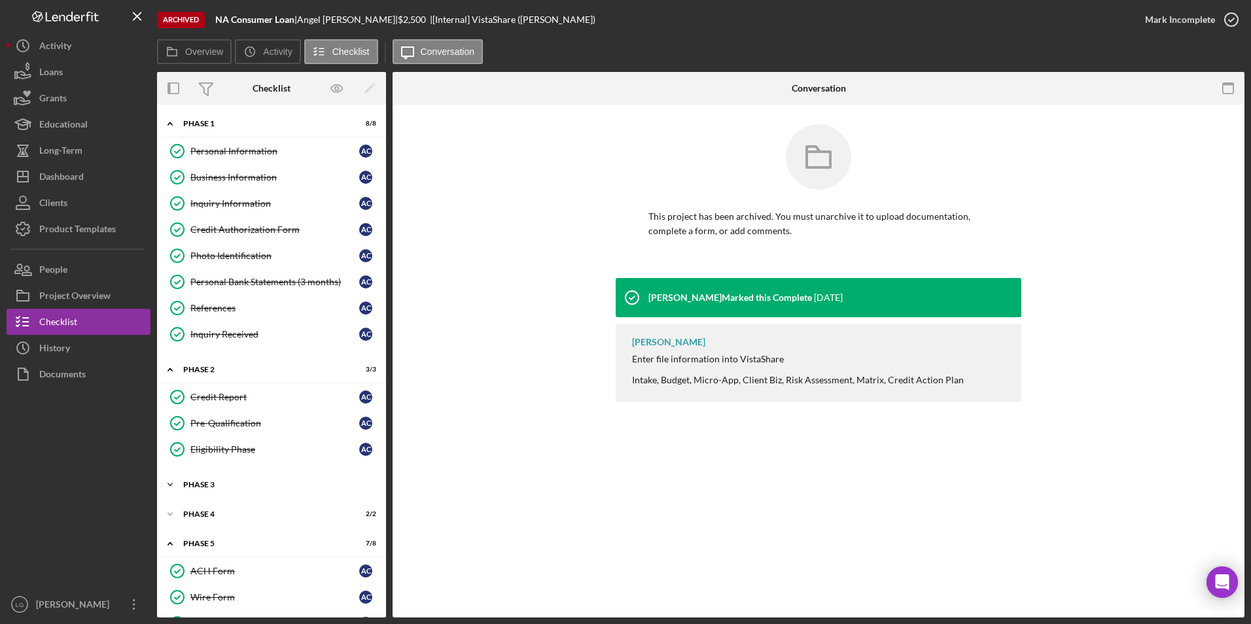
click at [197, 486] on div "Phase 3" at bounding box center [276, 485] width 186 height 8
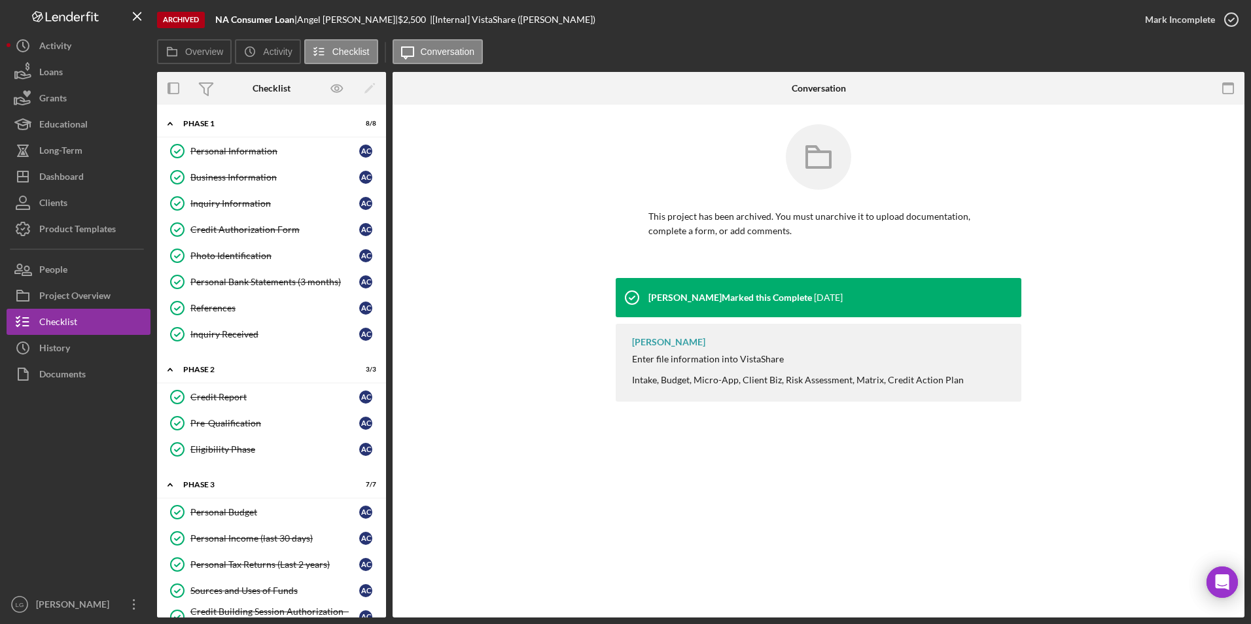
scroll to position [196, 0]
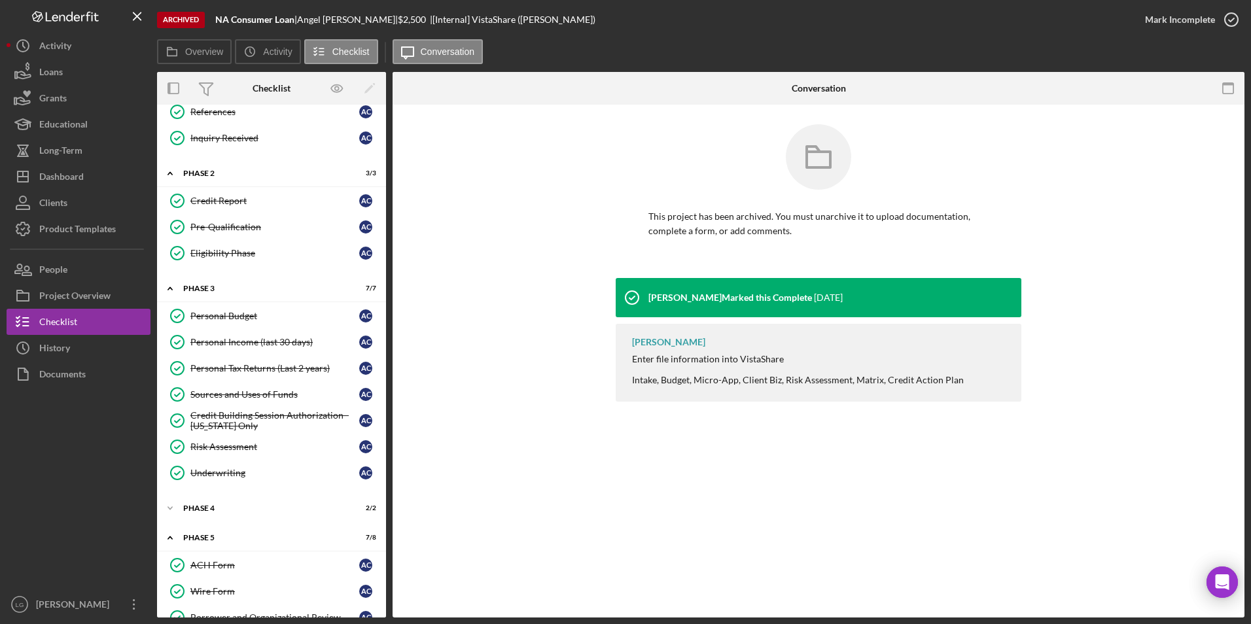
click at [483, 189] on div "This project has been archived. You must unarchive it to upload documentation, …" at bounding box center [818, 201] width 813 height 154
drag, startPoint x: 248, startPoint y: 370, endPoint x: 323, endPoint y: 351, distance: 76.8
click at [248, 370] on div "Personal Tax Returns (Last 2 years)" at bounding box center [274, 368] width 169 height 10
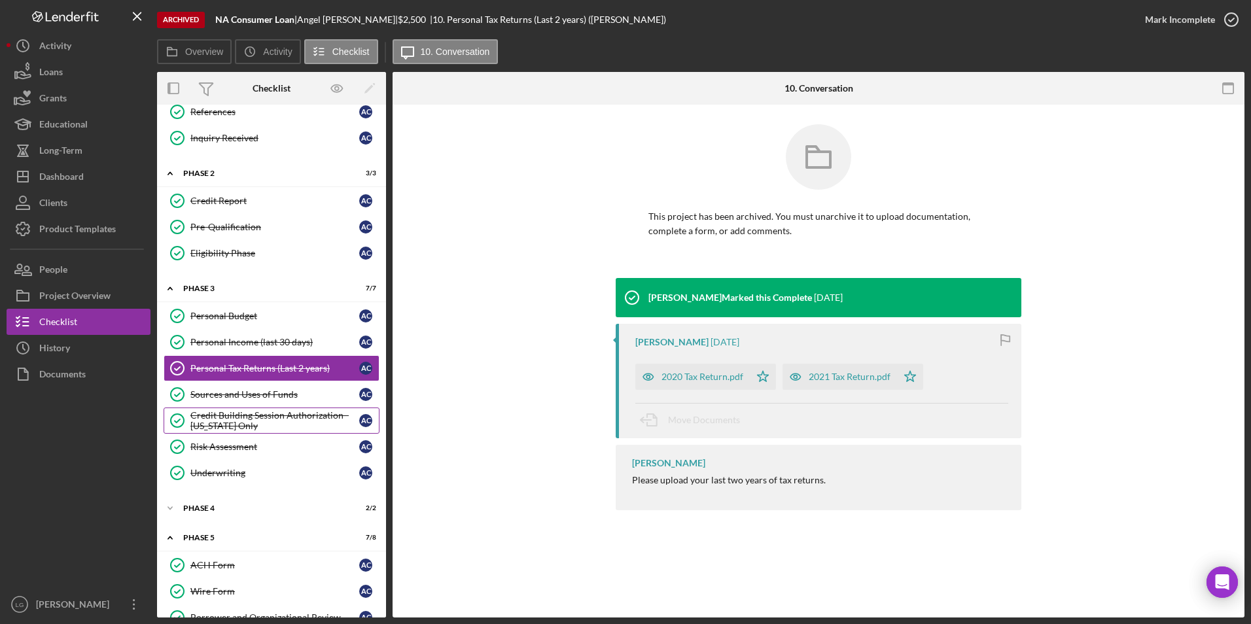
scroll to position [327, 0]
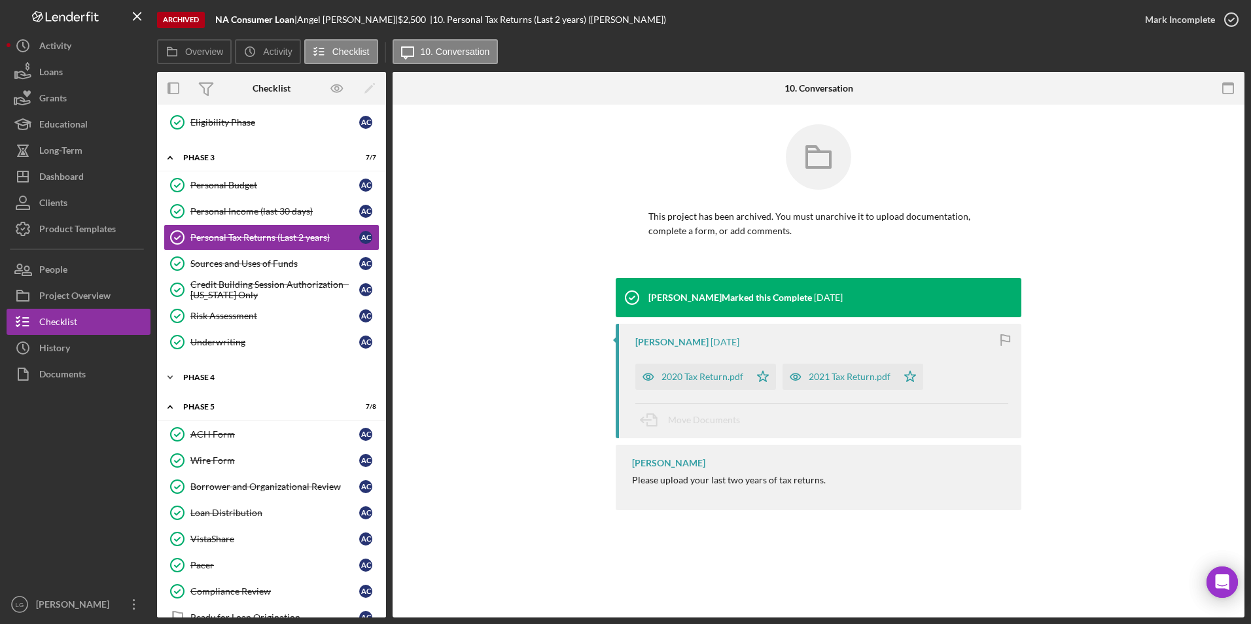
click at [215, 377] on div "Phase 4" at bounding box center [276, 378] width 186 height 8
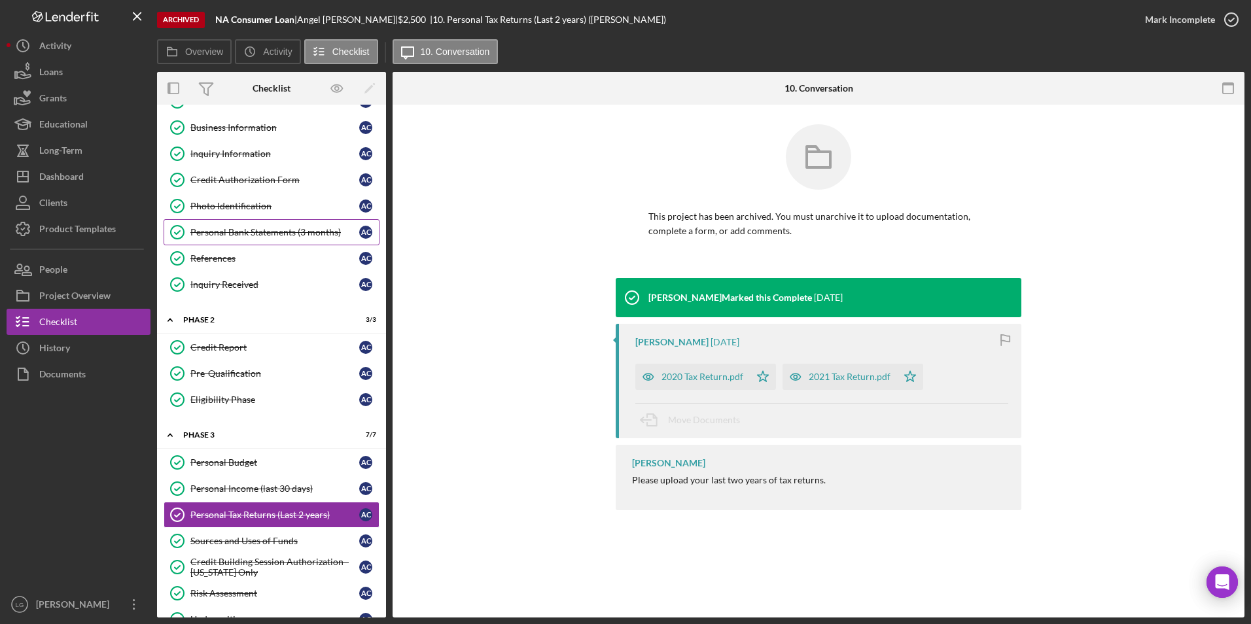
scroll to position [0, 0]
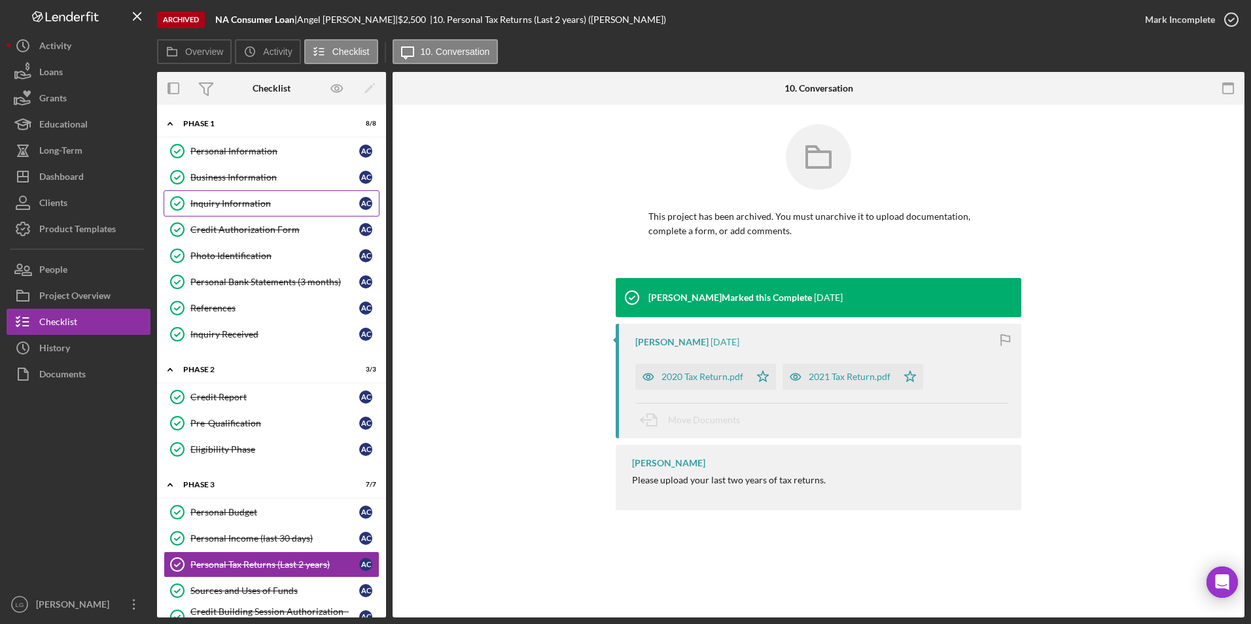
click at [269, 209] on div "Inquiry Information" at bounding box center [274, 203] width 169 height 10
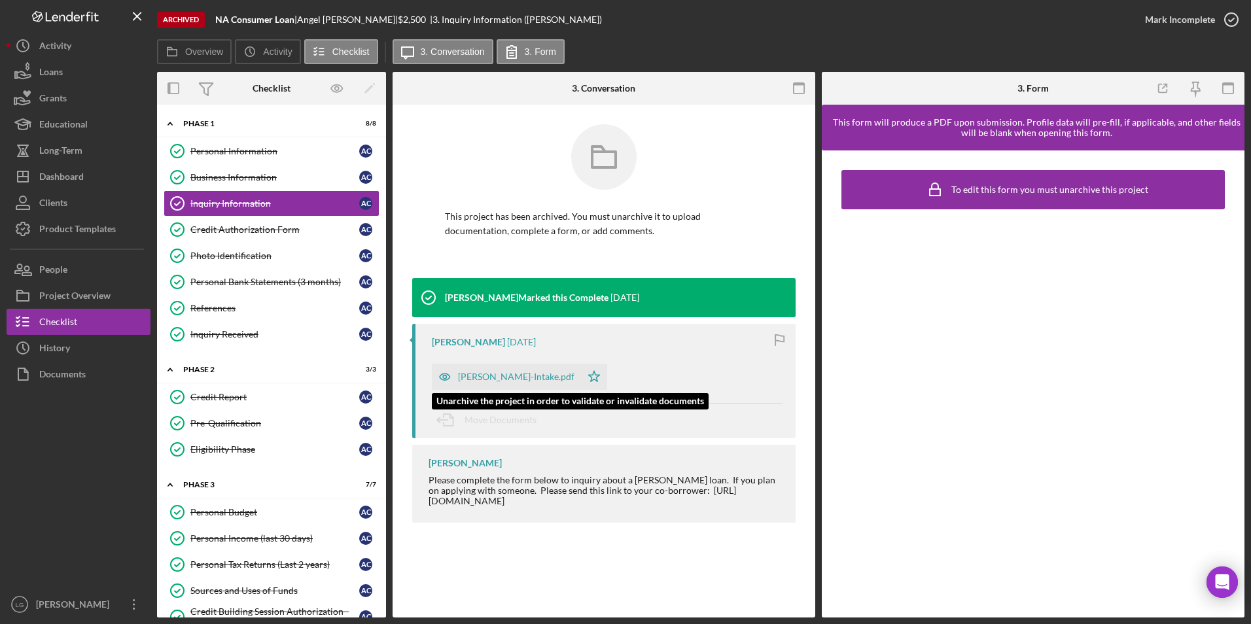
click at [503, 366] on div "Angel Crawford-Intake.pdf" at bounding box center [506, 377] width 149 height 26
